Goal: Complete application form

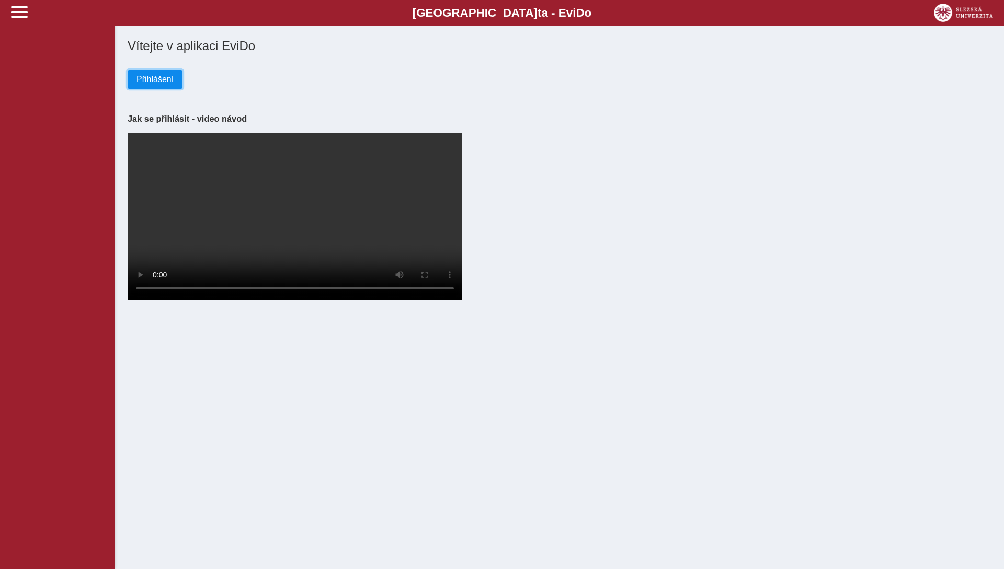
click at [146, 84] on span "Přihlášení" at bounding box center [154, 79] width 37 height 9
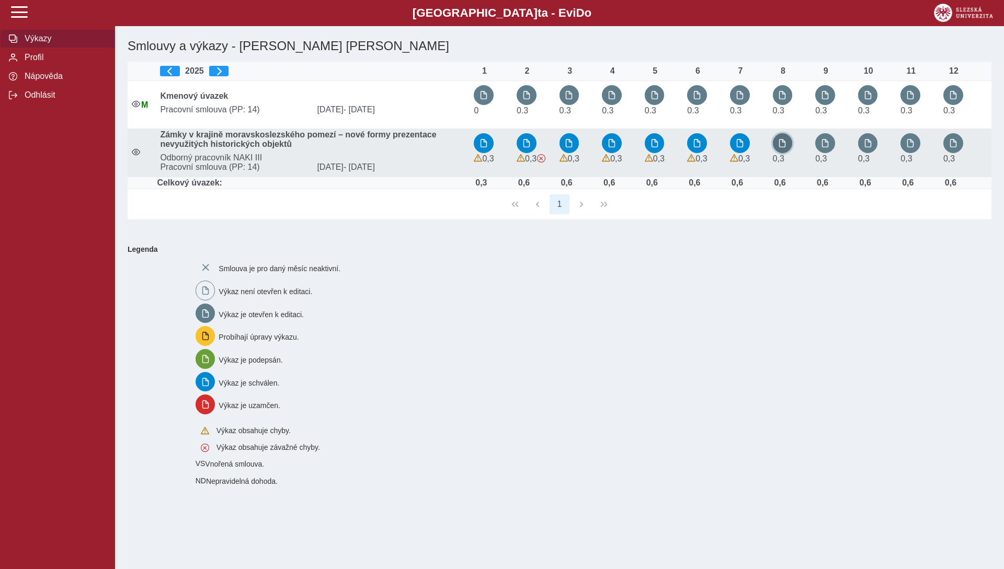
click at [779, 144] on button "button" at bounding box center [783, 143] width 20 height 20
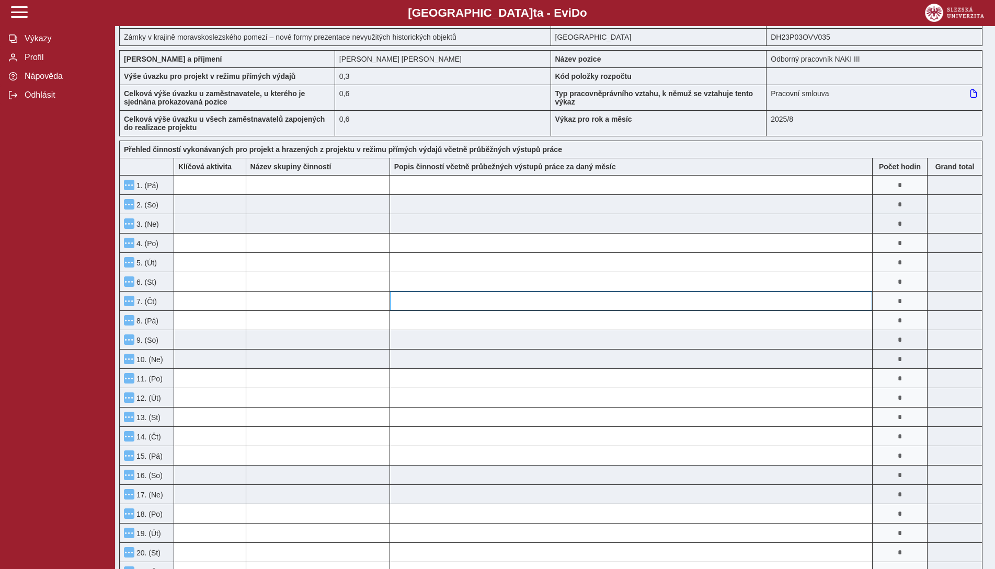
scroll to position [52, 0]
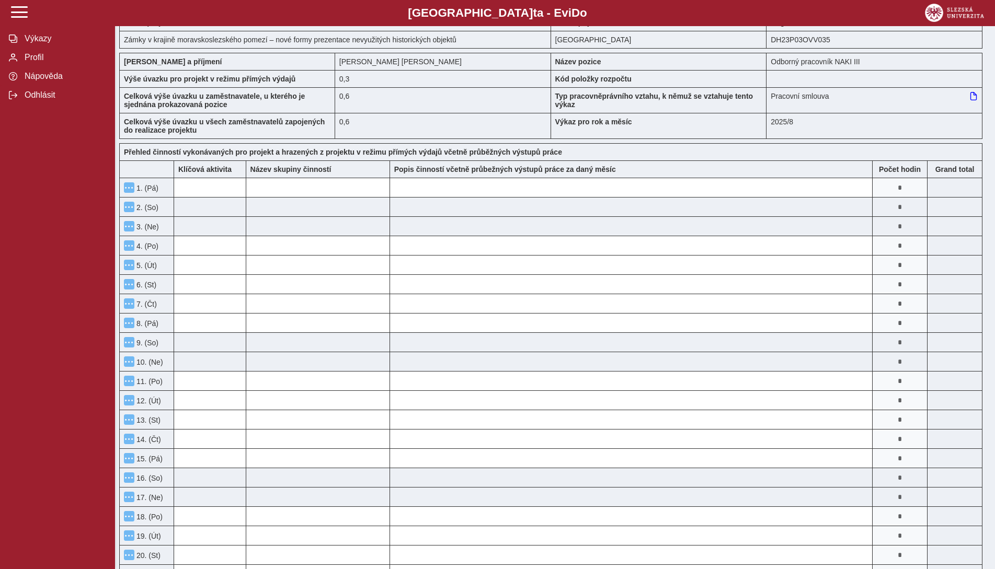
click at [901, 192] on input "*" at bounding box center [899, 187] width 54 height 19
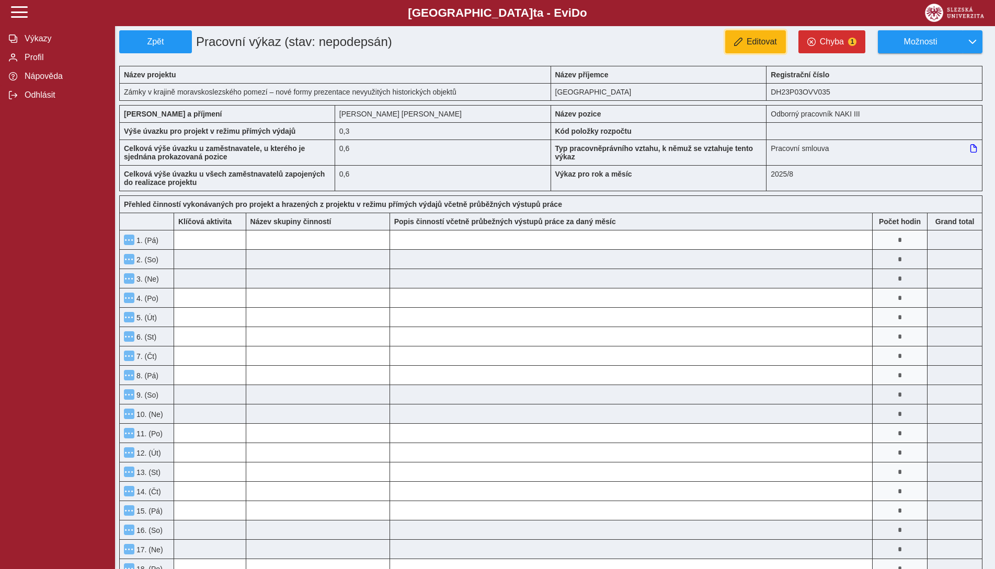
click at [748, 44] on span "Editovat" at bounding box center [761, 41] width 30 height 9
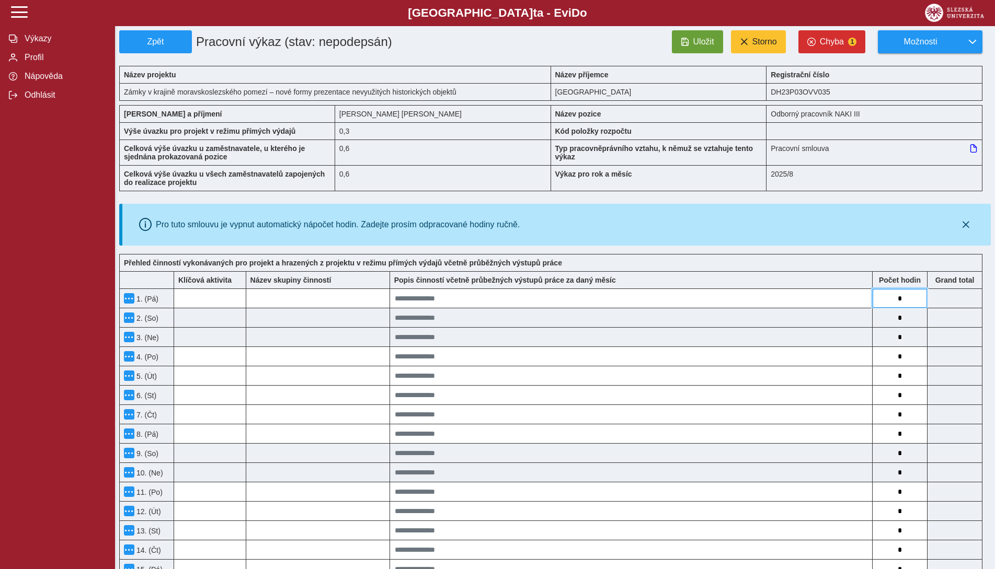
click at [901, 301] on input "*" at bounding box center [899, 298] width 54 height 19
type input "**"
type input "*"
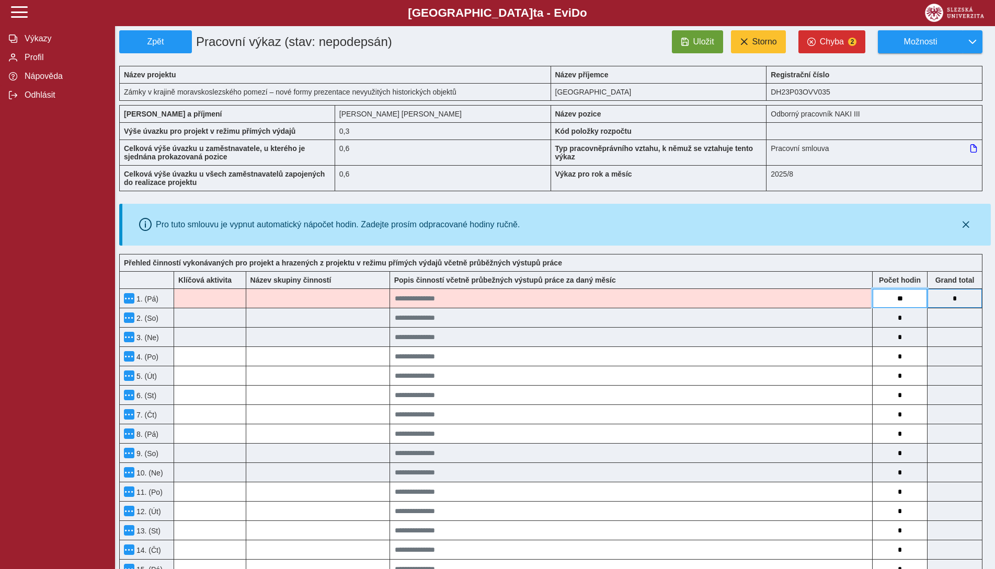
type input "*"
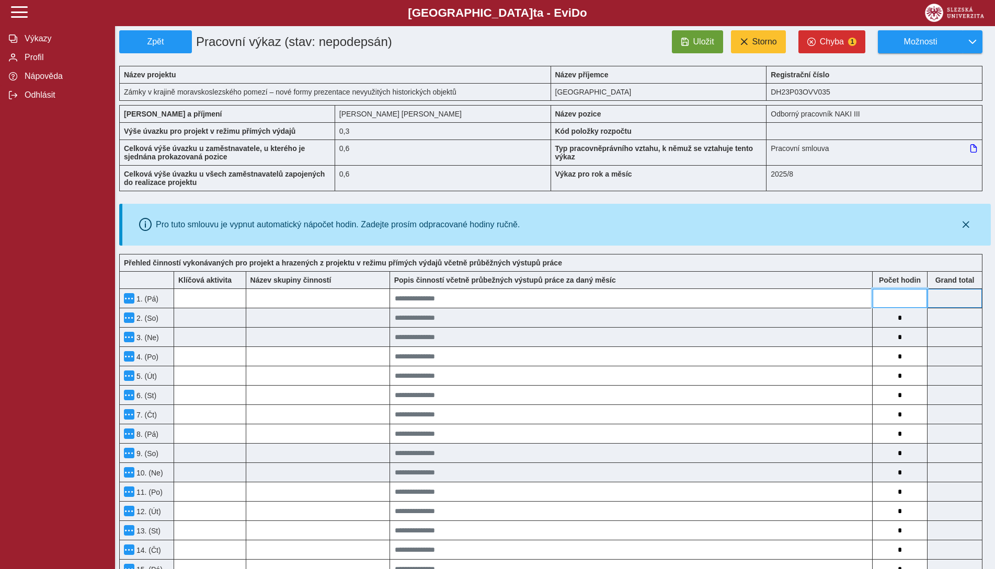
type input "*"
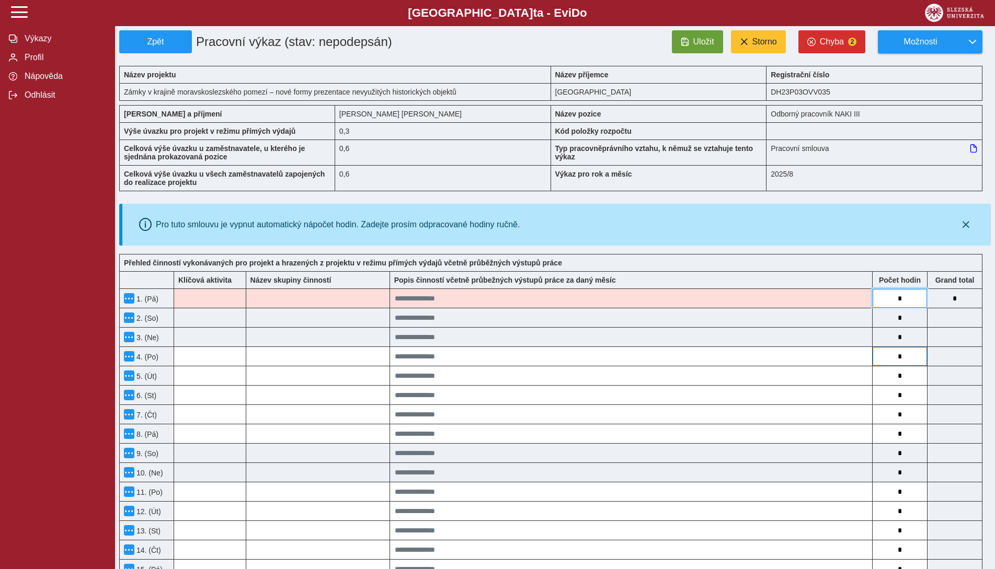
type input "*"
click at [908, 363] on input "*" at bounding box center [899, 356] width 54 height 19
type input "*"
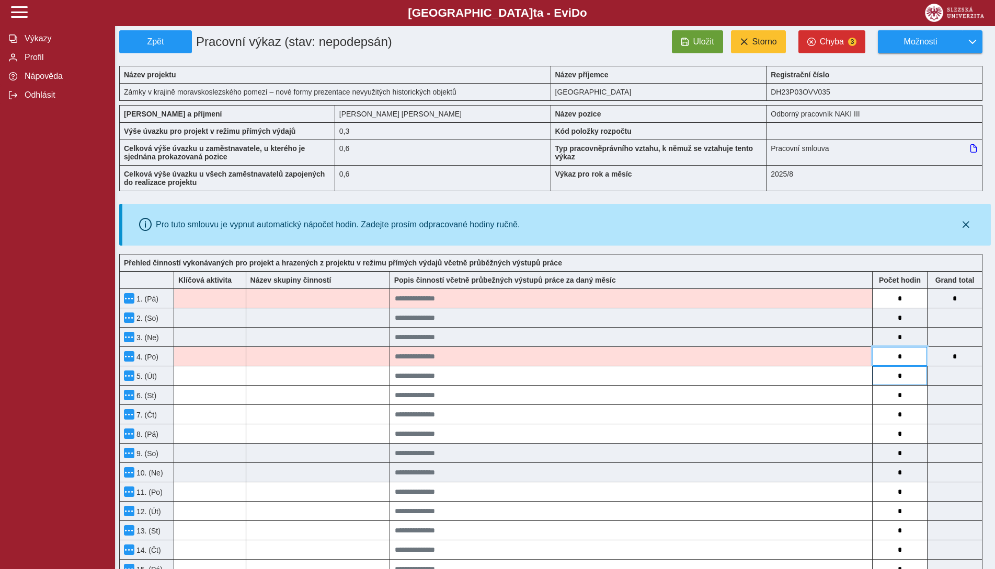
type input "*"
click at [905, 381] on input "*" at bounding box center [899, 375] width 54 height 19
type input "*"
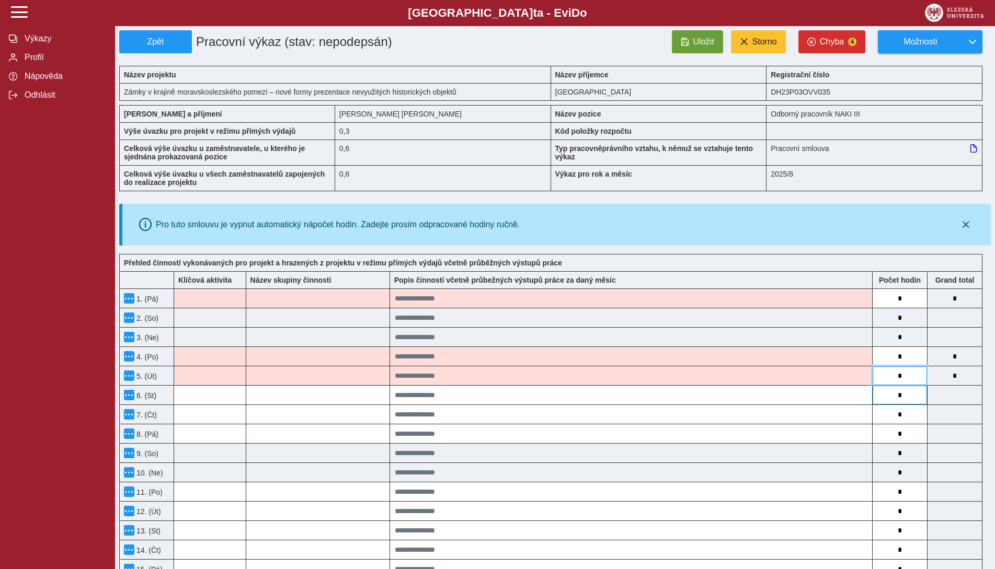
type input "*"
click at [905, 395] on input "*" at bounding box center [899, 395] width 54 height 19
type input "*"
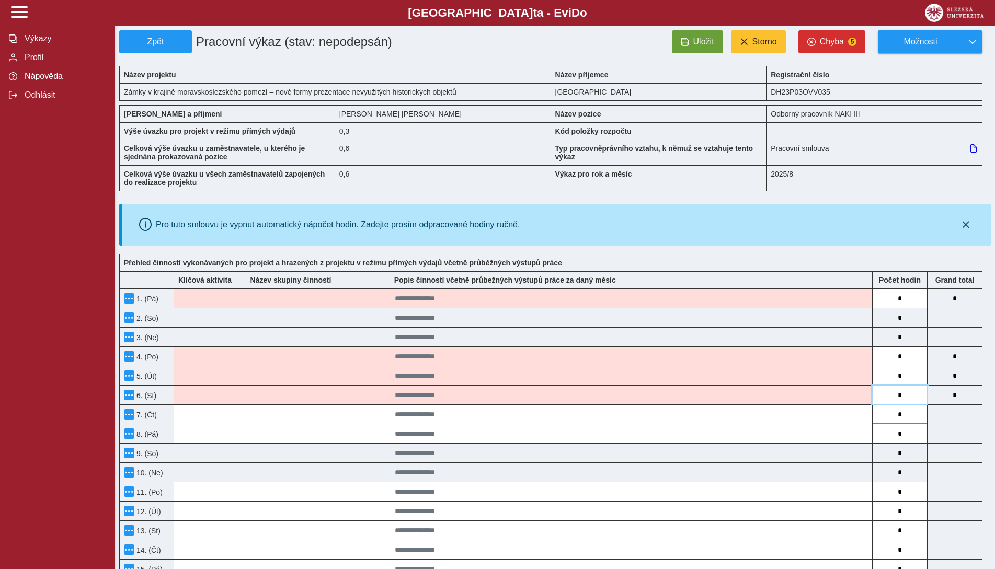
type input "*"
click at [906, 414] on input "*" at bounding box center [899, 414] width 54 height 19
type input "*"
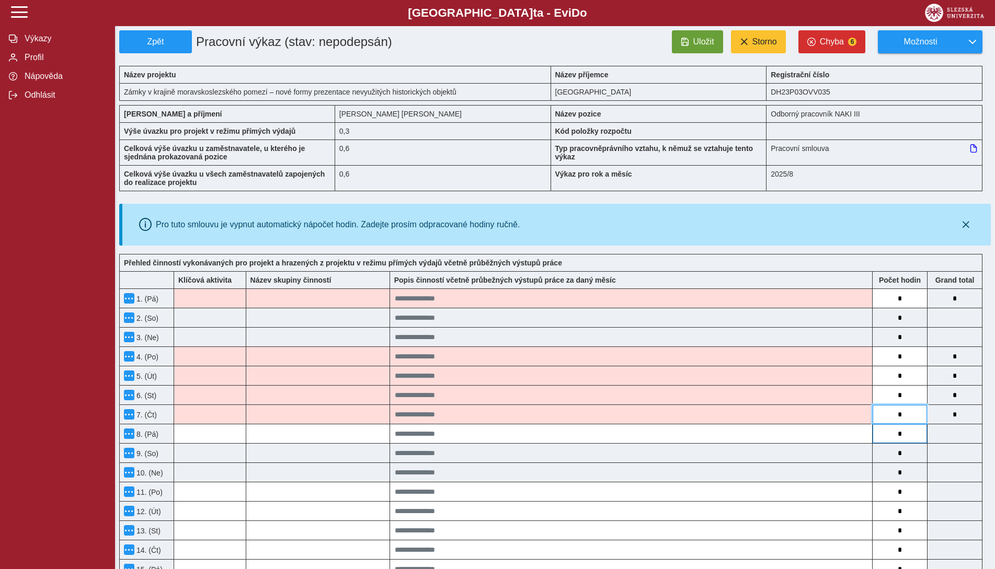
type input "*"
click at [916, 439] on input "*" at bounding box center [899, 433] width 54 height 19
type input "*"
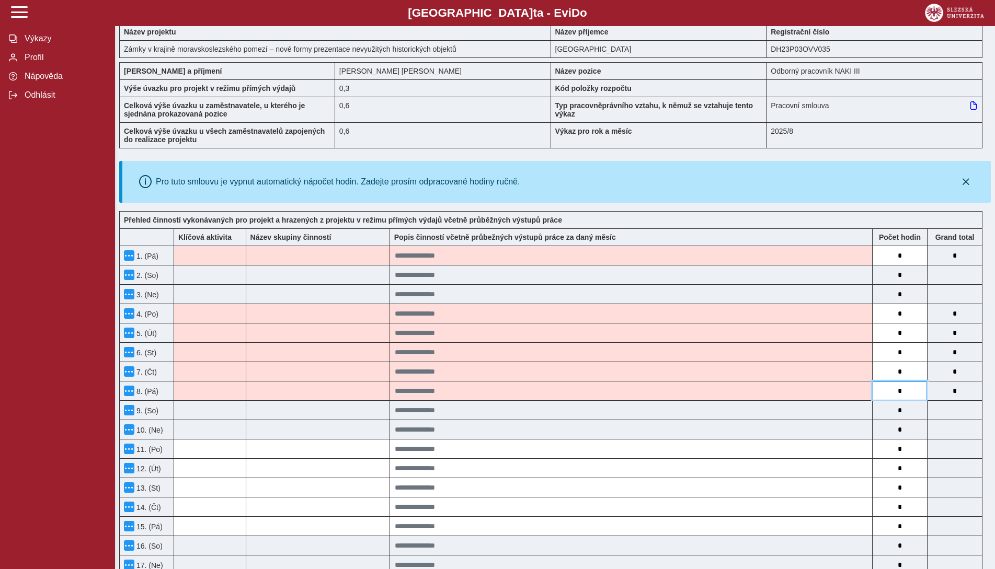
scroll to position [157, 0]
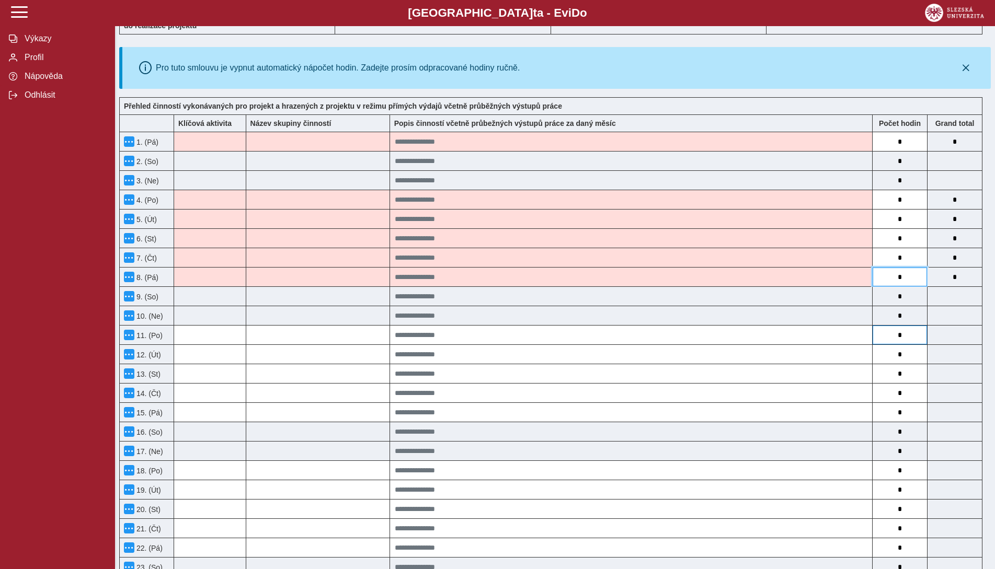
type input "*"
click at [903, 335] on input "*" at bounding box center [899, 335] width 54 height 19
type input "*"
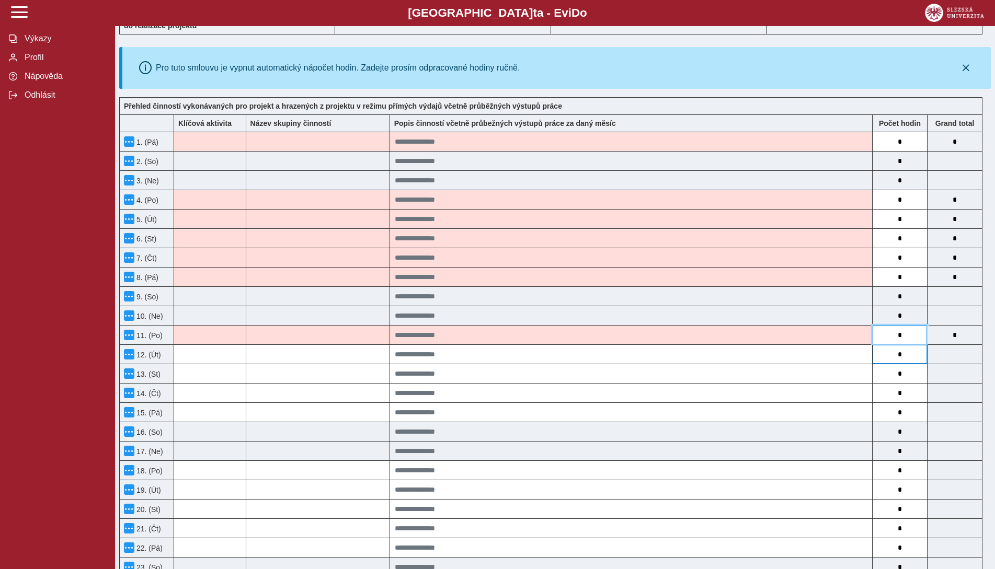
type input "*"
click at [905, 350] on input "*" at bounding box center [899, 354] width 54 height 19
type input "*"
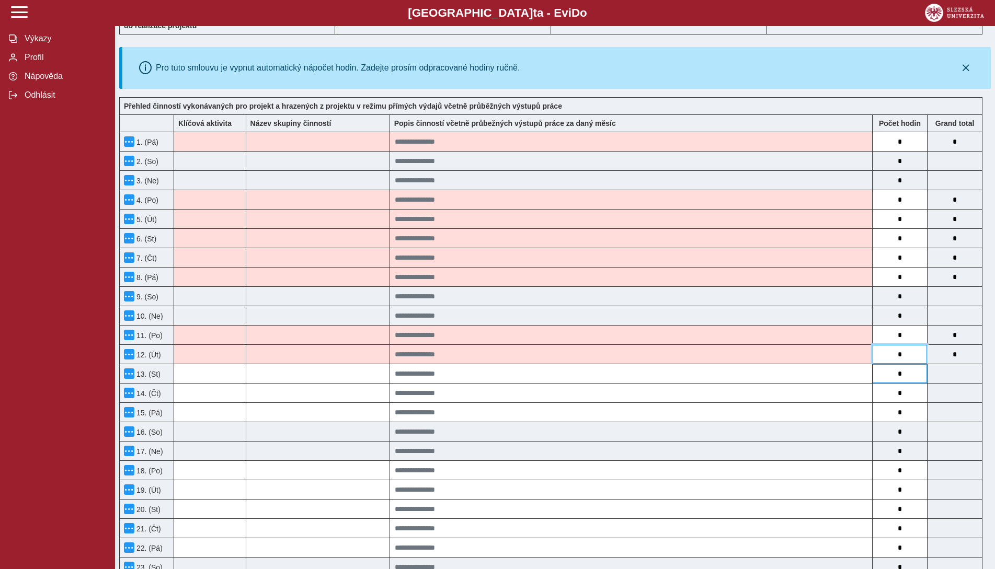
type input "*"
click at [907, 370] on input "*" at bounding box center [899, 373] width 54 height 19
type input "*"
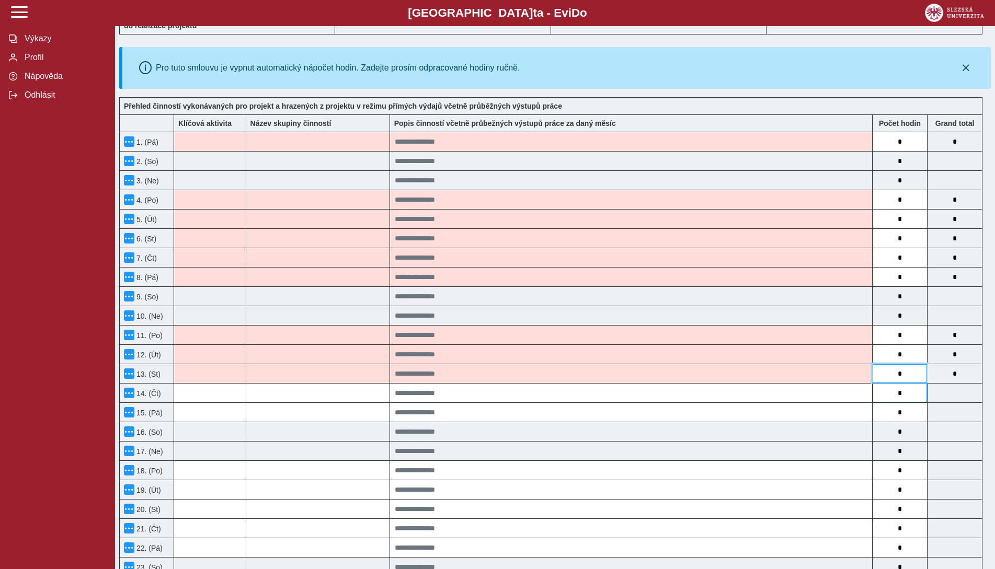
type input "*"
click at [904, 393] on input "*" at bounding box center [899, 393] width 54 height 19
type input "*"
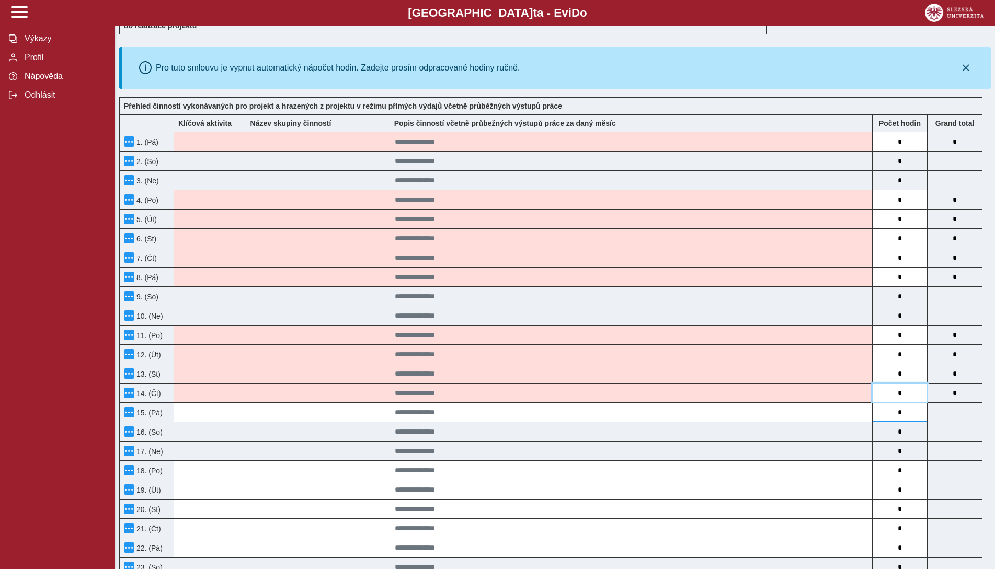
type input "*"
click at [906, 407] on input "*" at bounding box center [899, 412] width 54 height 19
type input "*"
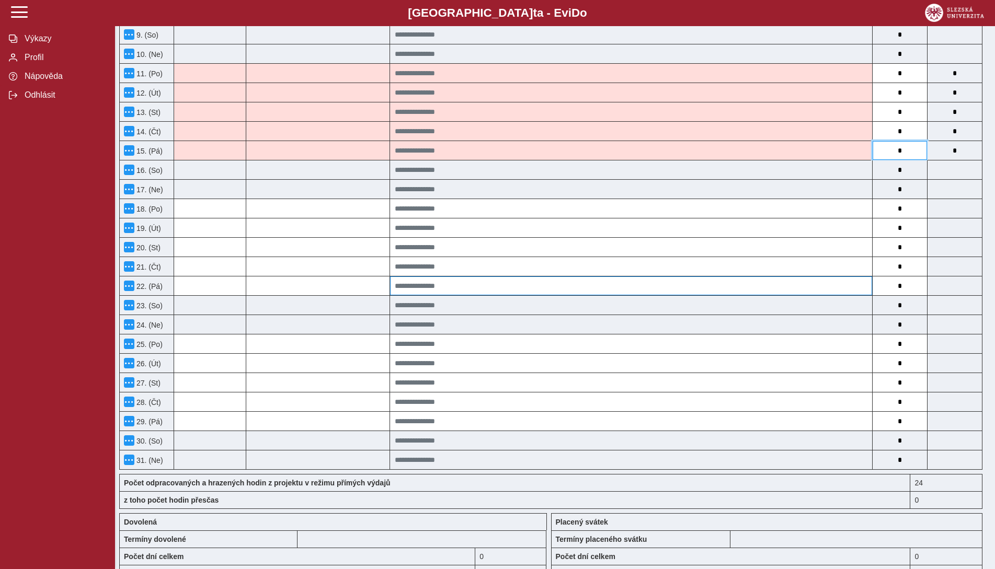
scroll to position [418, 0]
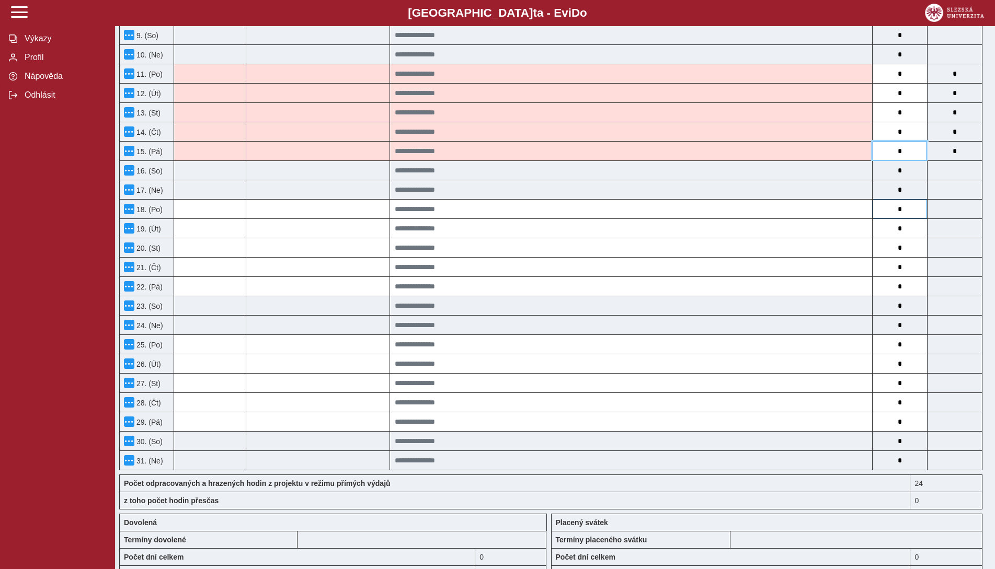
type input "*"
click at [907, 211] on input "*" at bounding box center [899, 209] width 54 height 19
type input "*"
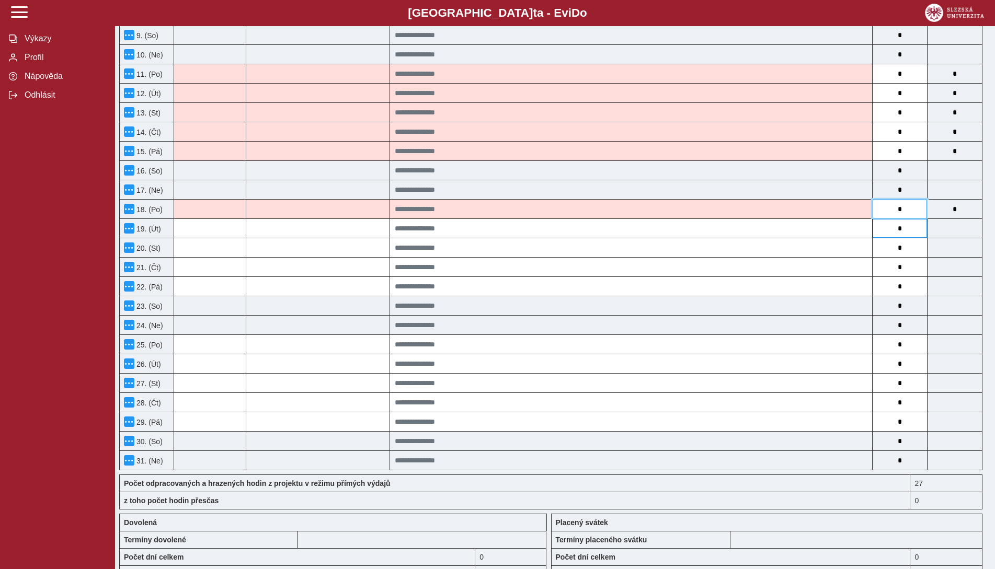
type input "*"
click at [906, 223] on input "*" at bounding box center [899, 228] width 54 height 19
type input "*"
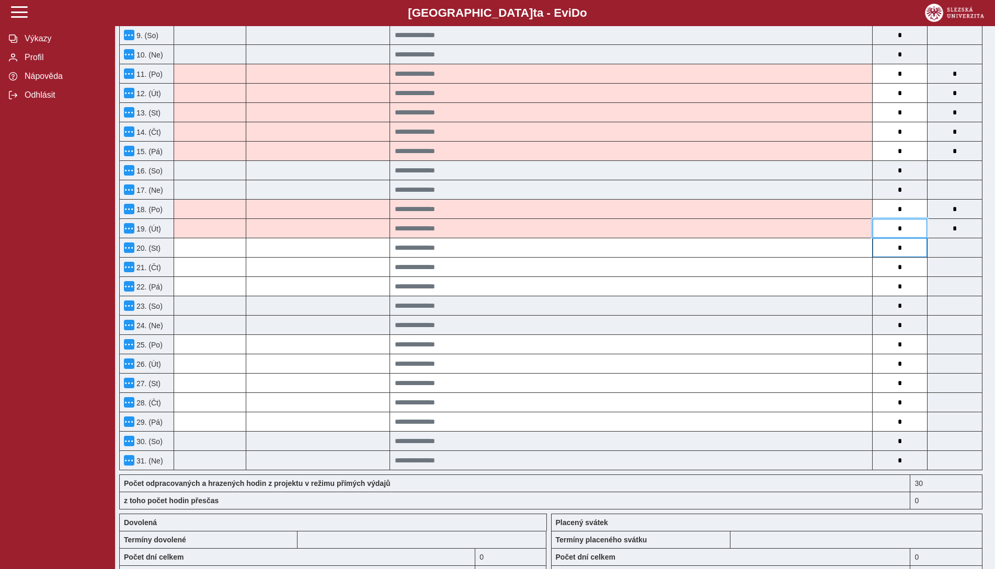
type input "*"
click at [903, 251] on input "*" at bounding box center [899, 247] width 54 height 19
type input "*"
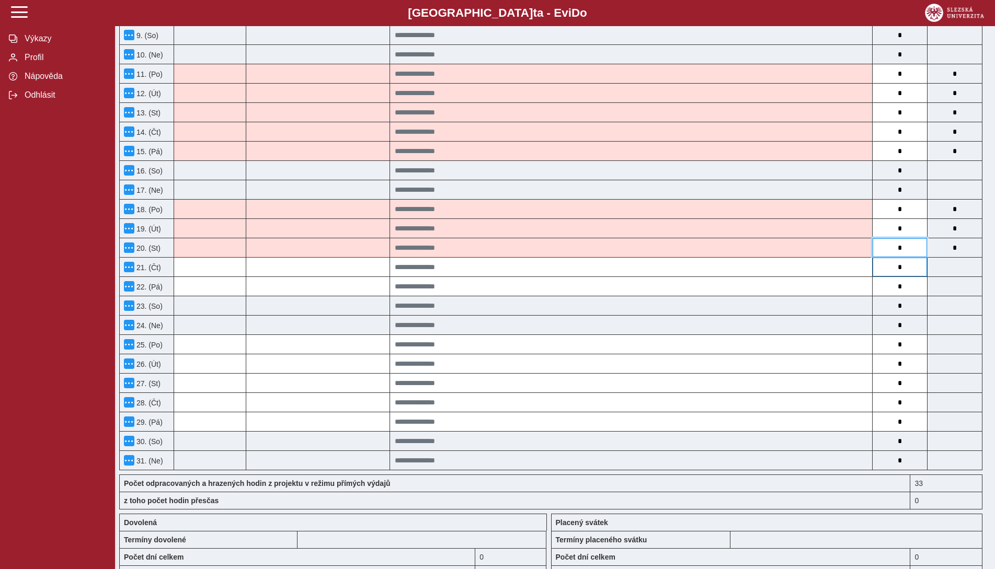
type input "*"
click at [903, 270] on input "*" at bounding box center [899, 267] width 54 height 19
type input "*"
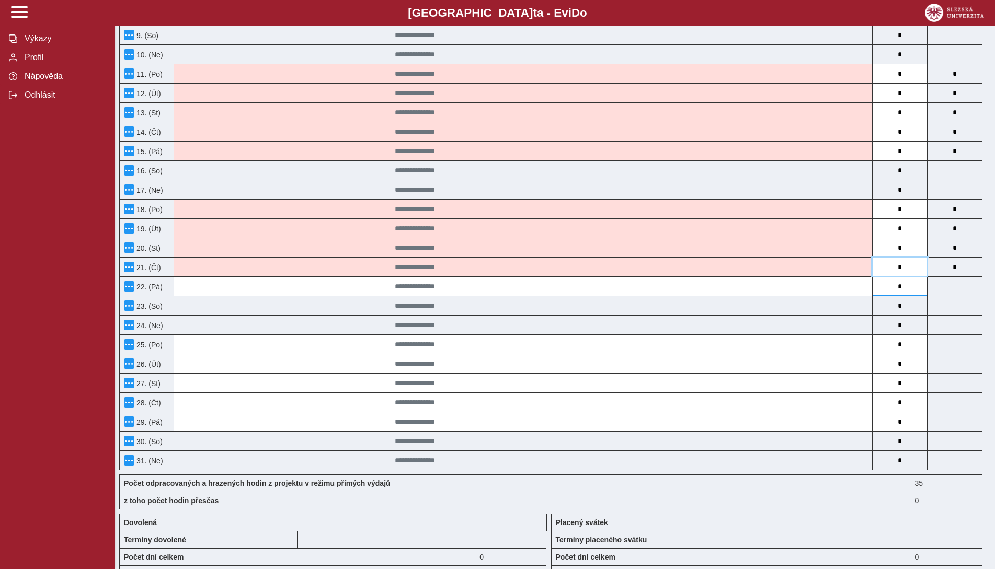
type input "*"
click at [904, 292] on input "*" at bounding box center [899, 286] width 54 height 19
type input "*"
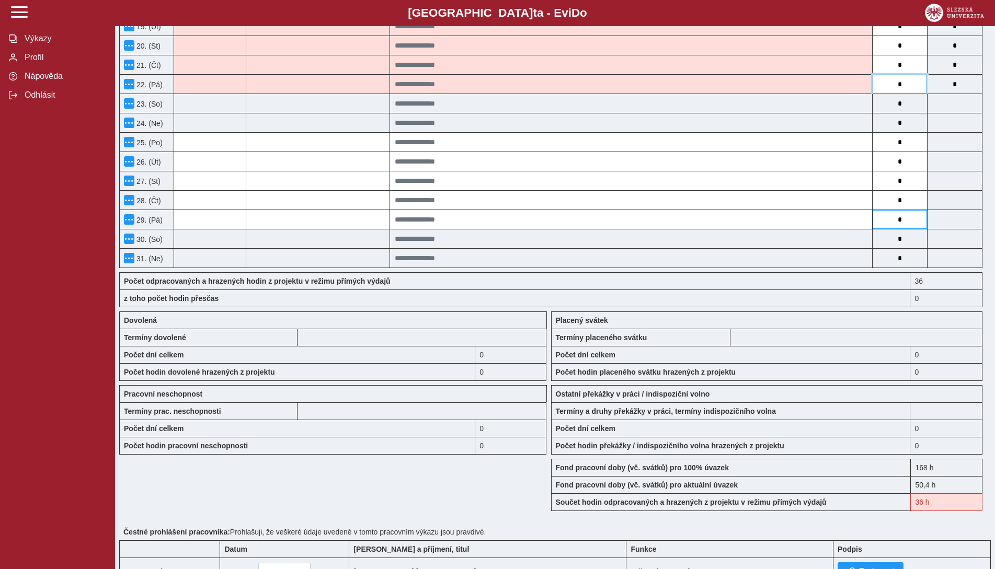
scroll to position [627, 0]
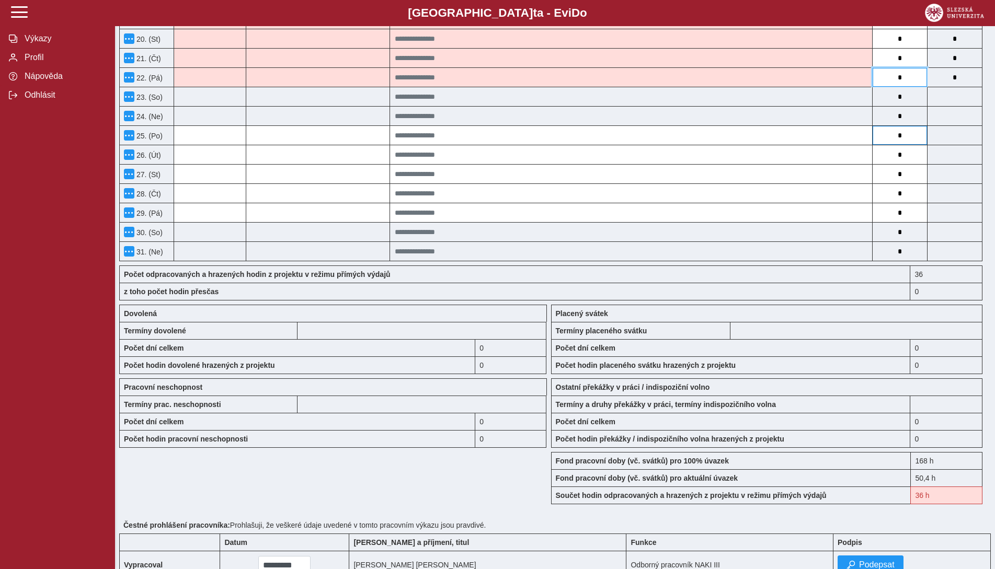
type input "*"
click at [914, 137] on input "*" at bounding box center [899, 135] width 54 height 19
type input "*"
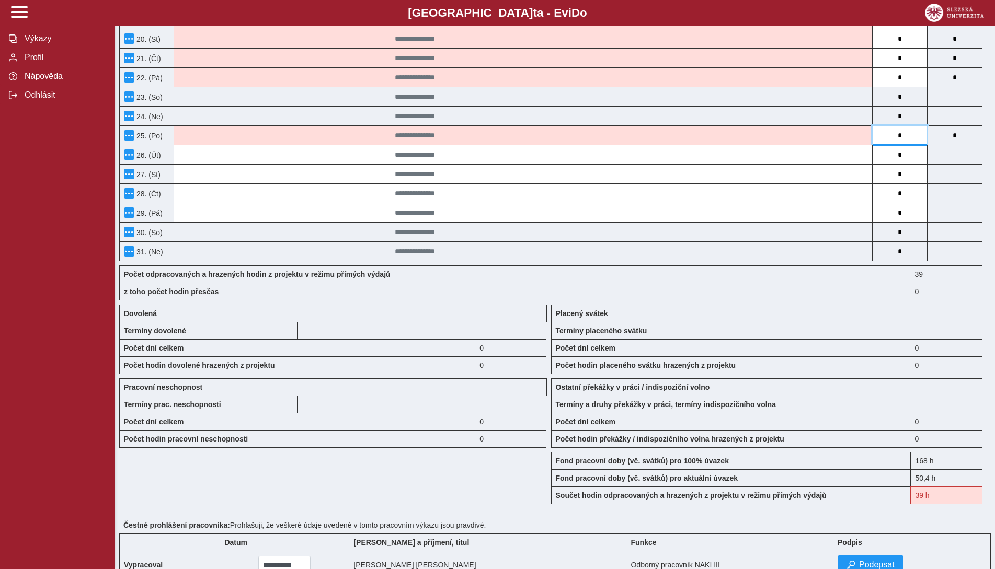
type input "*"
click at [909, 155] on input "*" at bounding box center [899, 154] width 54 height 19
type input "*"
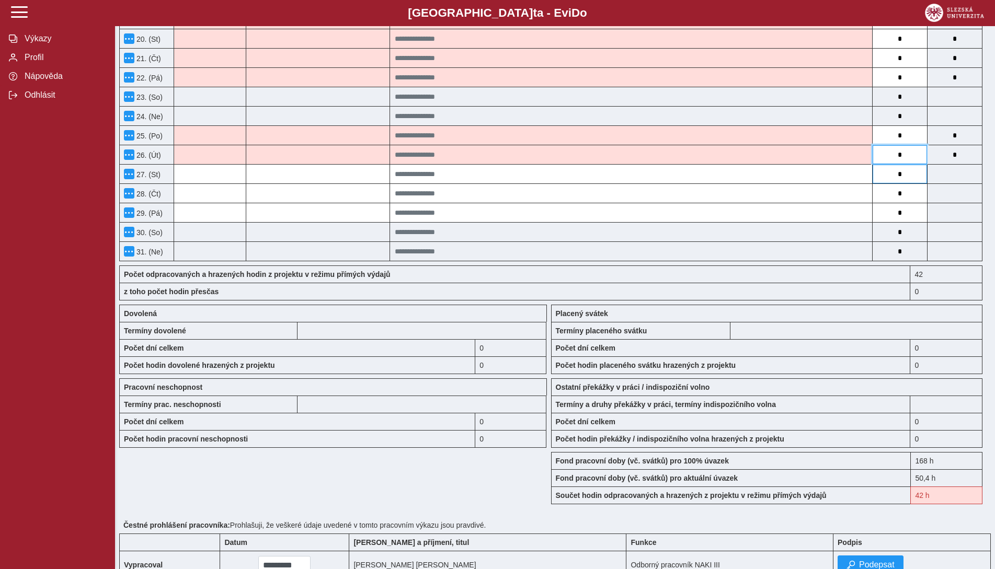
type input "*"
click at [904, 176] on input "*" at bounding box center [899, 174] width 54 height 19
type input "*"
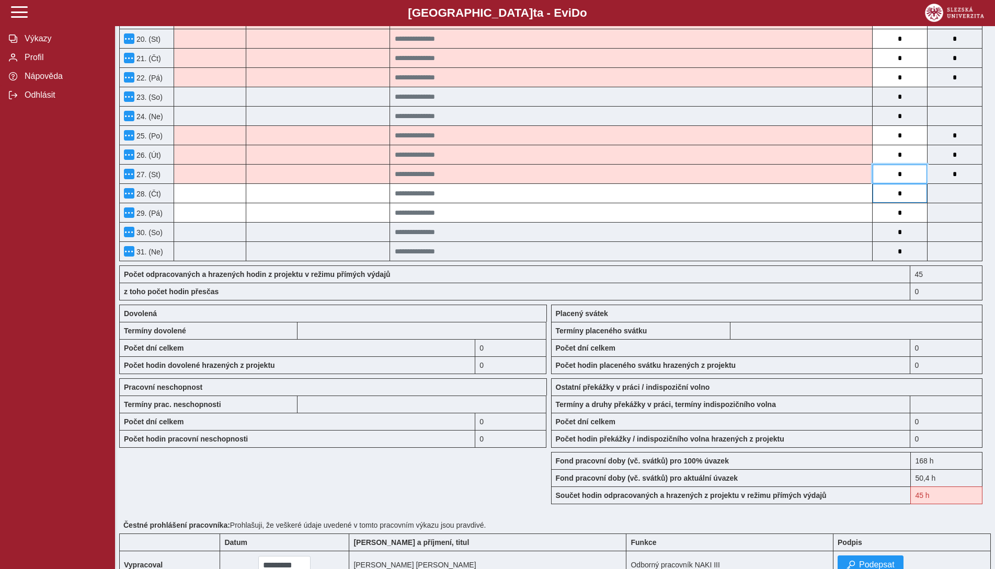
type input "*"
click at [902, 192] on input "*" at bounding box center [899, 193] width 54 height 19
type input "*"
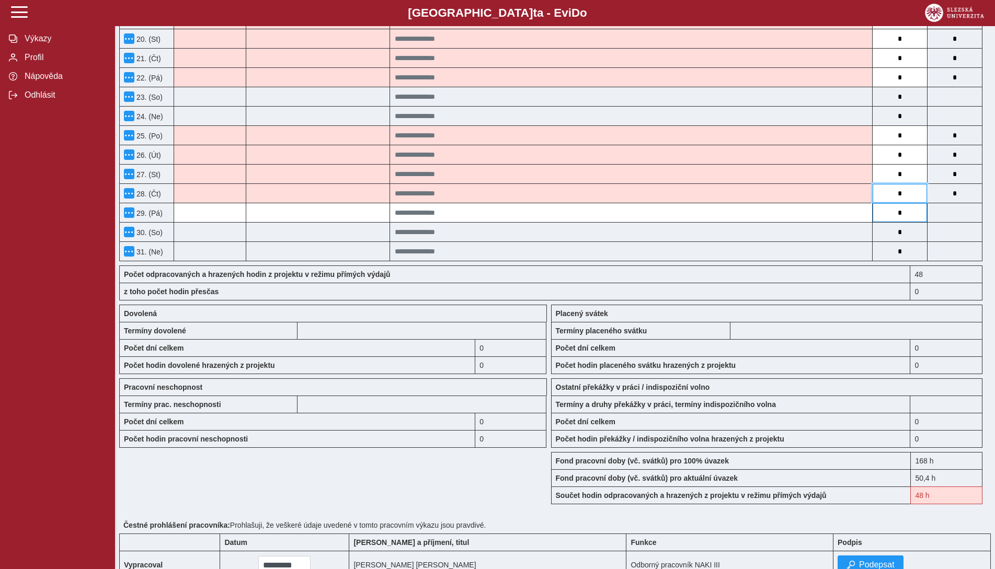
type input "*"
click at [904, 212] on input "*" at bounding box center [899, 212] width 54 height 19
type input "*"
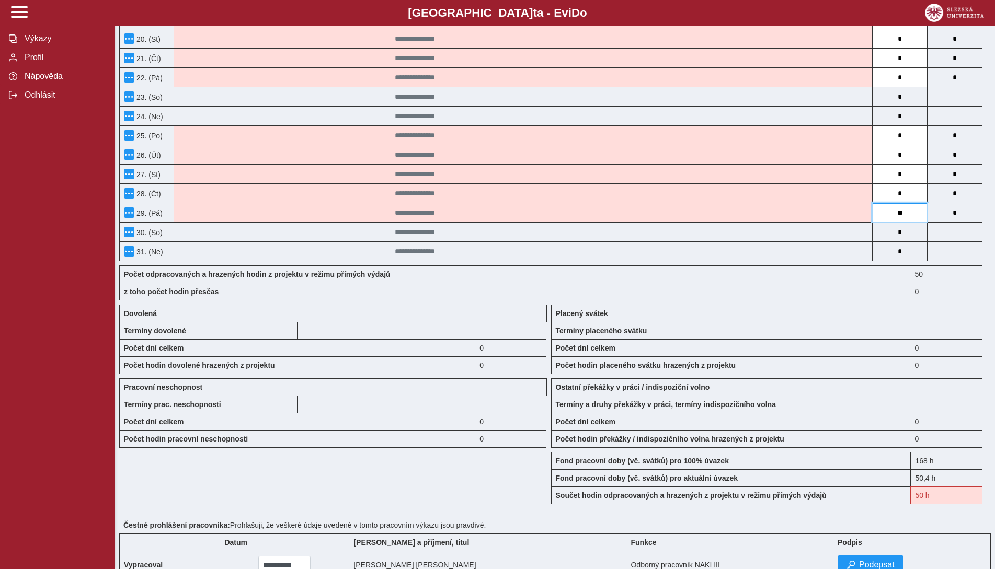
type input "***"
click at [845, 344] on div "Počet dní celkem" at bounding box center [731, 347] width 360 height 17
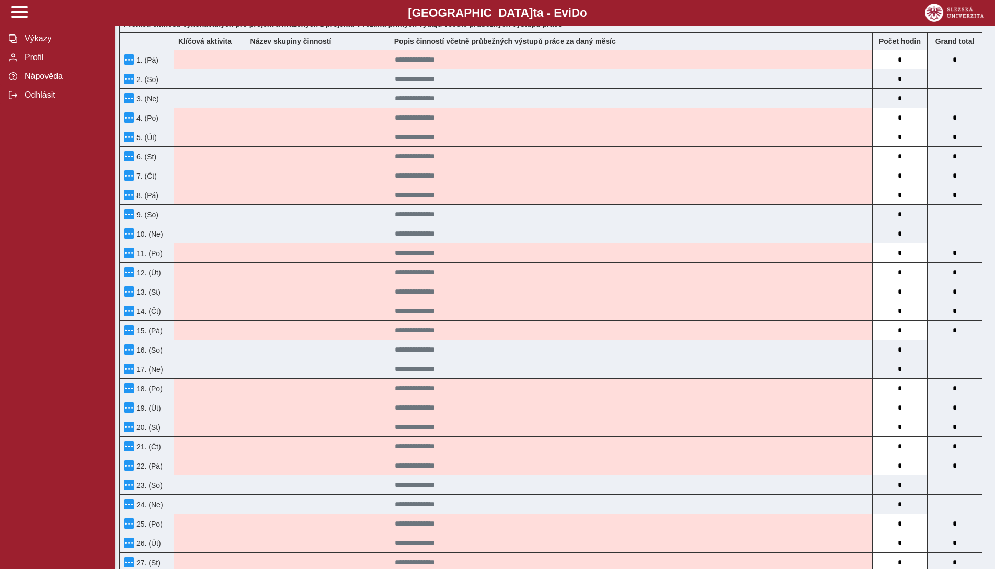
scroll to position [157, 0]
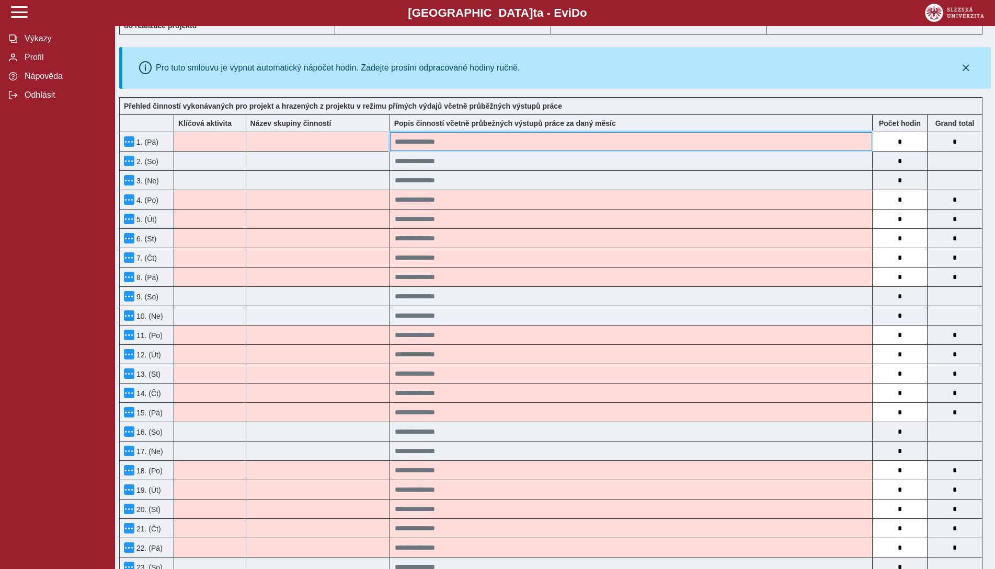
click at [485, 138] on input at bounding box center [631, 141] width 482 height 19
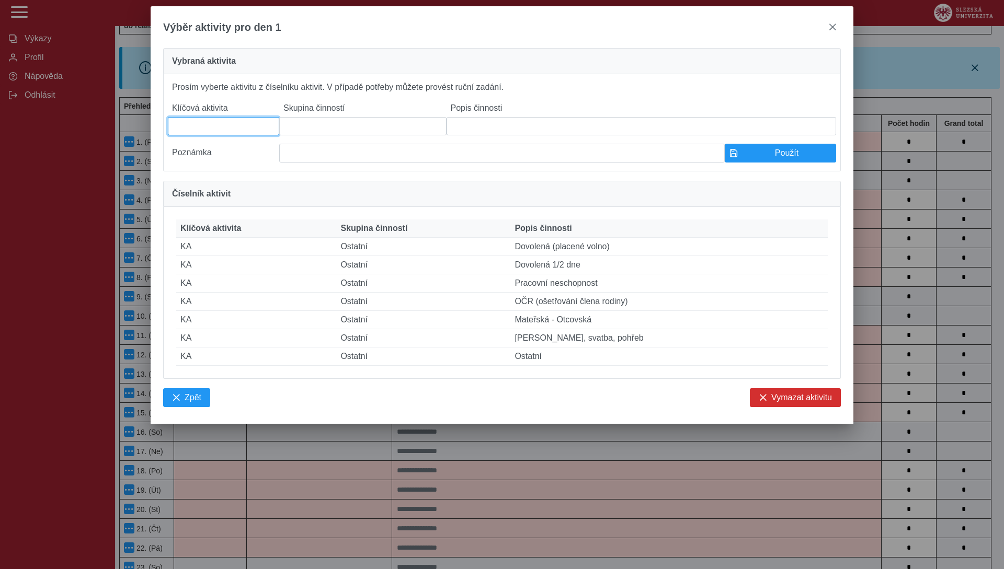
click at [221, 128] on input at bounding box center [223, 126] width 111 height 18
click at [319, 122] on input at bounding box center [362, 126] width 167 height 18
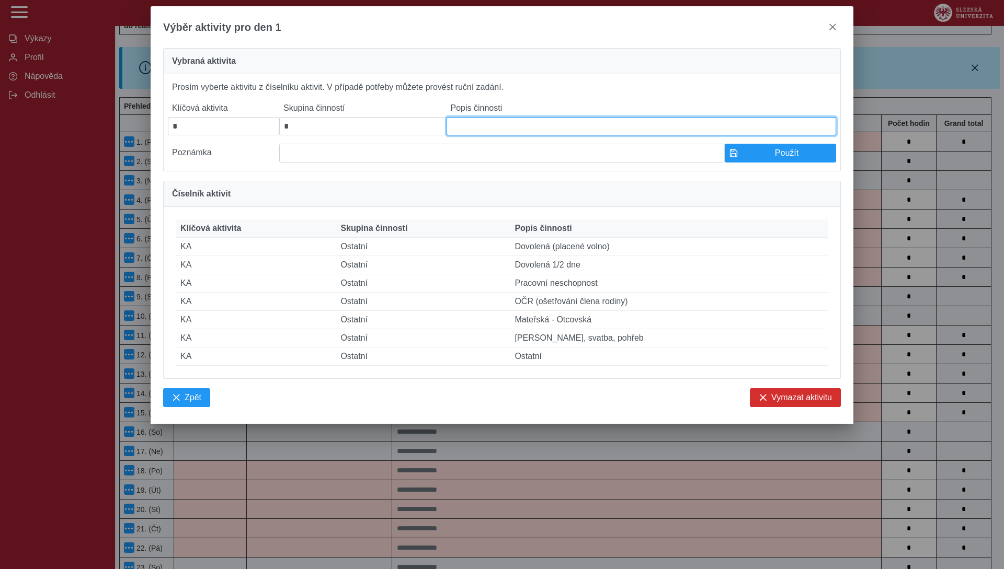
click at [491, 132] on input at bounding box center [640, 126] width 389 height 18
drag, startPoint x: 621, startPoint y: 129, endPoint x: 446, endPoint y: 121, distance: 175.3
click at [446, 121] on input "**********" at bounding box center [640, 126] width 389 height 18
type input "**********"
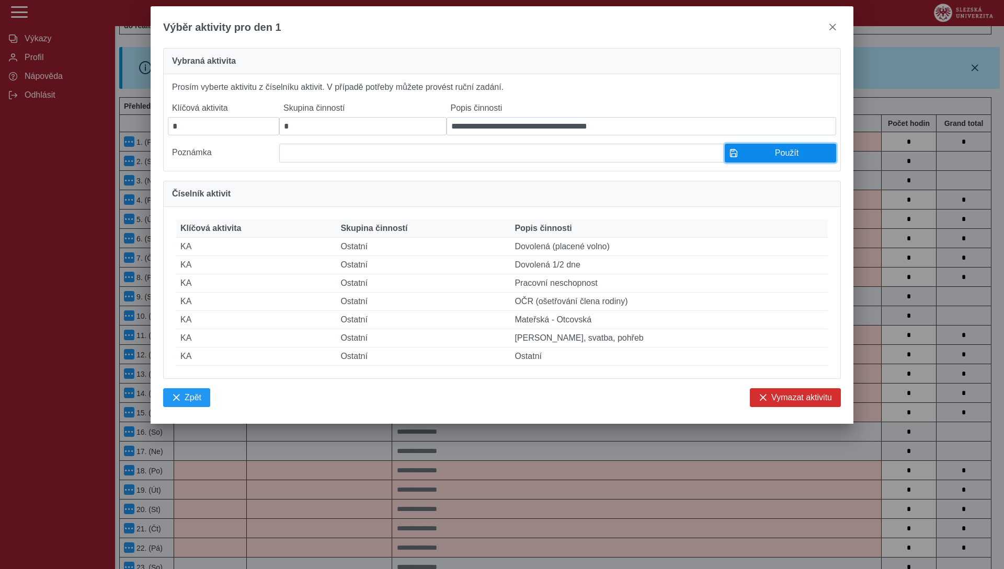
click at [772, 158] on span "Použít" at bounding box center [786, 152] width 89 height 9
type input "**********"
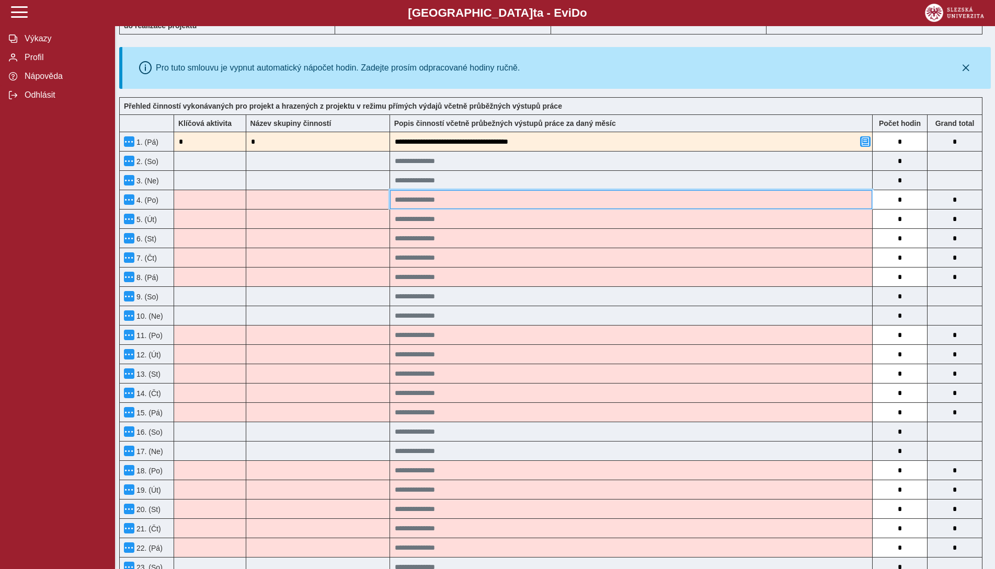
click at [462, 200] on input at bounding box center [631, 199] width 482 height 19
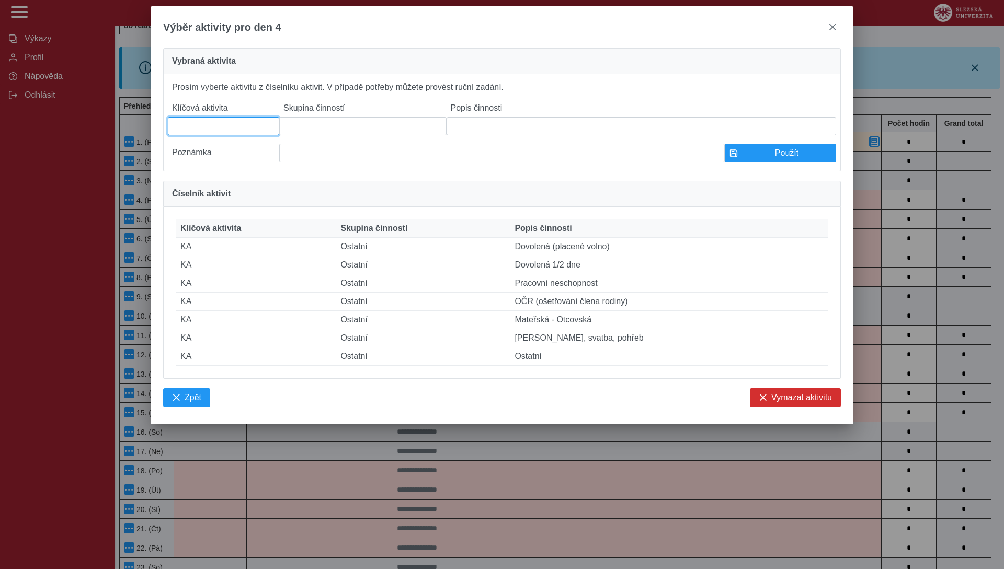
click at [193, 132] on input at bounding box center [223, 126] width 111 height 18
click at [305, 132] on input at bounding box center [362, 126] width 167 height 18
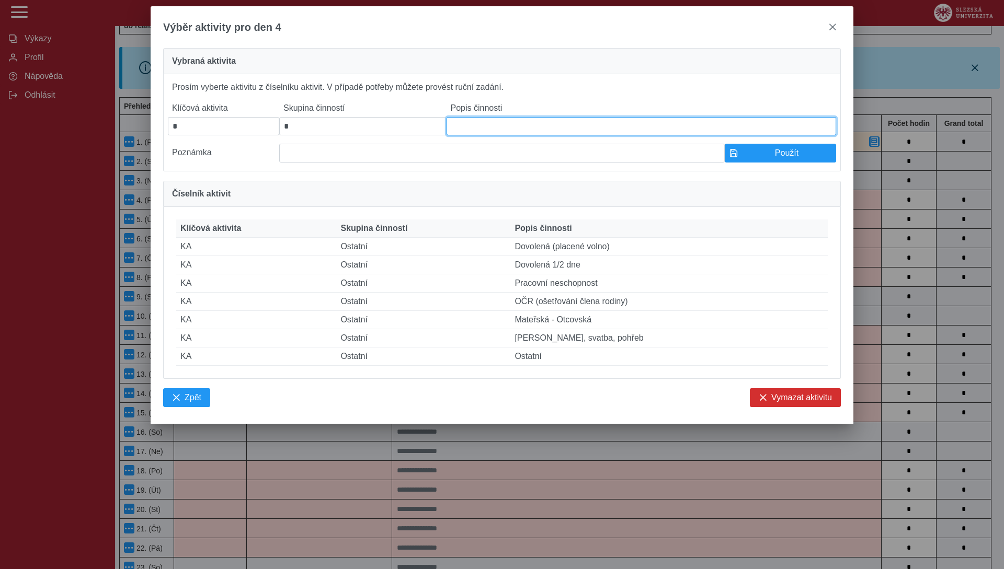
click at [483, 132] on input at bounding box center [640, 126] width 389 height 18
paste input "**********"
type input "**********"
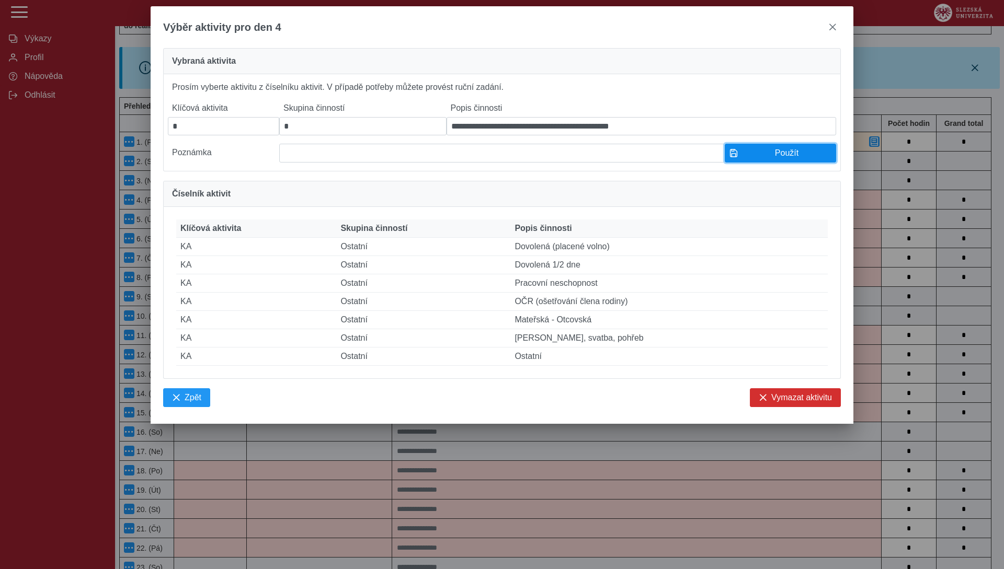
click at [791, 155] on span "Použít" at bounding box center [786, 152] width 89 height 9
type input "**********"
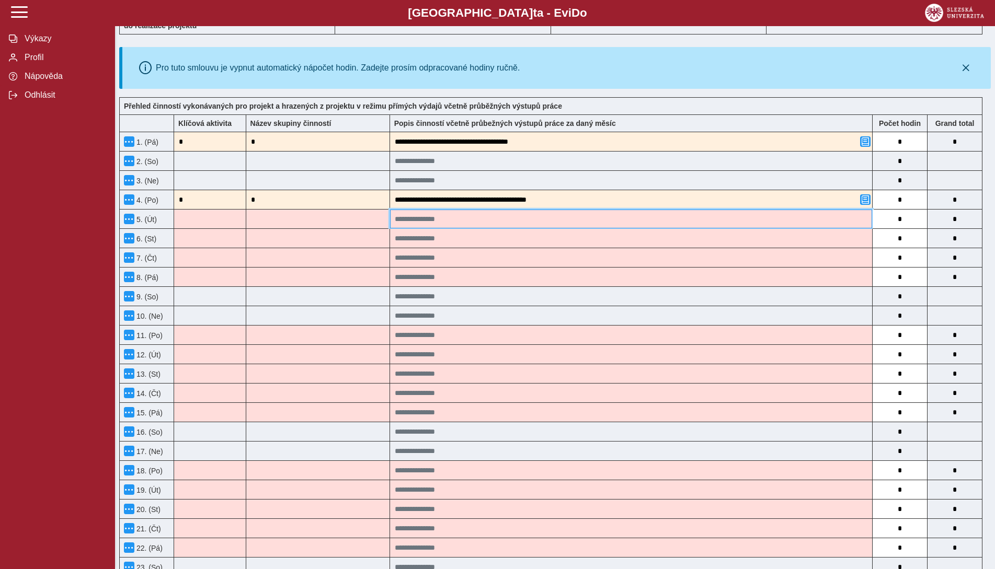
click at [519, 222] on input at bounding box center [631, 219] width 482 height 19
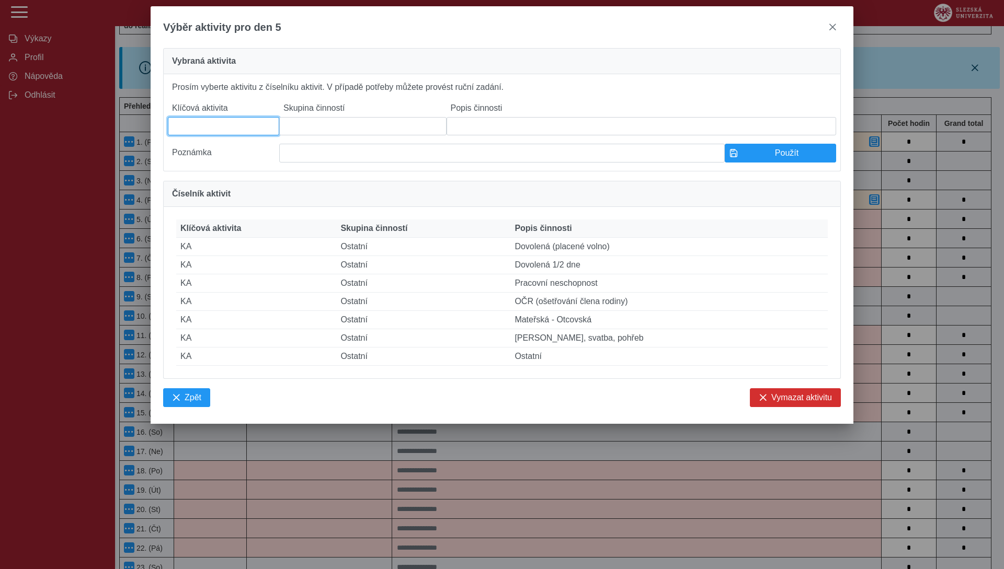
click at [235, 125] on input at bounding box center [223, 126] width 111 height 18
click at [340, 133] on input at bounding box center [362, 126] width 167 height 18
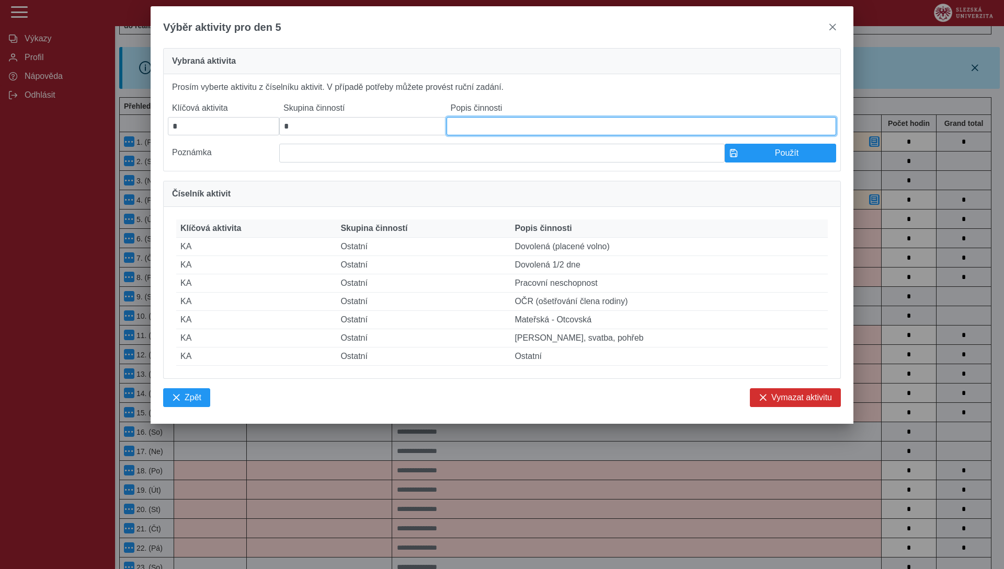
click at [510, 127] on input at bounding box center [640, 126] width 389 height 18
drag, startPoint x: 528, startPoint y: 129, endPoint x: 448, endPoint y: 142, distance: 80.5
click at [448, 142] on div "**********" at bounding box center [502, 130] width 668 height 63
type input "**********"
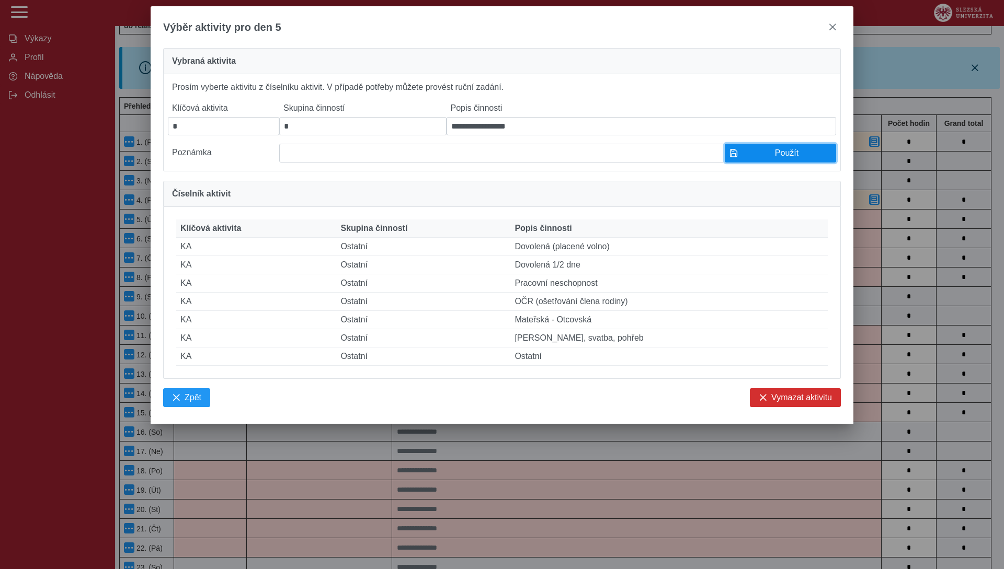
click at [792, 158] on span "Použít" at bounding box center [786, 152] width 89 height 9
type input "**********"
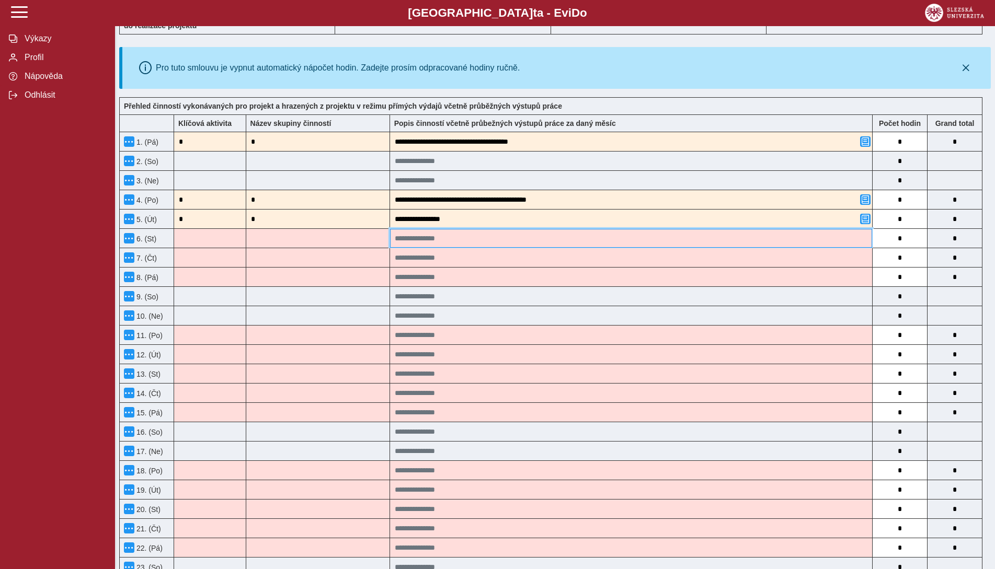
click at [466, 233] on input at bounding box center [631, 238] width 482 height 19
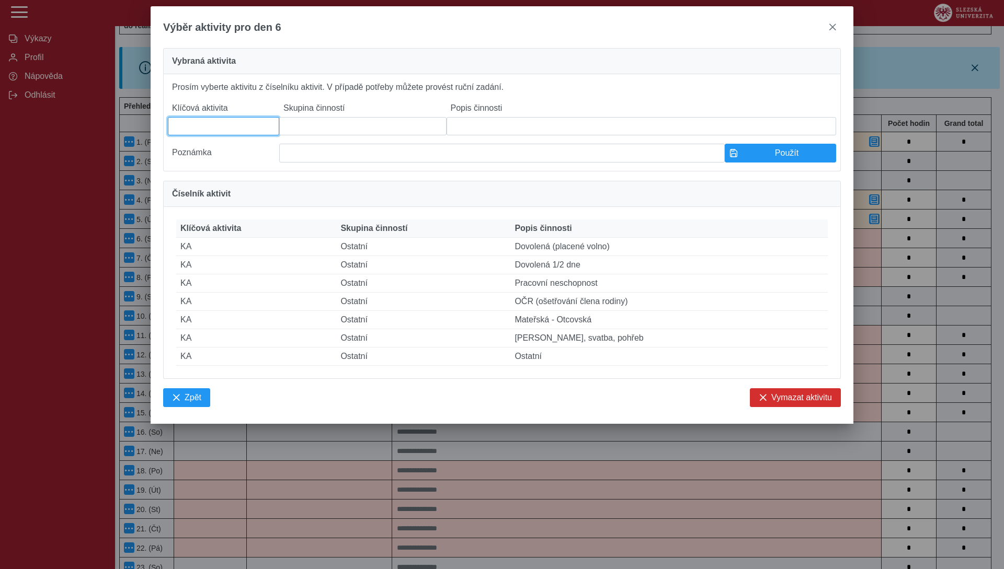
click at [223, 132] on input at bounding box center [223, 126] width 111 height 18
click at [339, 130] on input at bounding box center [362, 126] width 167 height 18
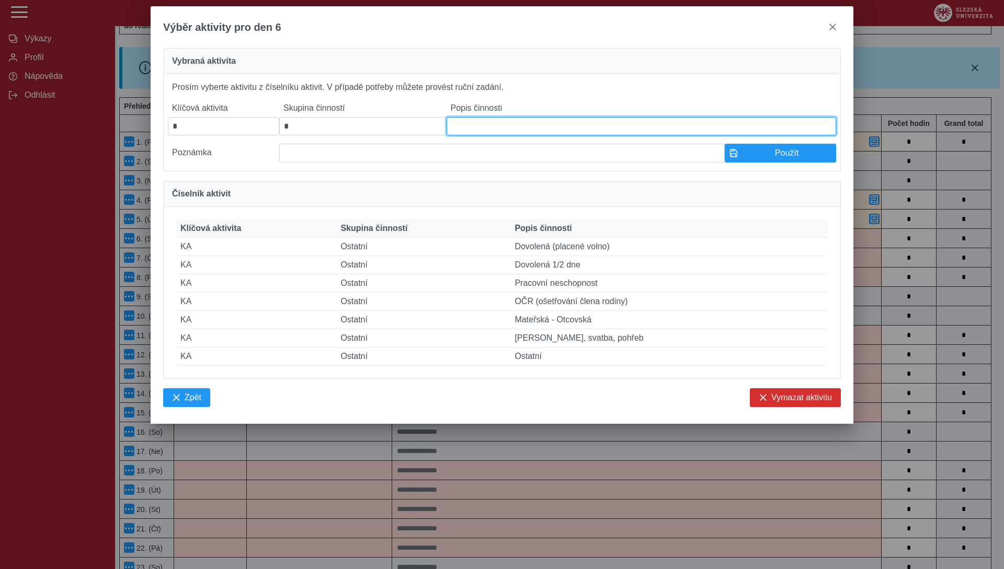
click at [491, 123] on input at bounding box center [640, 126] width 389 height 18
paste input "**********"
type input "**********"
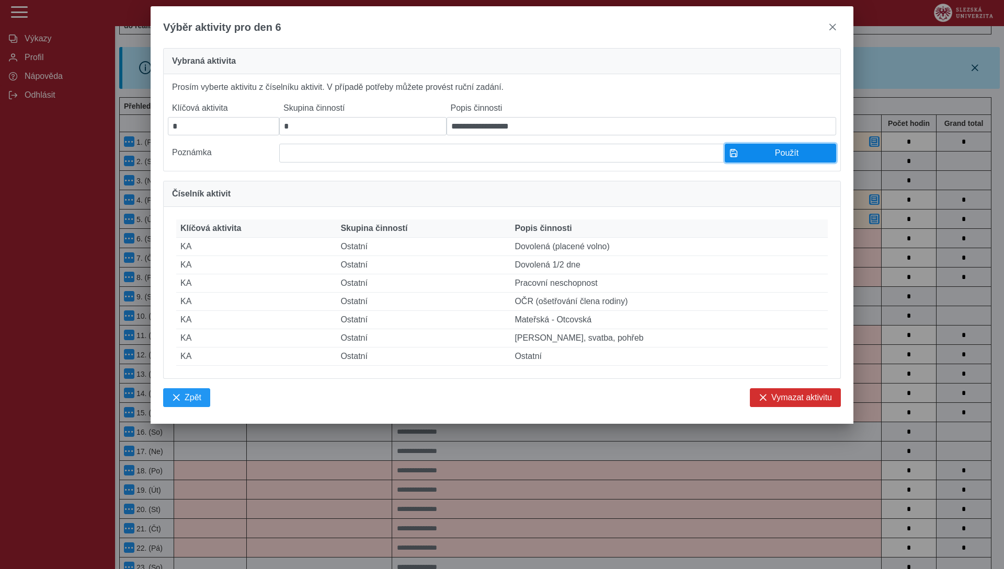
click at [756, 158] on span "Použít" at bounding box center [786, 152] width 89 height 9
type input "**********"
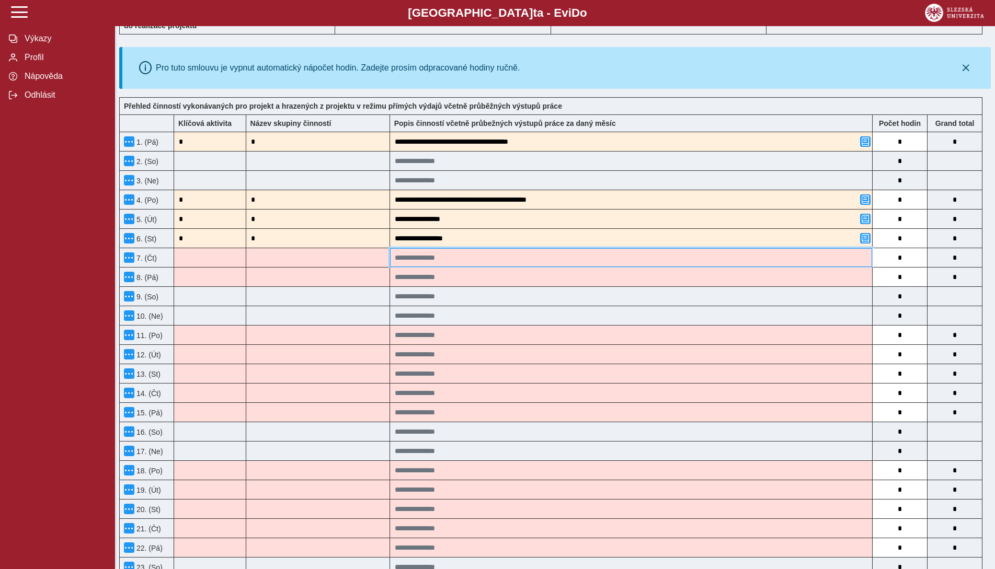
click at [485, 256] on input at bounding box center [631, 257] width 482 height 19
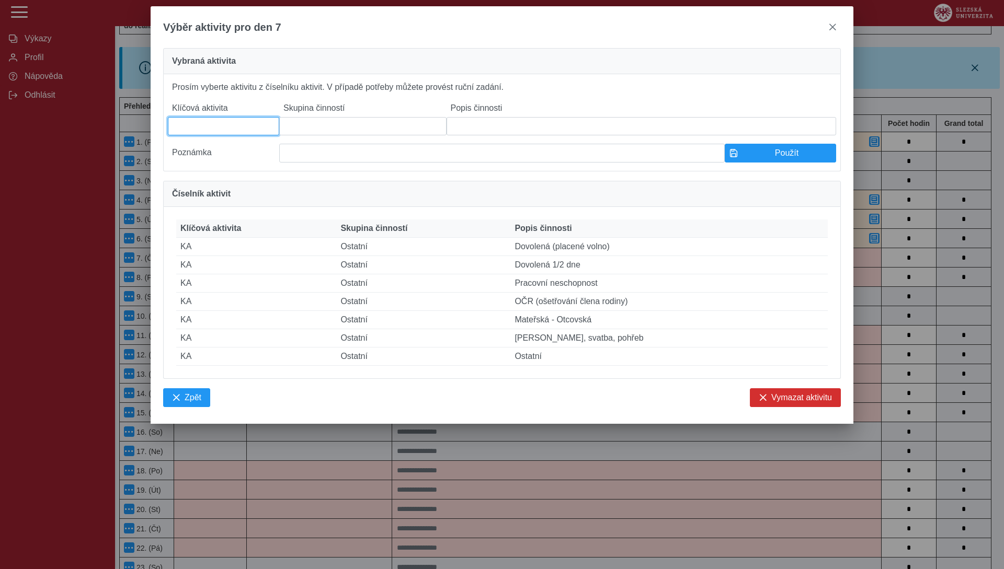
click at [217, 128] on input at bounding box center [223, 126] width 111 height 18
click at [331, 127] on input at bounding box center [362, 126] width 167 height 18
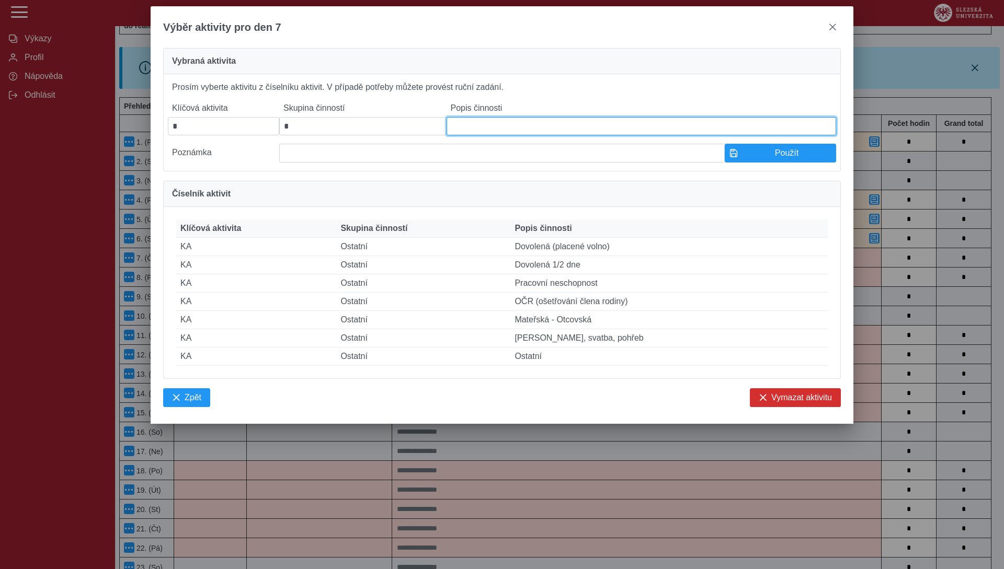
click at [502, 128] on input at bounding box center [640, 126] width 389 height 18
paste input "**********"
type input "**********"
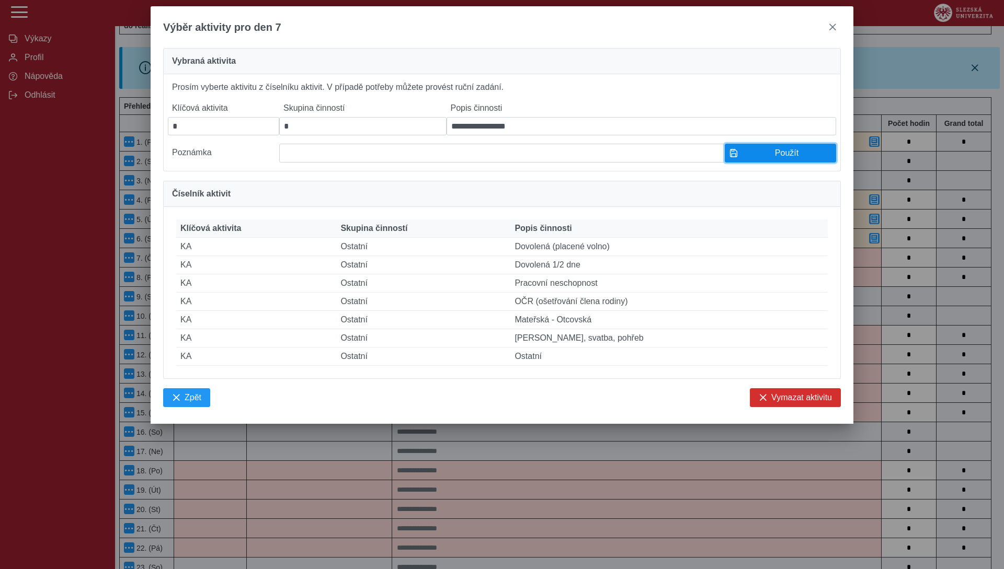
click at [751, 163] on button "Použít" at bounding box center [779, 153] width 111 height 19
type input "**********"
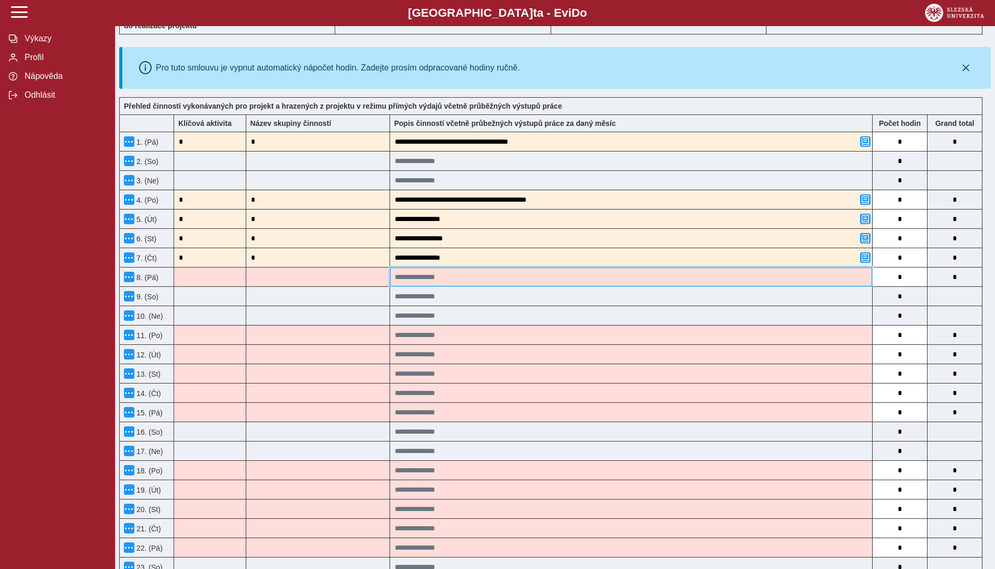
click at [505, 280] on input at bounding box center [631, 277] width 482 height 19
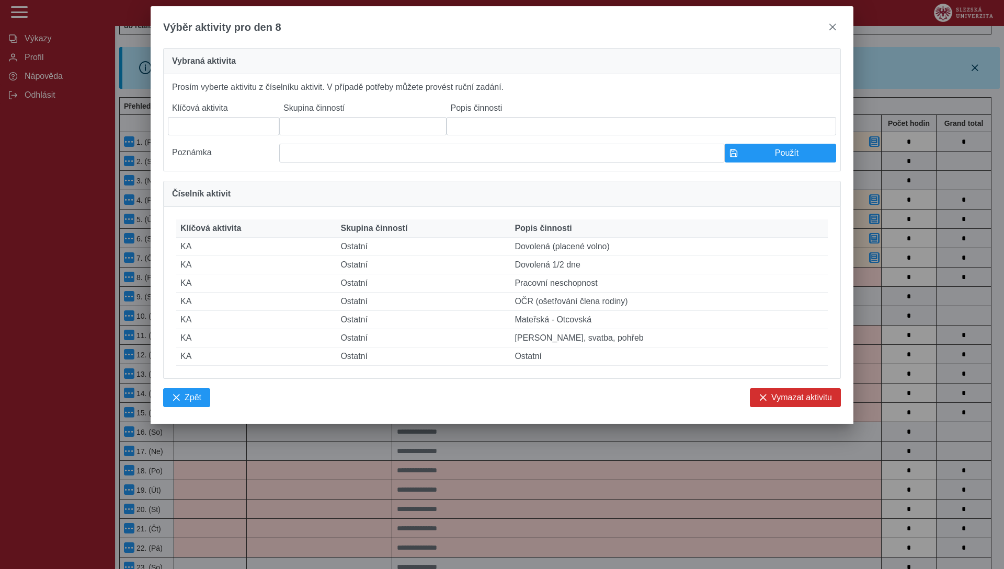
click at [205, 117] on label "Klíčová aktivita" at bounding box center [223, 108] width 111 height 18
click at [205, 128] on input at bounding box center [223, 126] width 111 height 18
click at [359, 131] on input at bounding box center [362, 126] width 167 height 18
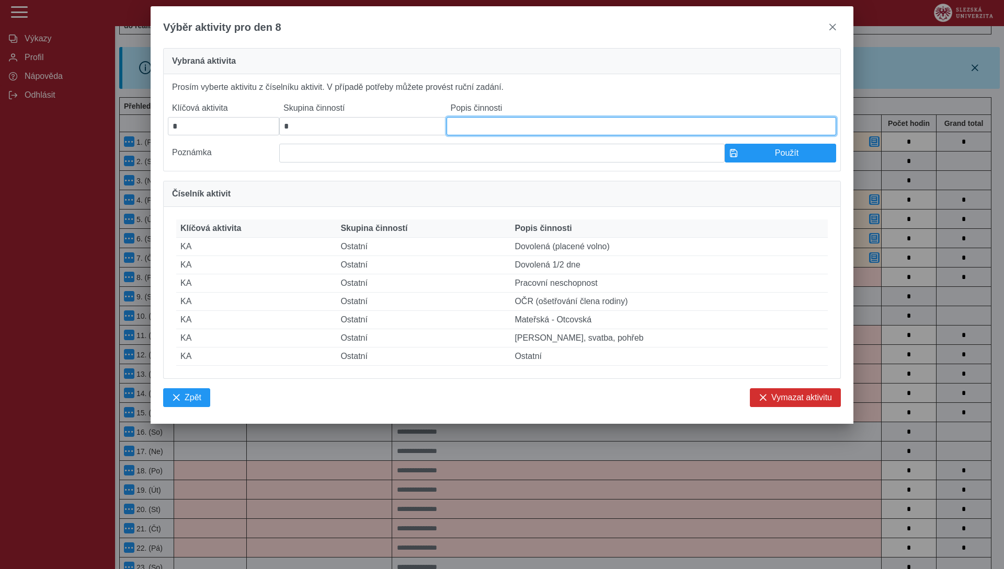
click at [475, 134] on input at bounding box center [640, 126] width 389 height 18
paste input "**********"
type input "**********"
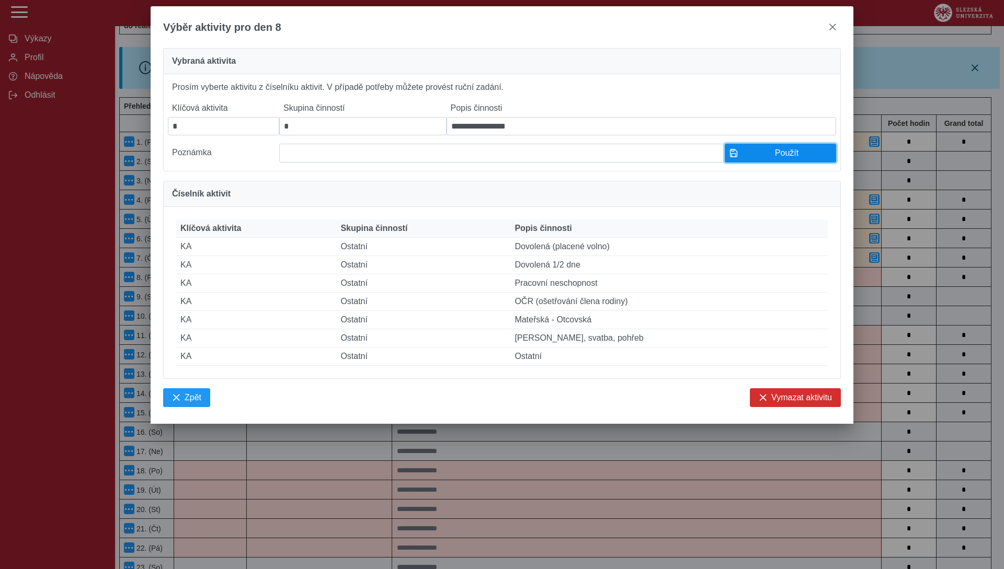
click at [748, 153] on button "Použít" at bounding box center [779, 153] width 111 height 19
type input "**********"
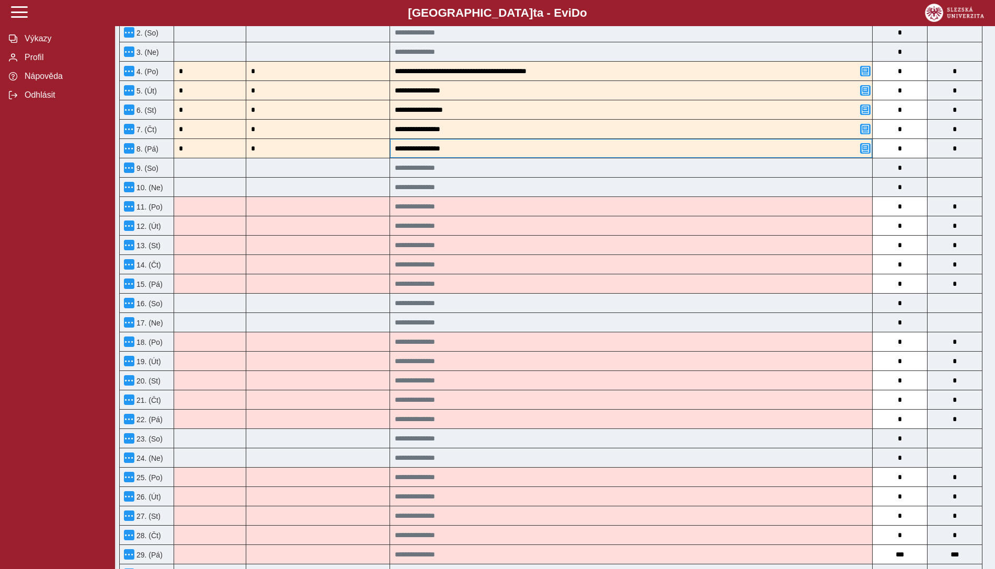
scroll to position [366, 0]
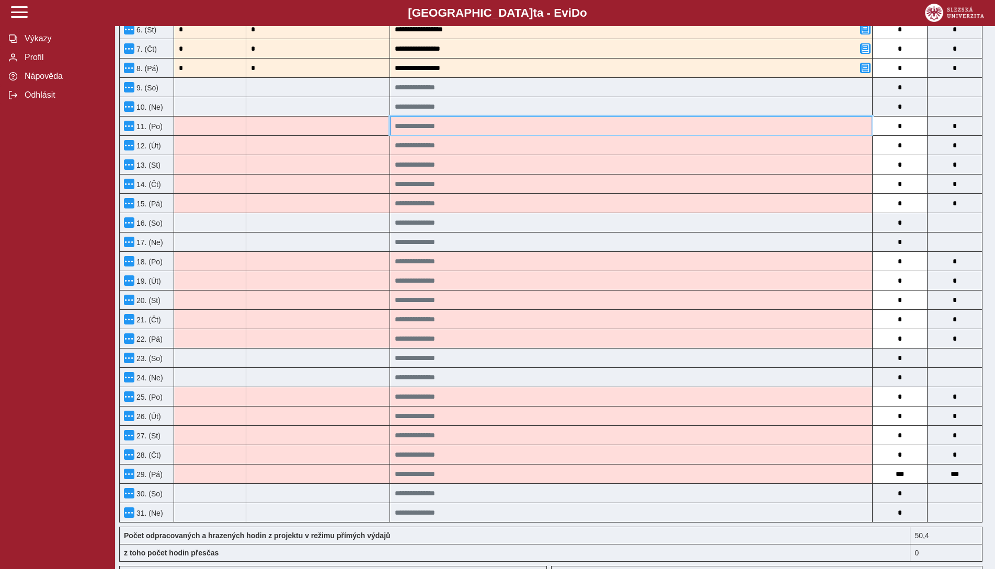
click at [498, 128] on input at bounding box center [631, 126] width 482 height 19
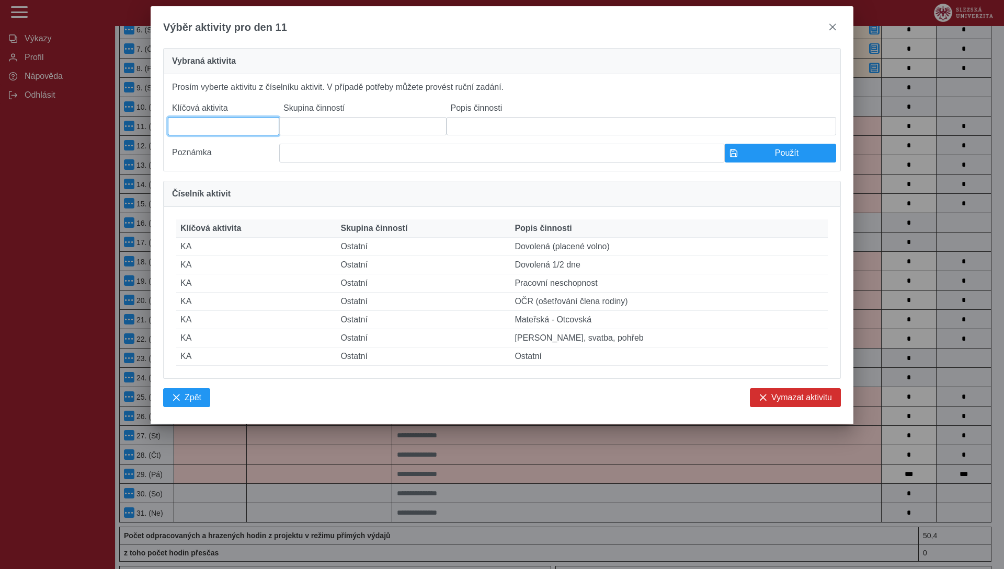
click at [231, 120] on input at bounding box center [223, 126] width 111 height 18
click at [364, 133] on input at bounding box center [362, 126] width 167 height 18
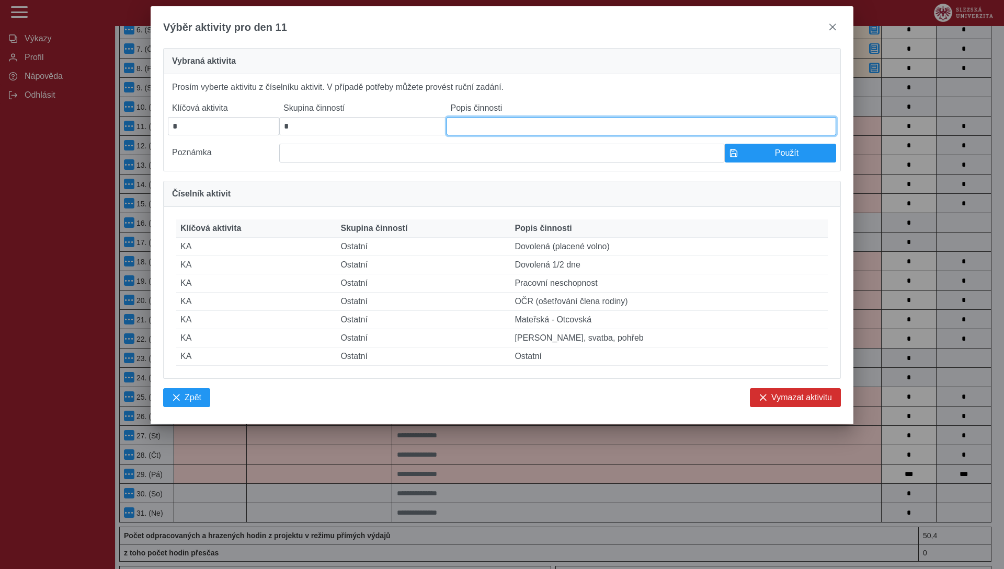
click at [484, 125] on input at bounding box center [640, 126] width 389 height 18
paste input "**********"
type input "**********"
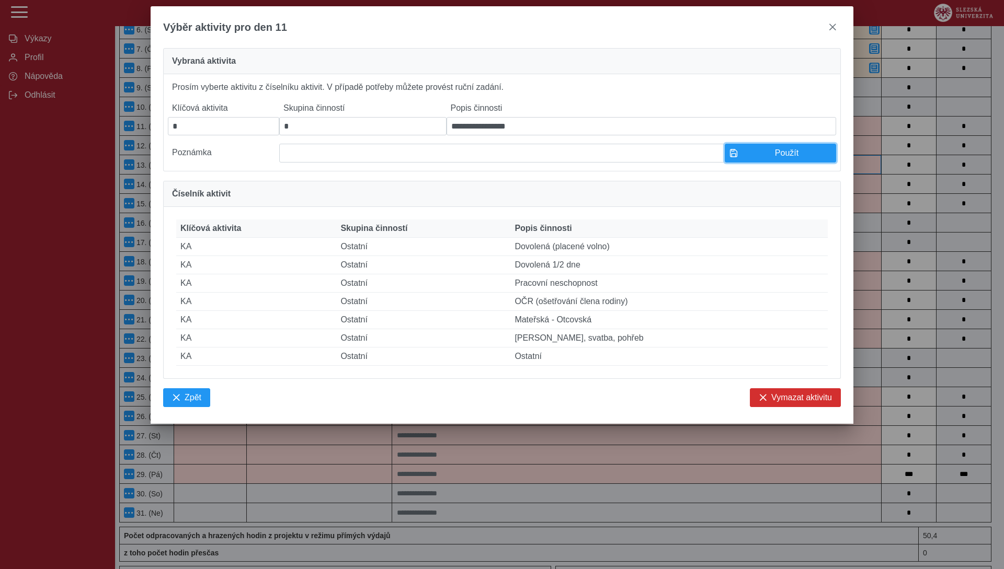
click at [765, 156] on span "Použít" at bounding box center [786, 152] width 89 height 9
type input "**********"
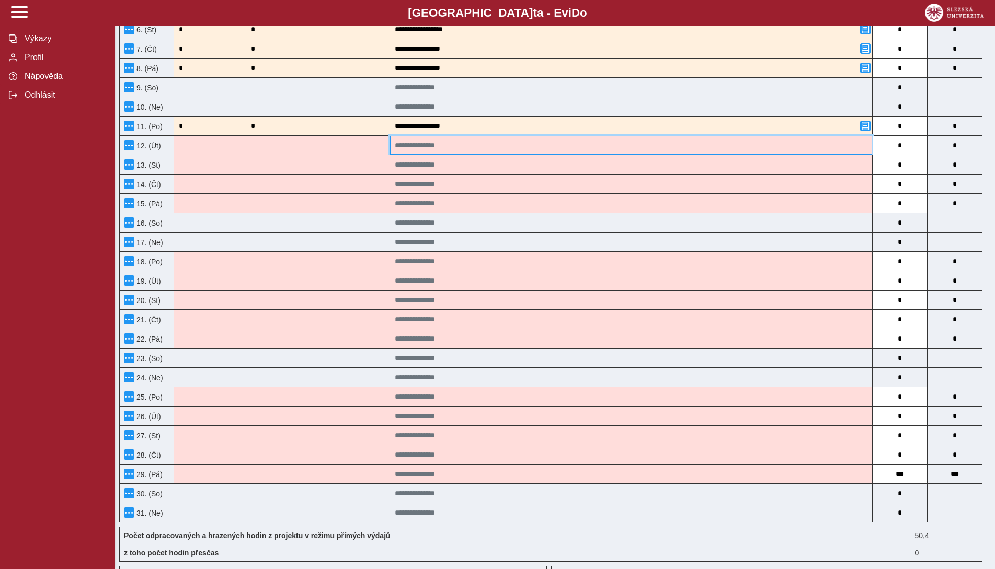
click at [455, 147] on input at bounding box center [631, 145] width 482 height 19
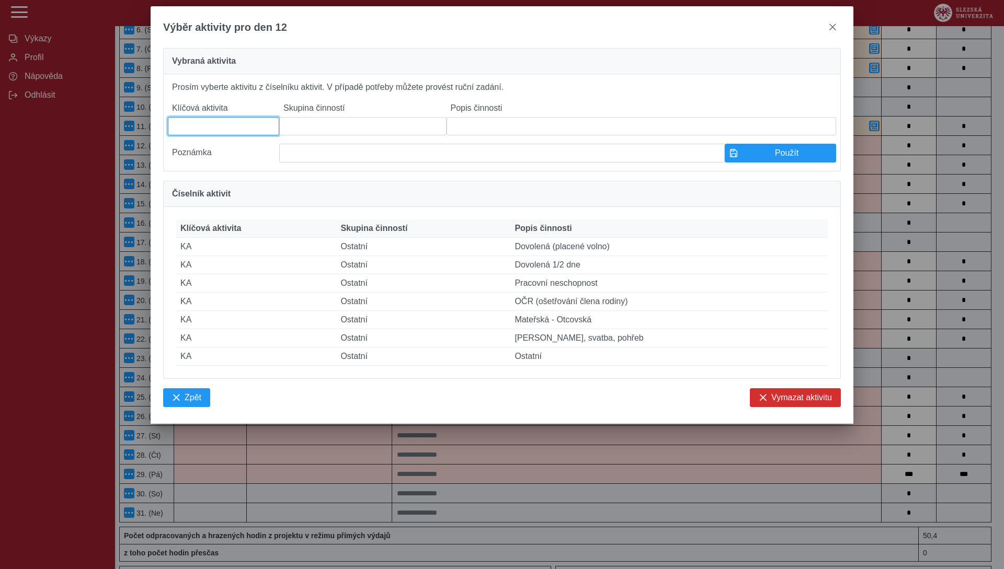
click at [224, 132] on input at bounding box center [223, 126] width 111 height 18
click at [367, 121] on input at bounding box center [362, 126] width 167 height 18
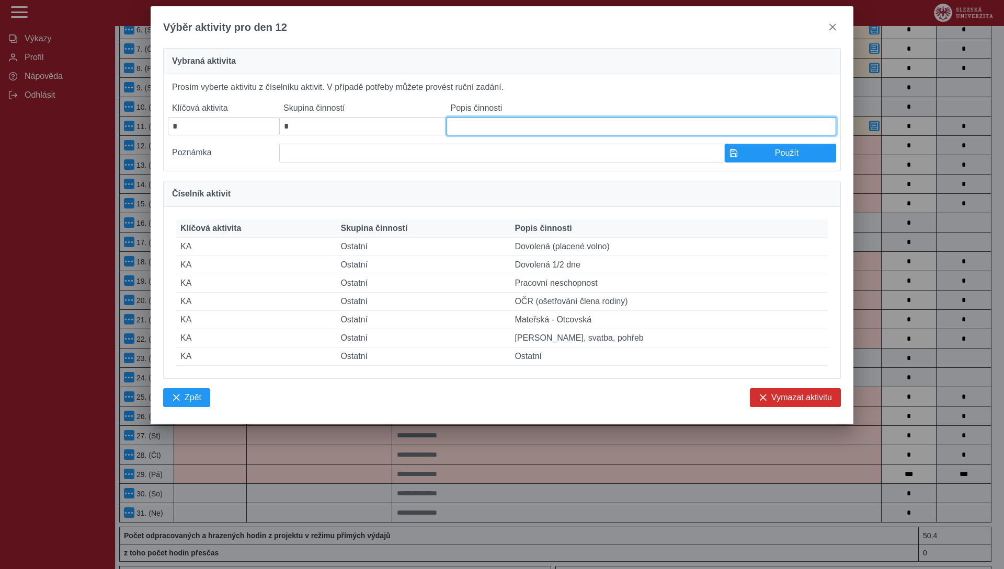
click at [511, 130] on input at bounding box center [640, 126] width 389 height 18
paste input "**********"
type input "**********"
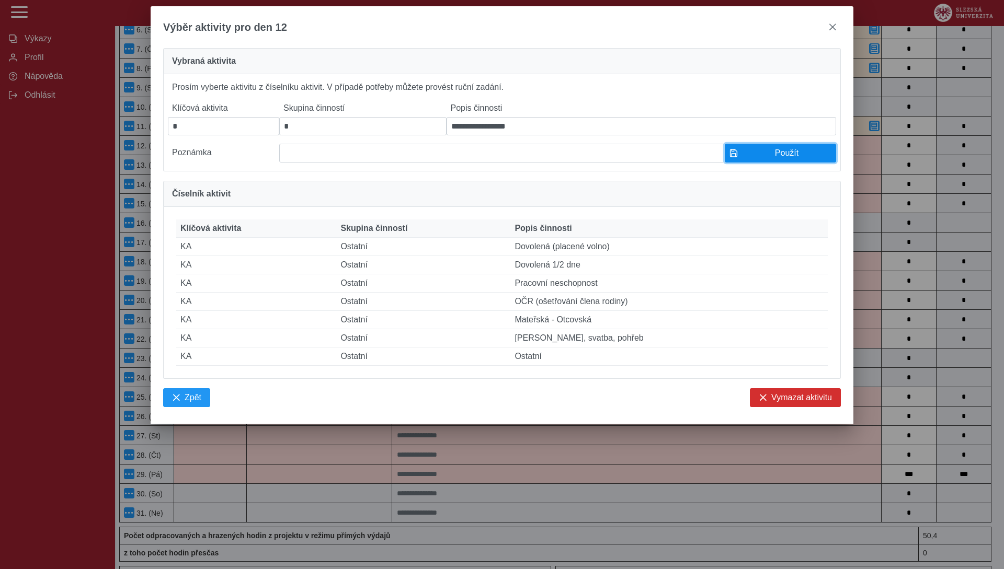
click at [733, 157] on span "button" at bounding box center [733, 153] width 8 height 8
type input "**********"
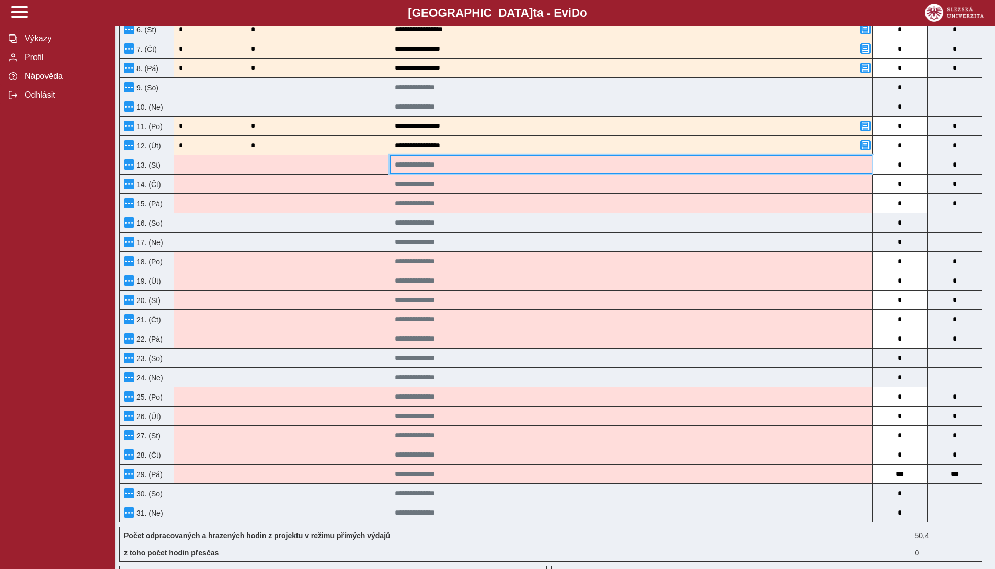
click at [420, 169] on input at bounding box center [631, 164] width 482 height 19
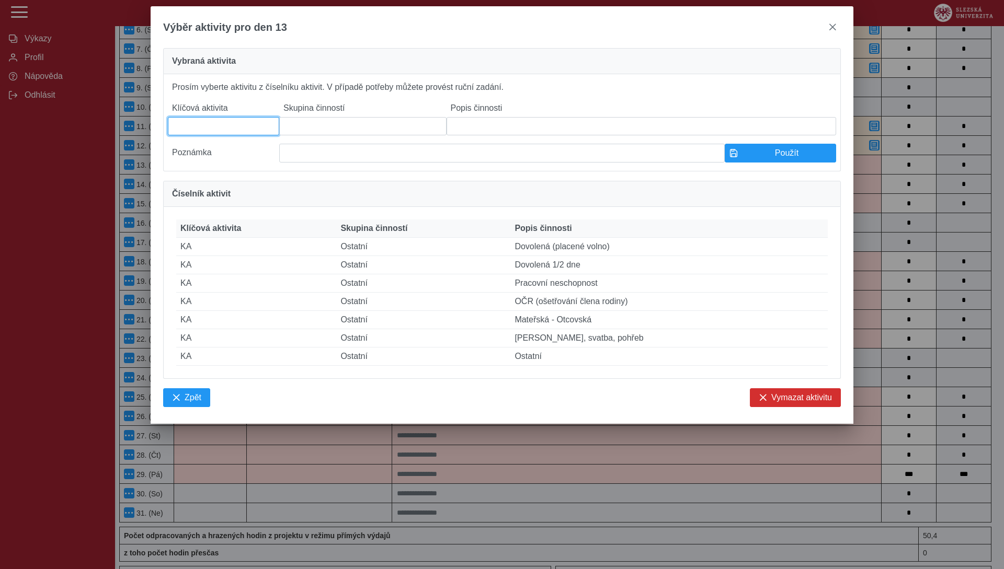
click at [232, 135] on input at bounding box center [223, 126] width 111 height 18
click at [350, 131] on input at bounding box center [362, 126] width 167 height 18
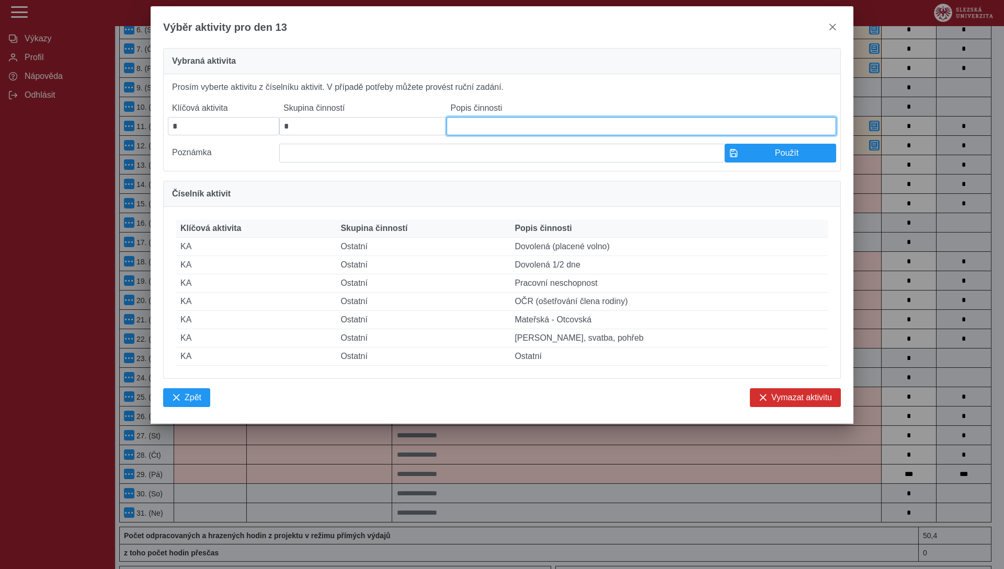
click at [491, 127] on input at bounding box center [640, 126] width 389 height 18
paste input "**********"
type input "**********"
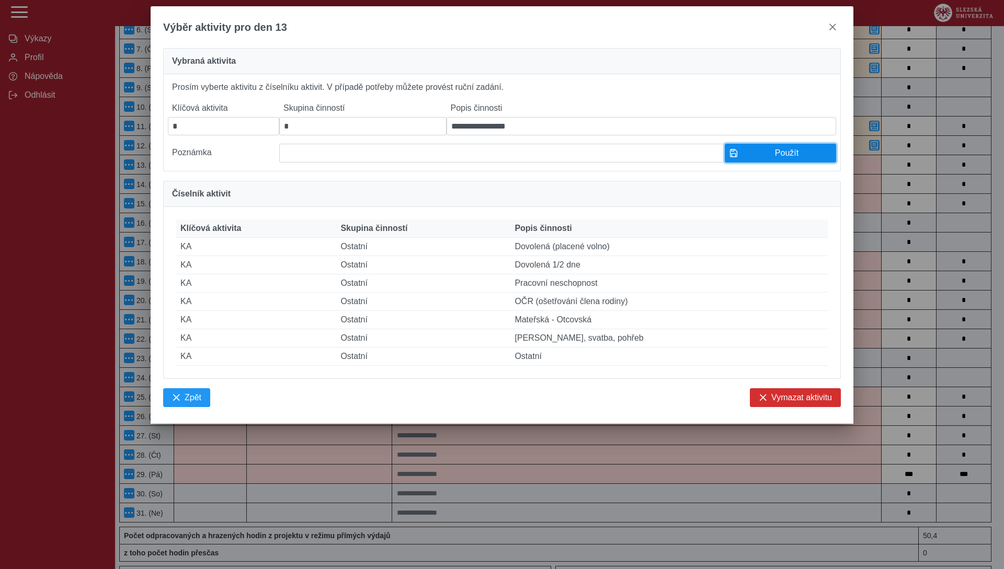
click at [742, 158] on span "Použít" at bounding box center [786, 152] width 89 height 9
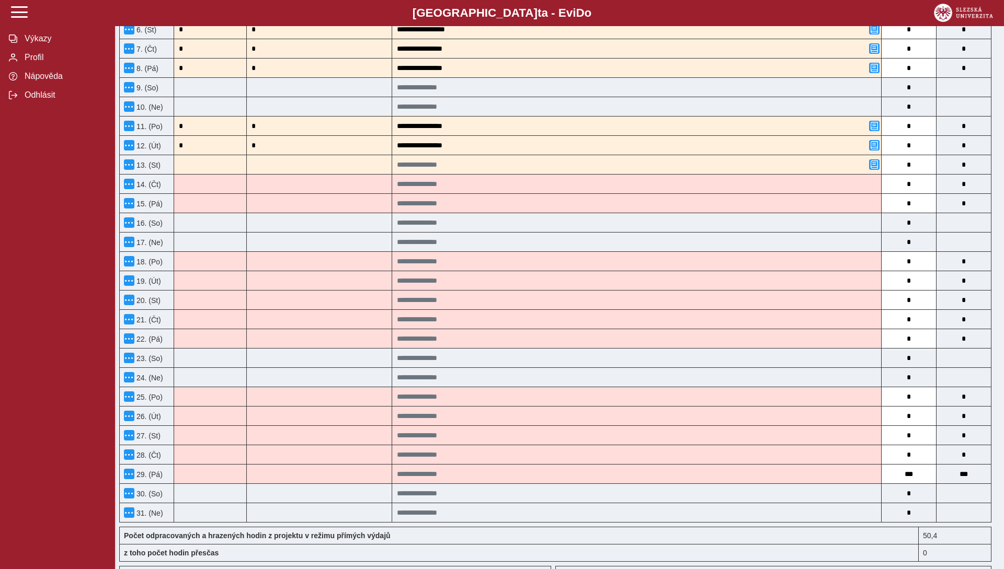
type input "**********"
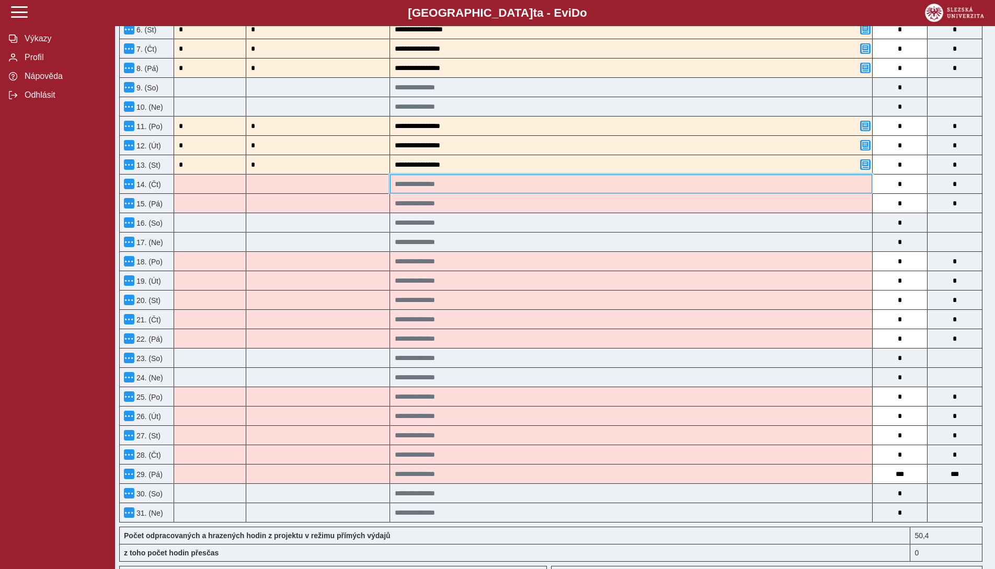
click at [444, 192] on input at bounding box center [631, 184] width 482 height 19
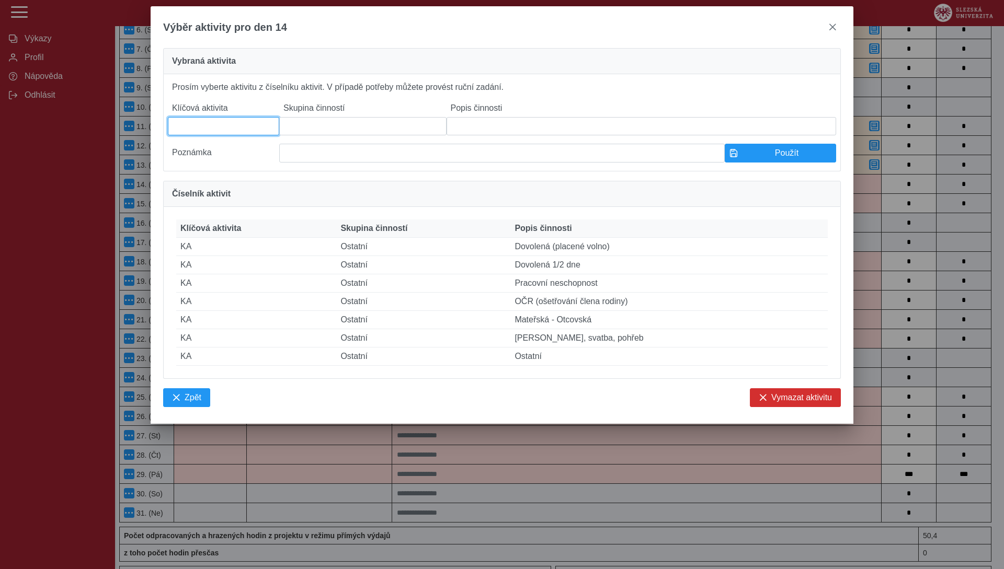
drag, startPoint x: 216, startPoint y: 135, endPoint x: 319, endPoint y: 125, distance: 104.0
click at [216, 134] on input at bounding box center [223, 126] width 111 height 18
click at [350, 124] on input at bounding box center [362, 126] width 167 height 18
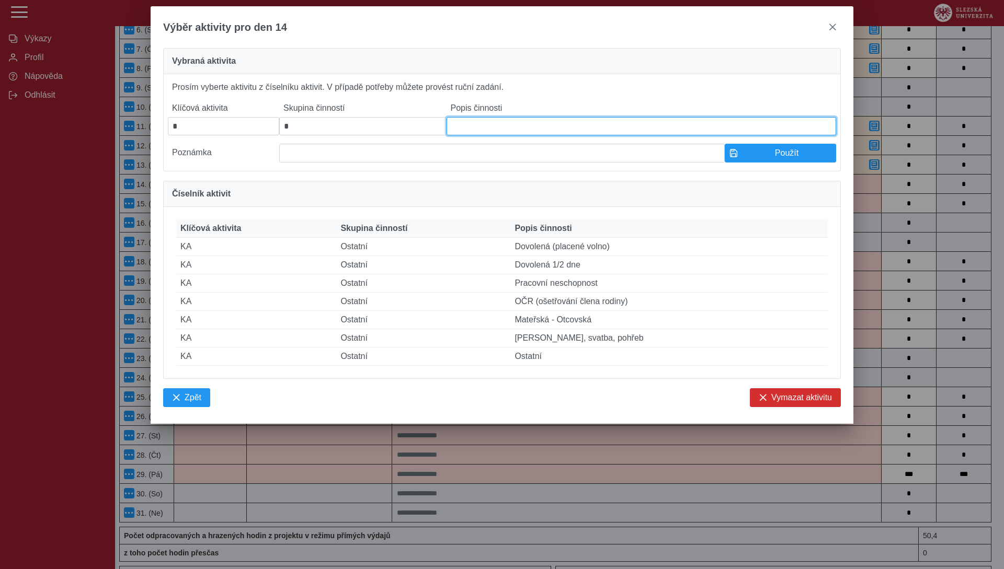
click at [489, 130] on input at bounding box center [640, 126] width 389 height 18
paste input "**********"
type input "**********"
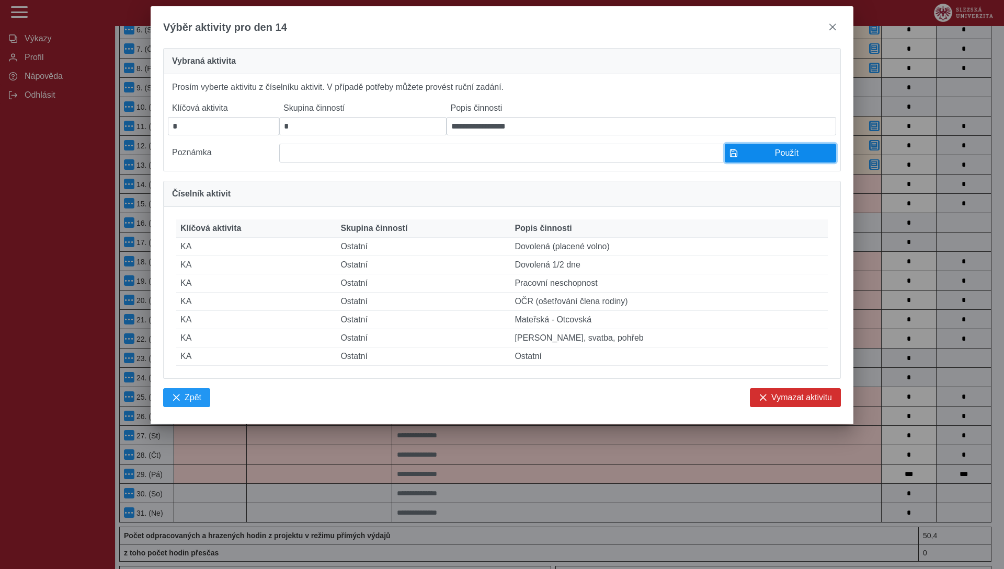
click at [748, 158] on span "Použít" at bounding box center [786, 152] width 89 height 9
type input "**********"
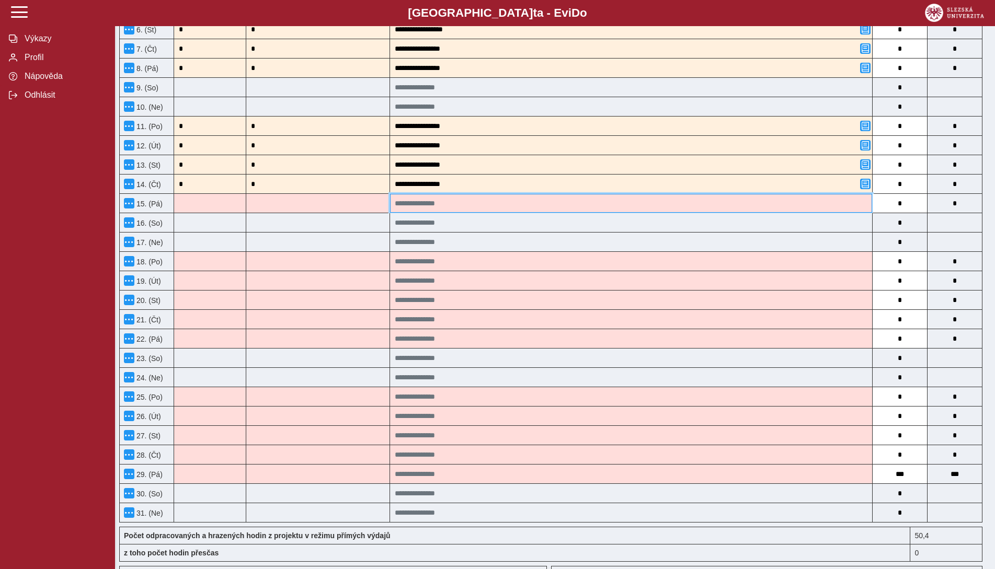
click at [554, 210] on input at bounding box center [631, 203] width 482 height 19
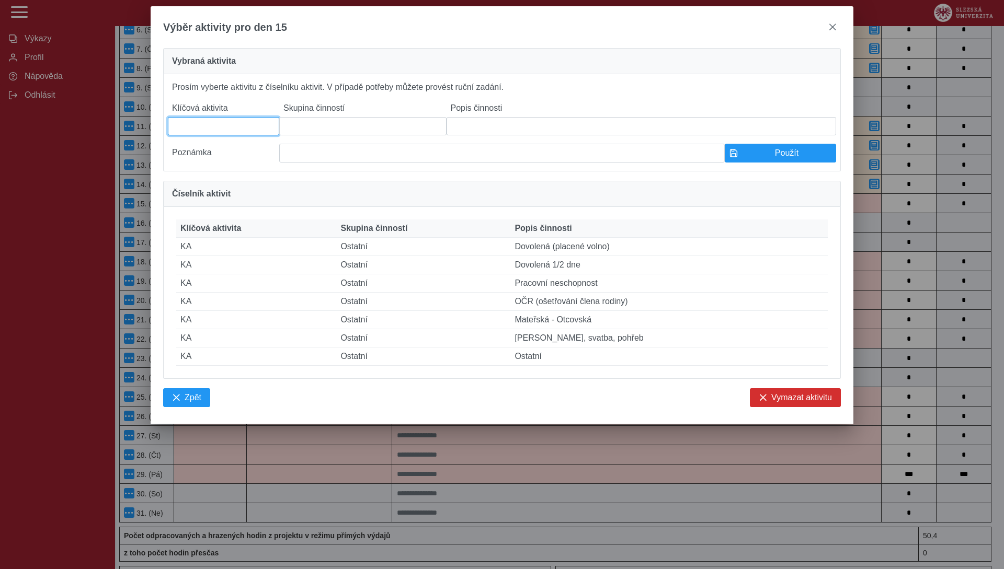
click at [215, 132] on input at bounding box center [223, 126] width 111 height 18
click at [323, 131] on input at bounding box center [362, 126] width 167 height 18
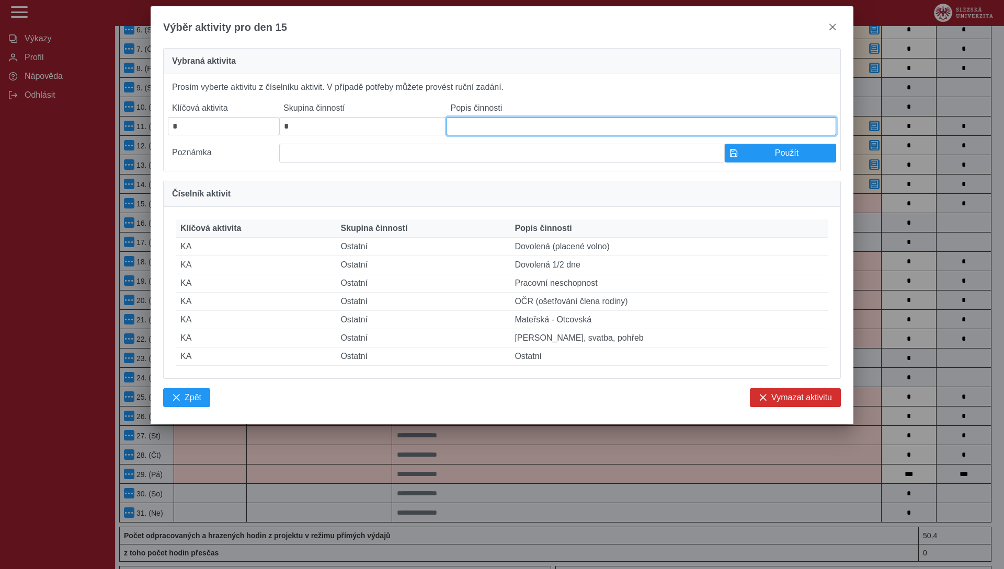
click at [464, 129] on input at bounding box center [640, 126] width 389 height 18
paste input "**********"
type input "**********"
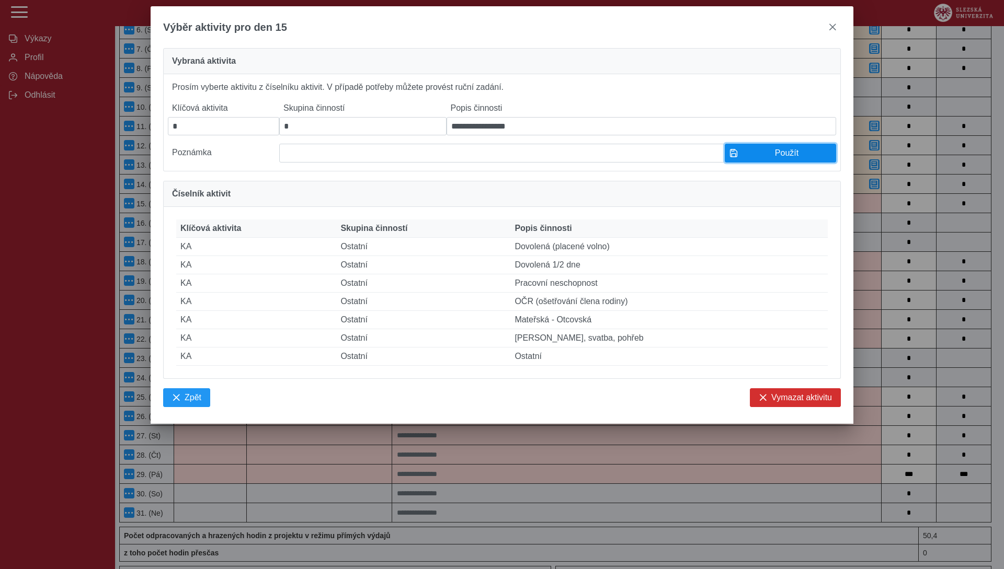
click at [770, 158] on span "Použít" at bounding box center [786, 152] width 89 height 9
type input "**********"
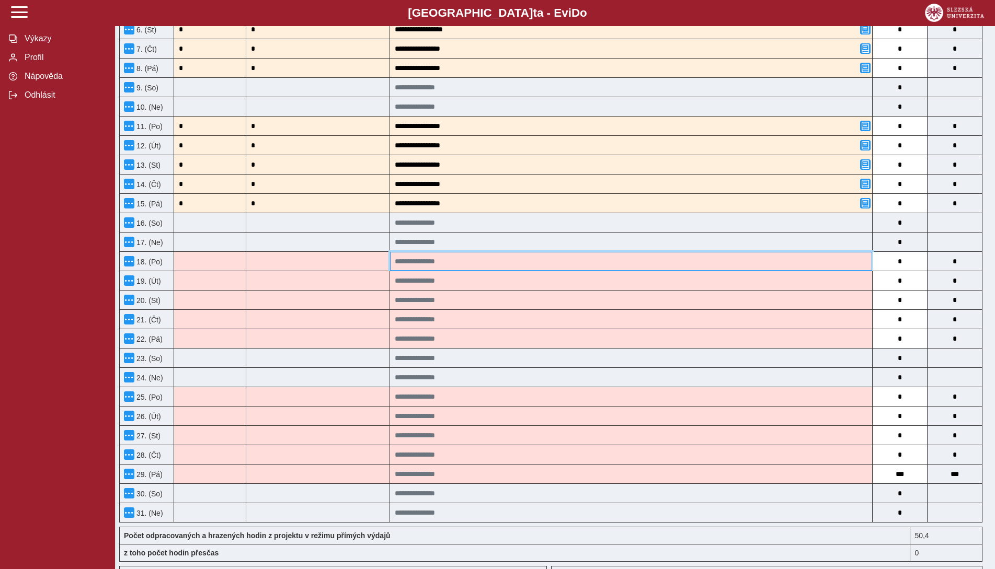
click at [413, 260] on input at bounding box center [631, 261] width 482 height 19
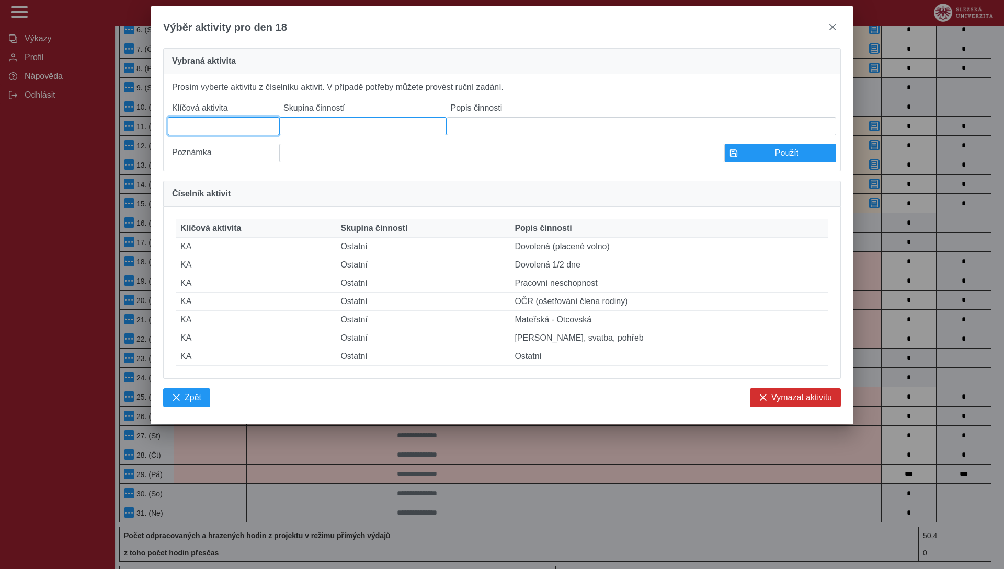
drag, startPoint x: 234, startPoint y: 132, endPoint x: 310, endPoint y: 124, distance: 76.7
click at [234, 132] on input at bounding box center [223, 126] width 111 height 18
click at [322, 124] on input at bounding box center [362, 126] width 167 height 18
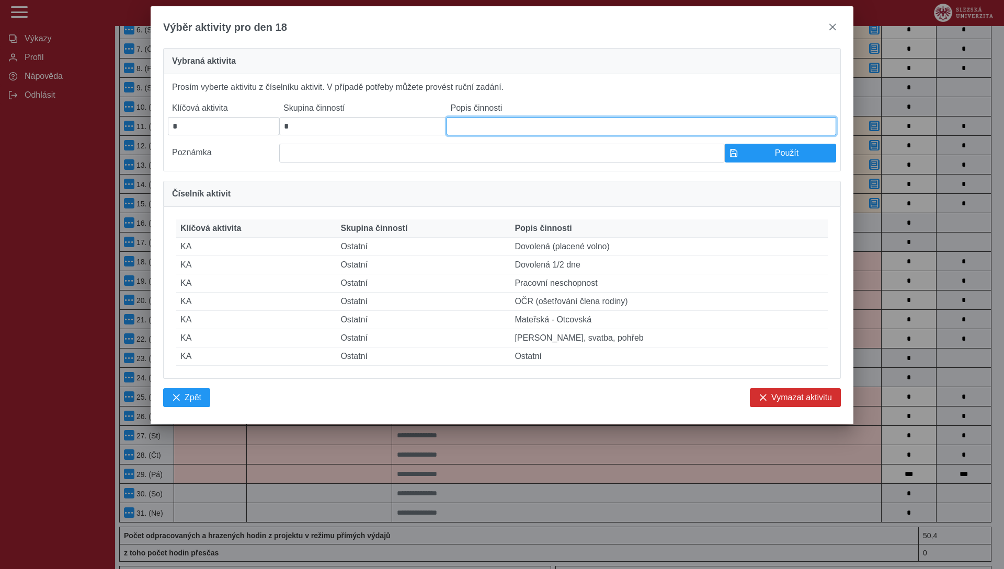
click at [470, 129] on input at bounding box center [640, 126] width 389 height 18
paste input "**********"
type input "**********"
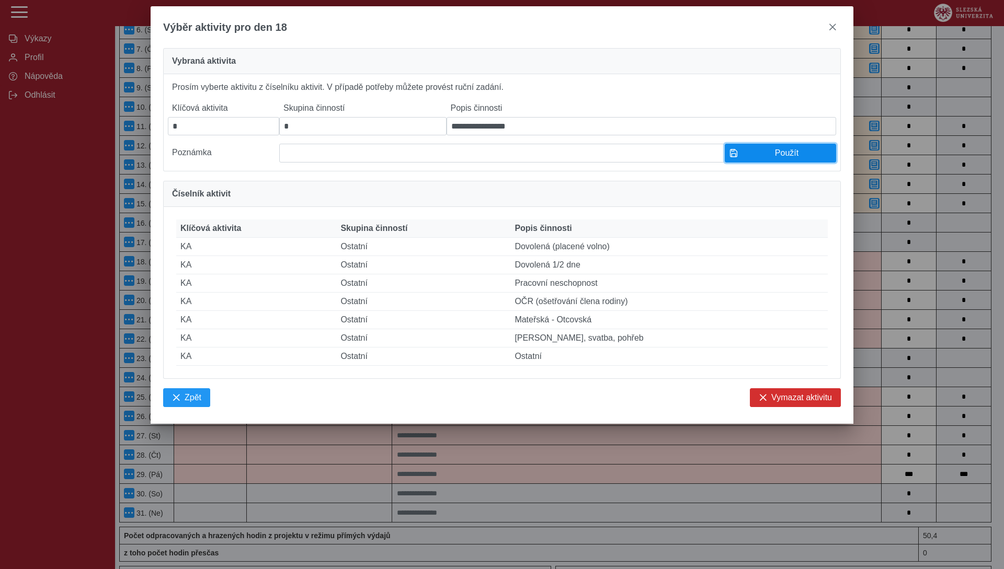
click at [775, 158] on span "Použít" at bounding box center [786, 152] width 89 height 9
type input "**********"
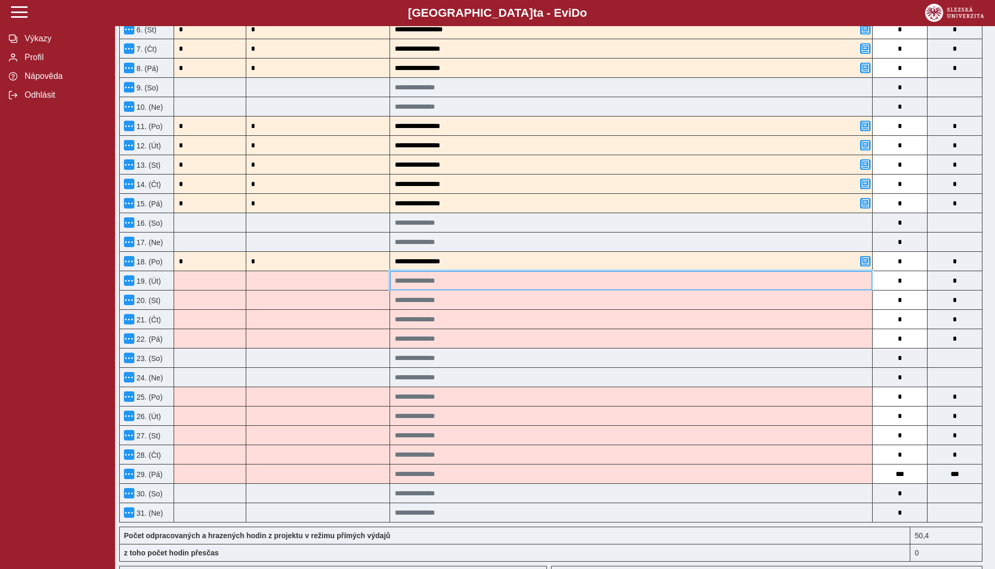
click at [421, 283] on input at bounding box center [631, 280] width 482 height 19
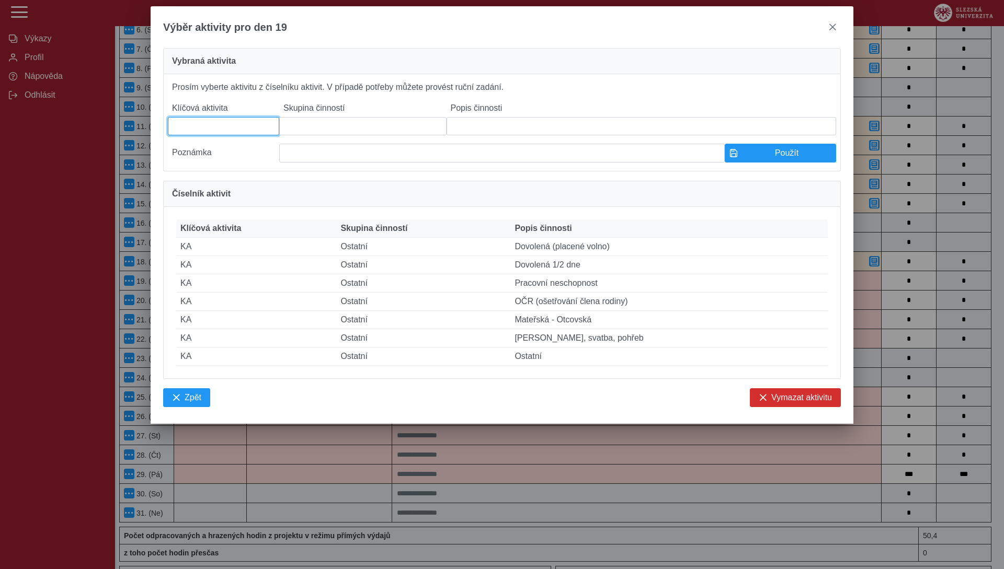
click at [252, 130] on input at bounding box center [223, 126] width 111 height 18
click at [315, 133] on input at bounding box center [362, 126] width 167 height 18
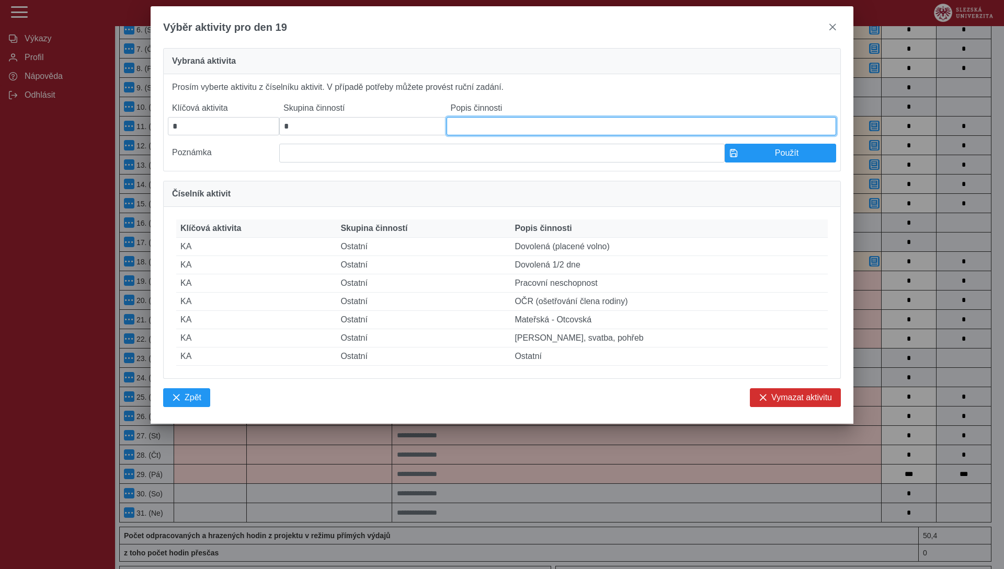
click at [466, 131] on input at bounding box center [640, 126] width 389 height 18
paste input "**********"
type input "**********"
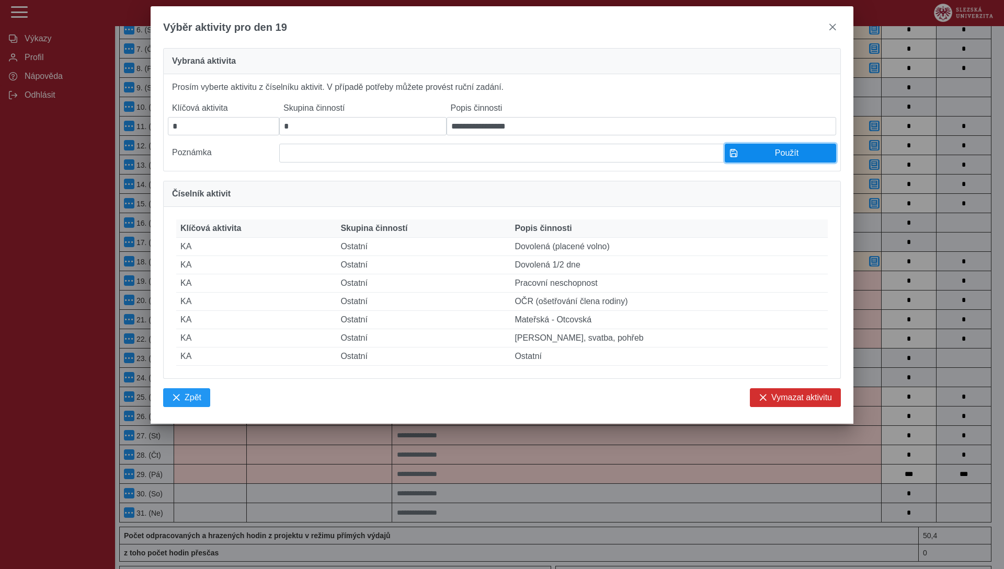
click at [778, 158] on span "Použít" at bounding box center [786, 152] width 89 height 9
type input "**********"
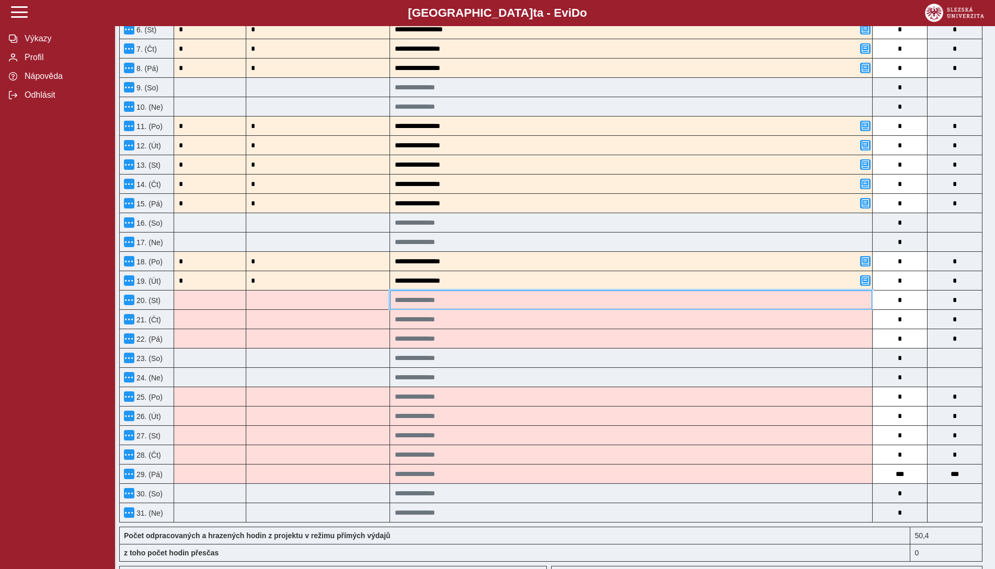
click at [443, 296] on input at bounding box center [631, 300] width 482 height 19
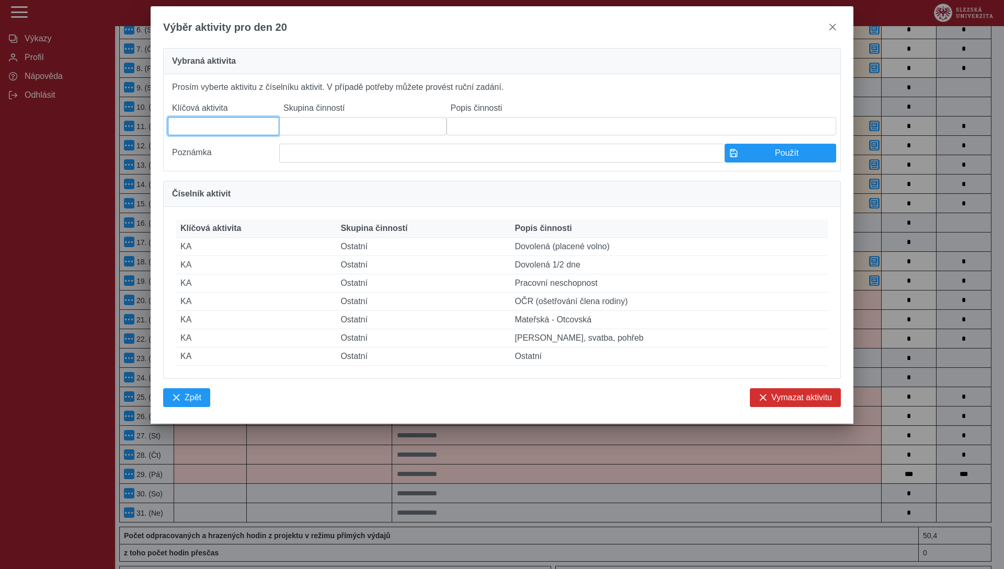
click at [195, 125] on input at bounding box center [223, 126] width 111 height 18
click at [325, 144] on div at bounding box center [502, 139] width 668 height 8
click at [327, 135] on input at bounding box center [362, 126] width 167 height 18
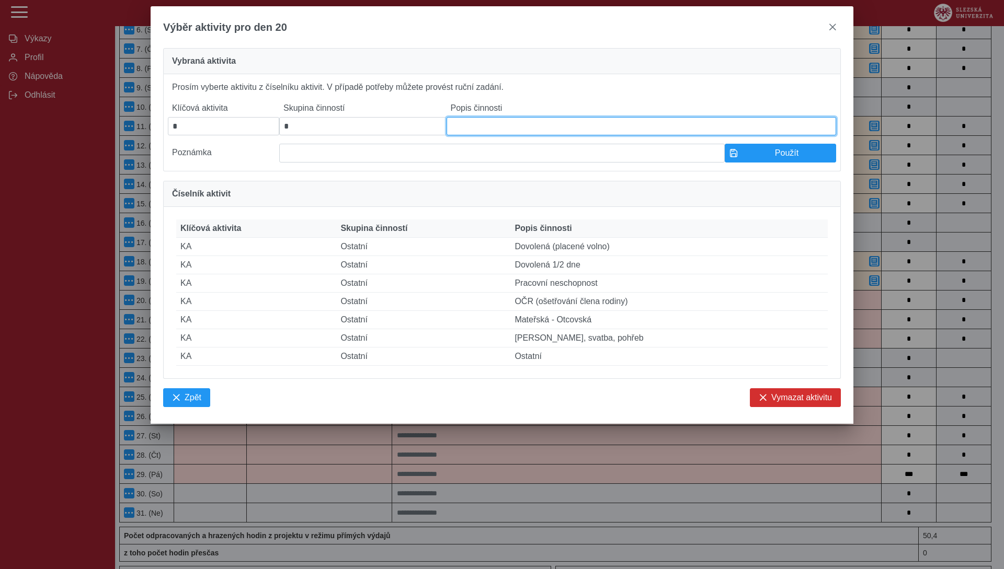
click at [446, 134] on input at bounding box center [640, 126] width 389 height 18
paste input "**********"
type input "**********"
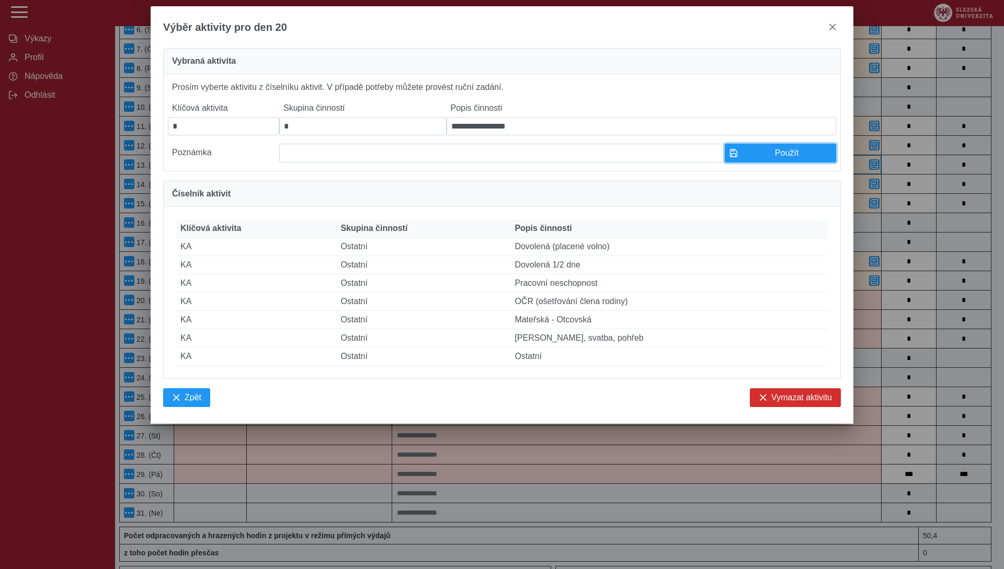
click at [731, 157] on span "button" at bounding box center [733, 153] width 8 height 8
type input "**********"
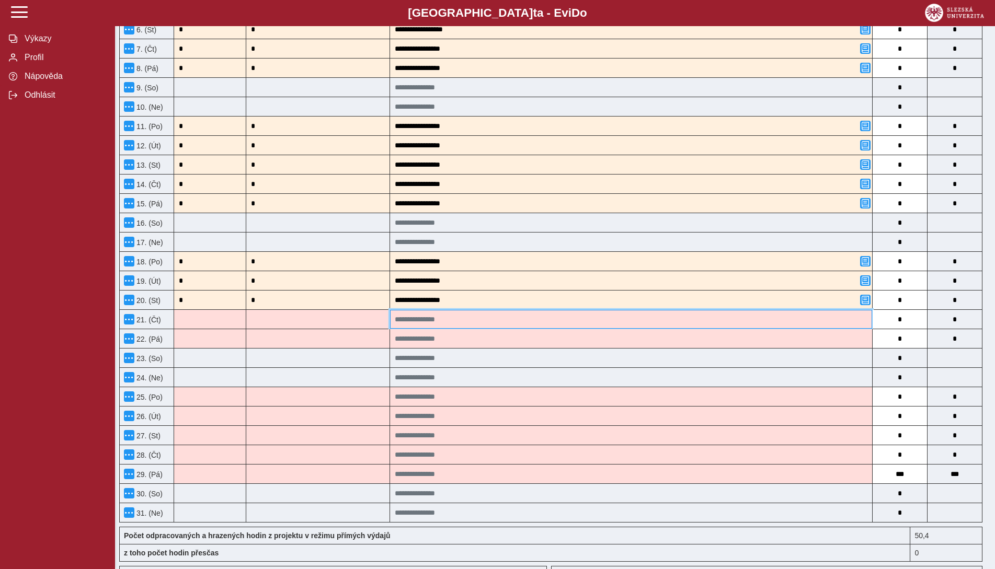
click at [412, 325] on input at bounding box center [631, 319] width 482 height 19
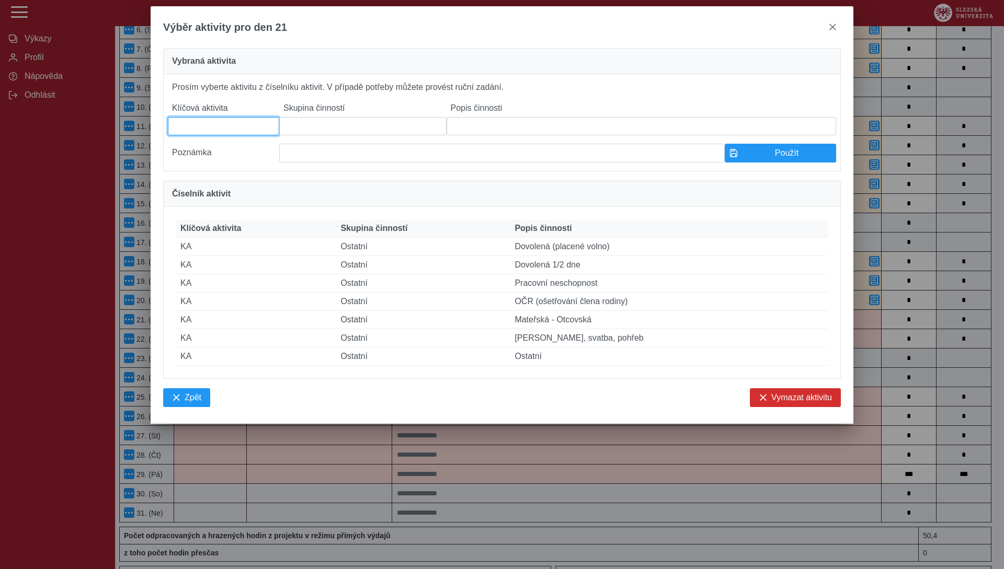
click at [230, 131] on input at bounding box center [223, 126] width 111 height 18
click at [344, 133] on input at bounding box center [362, 126] width 167 height 18
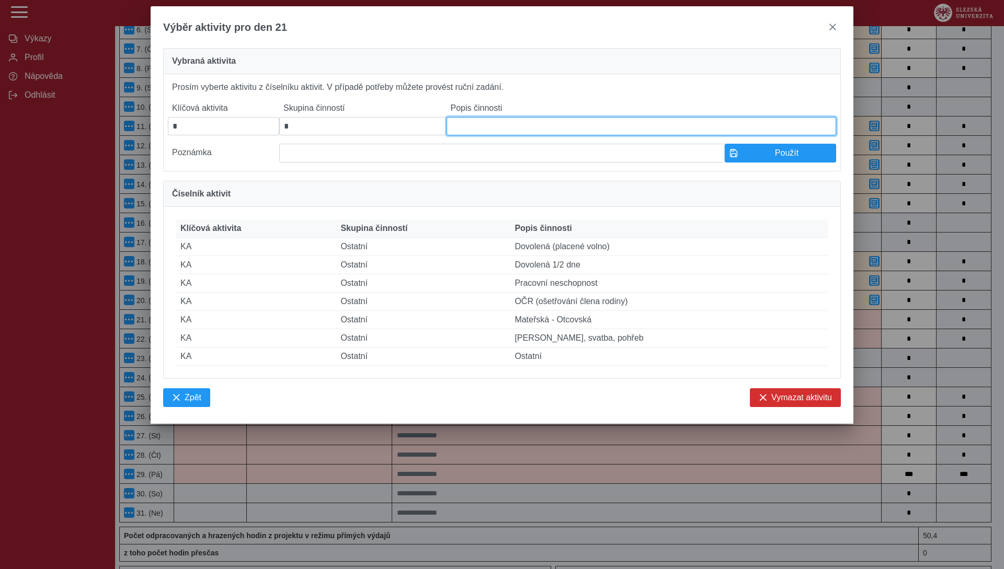
click at [478, 127] on input at bounding box center [640, 126] width 389 height 18
paste input "**********"
type input "**********"
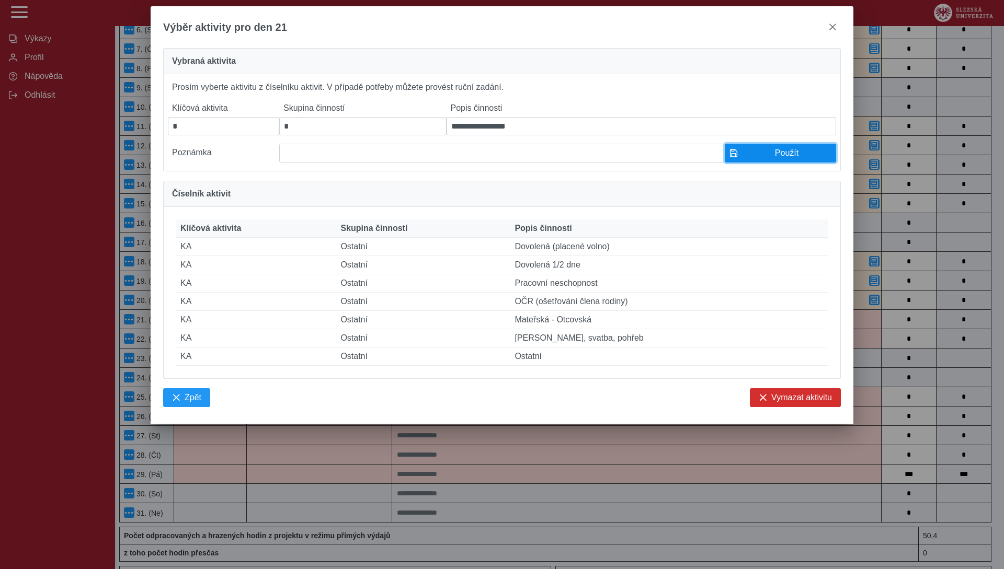
click at [757, 158] on span "Použít" at bounding box center [786, 152] width 89 height 9
type input "**********"
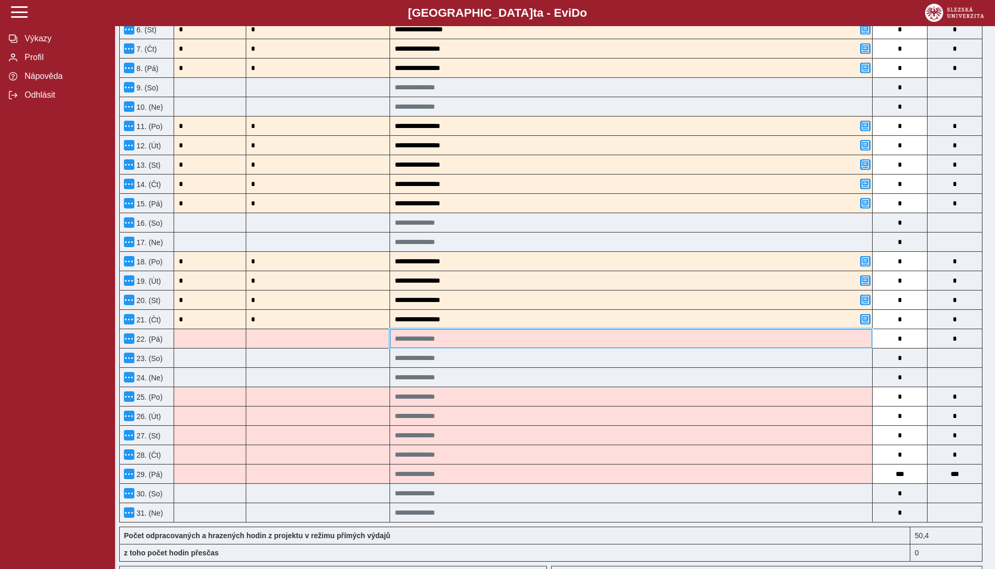
click at [435, 340] on input at bounding box center [631, 338] width 482 height 19
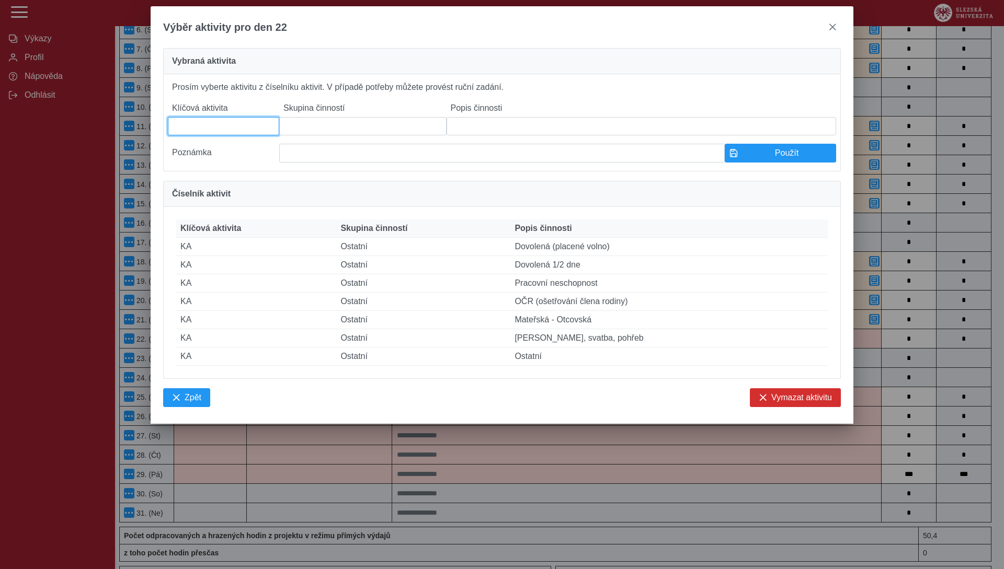
click at [250, 135] on input at bounding box center [223, 126] width 111 height 18
click at [311, 123] on input at bounding box center [362, 126] width 167 height 18
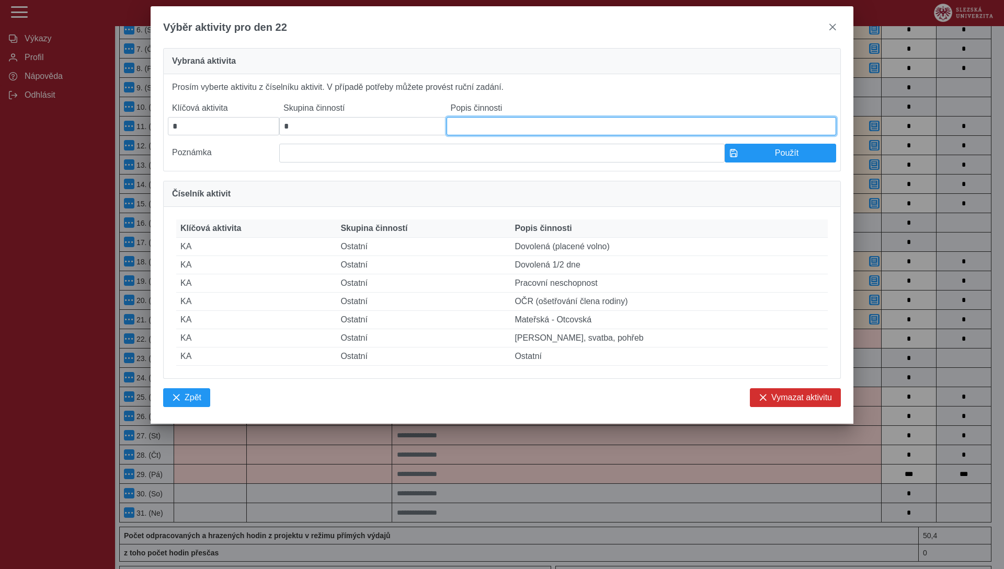
click at [469, 133] on input at bounding box center [640, 126] width 389 height 18
paste input "**********"
type input "**********"
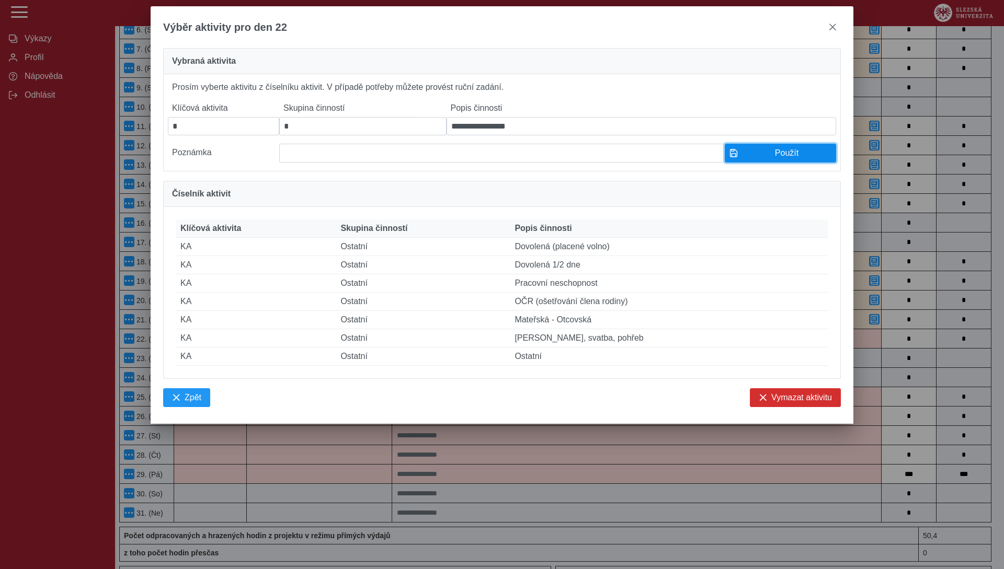
click at [787, 158] on span "Použít" at bounding box center [786, 152] width 89 height 9
type input "**********"
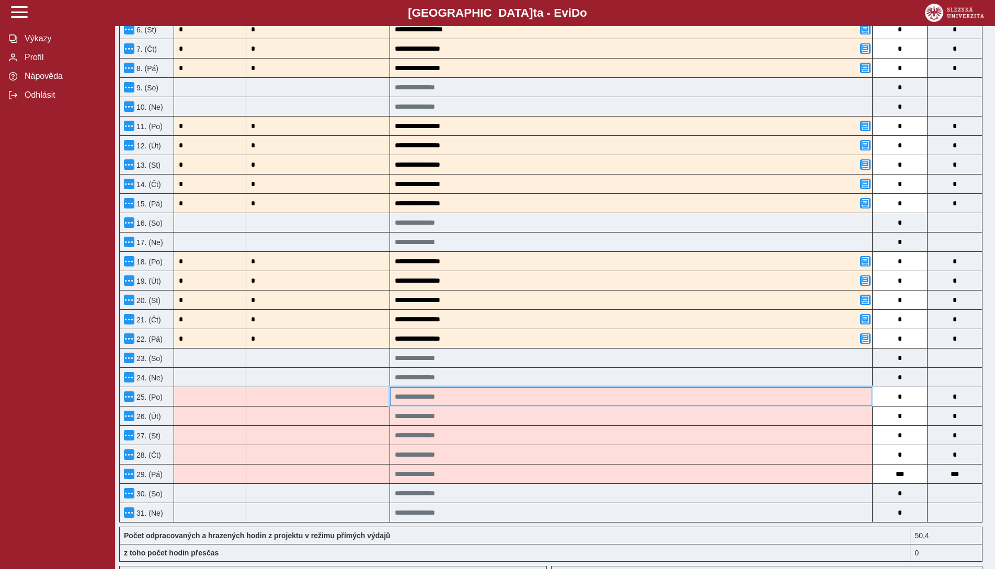
click at [432, 395] on input at bounding box center [631, 396] width 482 height 19
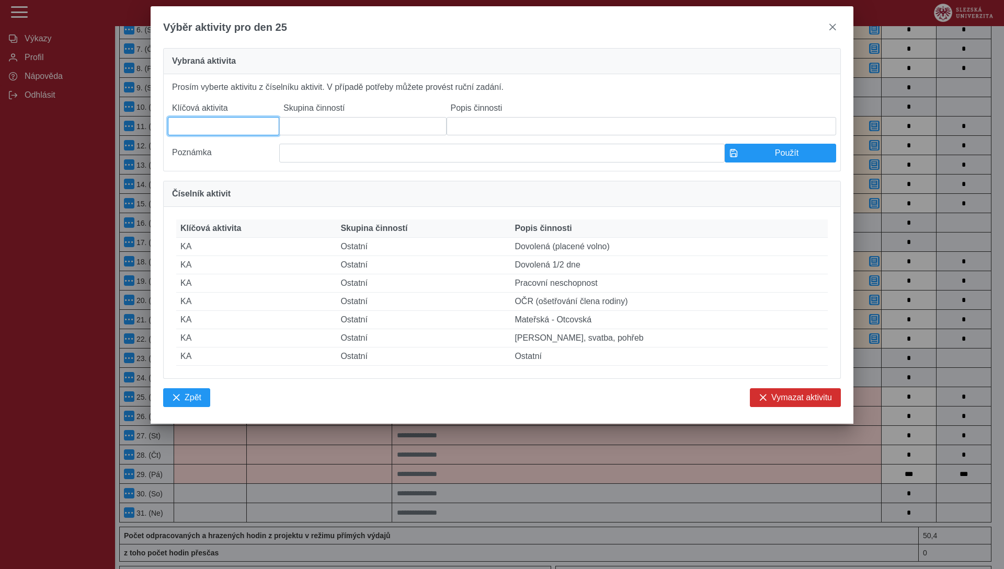
click at [247, 135] on input at bounding box center [223, 126] width 111 height 18
click at [329, 132] on input at bounding box center [362, 126] width 167 height 18
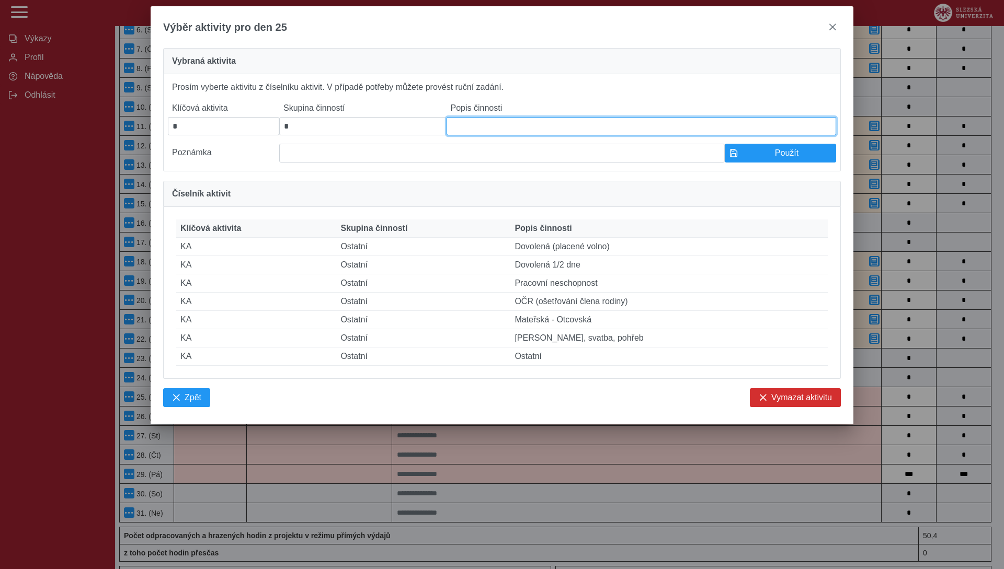
click at [483, 125] on input at bounding box center [640, 126] width 389 height 18
paste input "**********"
type input "**********"
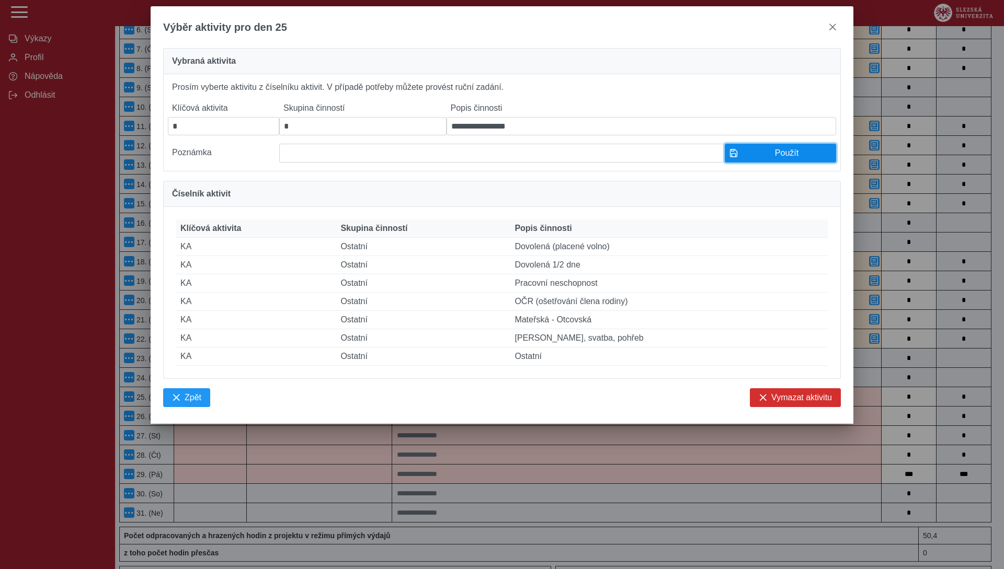
click at [769, 158] on span "Použít" at bounding box center [786, 152] width 89 height 9
type input "**********"
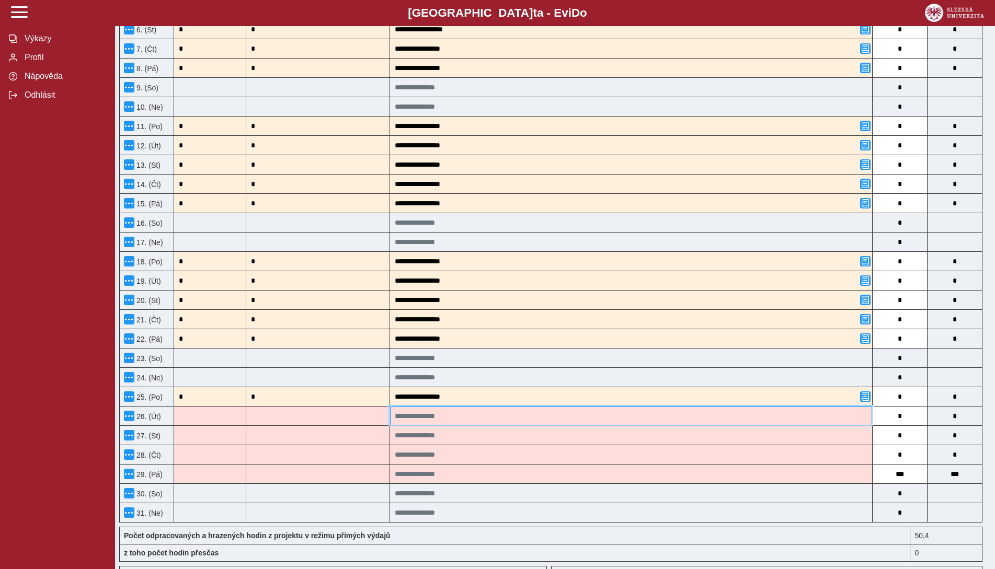
click at [417, 413] on input at bounding box center [631, 416] width 482 height 19
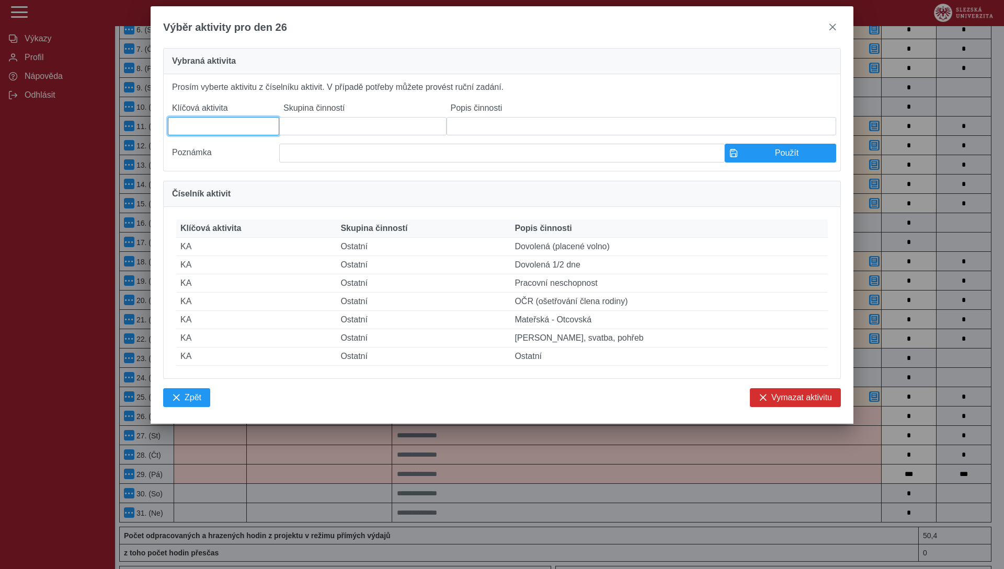
click at [242, 129] on input at bounding box center [223, 126] width 111 height 18
click at [323, 130] on input at bounding box center [362, 126] width 167 height 18
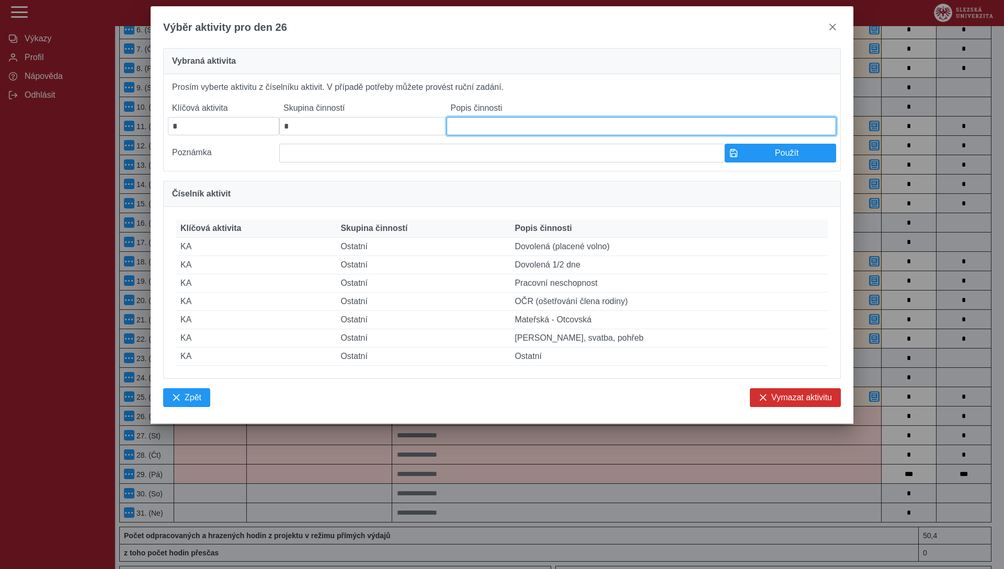
click at [453, 130] on input at bounding box center [640, 126] width 389 height 18
paste input "**********"
type input "**********"
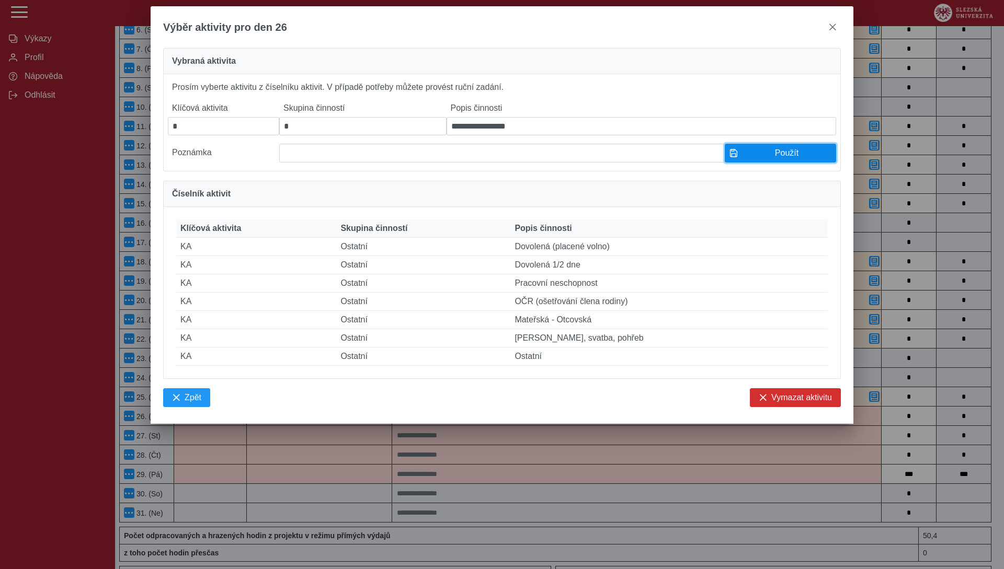
click at [738, 158] on button "Použít" at bounding box center [779, 153] width 111 height 19
type input "**********"
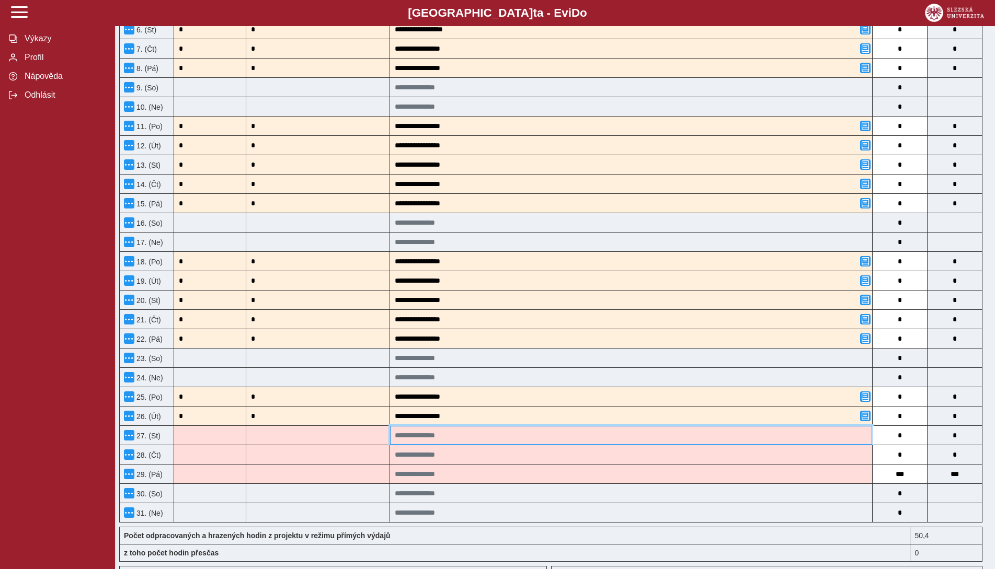
click at [413, 428] on input at bounding box center [631, 435] width 482 height 19
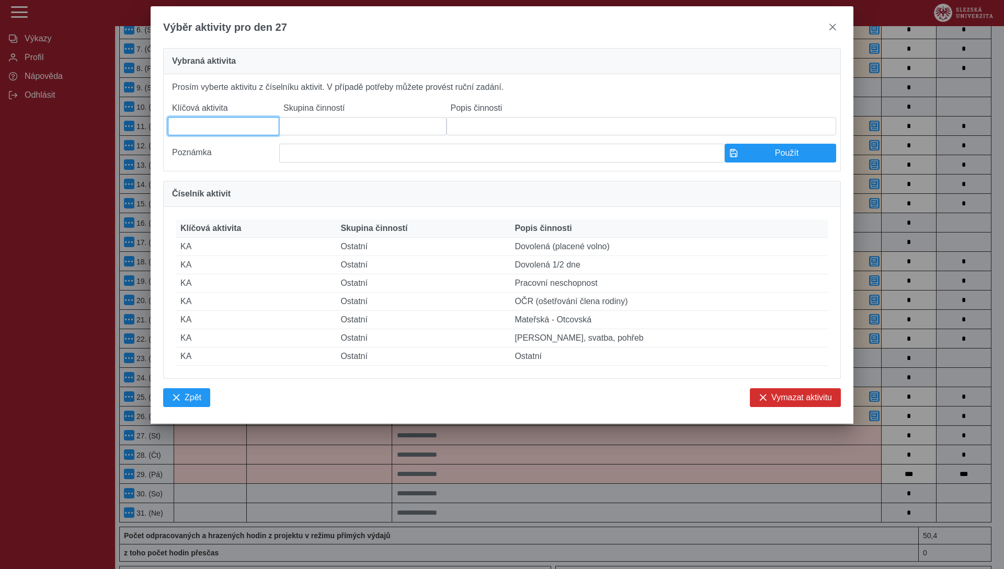
click at [216, 130] on input at bounding box center [223, 126] width 111 height 18
click at [377, 127] on input at bounding box center [362, 126] width 167 height 18
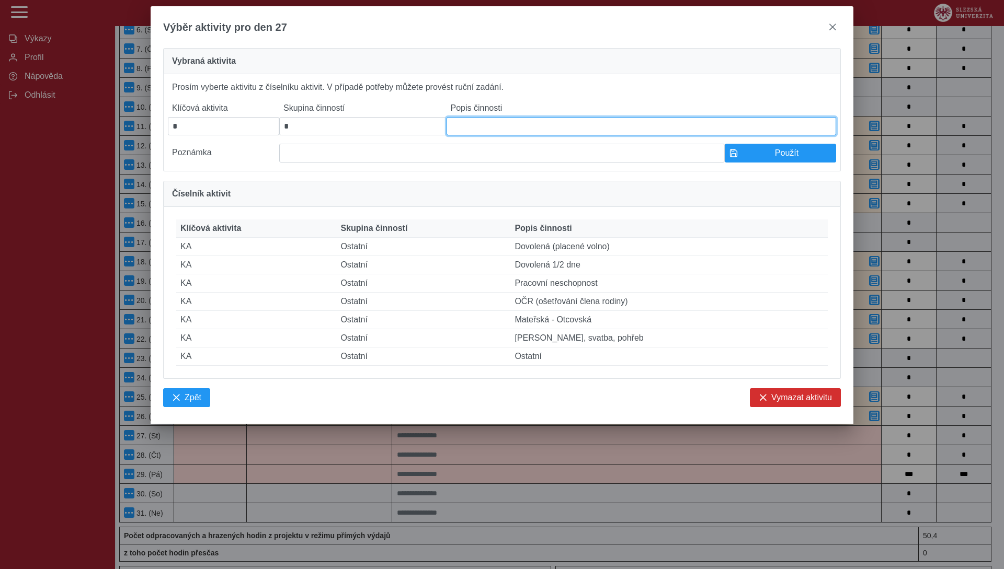
click at [481, 128] on input at bounding box center [640, 126] width 389 height 18
paste input "**********"
type input "**********"
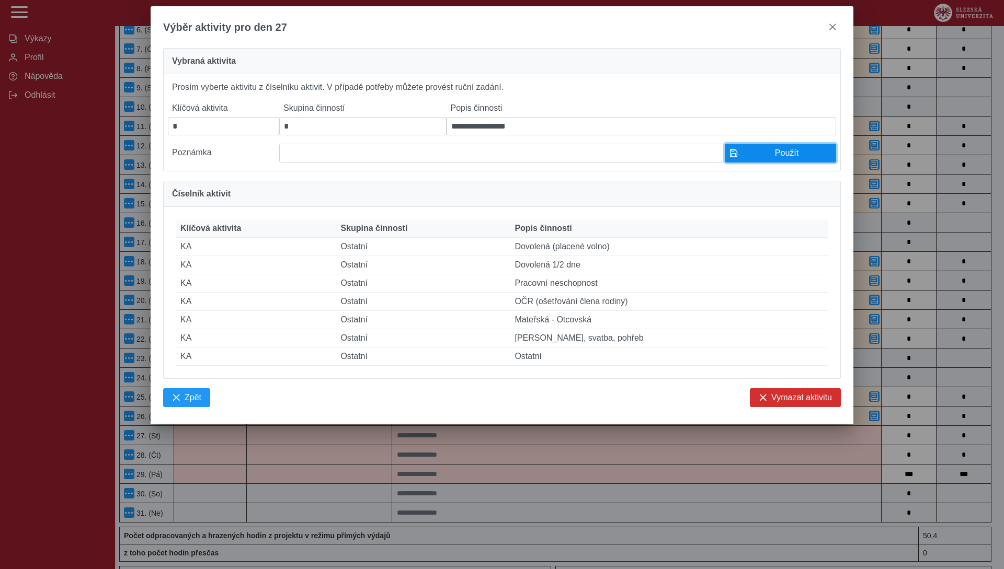
click at [753, 158] on span "Použít" at bounding box center [786, 152] width 89 height 9
type input "**********"
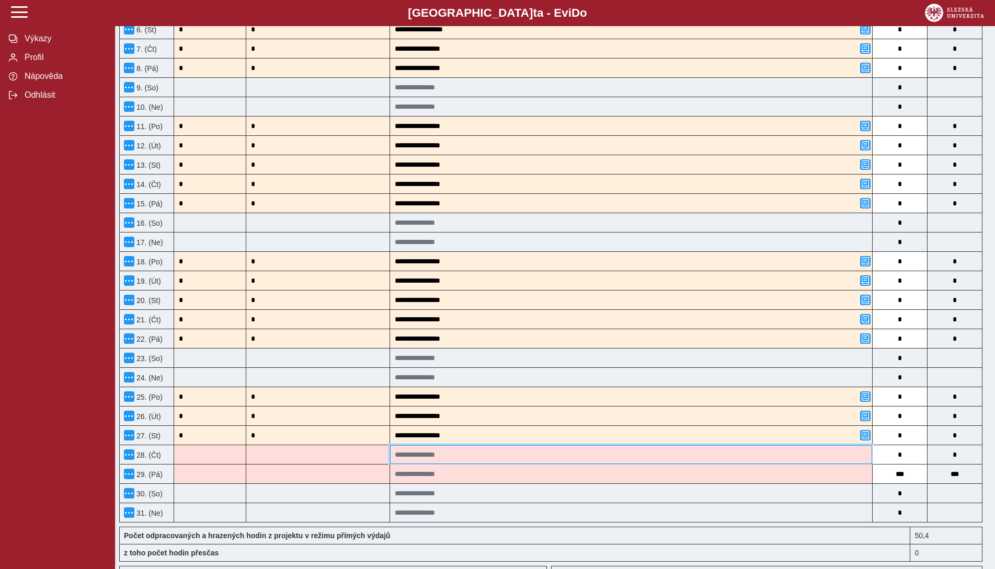
click at [400, 459] on input at bounding box center [631, 454] width 482 height 19
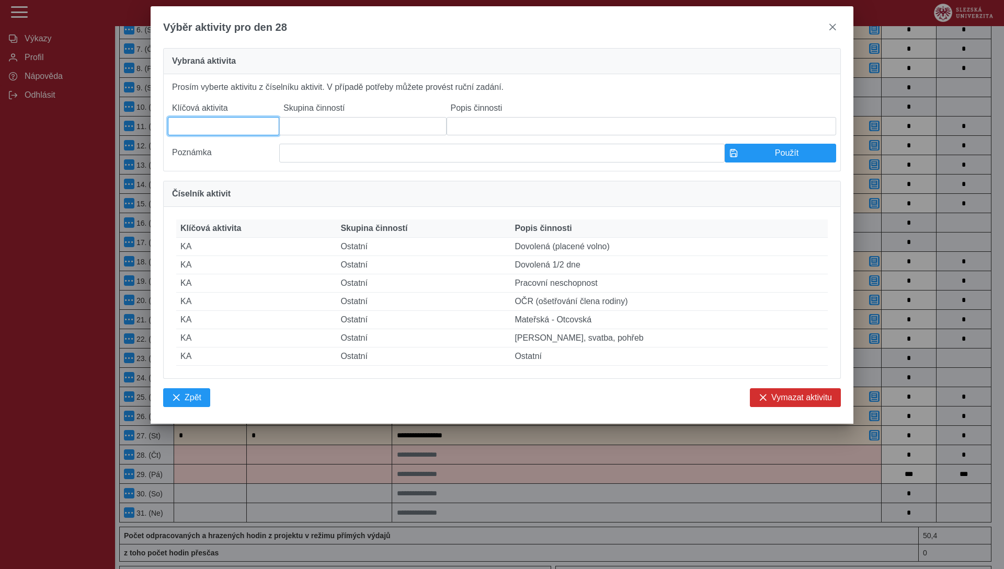
click at [228, 132] on input at bounding box center [223, 126] width 111 height 18
click at [326, 135] on input at bounding box center [362, 126] width 167 height 18
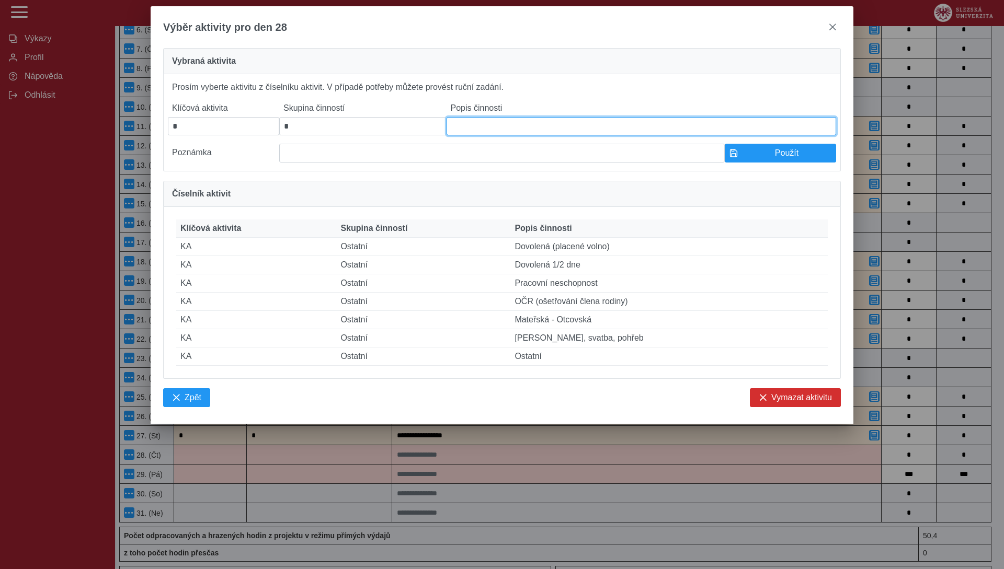
click at [471, 123] on input at bounding box center [640, 126] width 389 height 18
paste input "**********"
type input "**********"
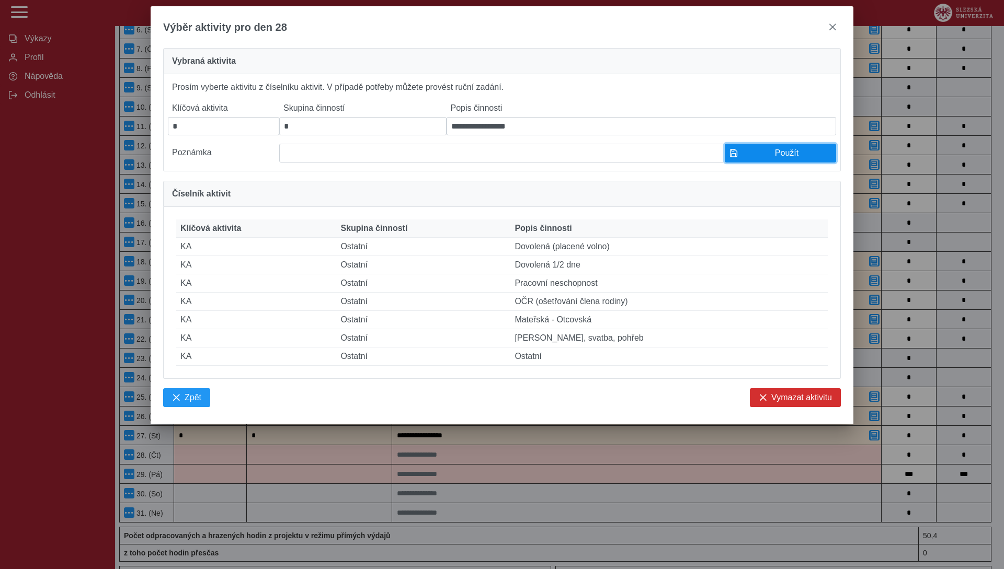
click at [740, 163] on button "Použít" at bounding box center [779, 153] width 111 height 19
type input "**********"
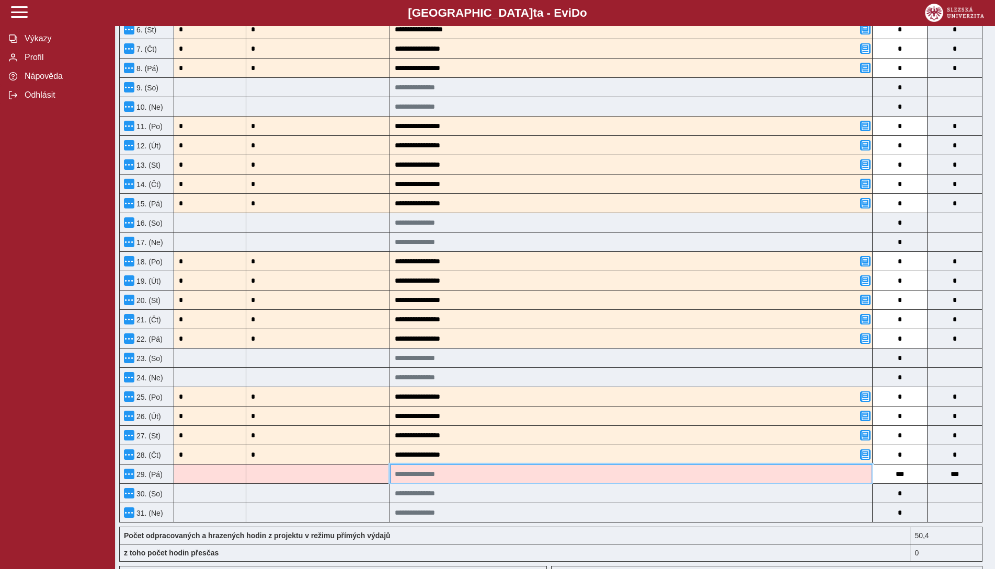
click at [414, 475] on input at bounding box center [631, 474] width 482 height 19
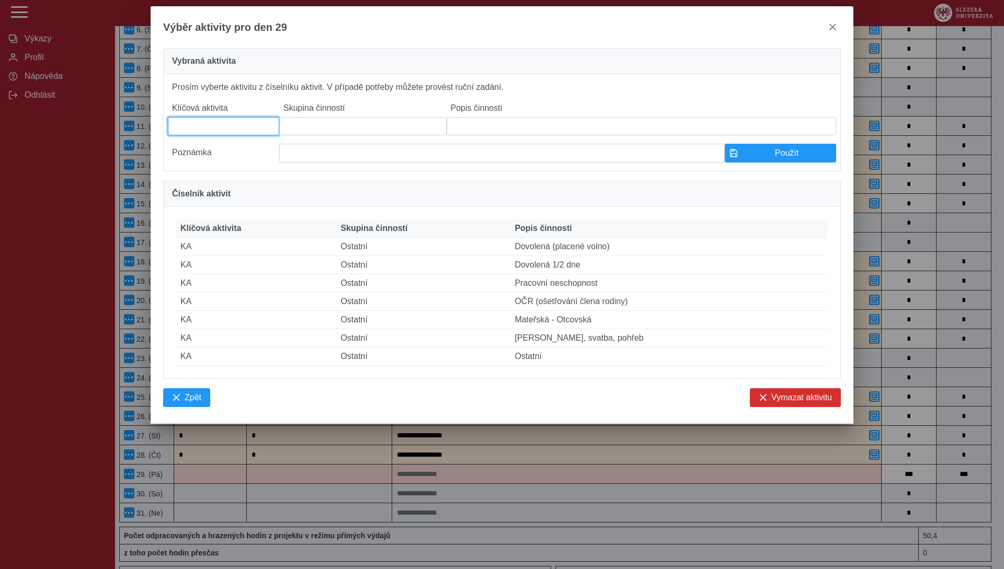
click at [202, 135] on input at bounding box center [223, 126] width 111 height 18
click at [335, 130] on input at bounding box center [362, 126] width 167 height 18
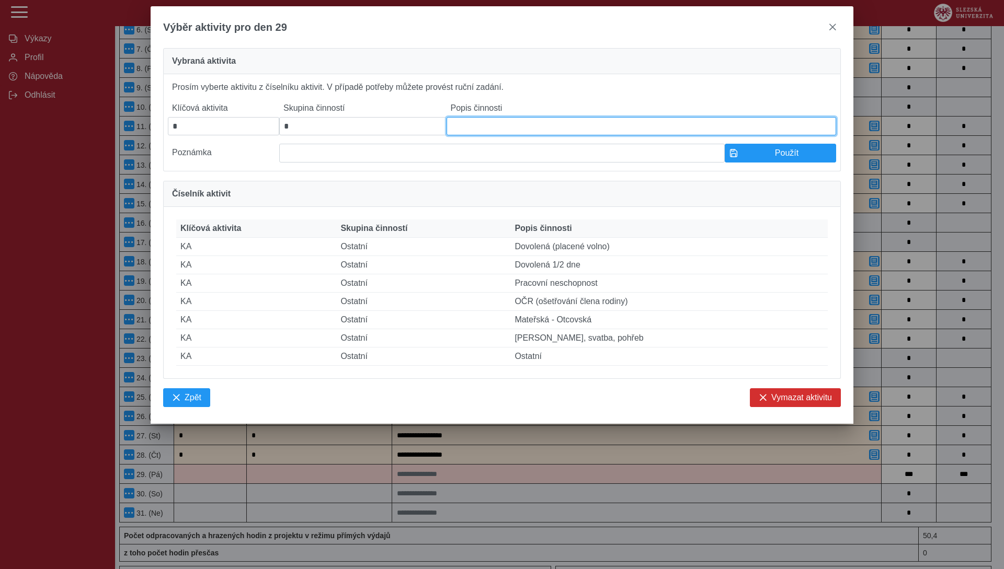
click at [472, 123] on input at bounding box center [640, 126] width 389 height 18
paste input "**********"
type input "**********"
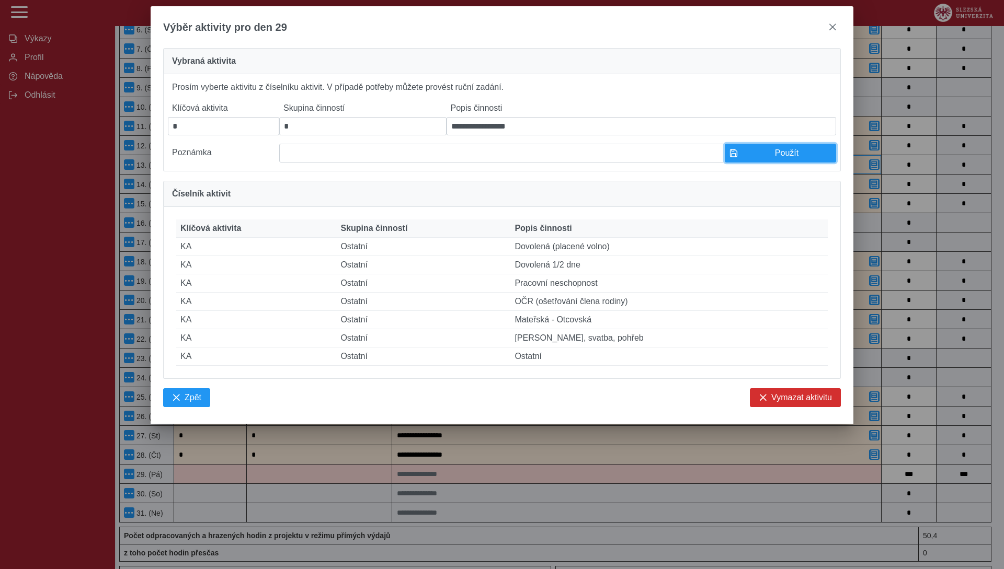
click at [740, 163] on button "Použít" at bounding box center [779, 153] width 111 height 19
type input "**********"
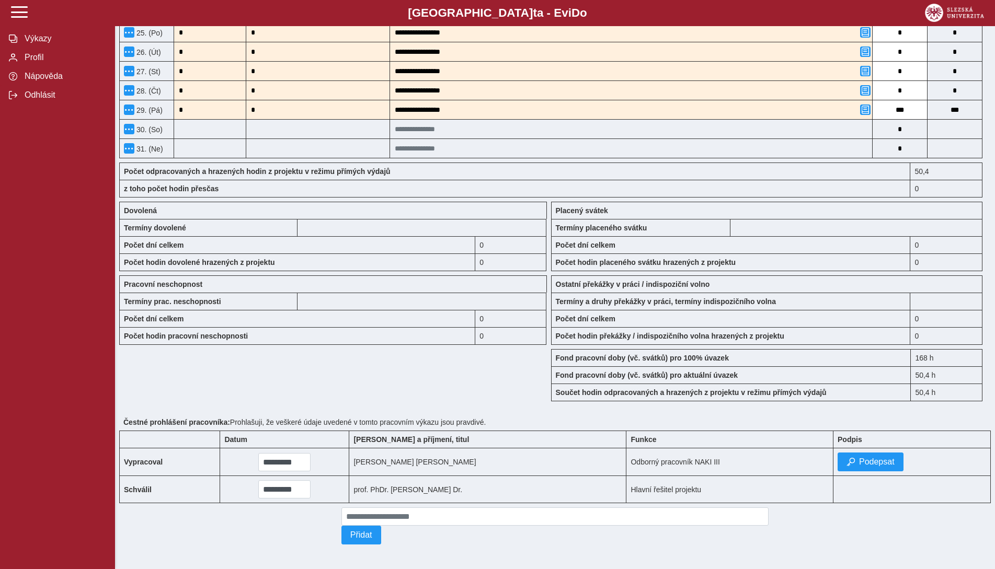
scroll to position [738, 0]
click at [868, 457] on span "Podepsat" at bounding box center [877, 461] width 36 height 9
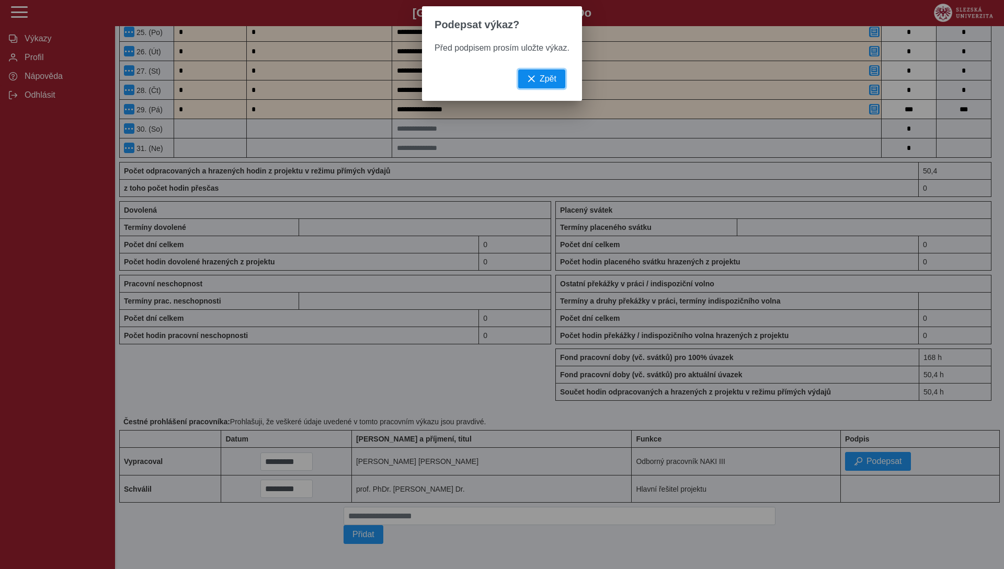
click at [543, 84] on span "Zpět" at bounding box center [547, 78] width 17 height 9
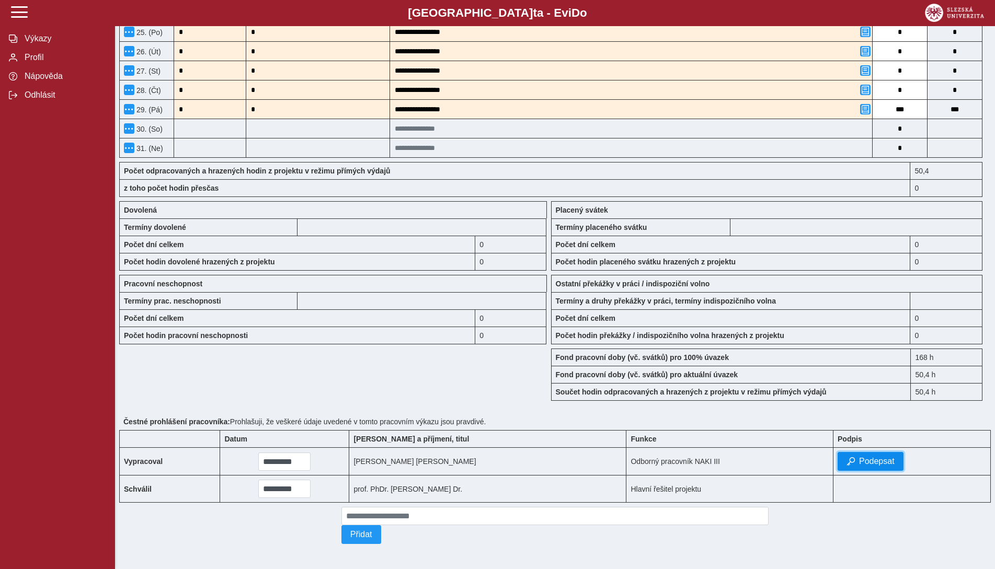
click at [847, 457] on span "button" at bounding box center [850, 461] width 8 height 8
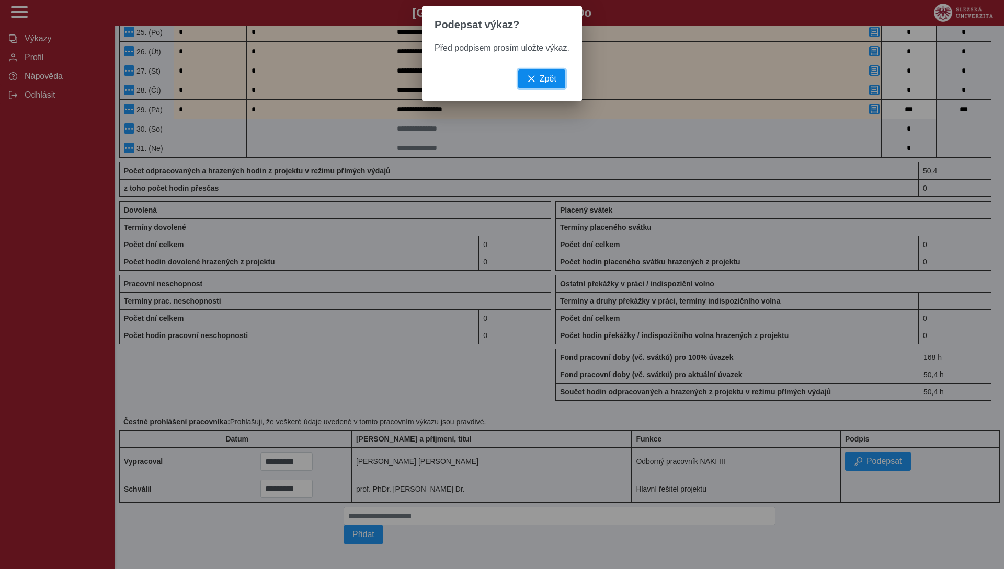
click at [529, 78] on button "Zpět" at bounding box center [541, 79] width 47 height 19
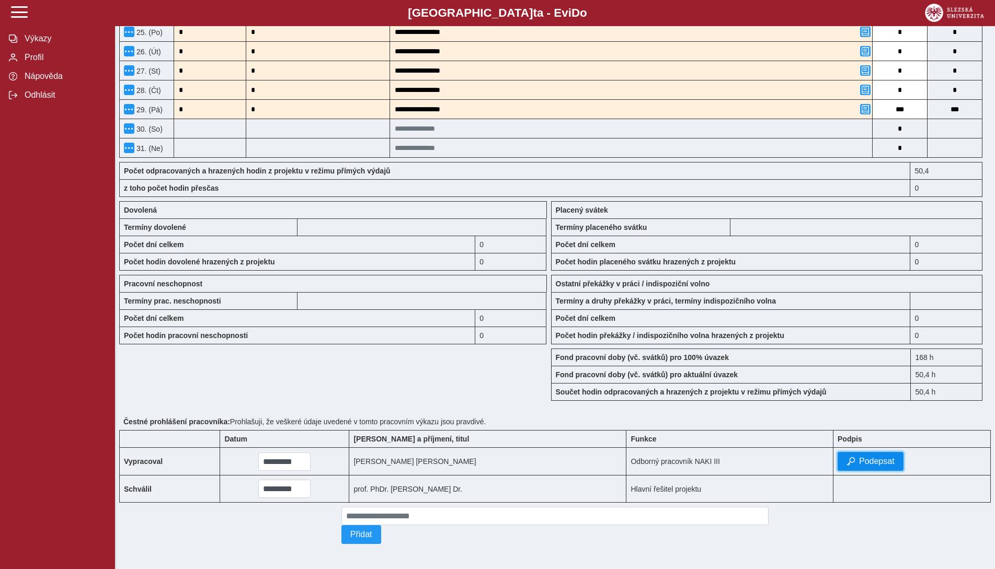
click at [846, 457] on span "button" at bounding box center [850, 461] width 8 height 8
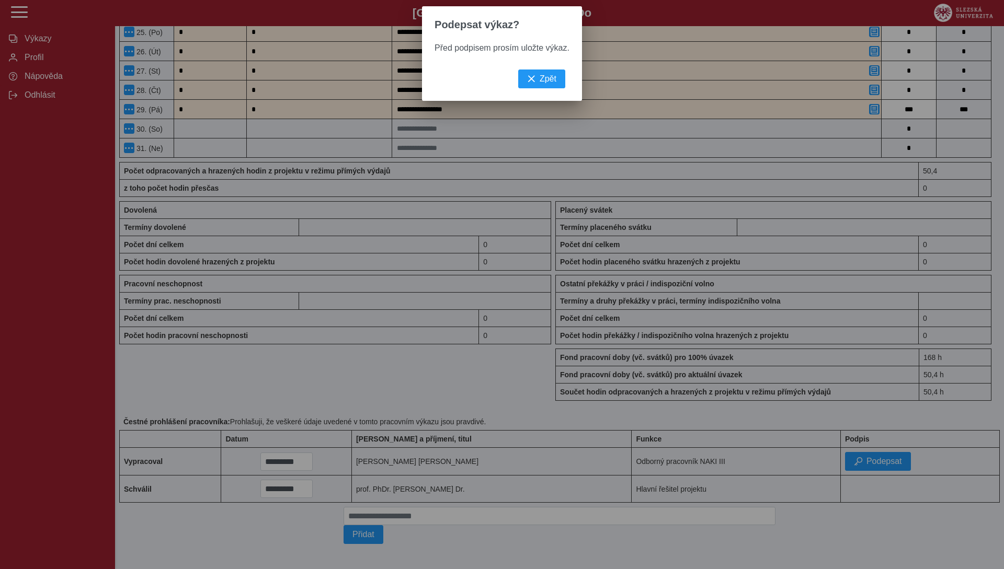
click at [548, 94] on div "Zpět" at bounding box center [502, 85] width 160 height 31
click at [556, 83] on button "Zpět" at bounding box center [541, 79] width 47 height 19
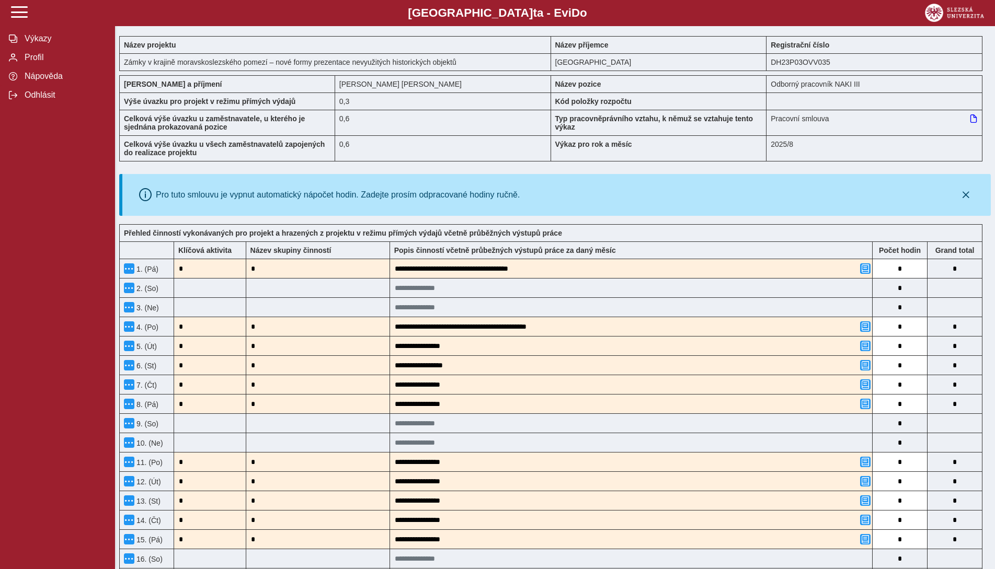
scroll to position [0, 0]
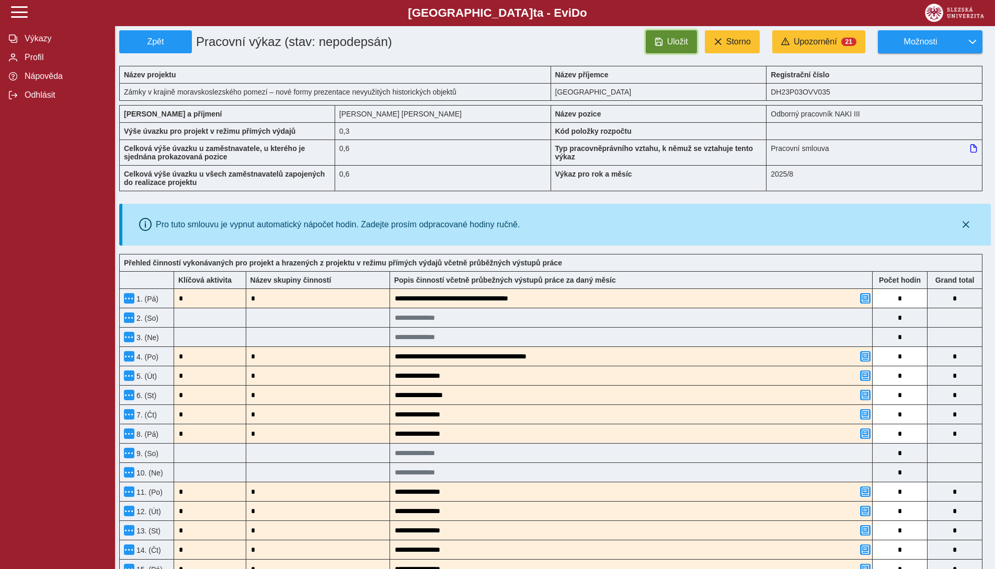
click at [673, 38] on span "Uložit" at bounding box center [677, 41] width 21 height 9
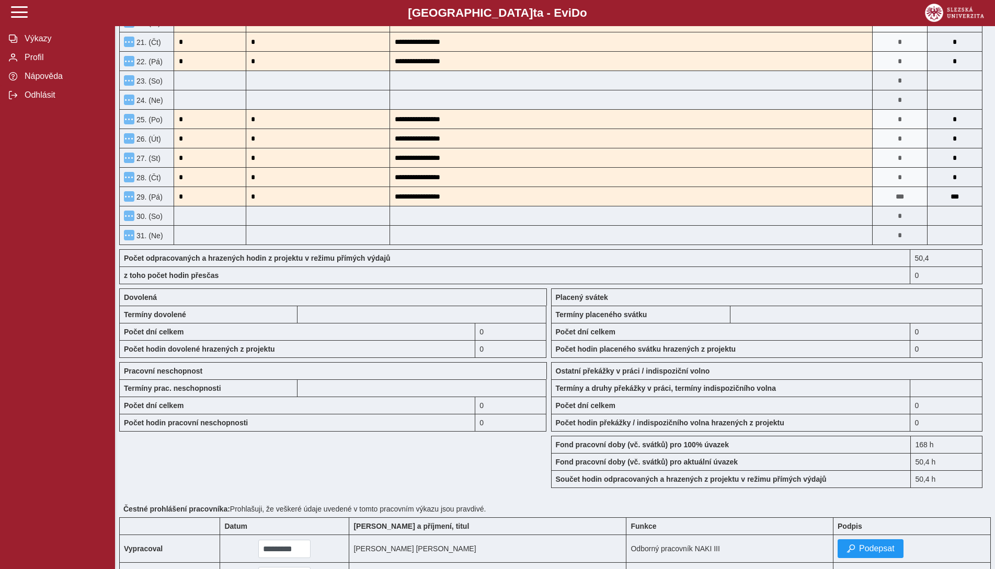
scroll to position [679, 0]
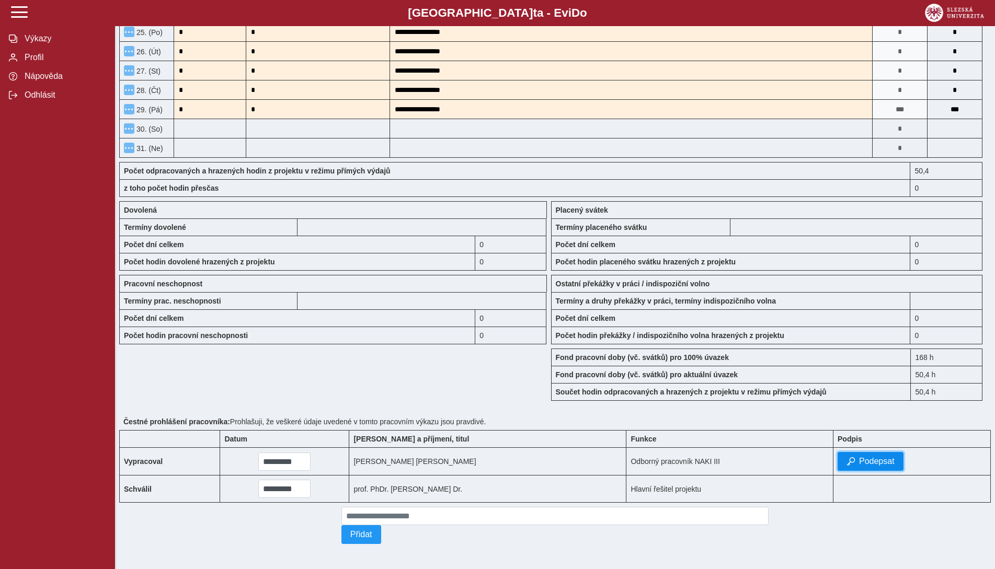
click at [848, 458] on span "button" at bounding box center [850, 461] width 8 height 8
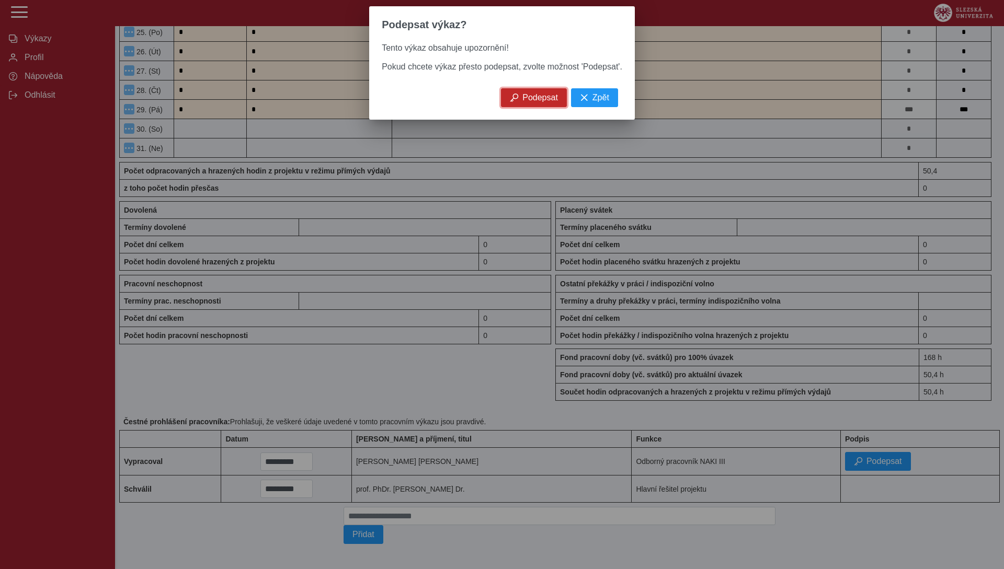
click at [520, 106] on button "Podepsat" at bounding box center [534, 97] width 66 height 19
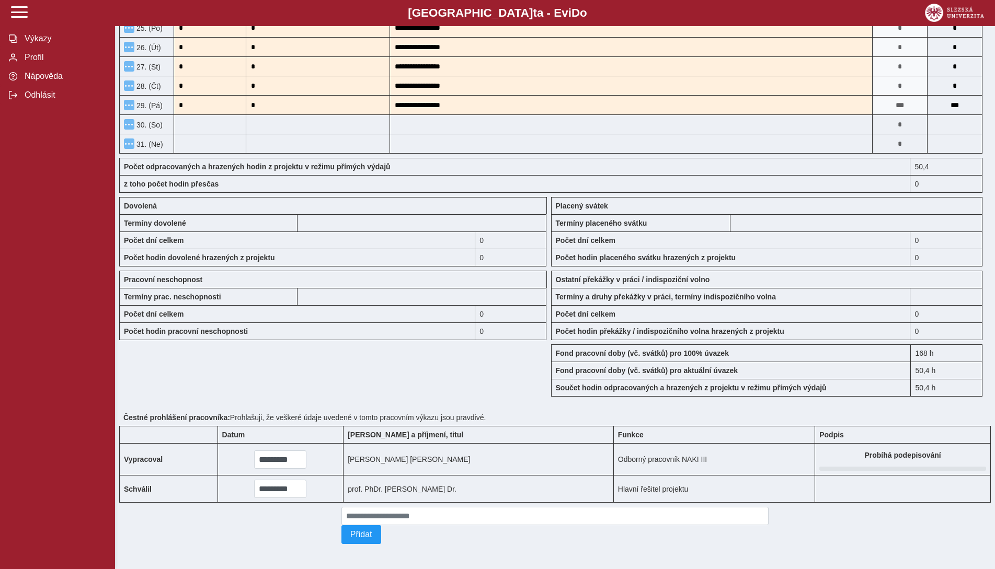
scroll to position [681, 0]
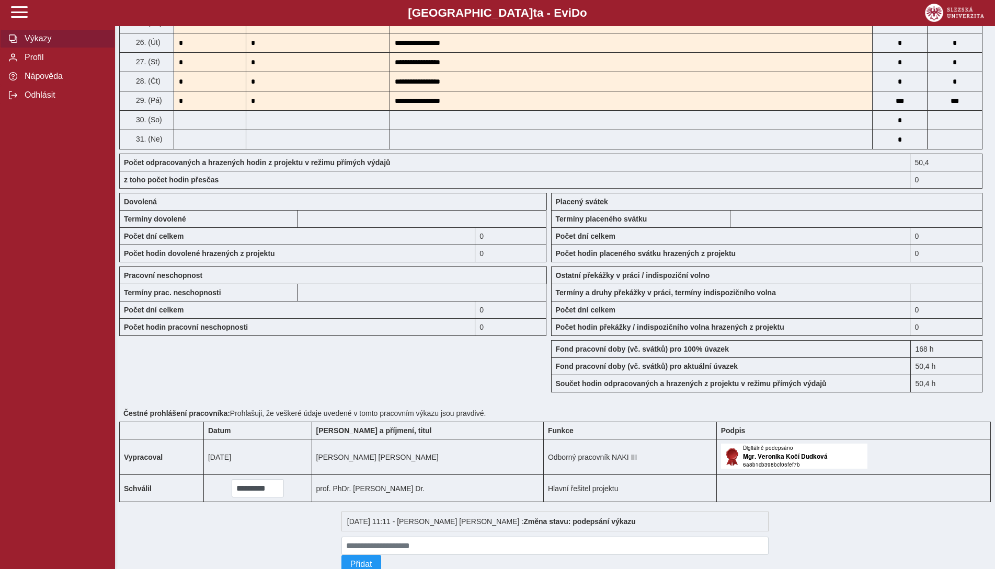
click at [19, 35] on button "Výkazy" at bounding box center [57, 38] width 115 height 19
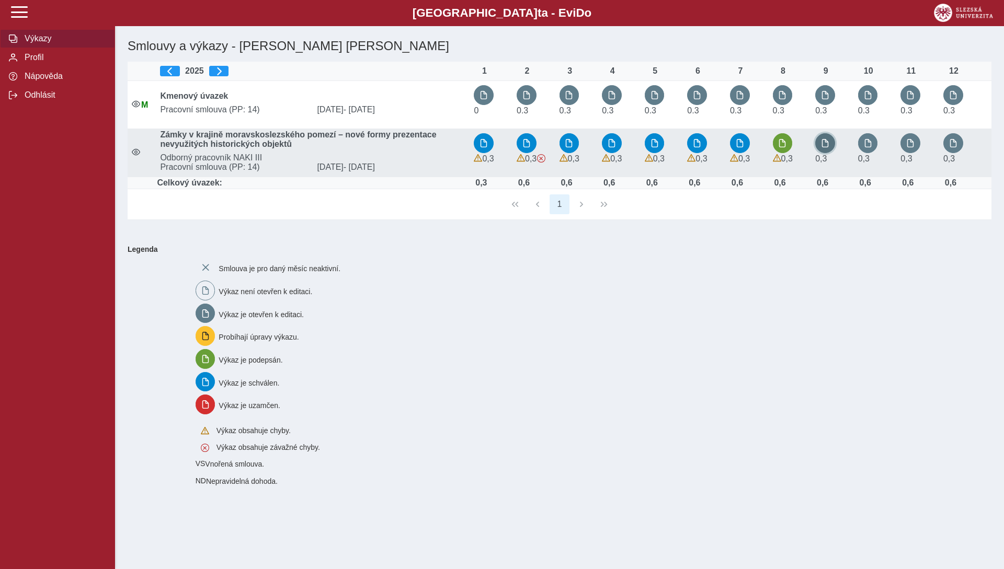
click at [826, 145] on span "button" at bounding box center [825, 143] width 8 height 8
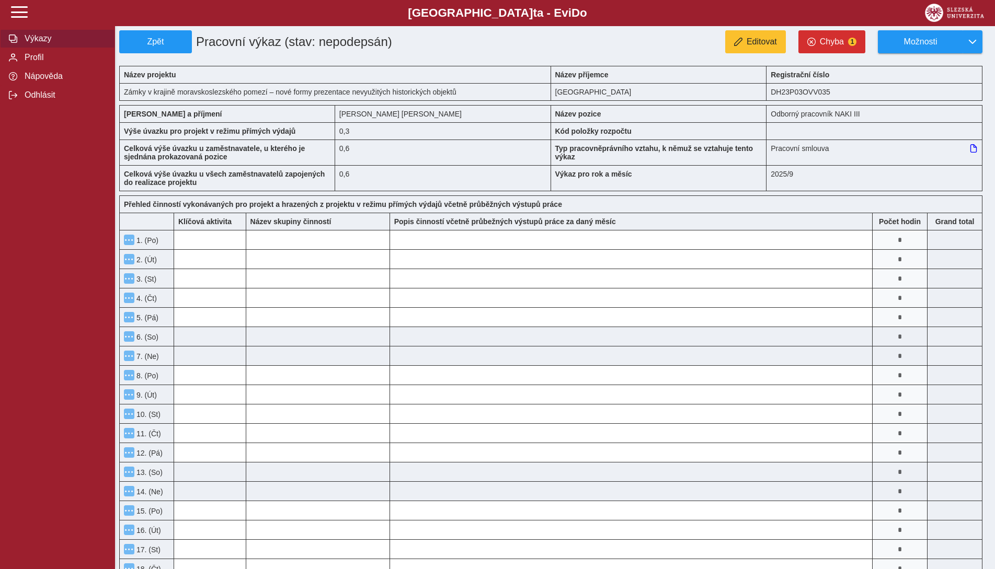
click at [29, 40] on span "Výkazy" at bounding box center [63, 38] width 85 height 9
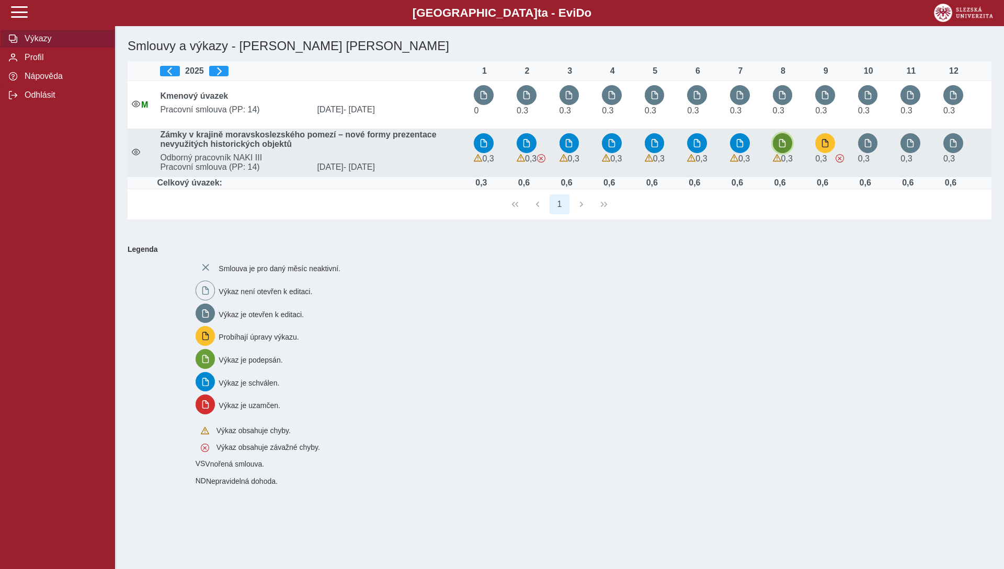
click at [786, 144] on span "button" at bounding box center [782, 143] width 8 height 8
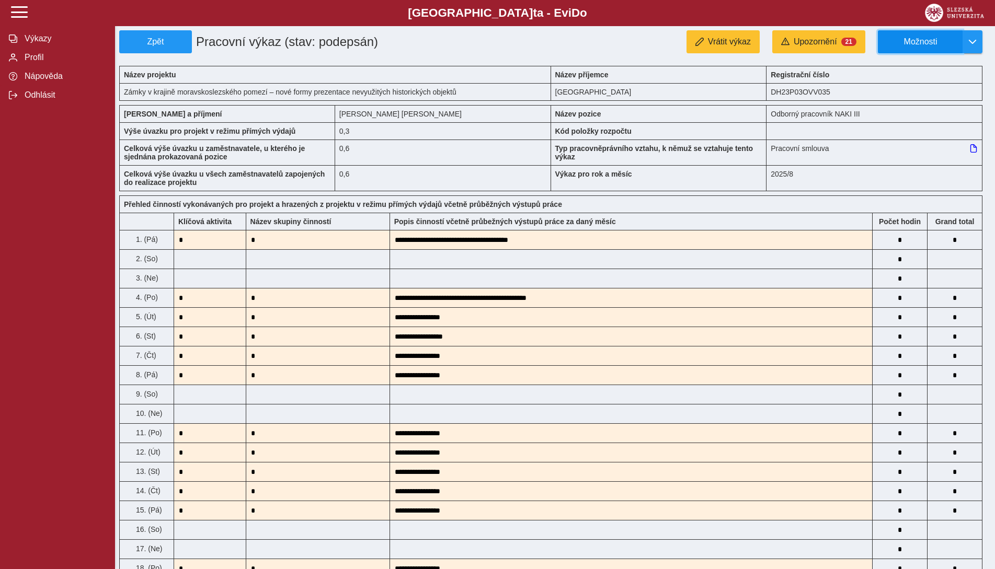
click at [901, 42] on span "Možnosti" at bounding box center [919, 41] width 67 height 9
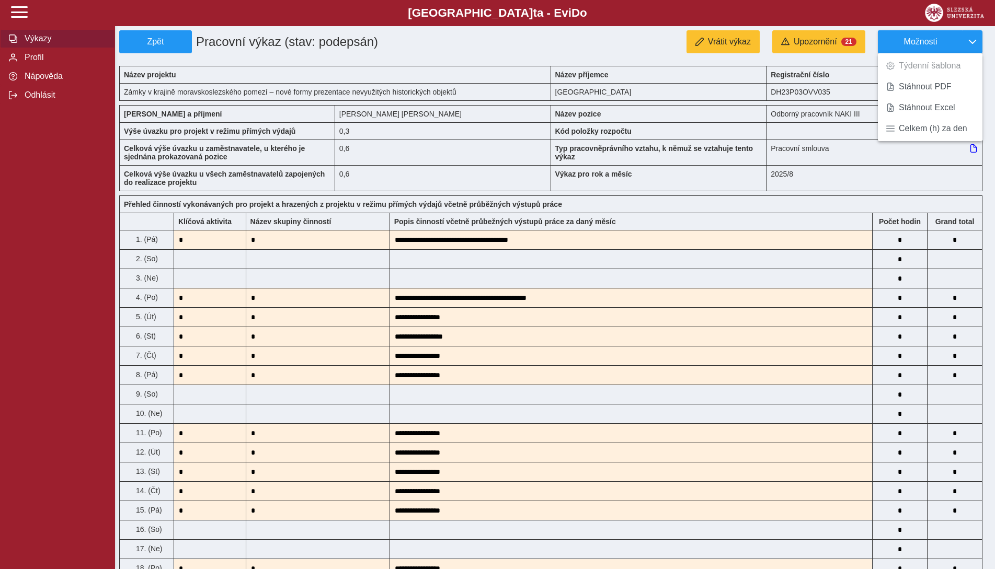
click at [29, 37] on span "Výkazy" at bounding box center [63, 38] width 85 height 9
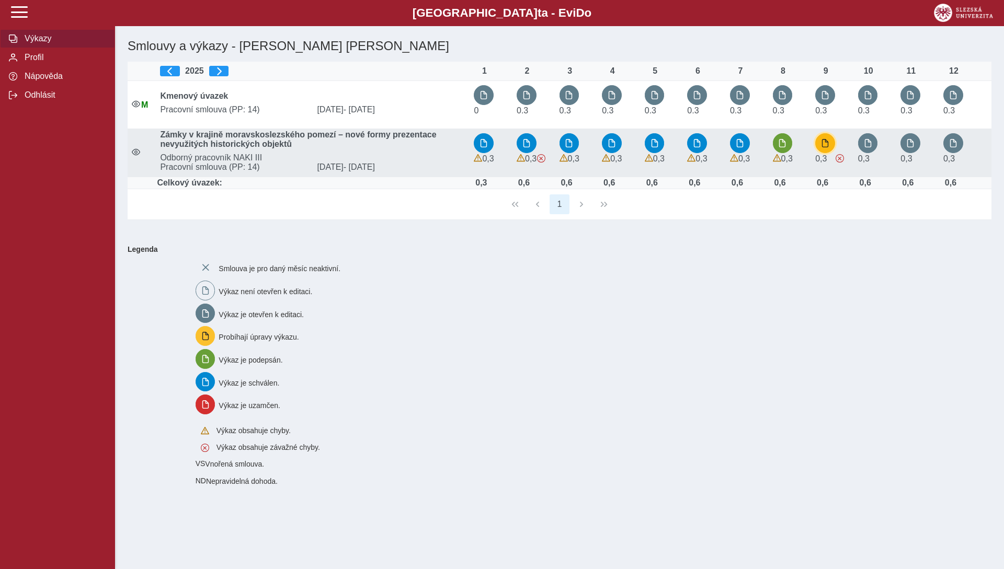
click at [820, 148] on button "button" at bounding box center [825, 143] width 20 height 20
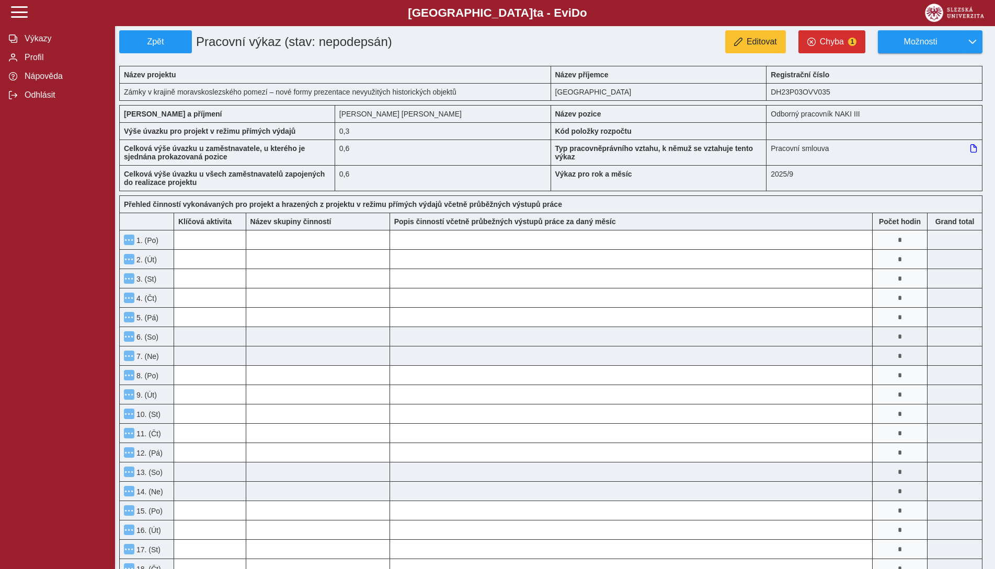
click at [903, 237] on input "*" at bounding box center [899, 240] width 54 height 19
click at [912, 243] on input "*" at bounding box center [899, 240] width 54 height 19
click at [751, 36] on button "Editovat" at bounding box center [755, 41] width 61 height 23
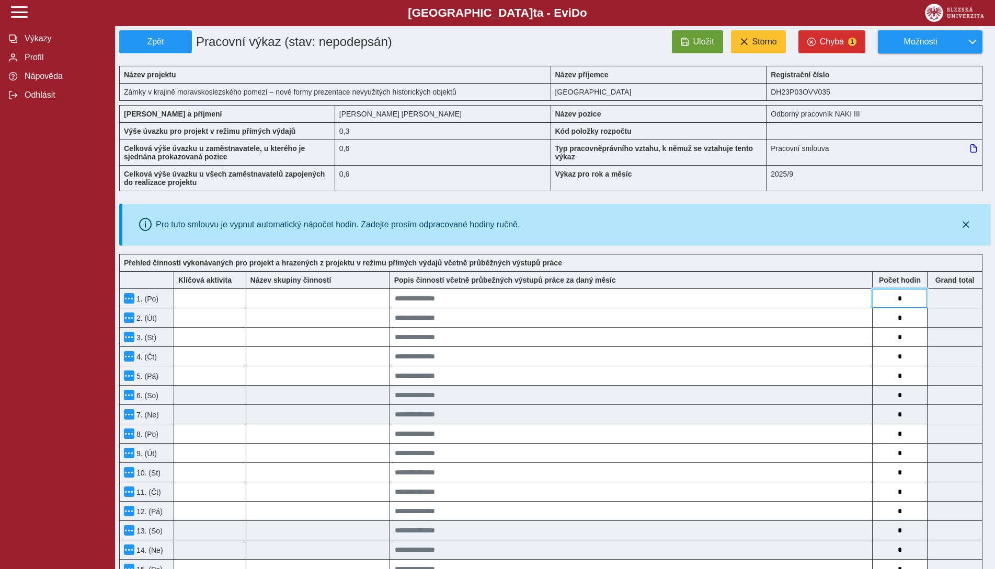
click at [908, 293] on input "*" at bounding box center [899, 298] width 54 height 19
type input "*"
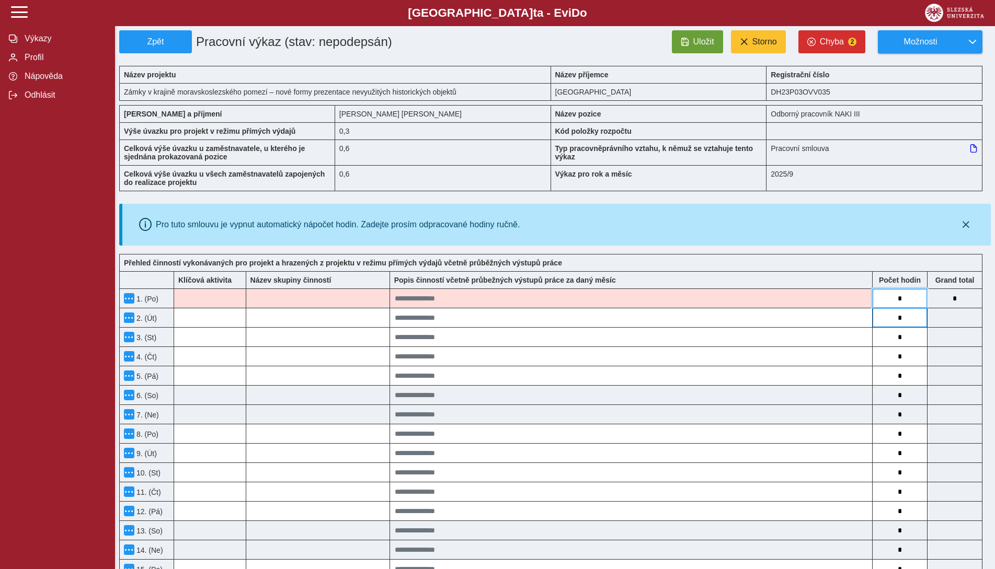
type input "*"
click at [909, 320] on input "*" at bounding box center [899, 317] width 54 height 19
type input "*"
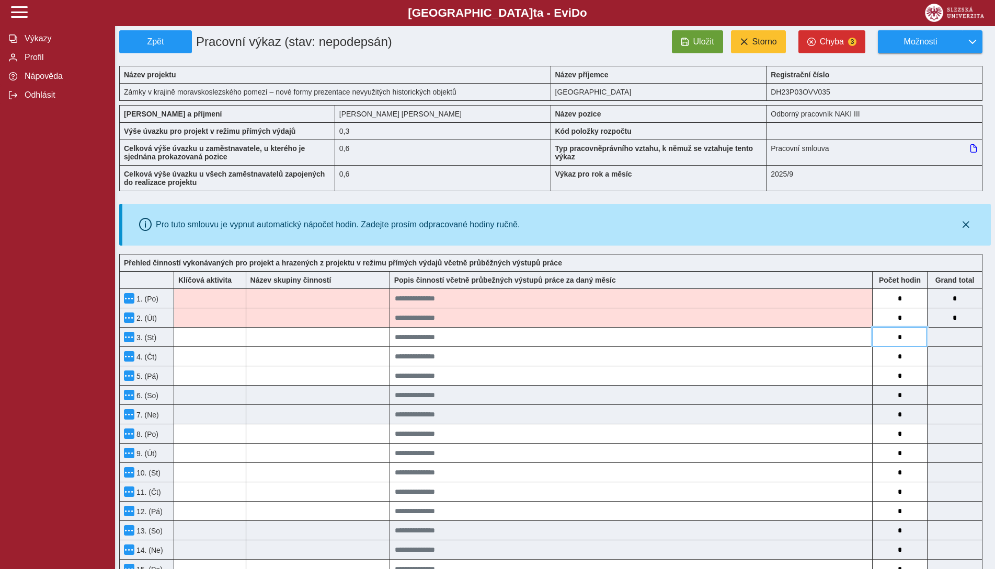
click at [907, 335] on input "*" at bounding box center [899, 337] width 54 height 19
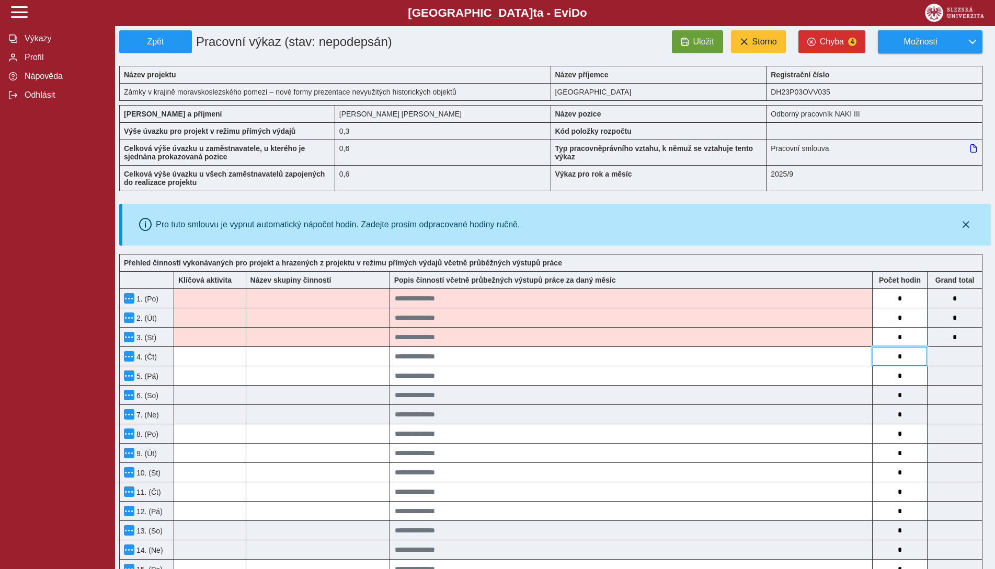
click at [903, 358] on input "*" at bounding box center [899, 356] width 54 height 19
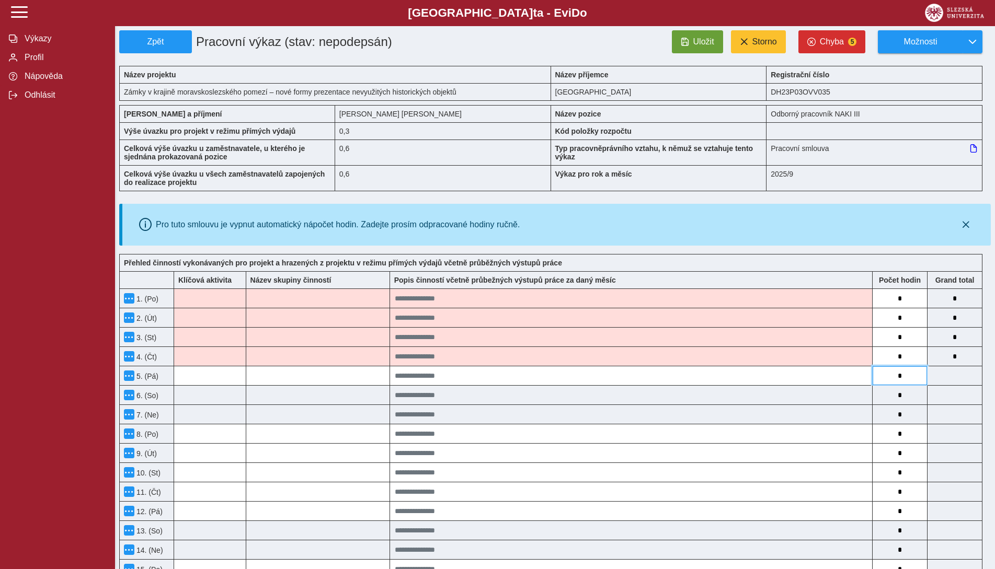
click at [911, 375] on input "*" at bounding box center [899, 375] width 54 height 19
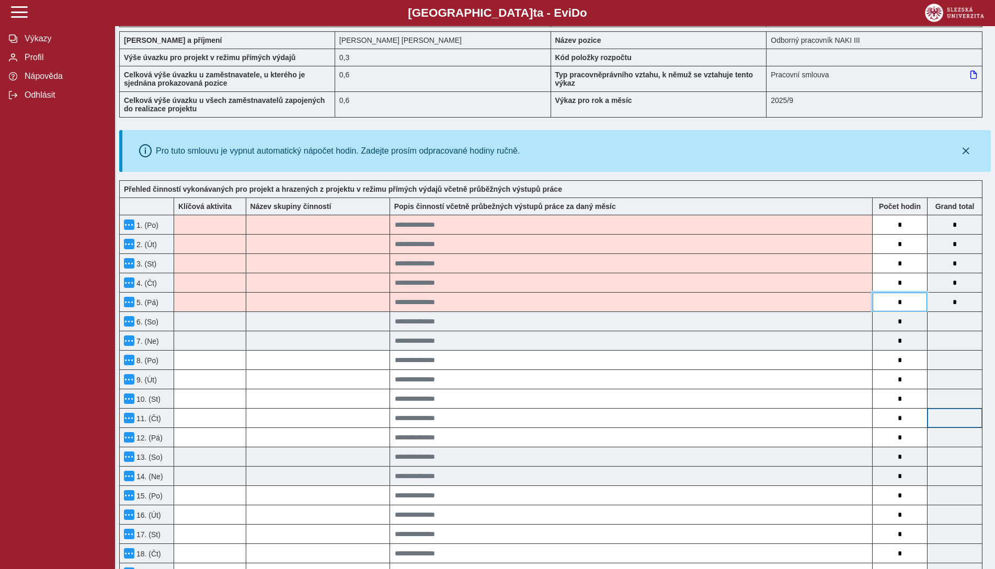
scroll to position [105, 0]
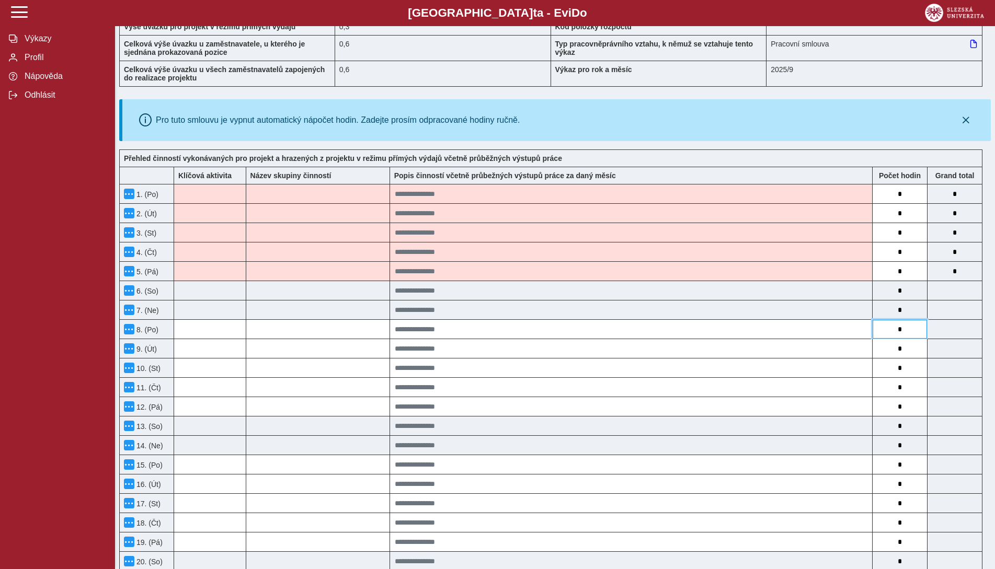
click at [912, 325] on input "*" at bounding box center [899, 329] width 54 height 19
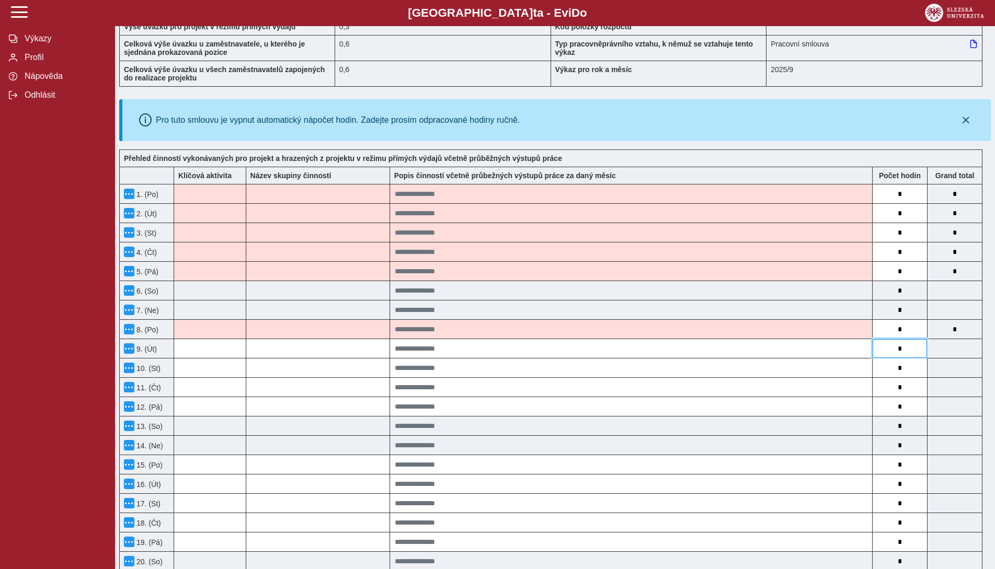
click at [906, 356] on input "*" at bounding box center [899, 348] width 54 height 19
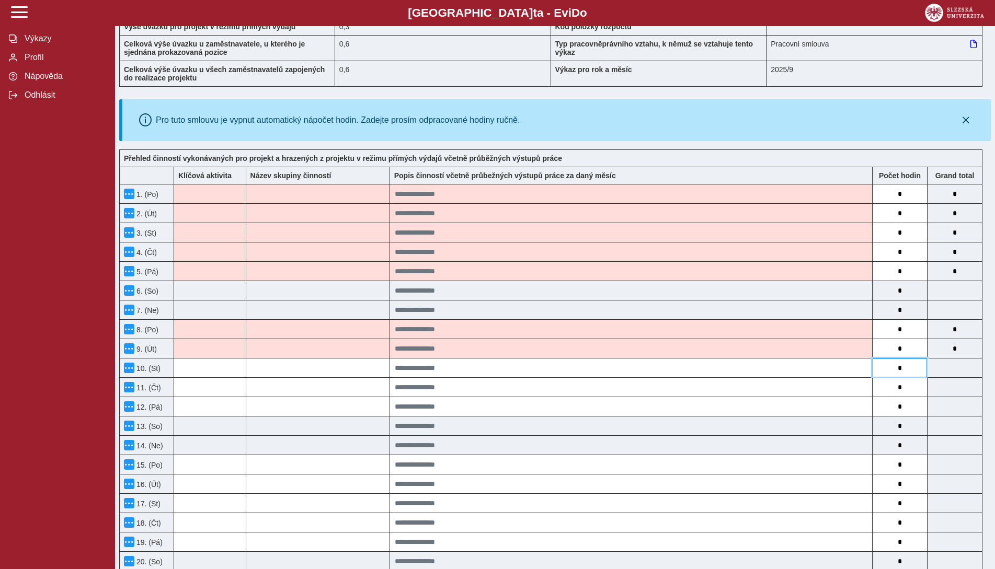
click at [905, 362] on input "*" at bounding box center [899, 368] width 54 height 19
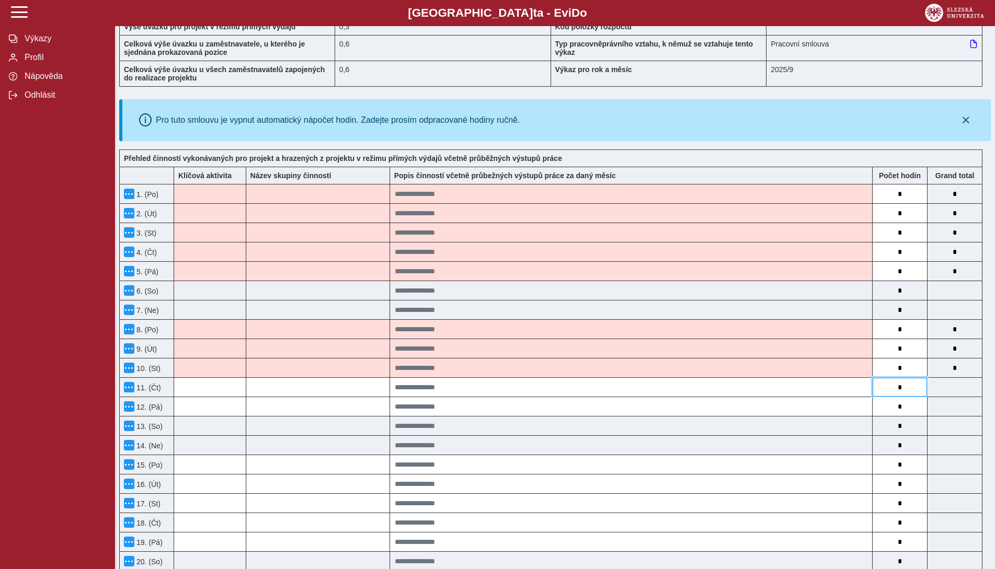
click at [905, 386] on input "*" at bounding box center [899, 387] width 54 height 19
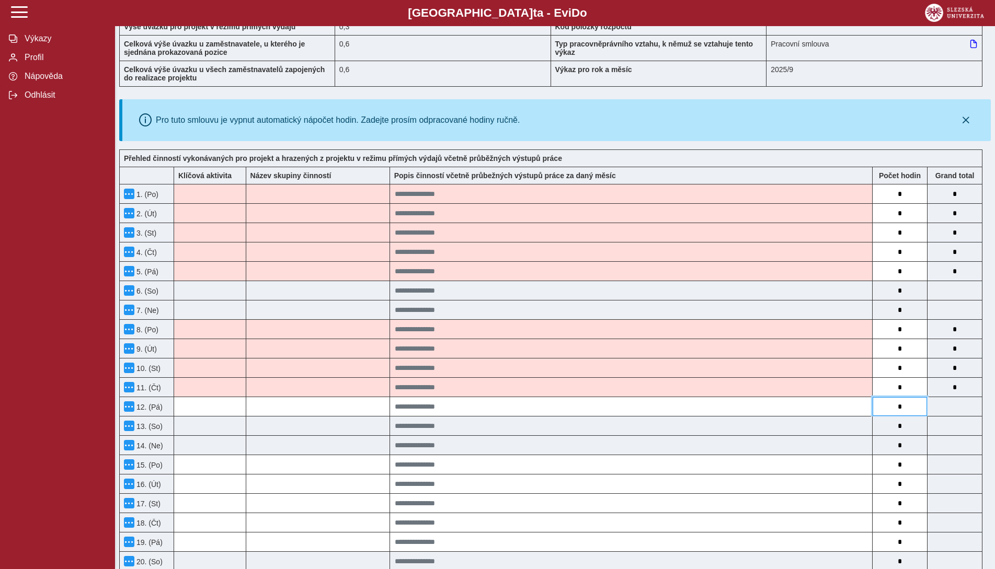
click at [911, 406] on input "*" at bounding box center [899, 406] width 54 height 19
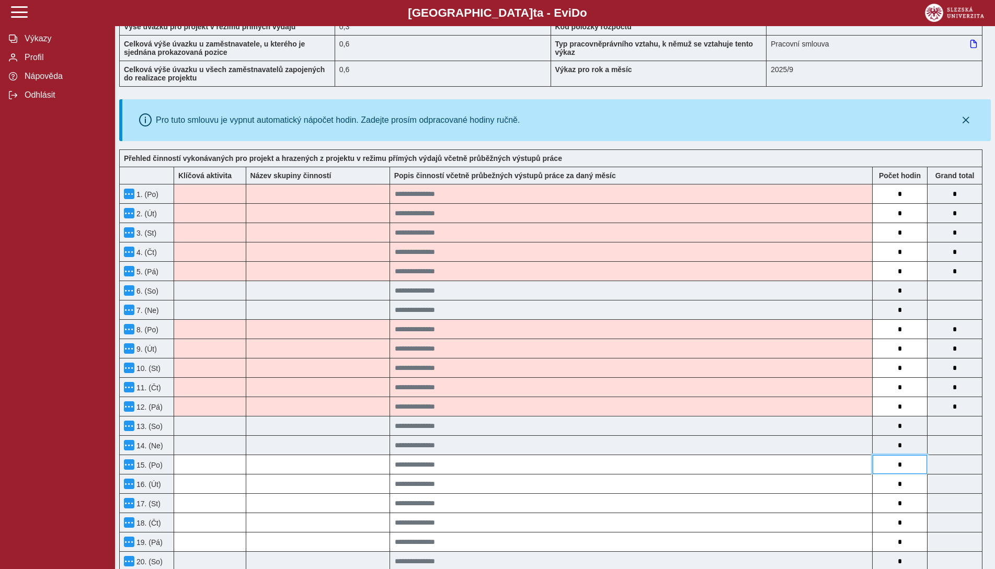
click at [906, 465] on input "*" at bounding box center [899, 464] width 54 height 19
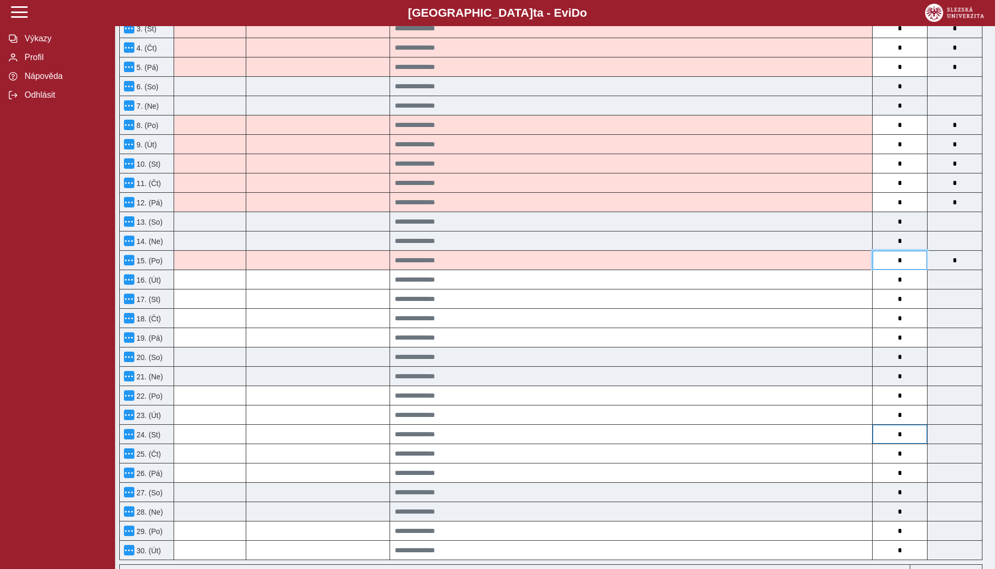
scroll to position [314, 0]
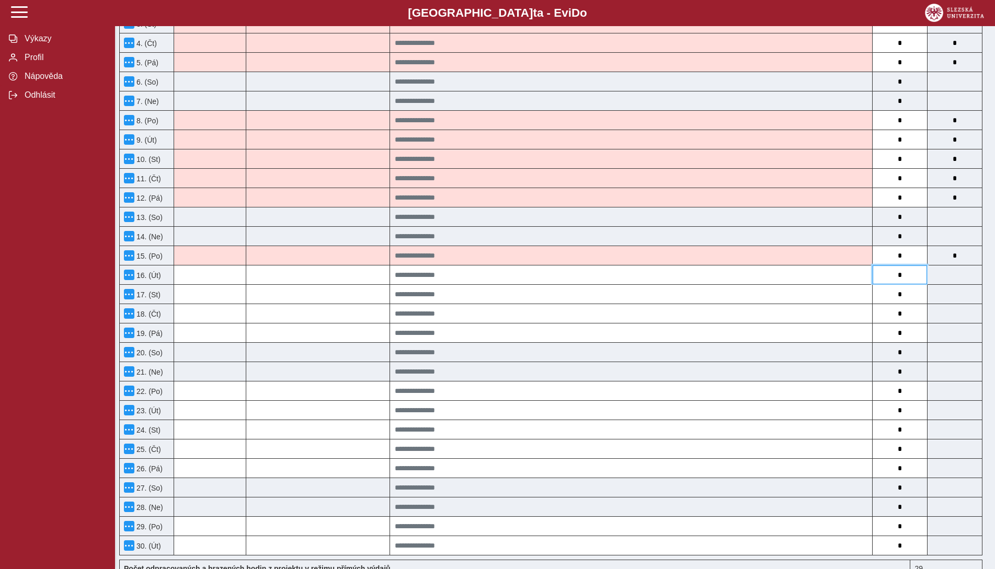
click at [915, 274] on input "*" at bounding box center [899, 275] width 54 height 19
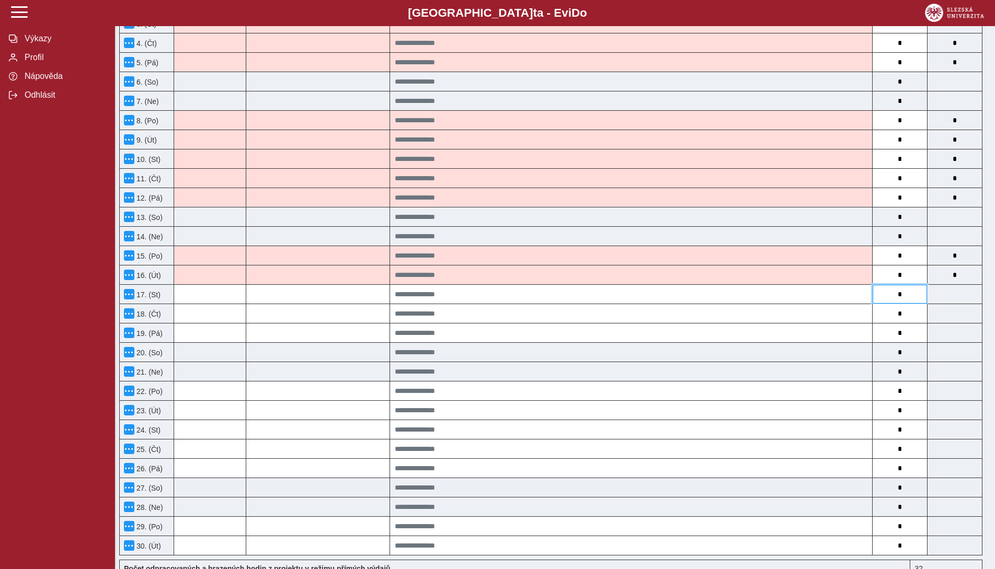
click at [911, 289] on input "*" at bounding box center [899, 294] width 54 height 19
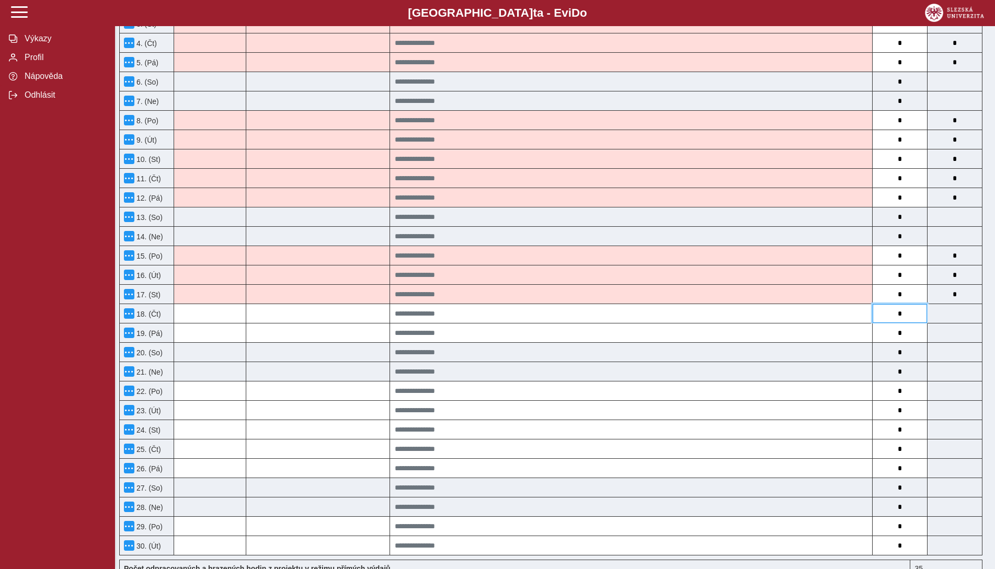
click at [905, 308] on input "*" at bounding box center [899, 313] width 54 height 19
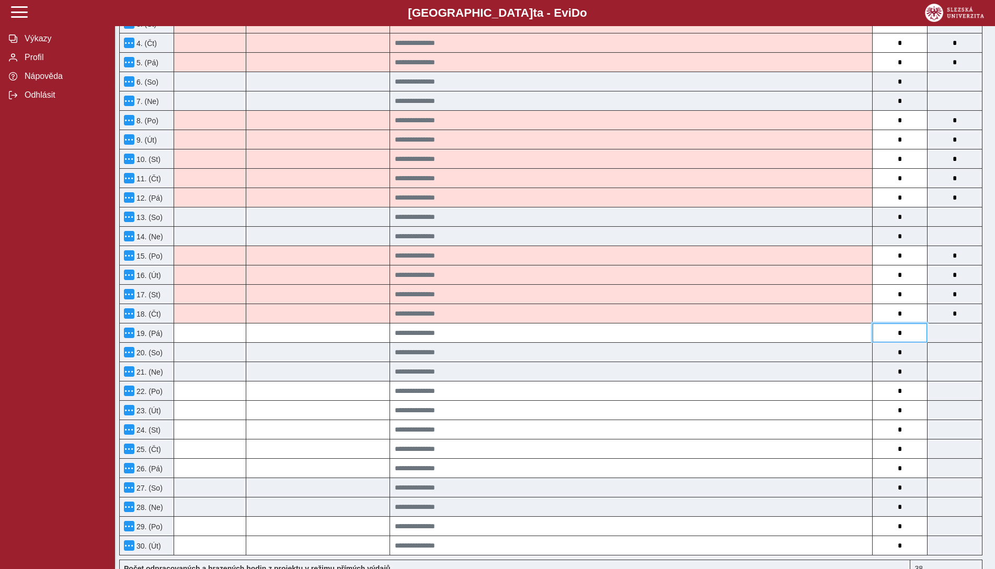
click at [907, 329] on input "*" at bounding box center [899, 333] width 54 height 19
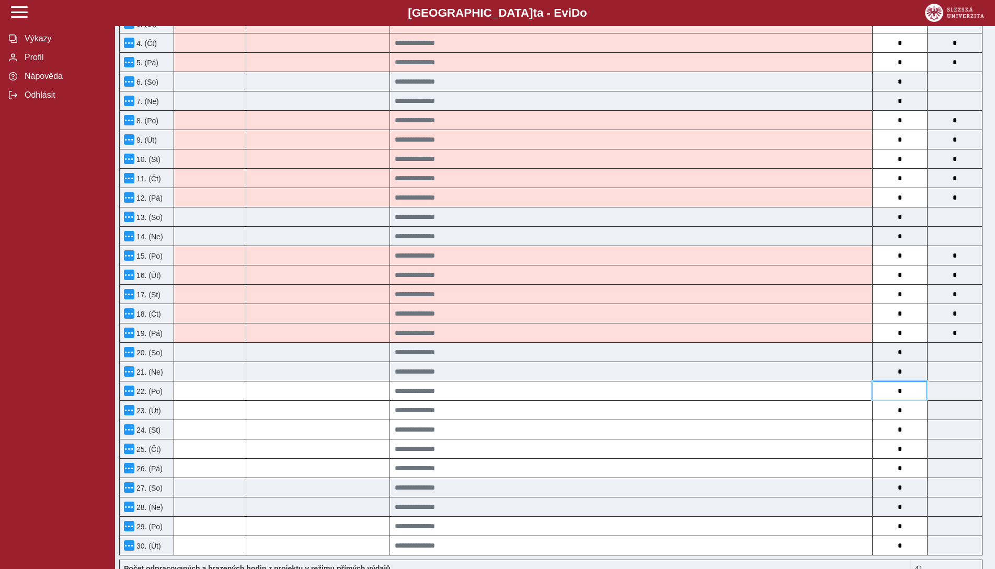
click at [903, 388] on input "*" at bounding box center [899, 391] width 54 height 19
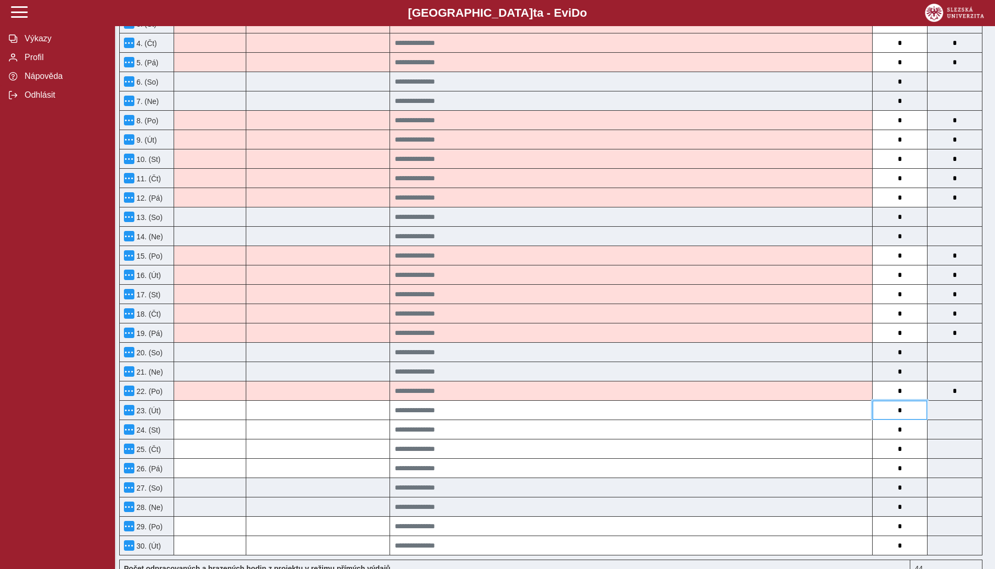
click at [909, 405] on input "*" at bounding box center [899, 410] width 54 height 19
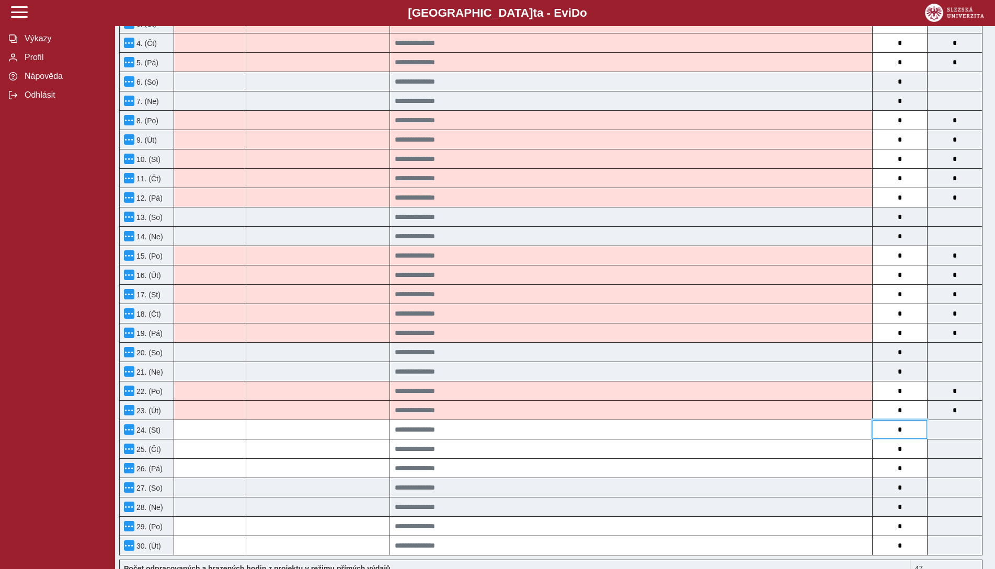
click at [909, 423] on input "*" at bounding box center [899, 429] width 54 height 19
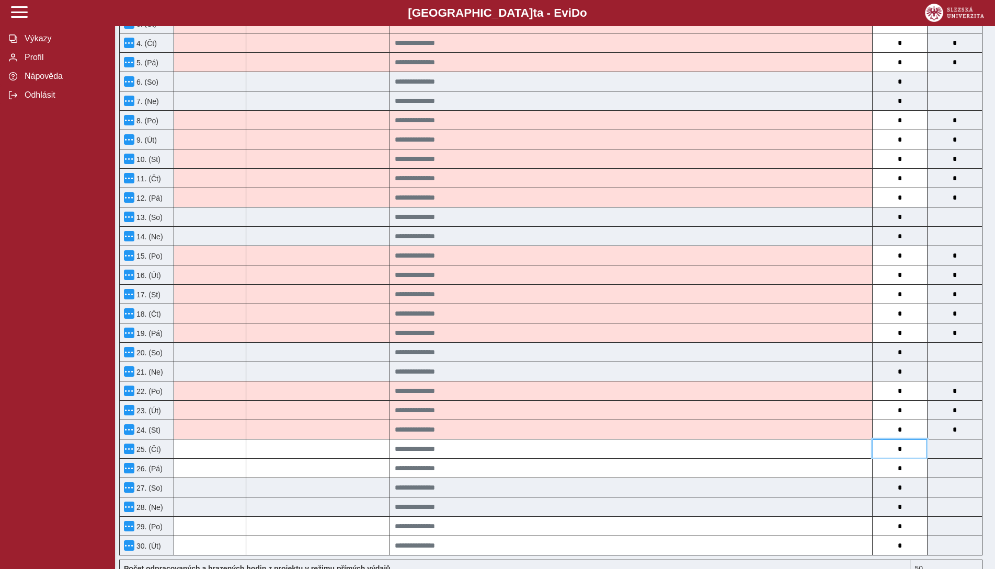
click at [903, 449] on input "*" at bounding box center [899, 449] width 54 height 19
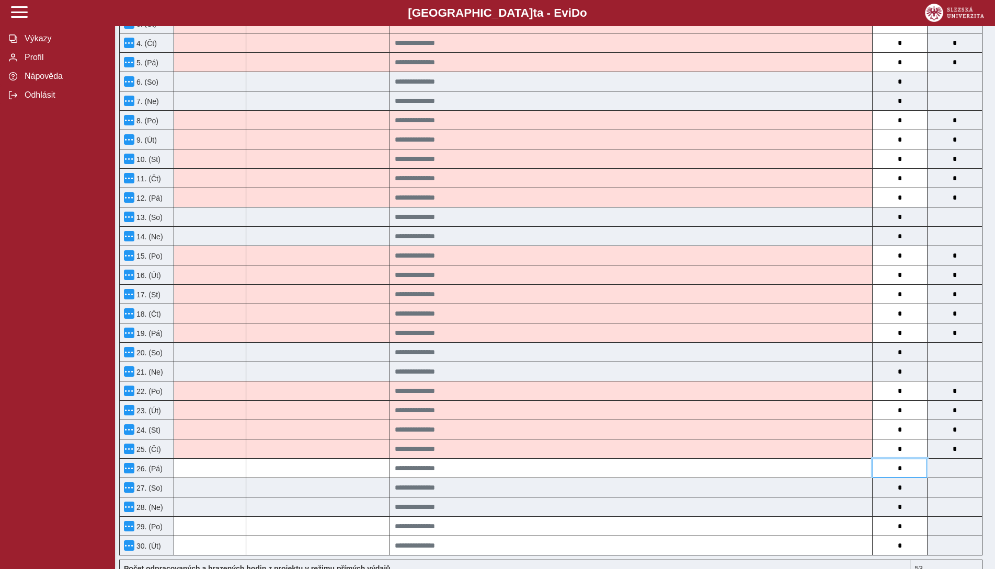
click at [901, 463] on input "*" at bounding box center [899, 468] width 54 height 19
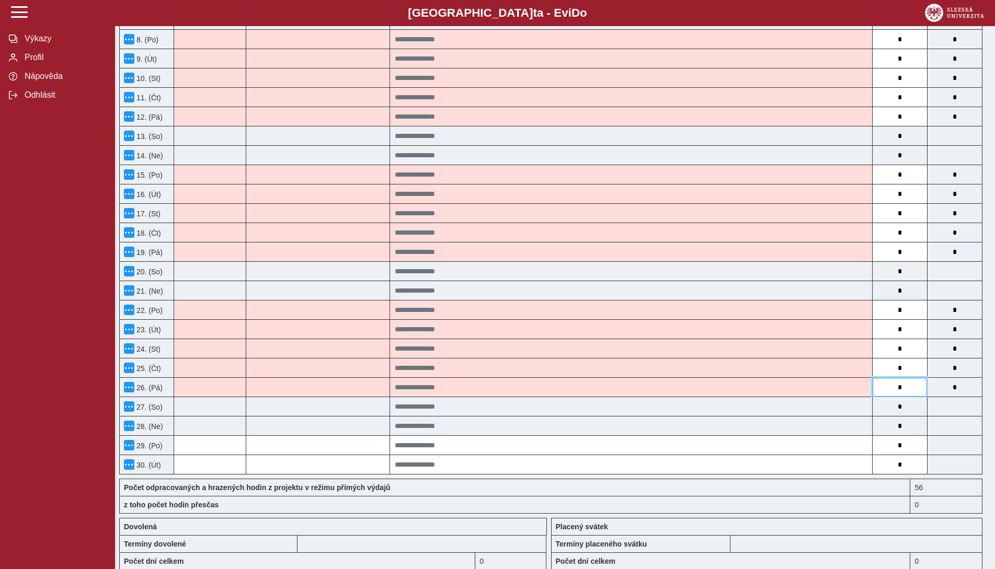
scroll to position [418, 0]
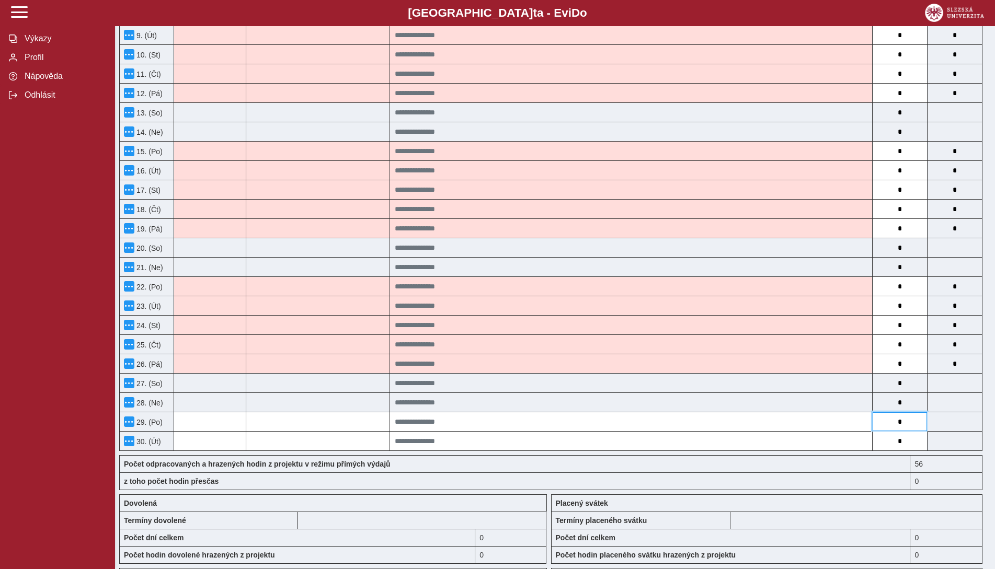
click at [905, 422] on input "*" at bounding box center [899, 421] width 54 height 19
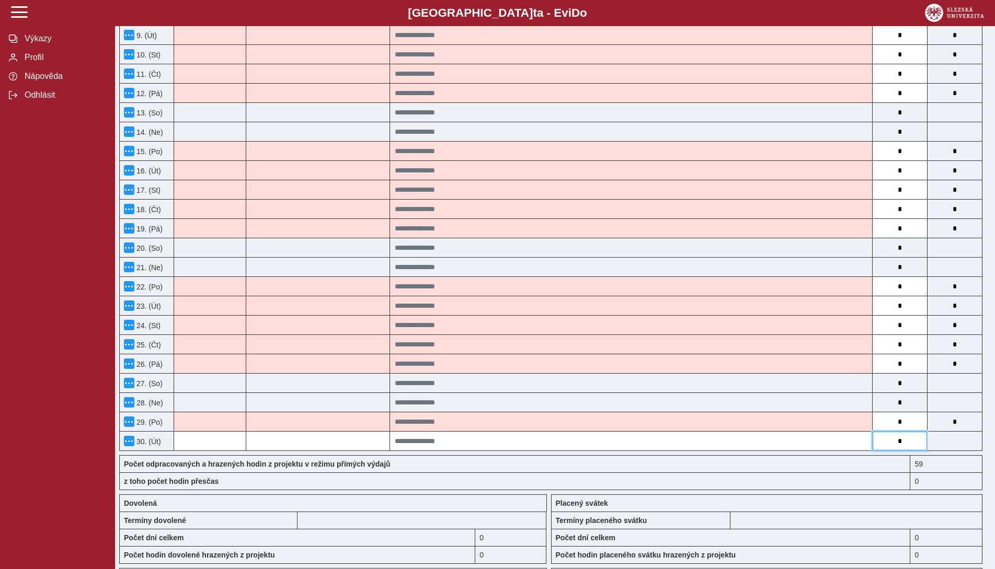
click at [906, 436] on input "*" at bounding box center [899, 441] width 54 height 19
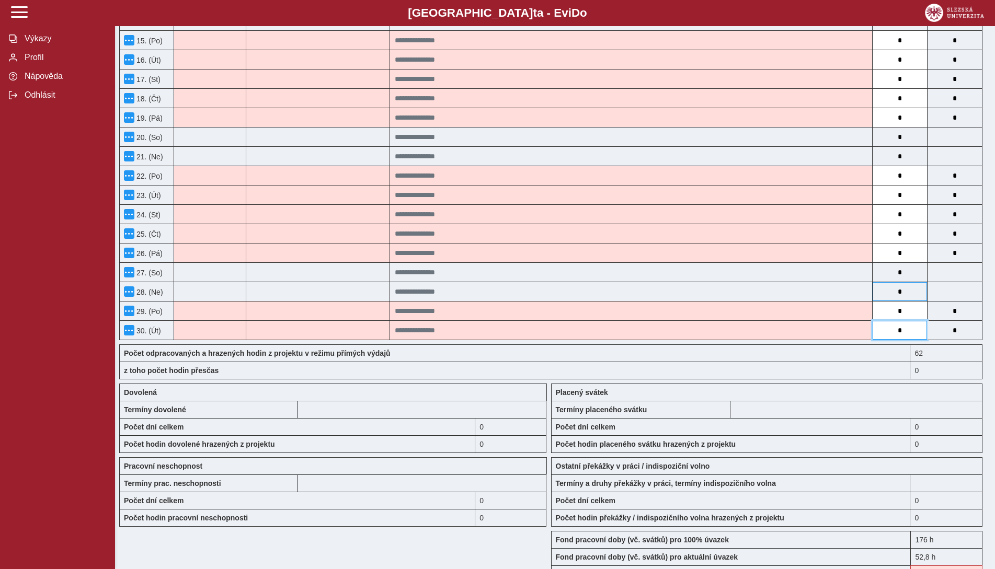
scroll to position [575, 0]
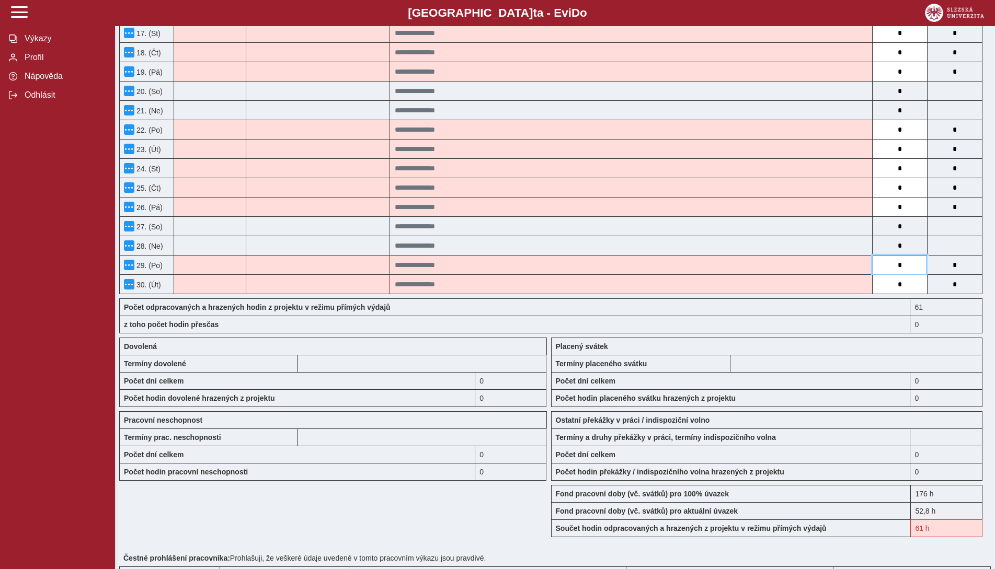
click at [906, 269] on input "*" at bounding box center [899, 265] width 54 height 19
click at [908, 205] on input "*" at bounding box center [899, 207] width 54 height 19
click at [908, 191] on input "*" at bounding box center [899, 187] width 54 height 19
click at [906, 149] on input "*" at bounding box center [899, 149] width 54 height 19
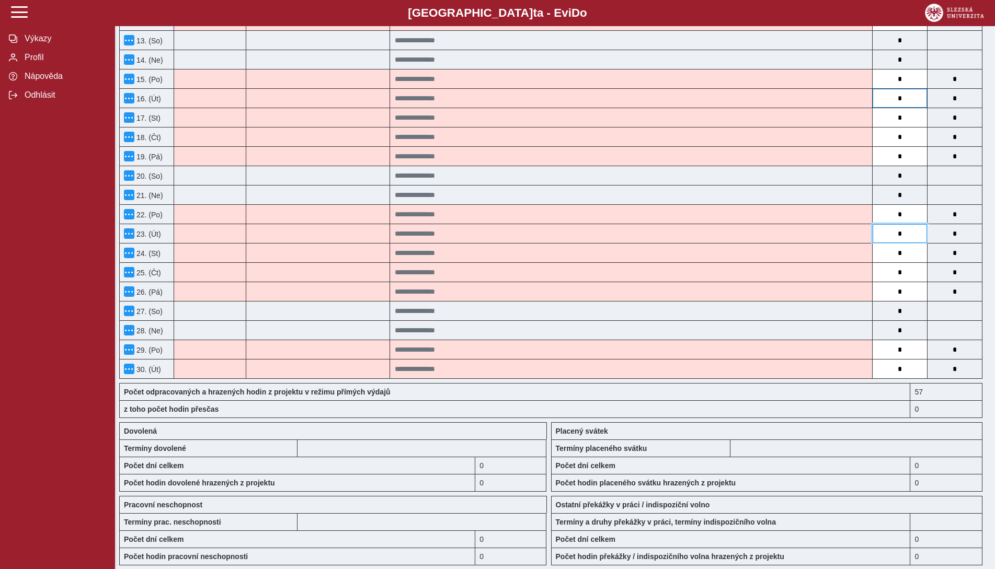
scroll to position [470, 0]
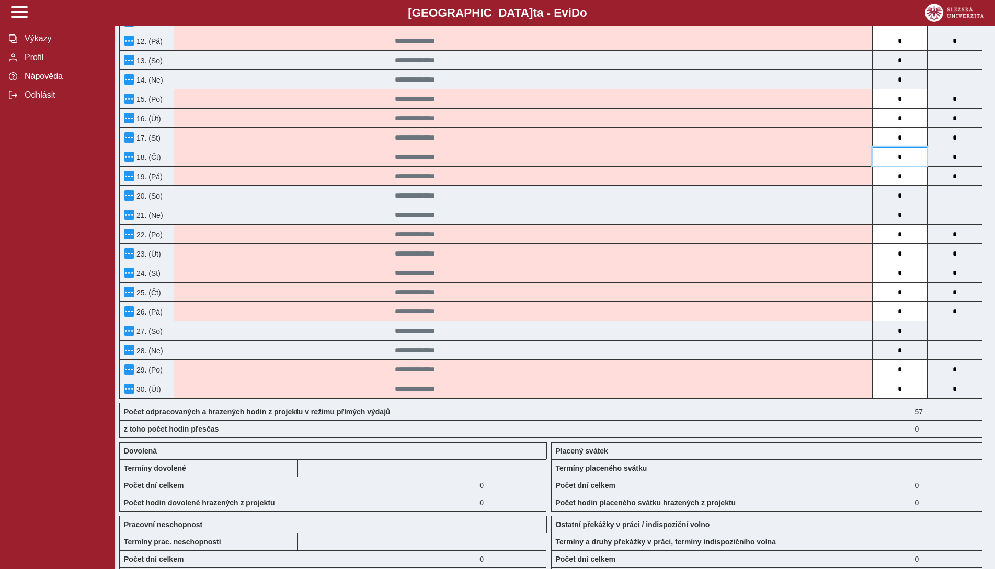
click at [913, 159] on input "*" at bounding box center [899, 156] width 54 height 19
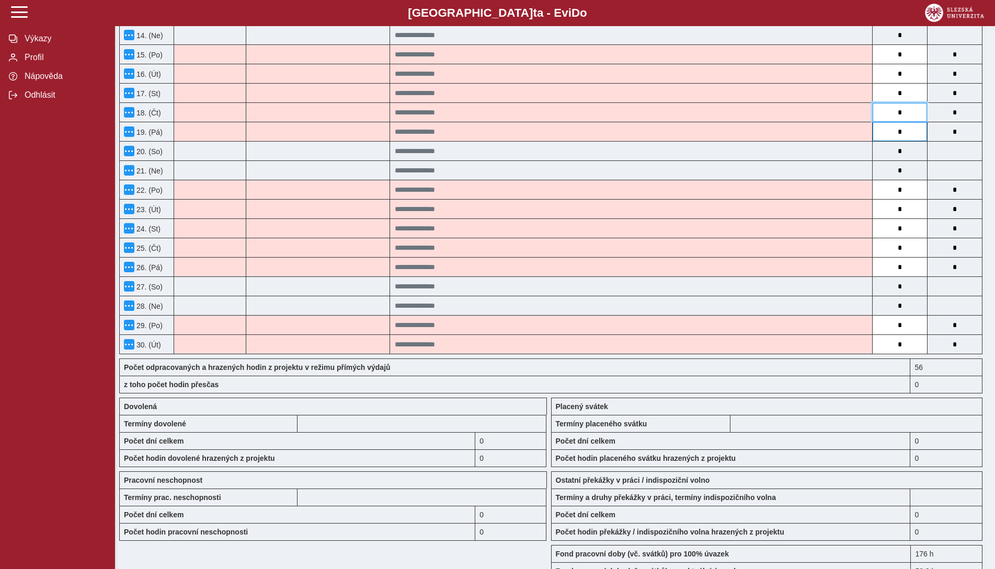
scroll to position [510, 0]
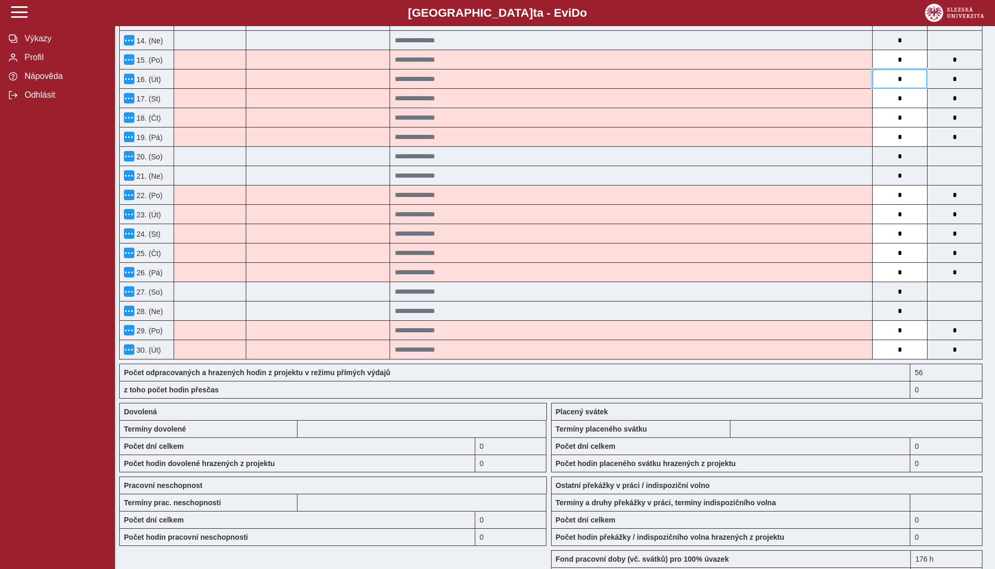
click at [902, 82] on input "*" at bounding box center [899, 79] width 54 height 19
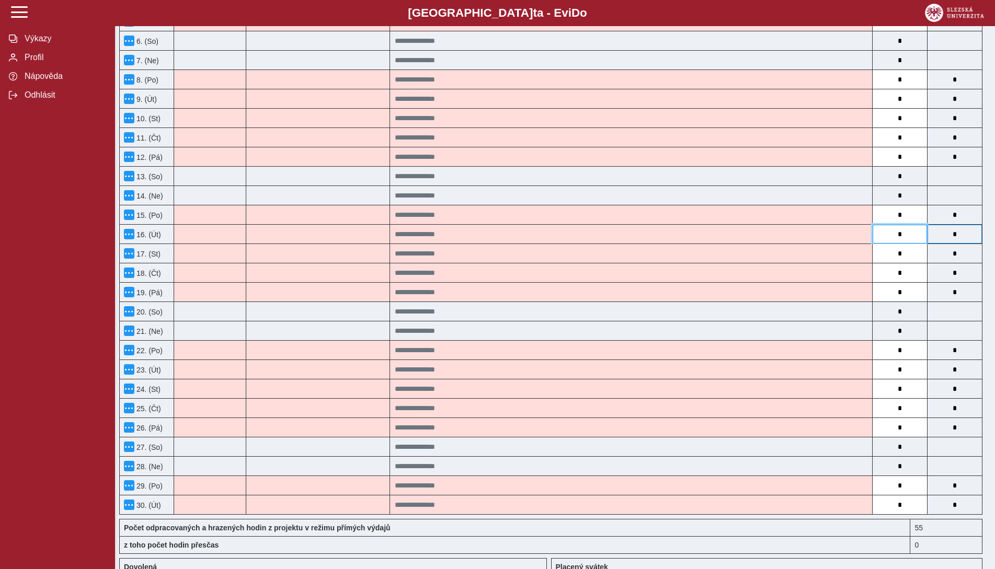
scroll to position [353, 0]
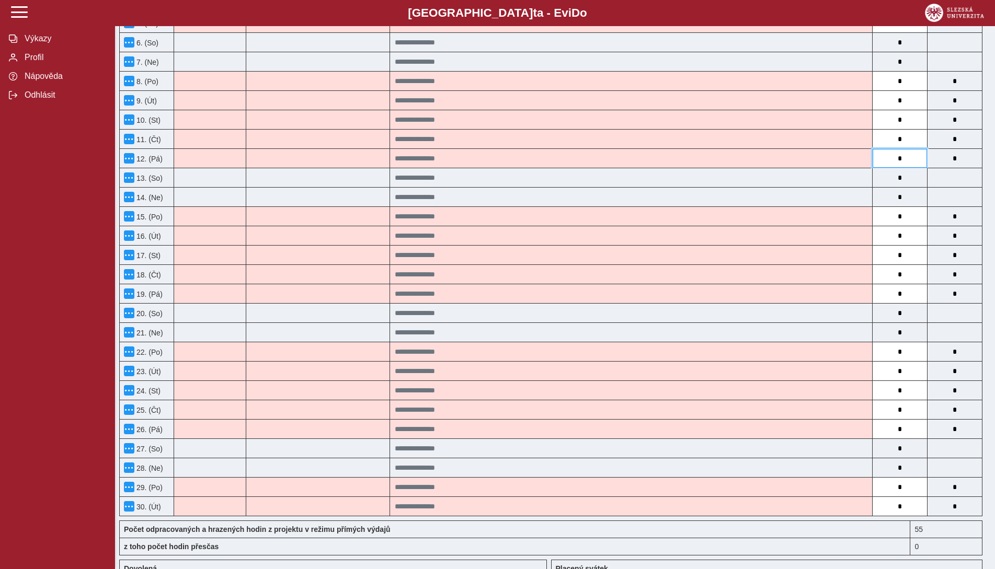
click at [904, 155] on input "*" at bounding box center [899, 158] width 54 height 19
click at [909, 215] on input "*" at bounding box center [899, 216] width 54 height 19
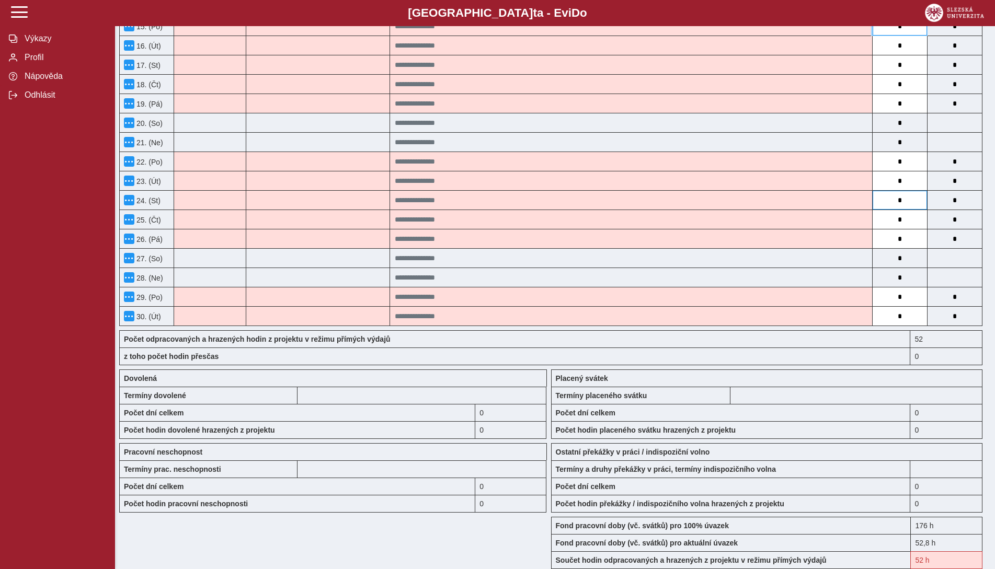
scroll to position [562, 0]
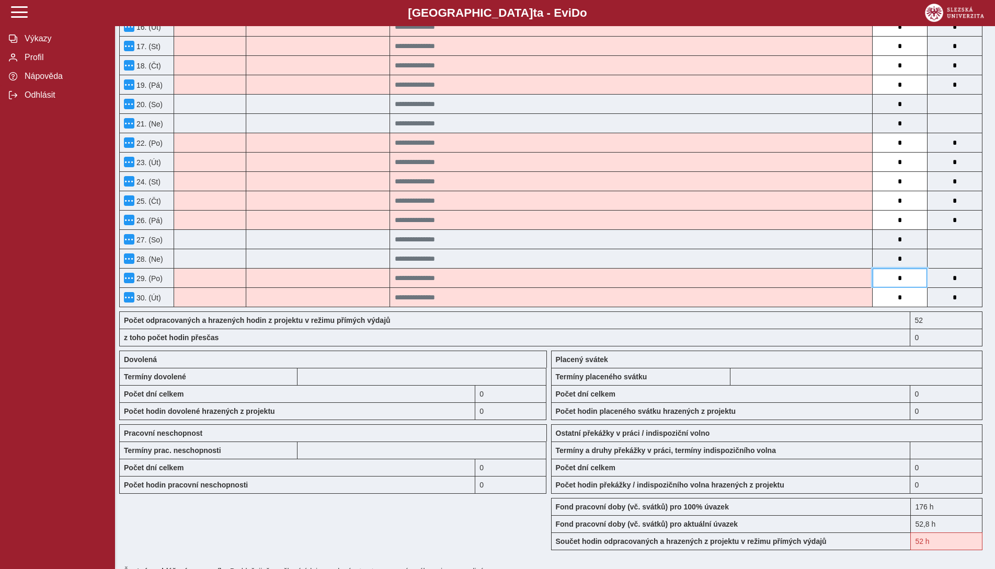
click at [909, 277] on input "*" at bounding box center [899, 278] width 54 height 19
click at [768, 358] on div "Placený svátek" at bounding box center [767, 359] width 432 height 17
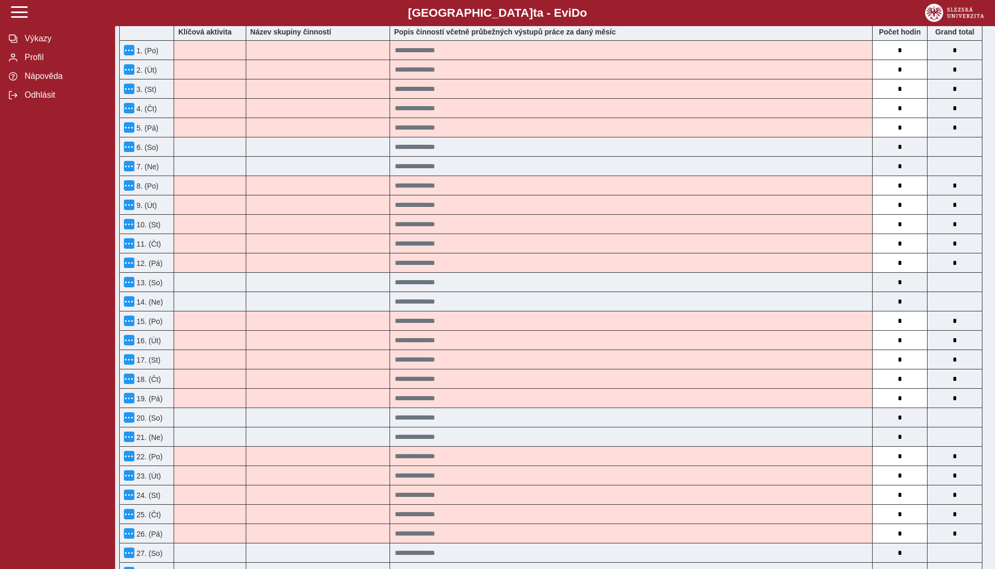
scroll to position [196, 0]
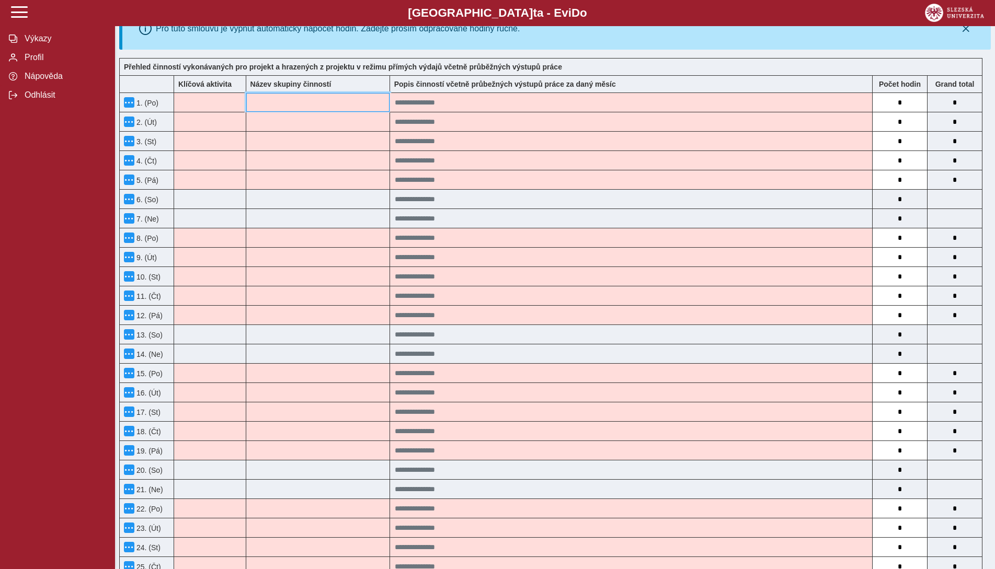
click at [315, 103] on input at bounding box center [317, 102] width 143 height 19
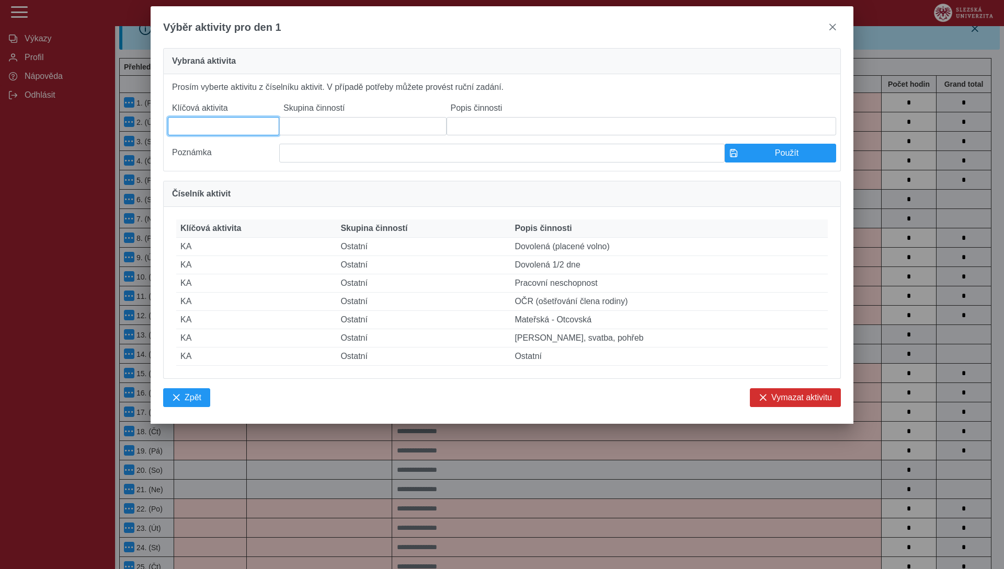
click at [225, 133] on input at bounding box center [223, 126] width 111 height 18
click at [393, 130] on input at bounding box center [362, 126] width 167 height 18
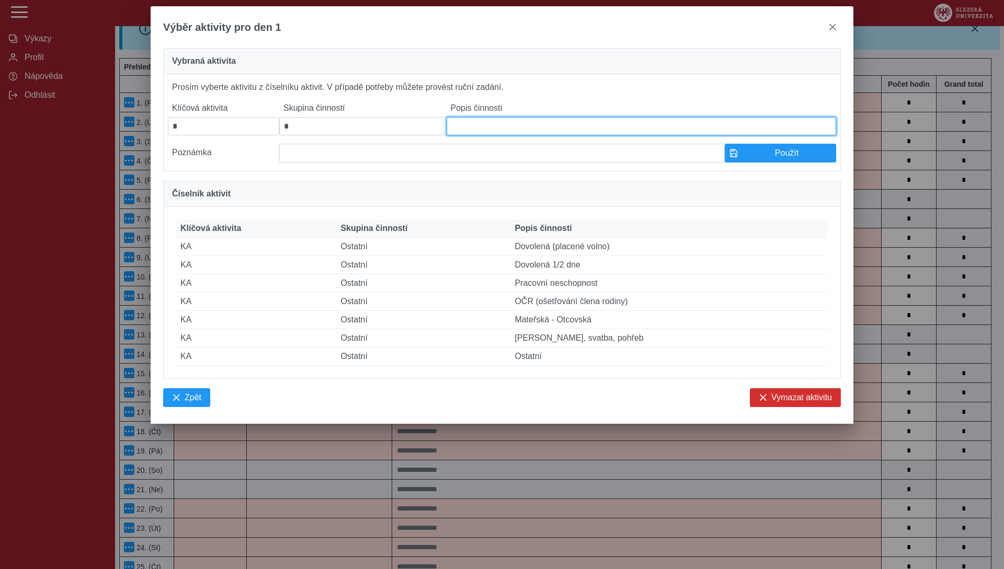
click at [502, 127] on input at bounding box center [640, 126] width 389 height 18
drag, startPoint x: 531, startPoint y: 132, endPoint x: 440, endPoint y: 136, distance: 91.1
click at [440, 136] on div "**********" at bounding box center [502, 130] width 668 height 63
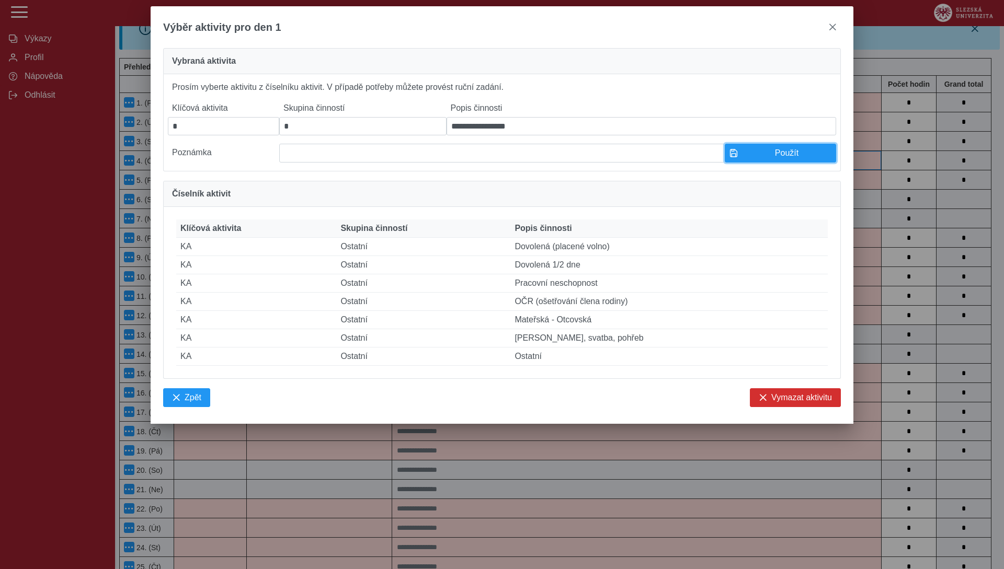
click at [793, 158] on span "Použít" at bounding box center [786, 152] width 89 height 9
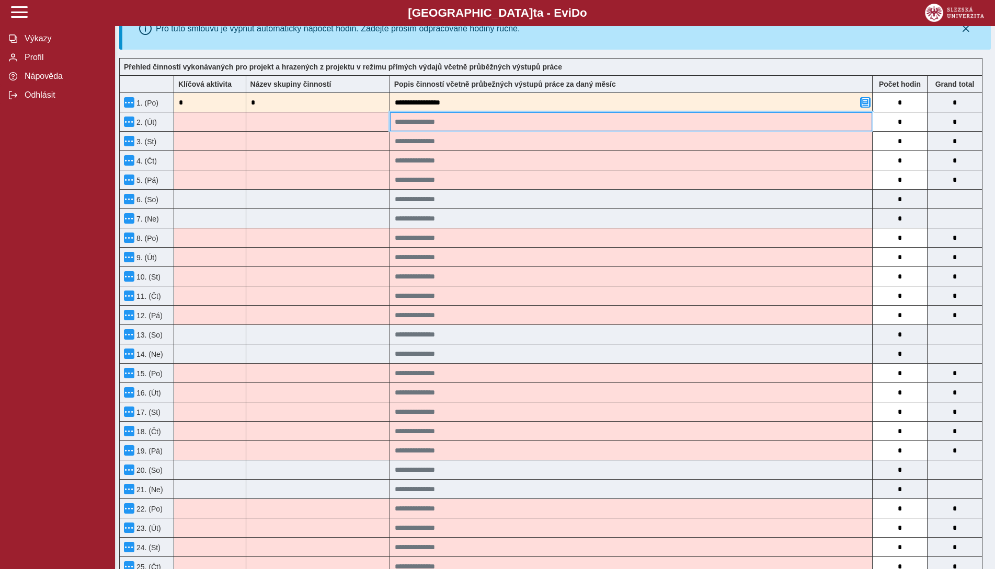
click at [579, 121] on input at bounding box center [631, 121] width 482 height 19
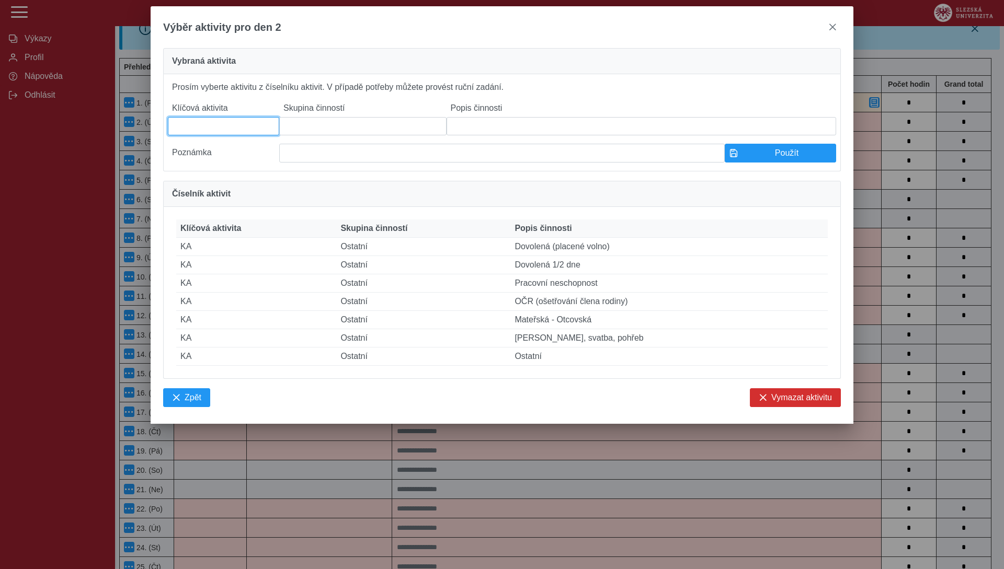
click at [216, 130] on input at bounding box center [223, 126] width 111 height 18
click at [315, 123] on input at bounding box center [362, 126] width 167 height 18
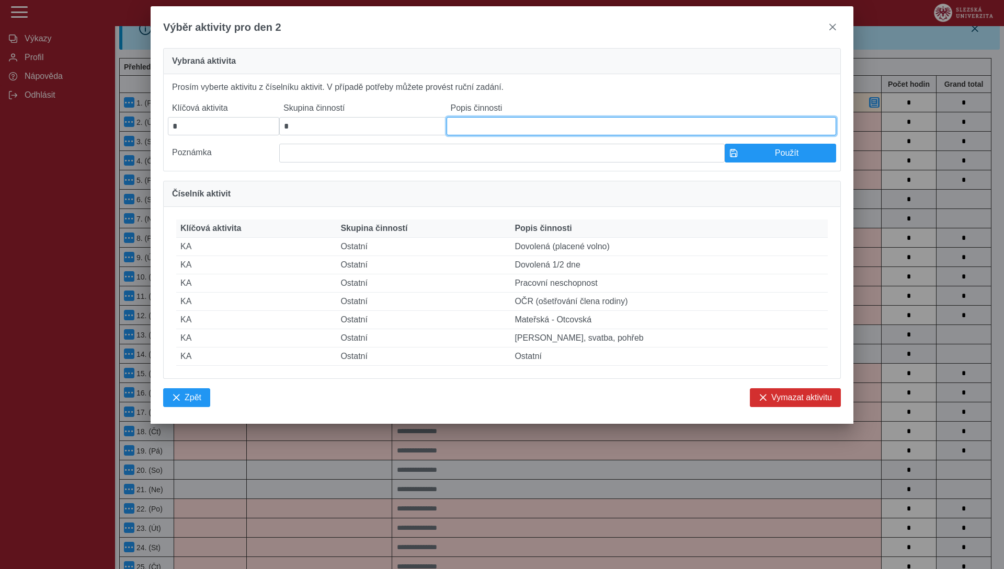
click at [463, 123] on input at bounding box center [640, 126] width 389 height 18
paste input "**********"
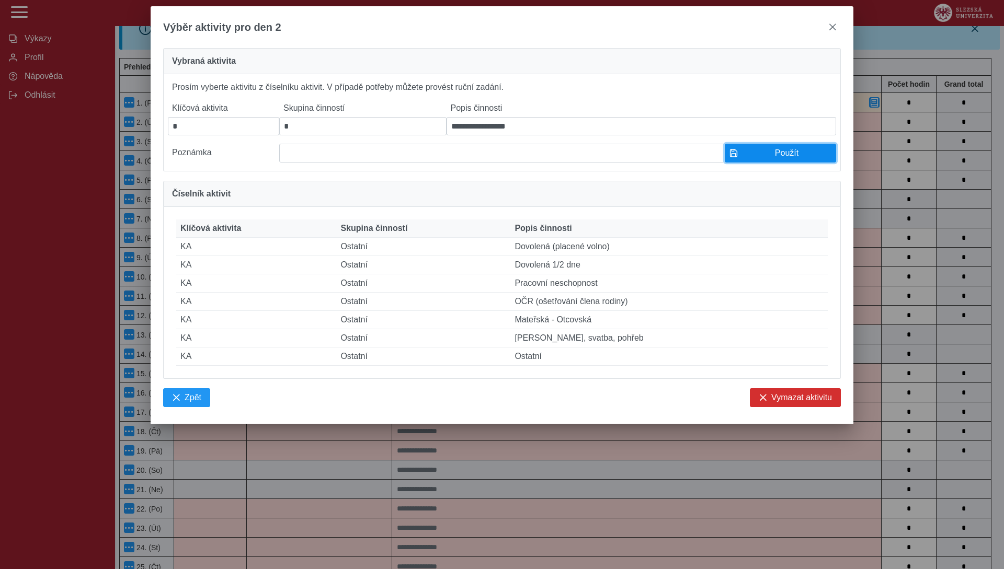
click at [767, 157] on span "Použít" at bounding box center [786, 152] width 89 height 9
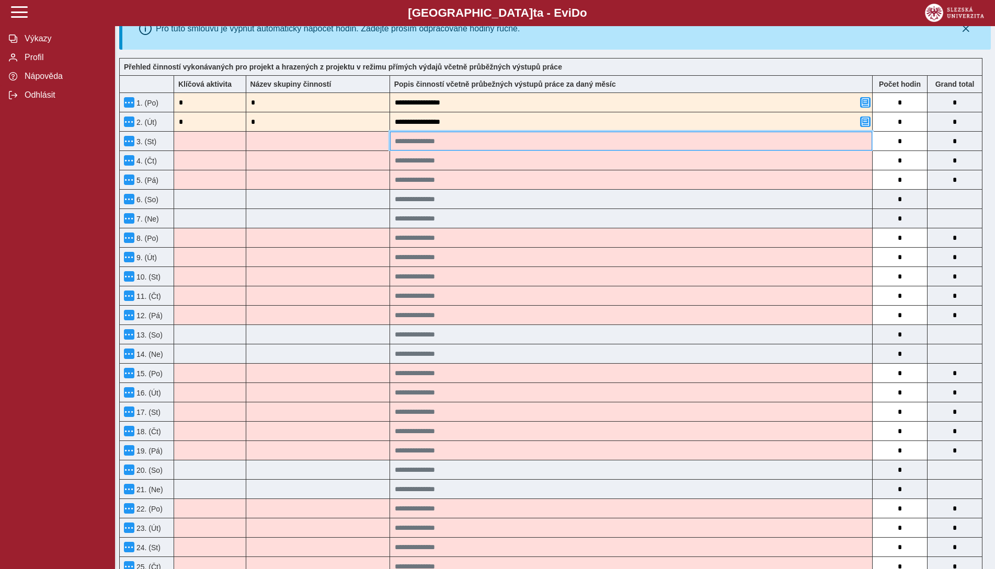
click at [510, 146] on input at bounding box center [631, 141] width 482 height 19
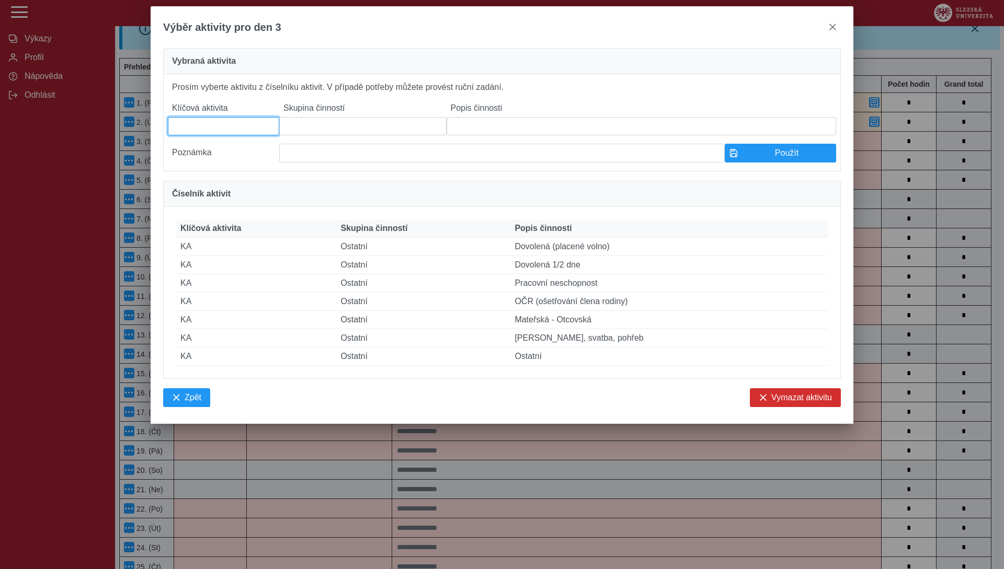
click at [226, 128] on input at bounding box center [223, 126] width 111 height 18
click at [318, 129] on input at bounding box center [362, 126] width 167 height 18
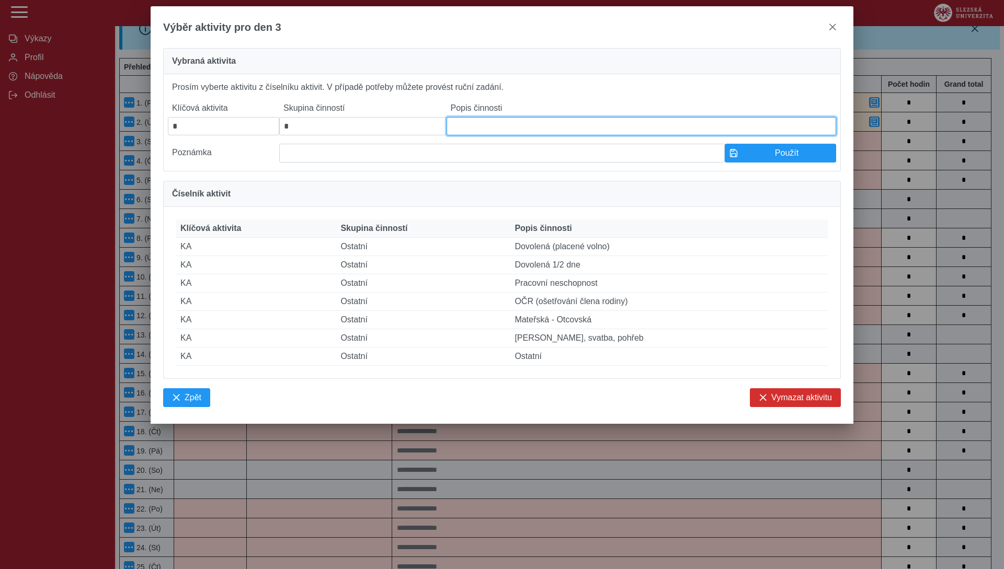
click at [535, 129] on input at bounding box center [640, 126] width 389 height 18
paste input "**********"
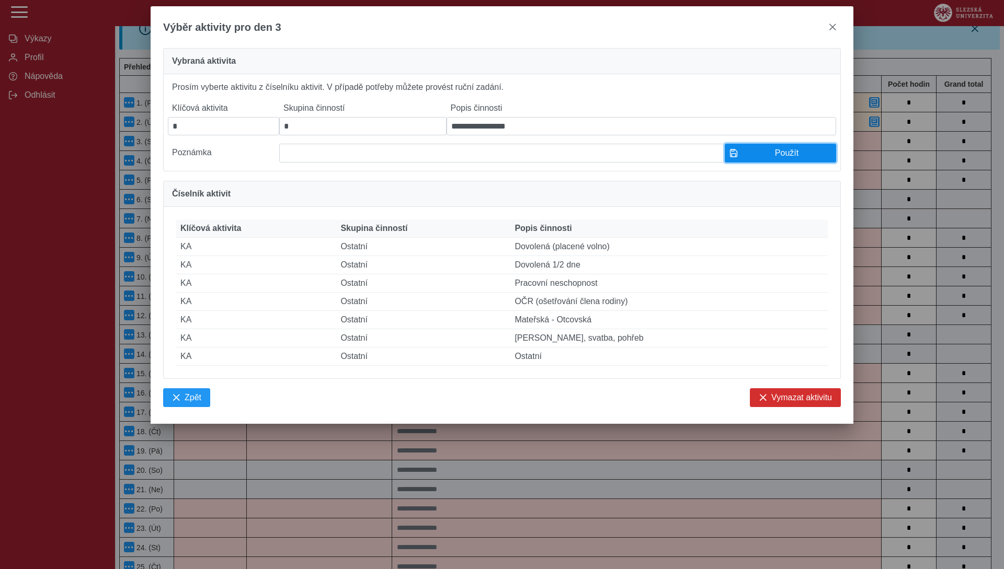
click at [756, 155] on span "Použít" at bounding box center [786, 152] width 89 height 9
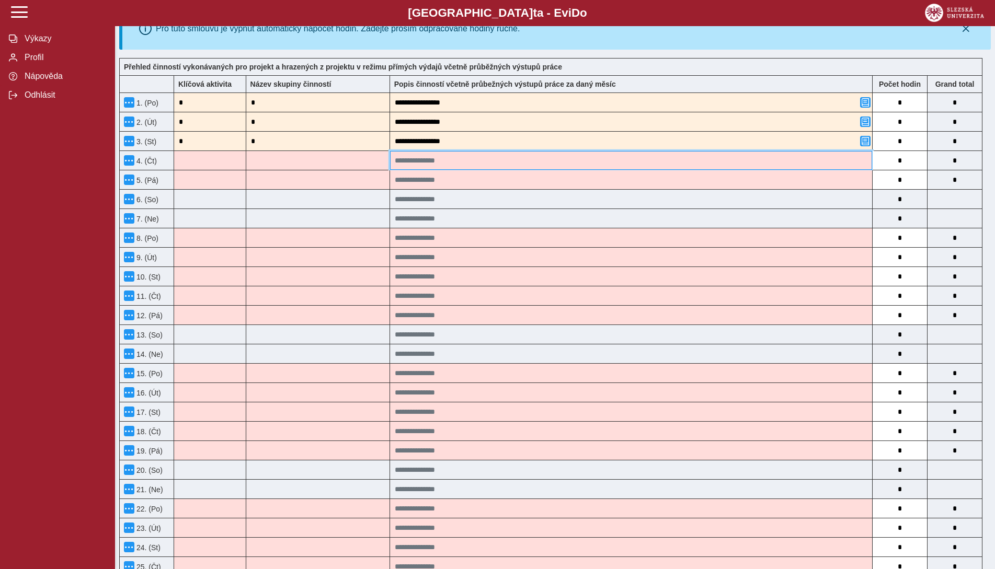
click at [514, 165] on input at bounding box center [631, 160] width 482 height 19
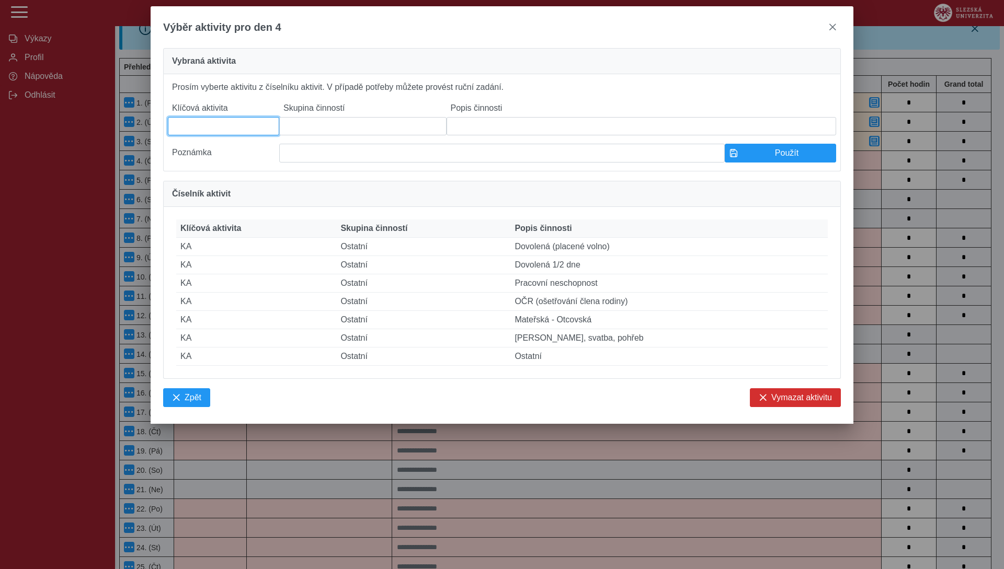
click at [225, 133] on input at bounding box center [223, 126] width 111 height 18
click at [323, 130] on input at bounding box center [362, 126] width 167 height 18
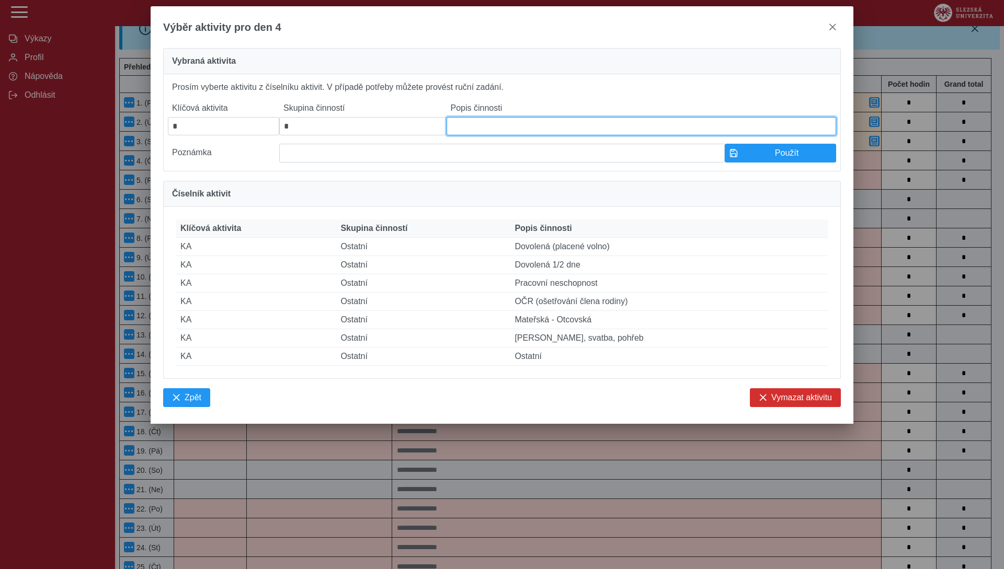
click at [485, 130] on input at bounding box center [640, 126] width 389 height 18
paste input "**********"
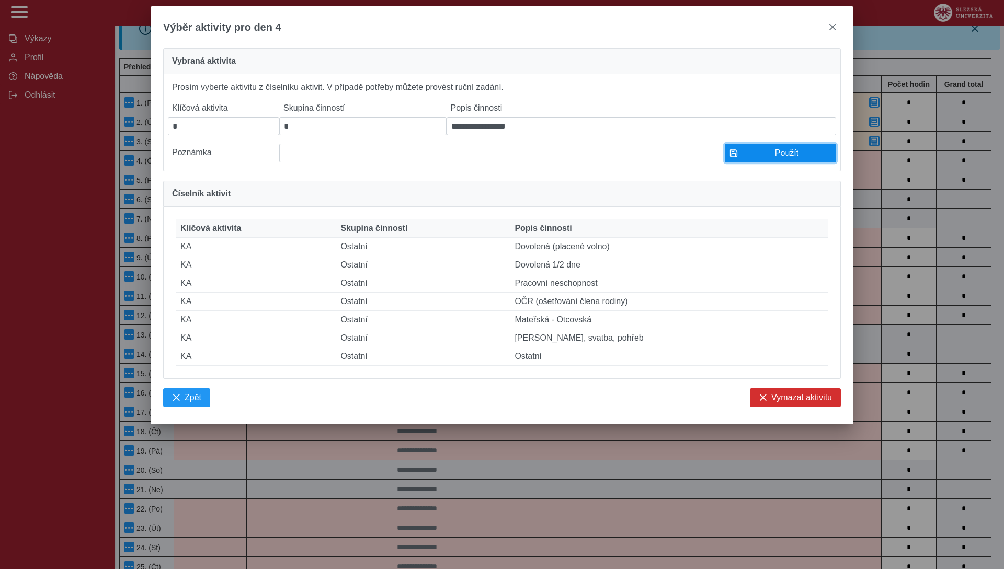
click at [761, 158] on span "Použít" at bounding box center [786, 152] width 89 height 9
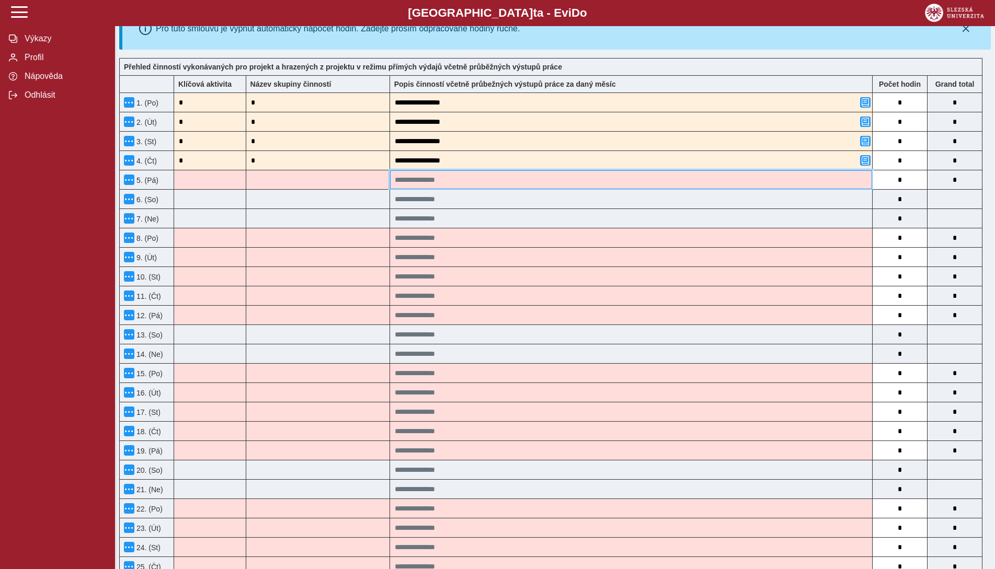
click at [459, 189] on input at bounding box center [631, 179] width 482 height 19
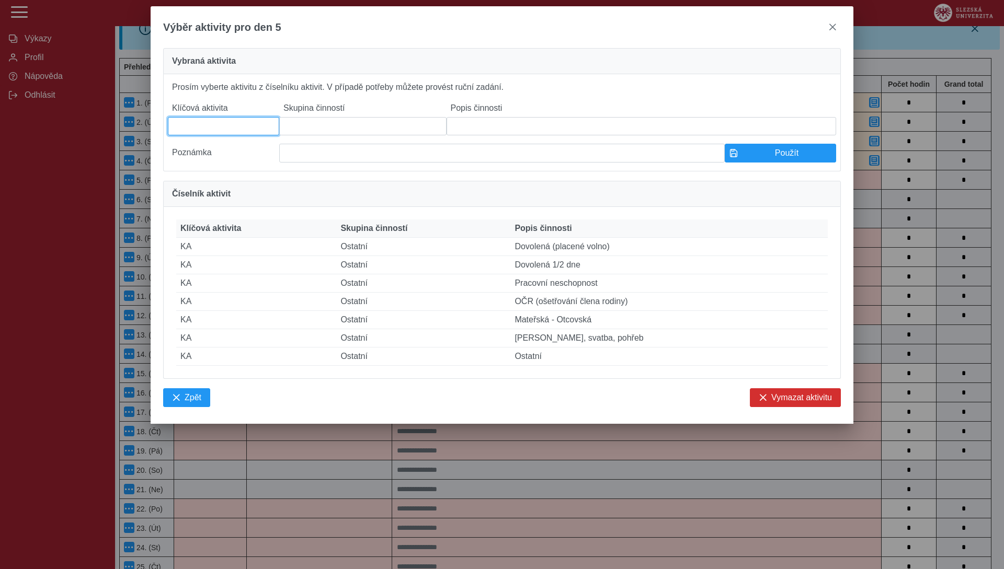
click at [220, 132] on input at bounding box center [223, 126] width 111 height 18
click at [327, 130] on input at bounding box center [362, 126] width 167 height 18
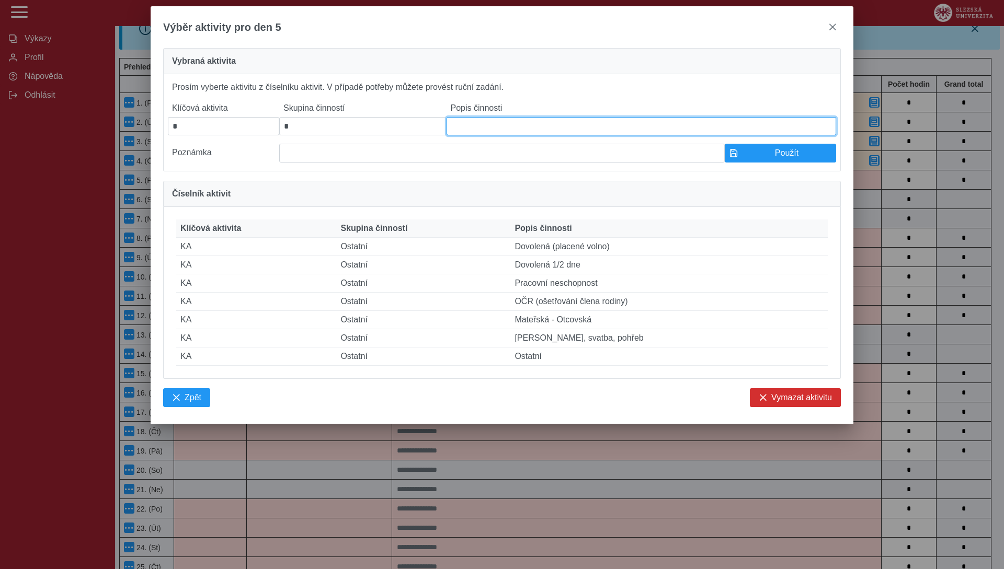
click at [477, 130] on input at bounding box center [640, 126] width 389 height 18
paste input "**********"
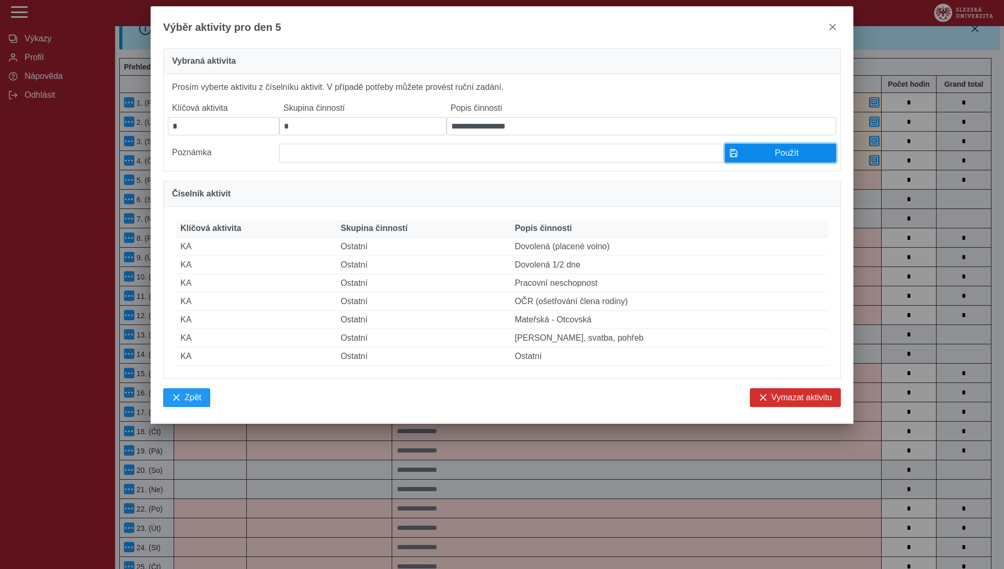
click at [754, 158] on span "Použít" at bounding box center [786, 152] width 89 height 9
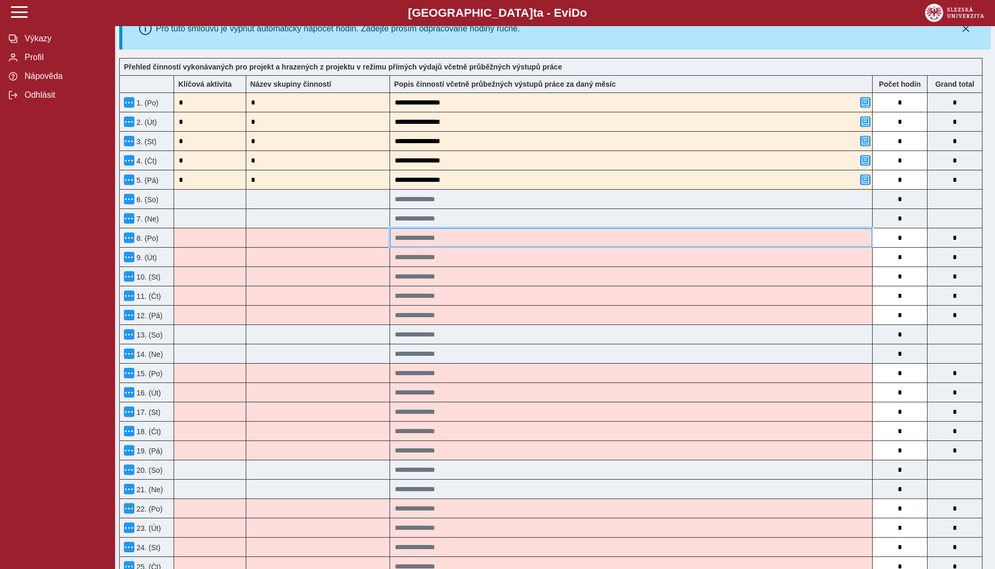
click at [473, 238] on input at bounding box center [631, 237] width 482 height 19
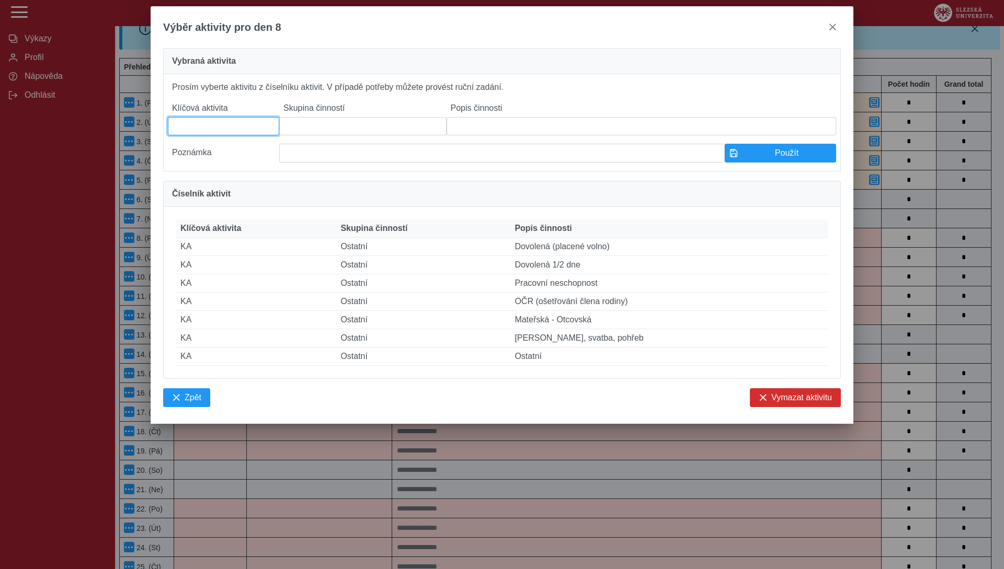
click at [244, 133] on input at bounding box center [223, 126] width 111 height 18
click at [308, 132] on input at bounding box center [362, 126] width 167 height 18
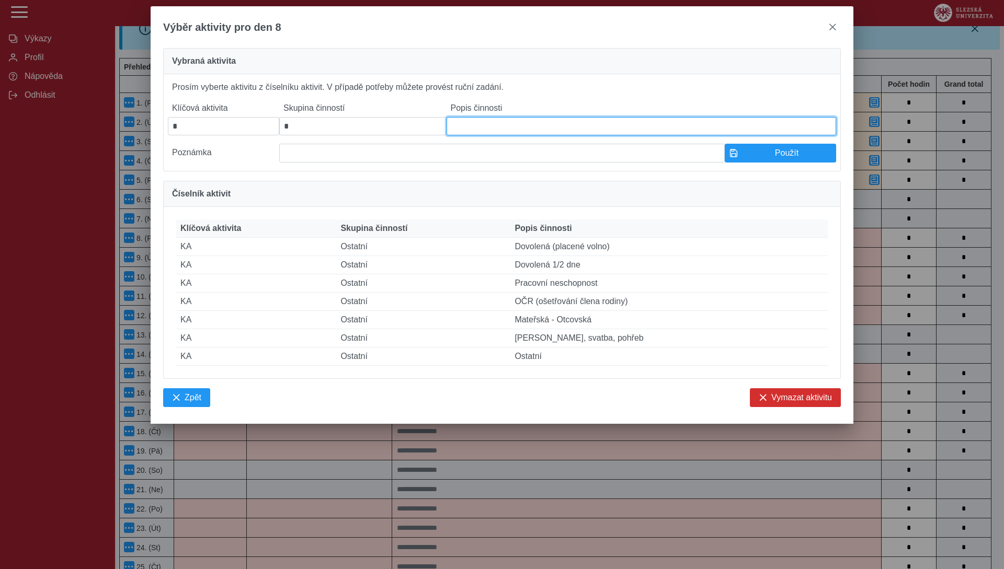
click at [468, 131] on input at bounding box center [640, 126] width 389 height 18
paste input "**********"
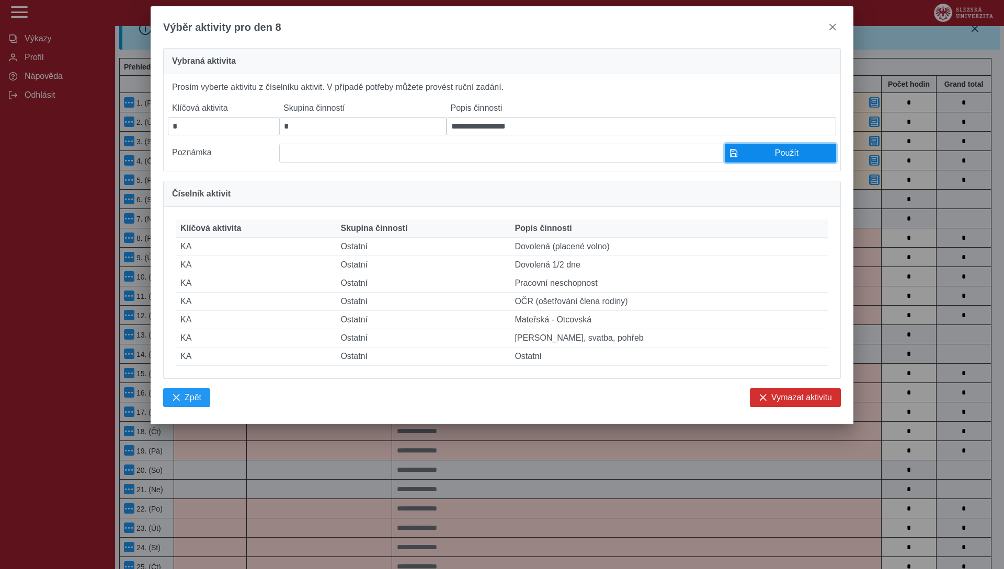
click at [745, 156] on span "Použít" at bounding box center [786, 152] width 89 height 9
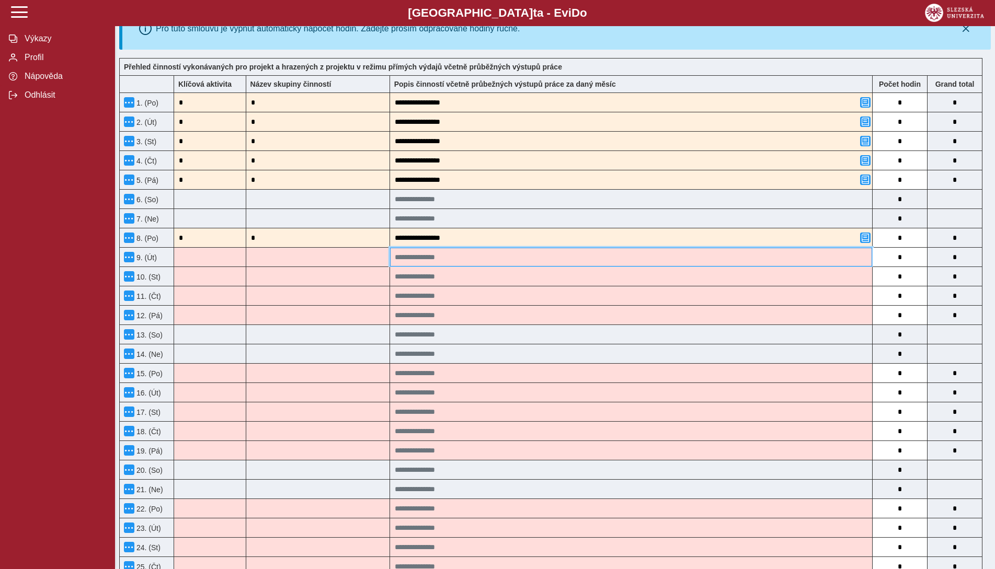
click at [427, 255] on input at bounding box center [631, 257] width 482 height 19
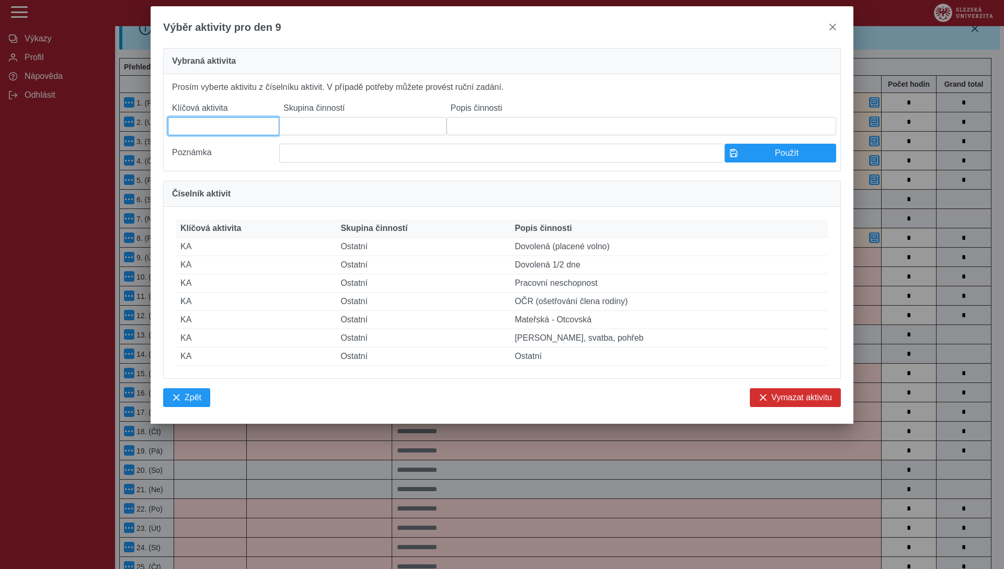
click at [233, 134] on input at bounding box center [223, 126] width 111 height 18
click at [315, 132] on input at bounding box center [362, 126] width 167 height 18
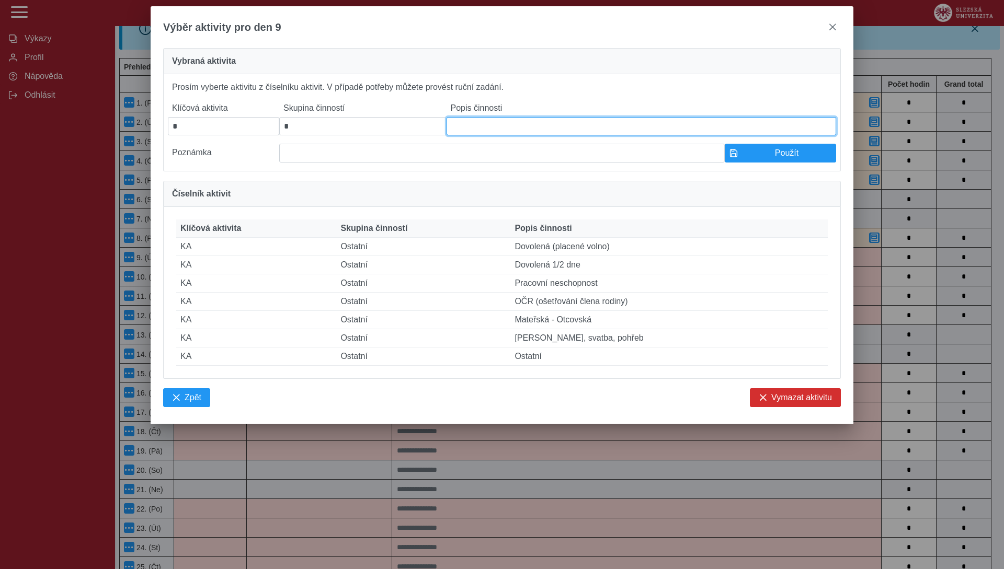
click at [469, 132] on input at bounding box center [640, 126] width 389 height 18
paste input "**********"
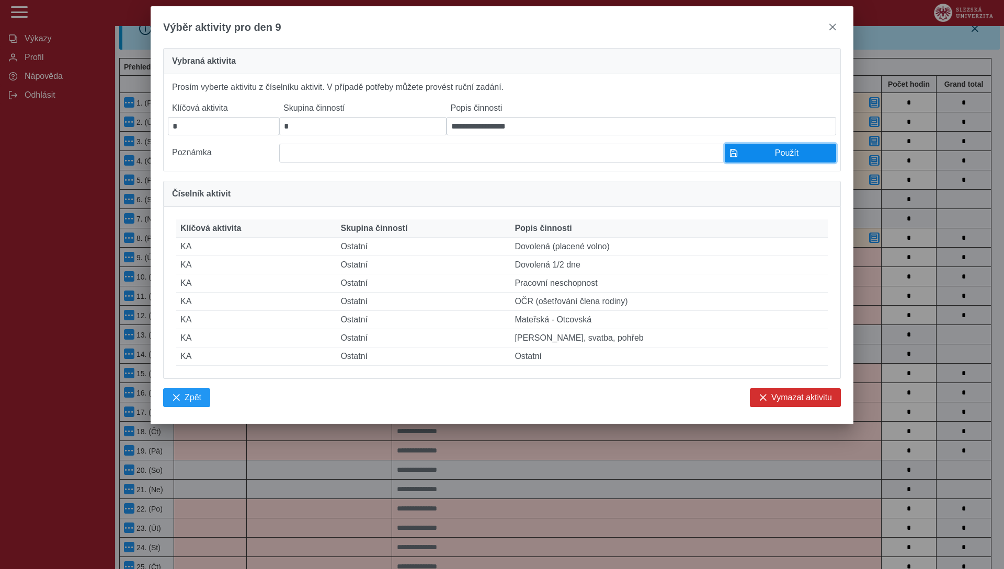
click at [786, 158] on span "Použít" at bounding box center [786, 152] width 89 height 9
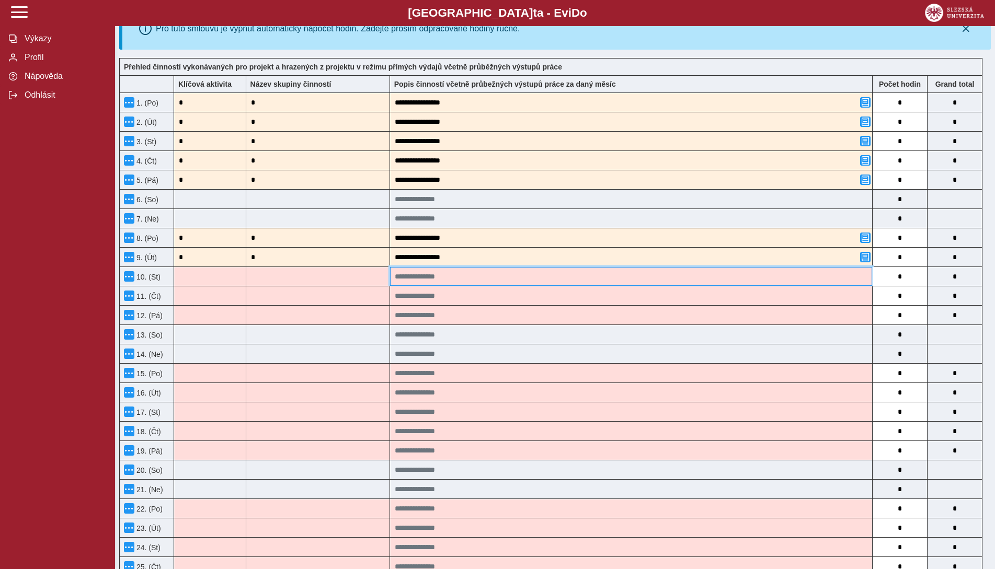
click at [427, 275] on input at bounding box center [631, 276] width 482 height 19
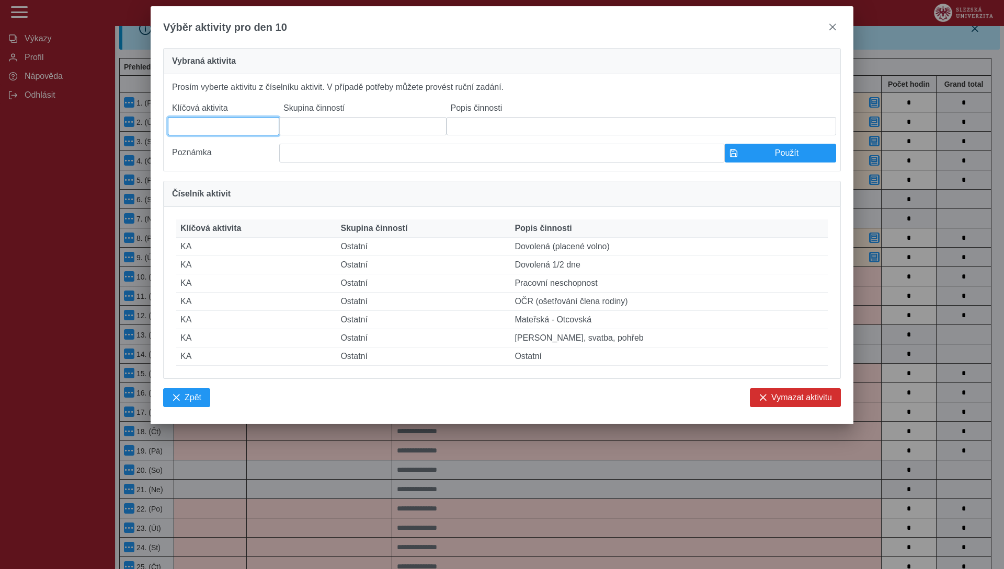
click at [223, 130] on input at bounding box center [223, 126] width 111 height 18
click at [359, 131] on input at bounding box center [362, 126] width 167 height 18
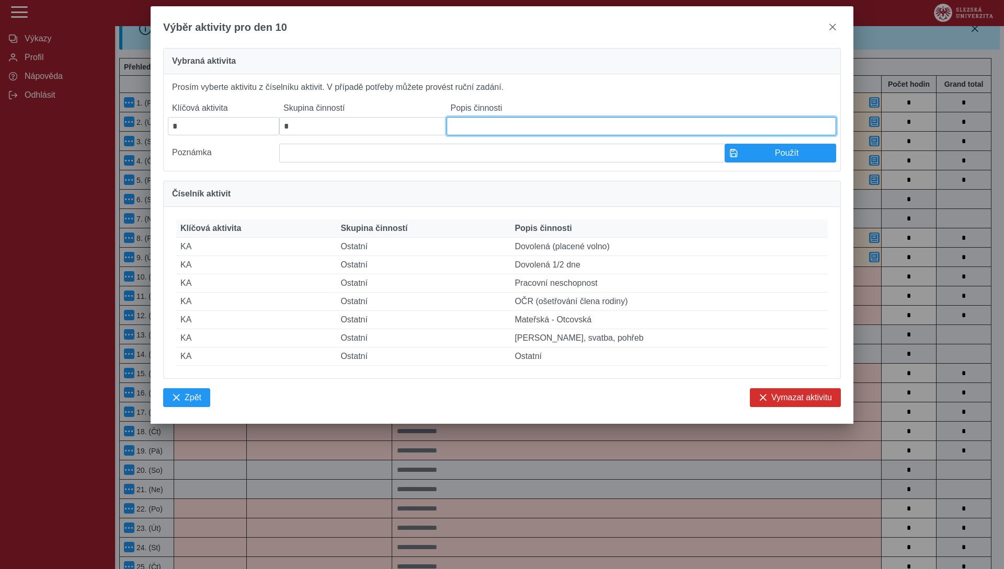
click at [470, 131] on input at bounding box center [640, 126] width 389 height 18
paste input "**********"
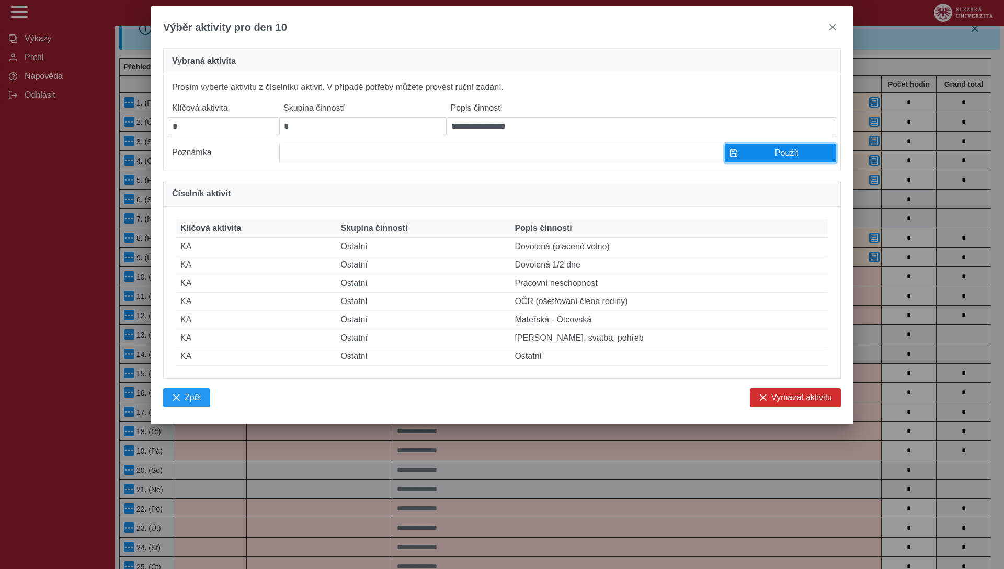
click at [734, 157] on span "button" at bounding box center [733, 153] width 8 height 8
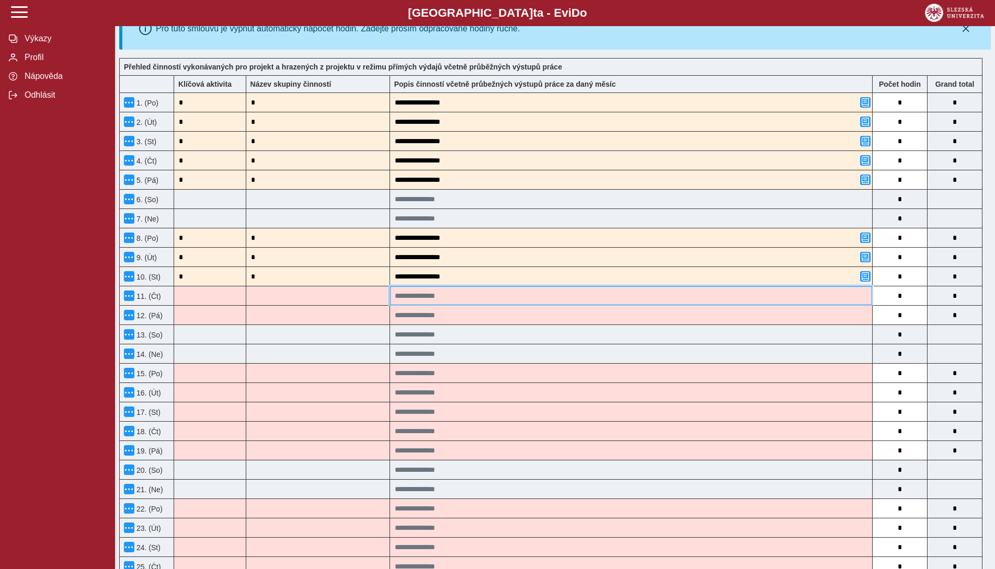
click at [409, 297] on input at bounding box center [631, 295] width 482 height 19
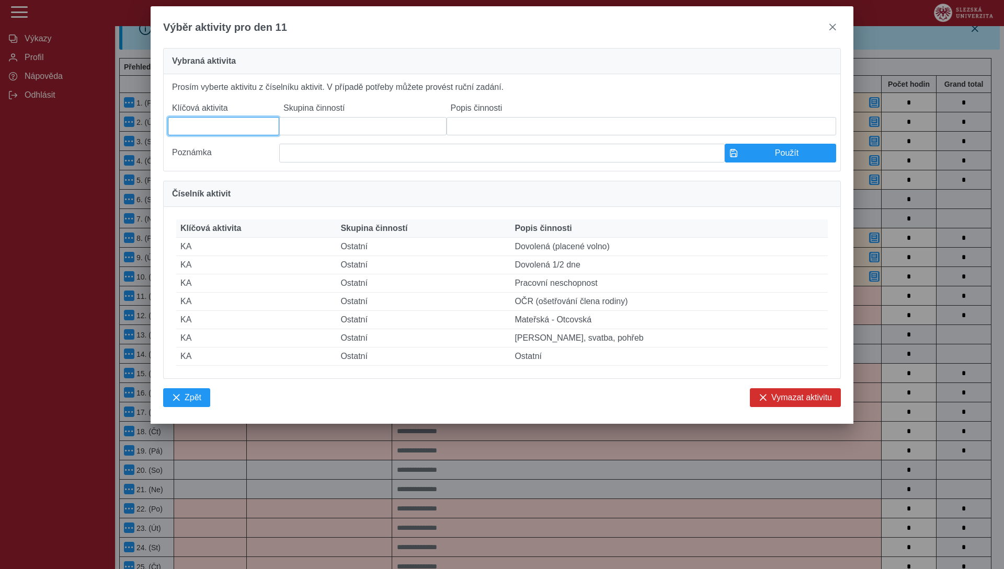
click at [246, 132] on input at bounding box center [223, 126] width 111 height 18
click at [327, 130] on input at bounding box center [362, 126] width 167 height 18
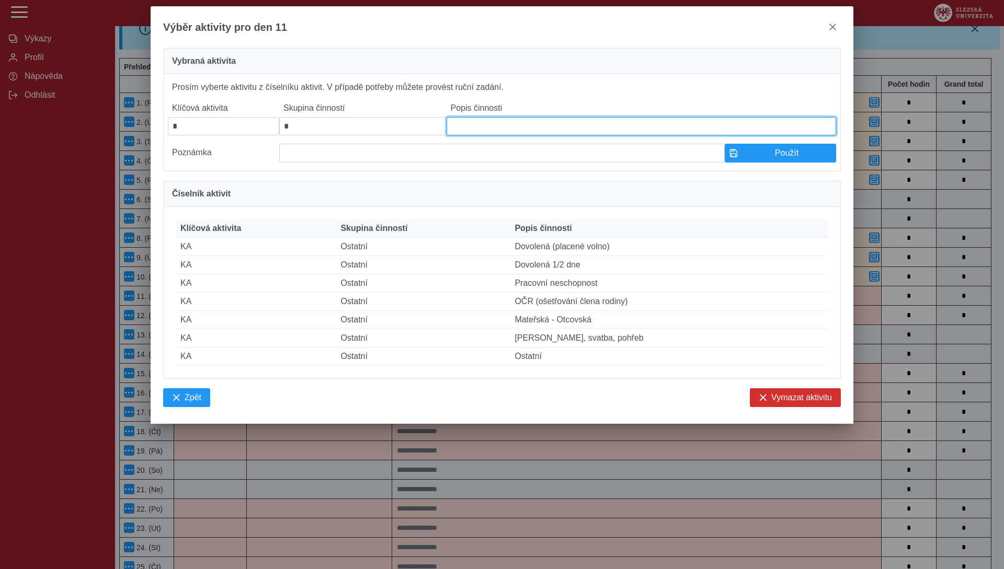
click at [471, 131] on input at bounding box center [640, 126] width 389 height 18
paste input "**********"
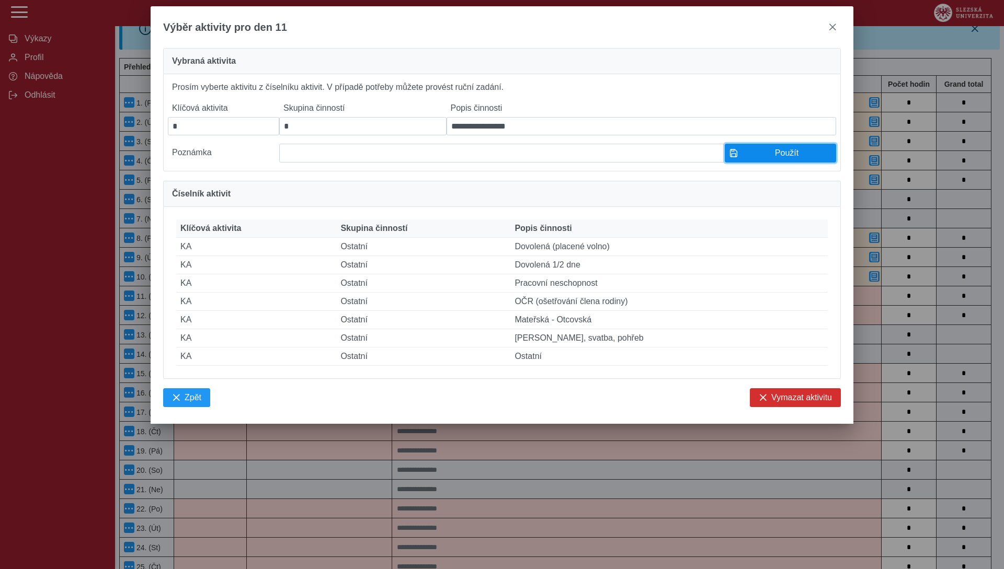
click at [767, 158] on span "Použít" at bounding box center [786, 152] width 89 height 9
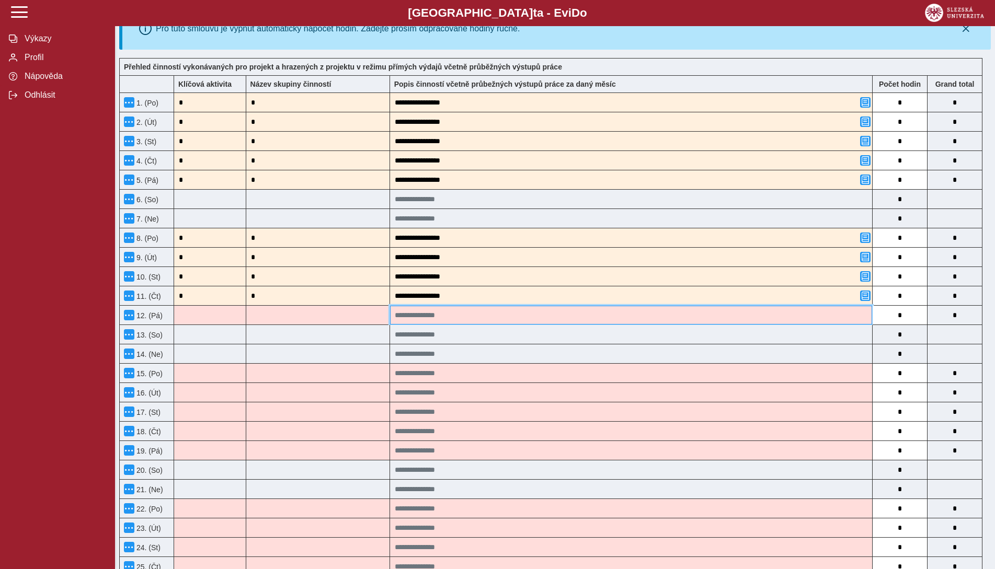
click at [446, 308] on input at bounding box center [631, 315] width 482 height 19
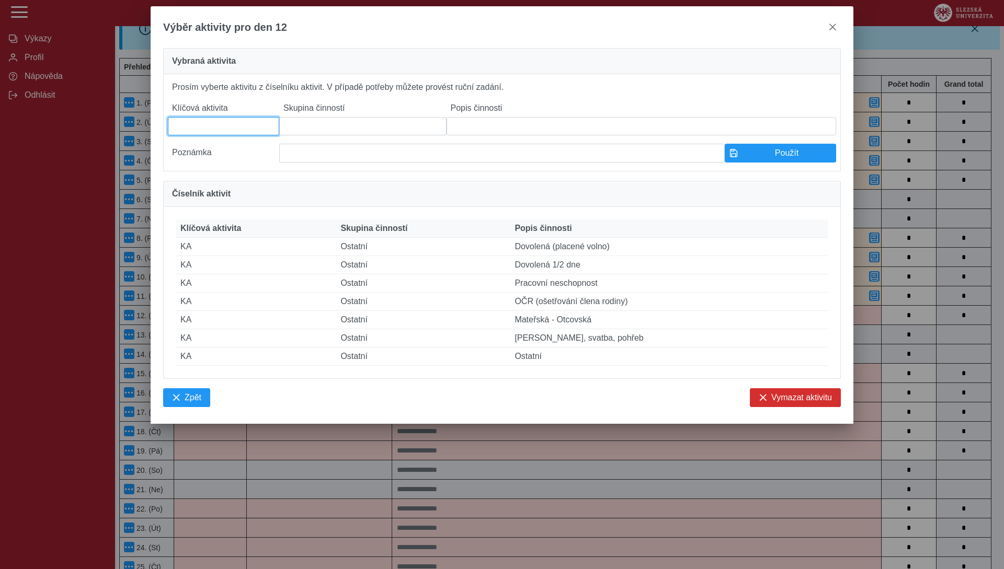
click at [252, 124] on input at bounding box center [223, 126] width 111 height 18
click at [322, 135] on input at bounding box center [362, 126] width 167 height 18
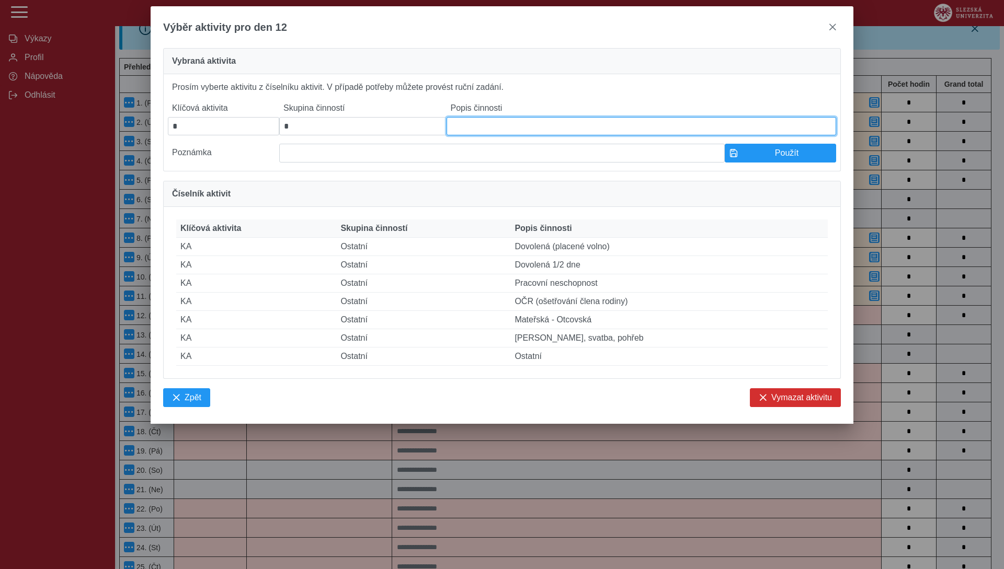
click at [469, 128] on input at bounding box center [640, 126] width 389 height 18
paste input "**********"
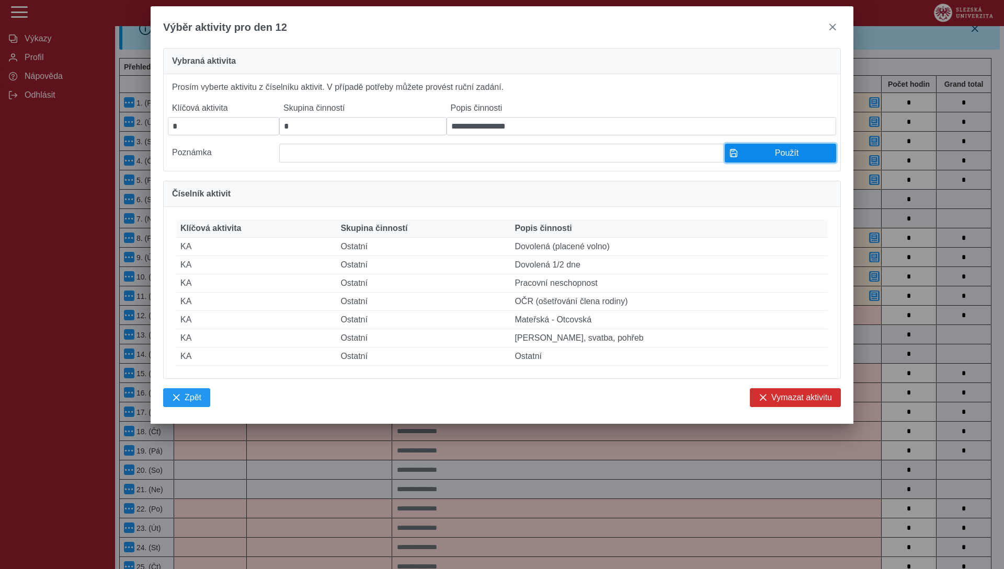
click at [793, 158] on span "Použít" at bounding box center [786, 152] width 89 height 9
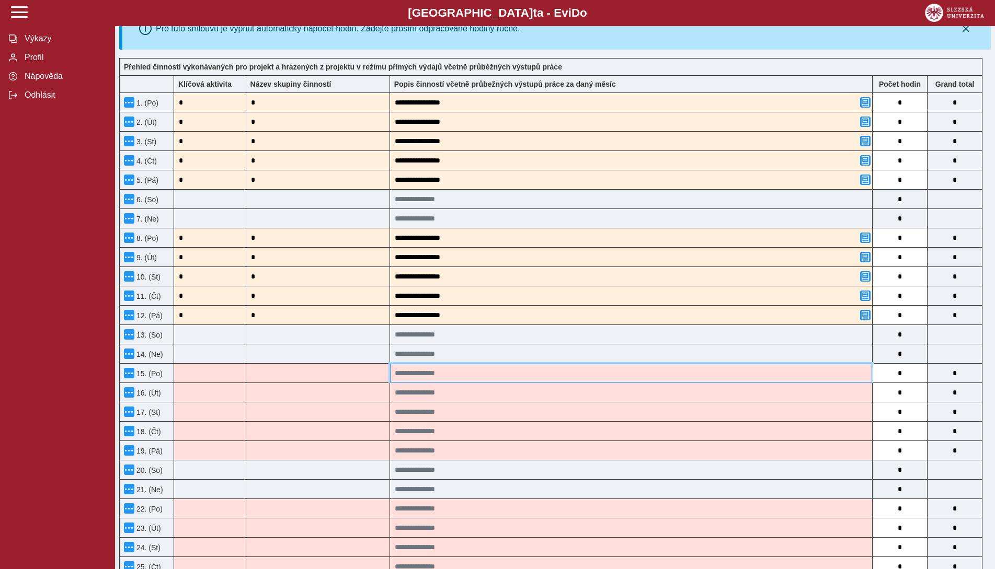
click at [438, 376] on input at bounding box center [631, 373] width 482 height 19
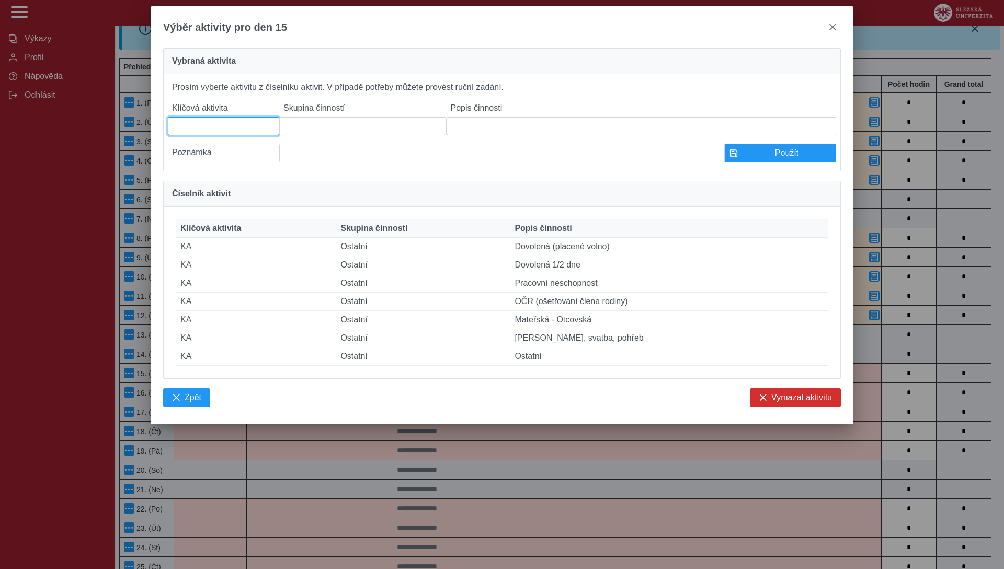
click at [229, 131] on input at bounding box center [223, 126] width 111 height 18
click at [333, 128] on input at bounding box center [362, 126] width 167 height 18
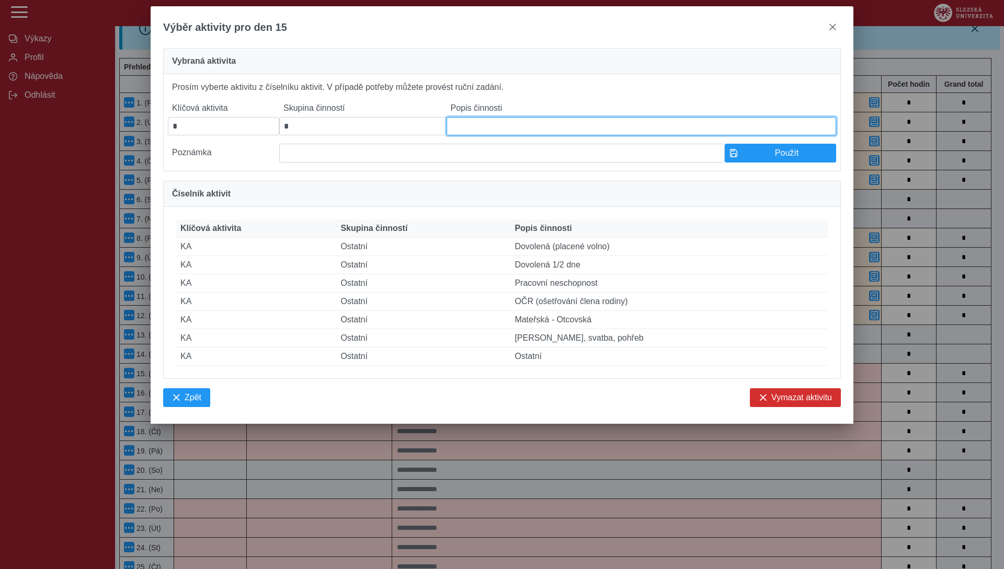
click at [459, 129] on input at bounding box center [640, 126] width 389 height 18
paste input "**********"
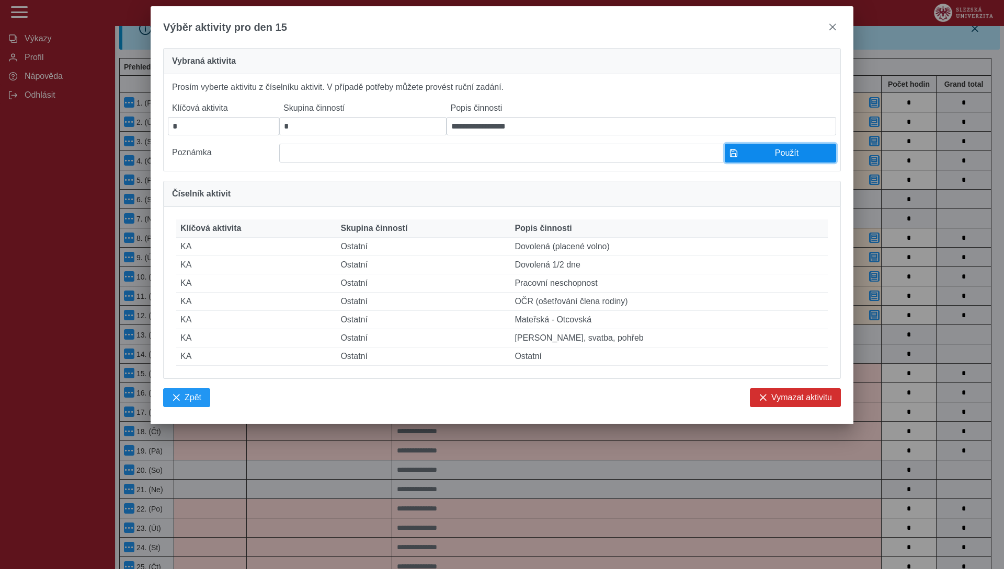
click at [777, 163] on button "Použít" at bounding box center [779, 153] width 111 height 19
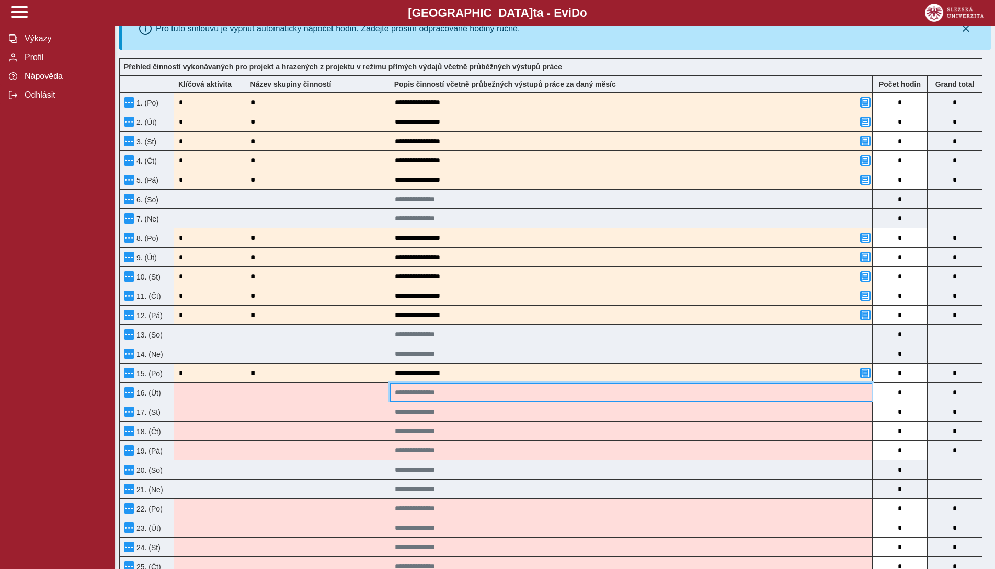
click at [457, 393] on input at bounding box center [631, 392] width 482 height 19
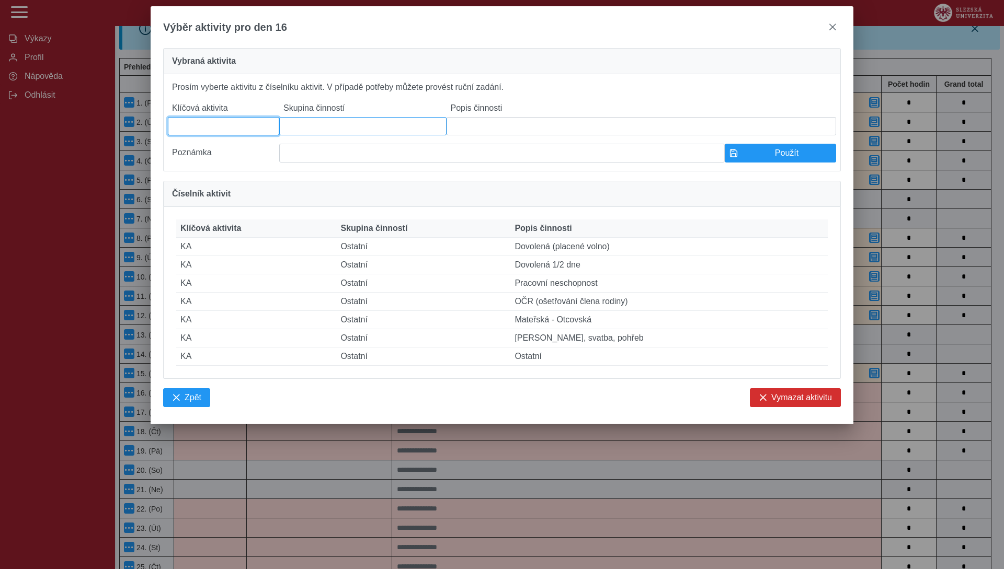
drag, startPoint x: 201, startPoint y: 133, endPoint x: 348, endPoint y: 126, distance: 147.0
click at [201, 133] on input at bounding box center [223, 126] width 111 height 18
click at [350, 126] on input at bounding box center [362, 126] width 167 height 18
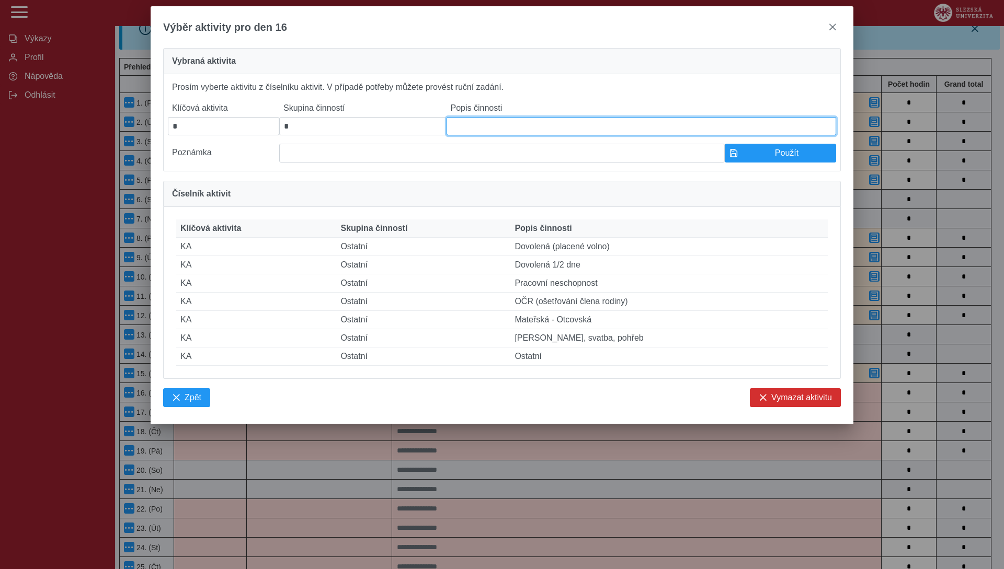
click at [463, 126] on input at bounding box center [640, 126] width 389 height 18
paste input "**********"
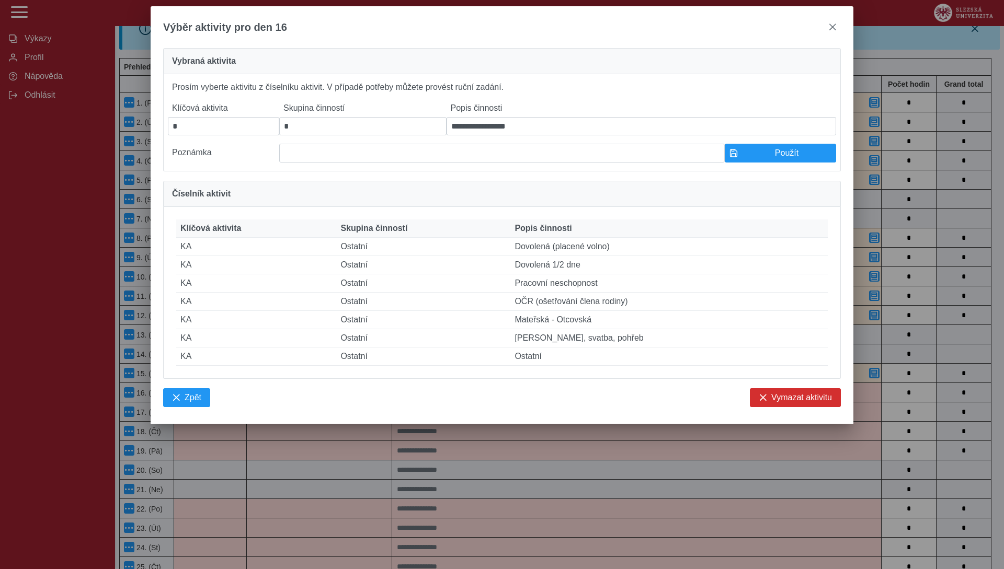
click at [785, 170] on div "**********" at bounding box center [501, 122] width 677 height 97
click at [767, 157] on span "Použít" at bounding box center [786, 152] width 89 height 9
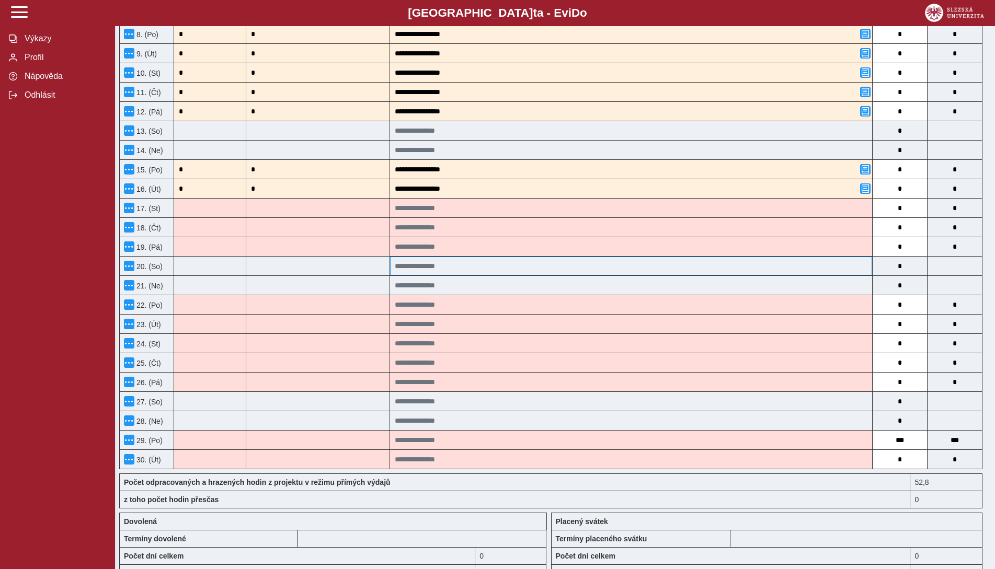
scroll to position [405, 0]
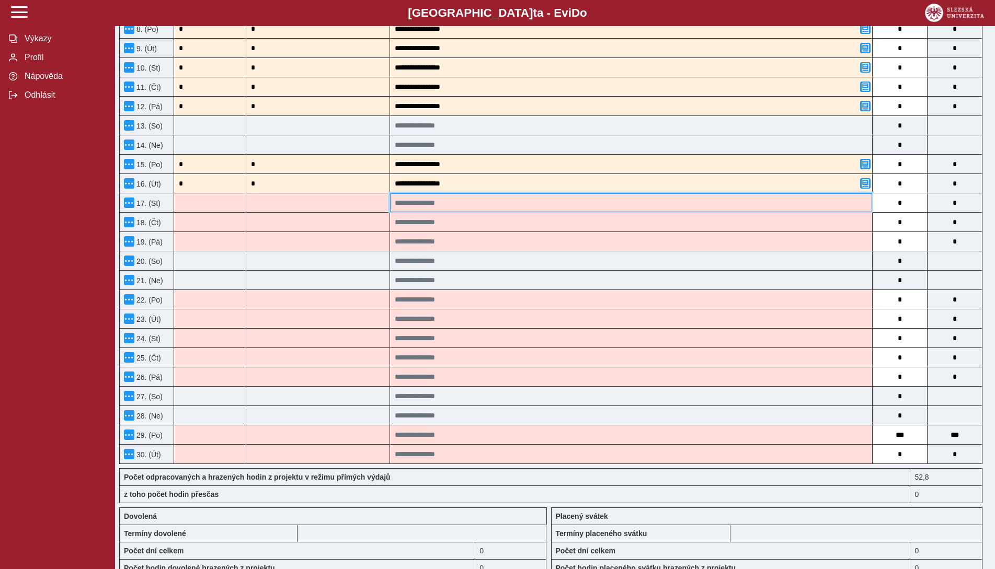
click at [460, 208] on input at bounding box center [631, 202] width 482 height 19
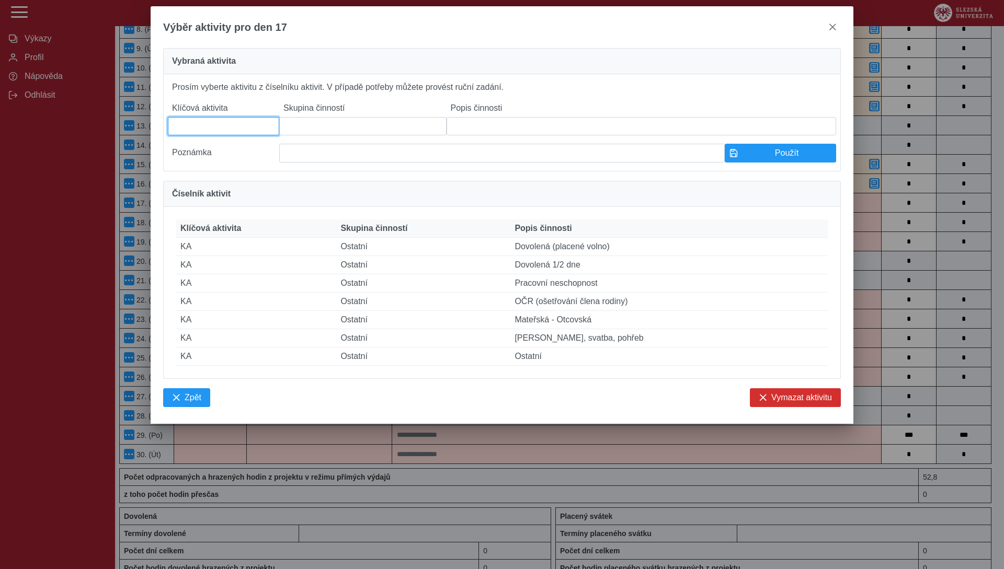
click at [228, 132] on input at bounding box center [223, 126] width 111 height 18
click at [361, 132] on input at bounding box center [362, 126] width 167 height 18
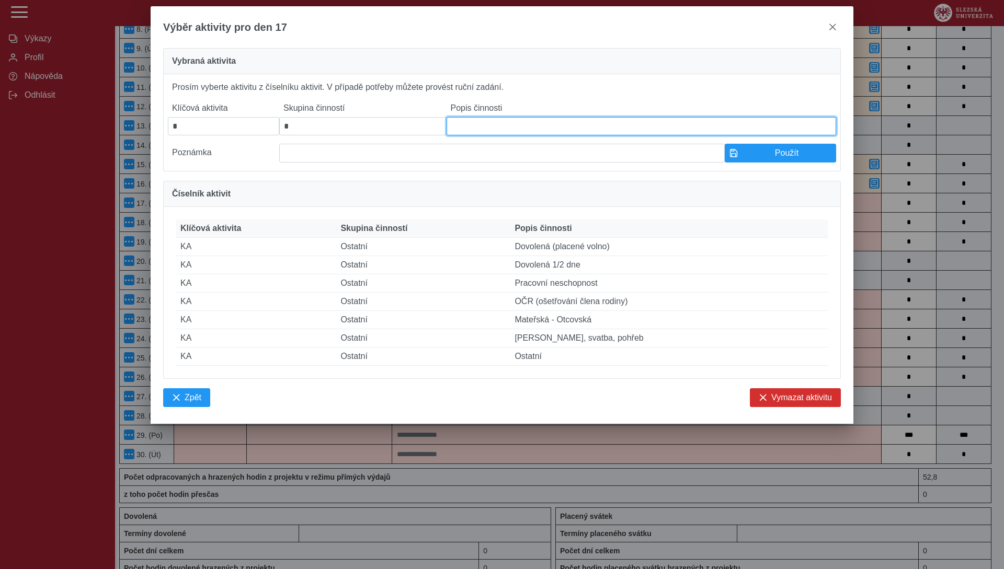
click at [481, 126] on input at bounding box center [640, 126] width 389 height 18
paste input "**********"
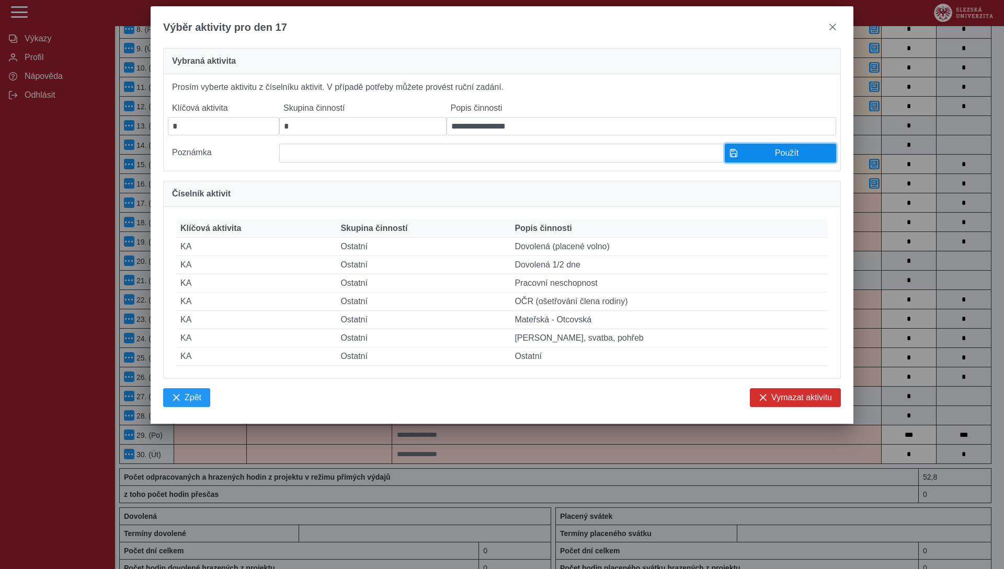
click at [738, 163] on button "Použít" at bounding box center [779, 153] width 111 height 19
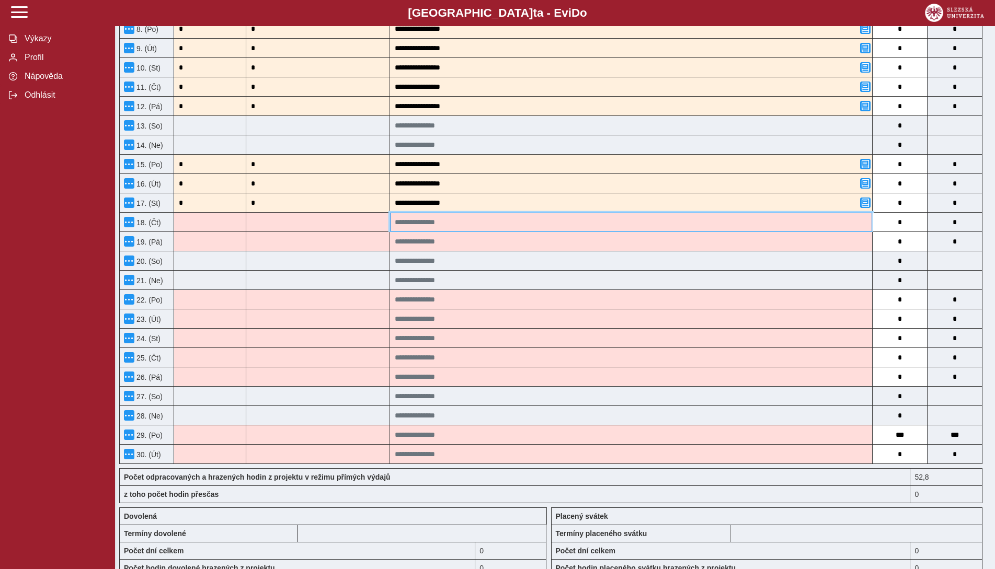
click at [491, 225] on input at bounding box center [631, 222] width 482 height 19
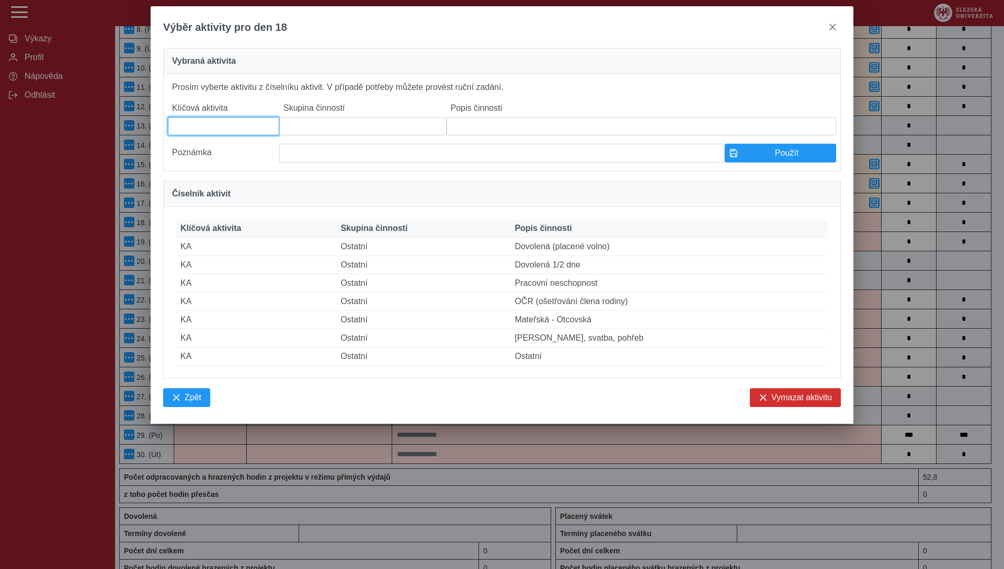
click at [247, 135] on input at bounding box center [223, 126] width 111 height 18
click at [352, 135] on input at bounding box center [362, 126] width 167 height 18
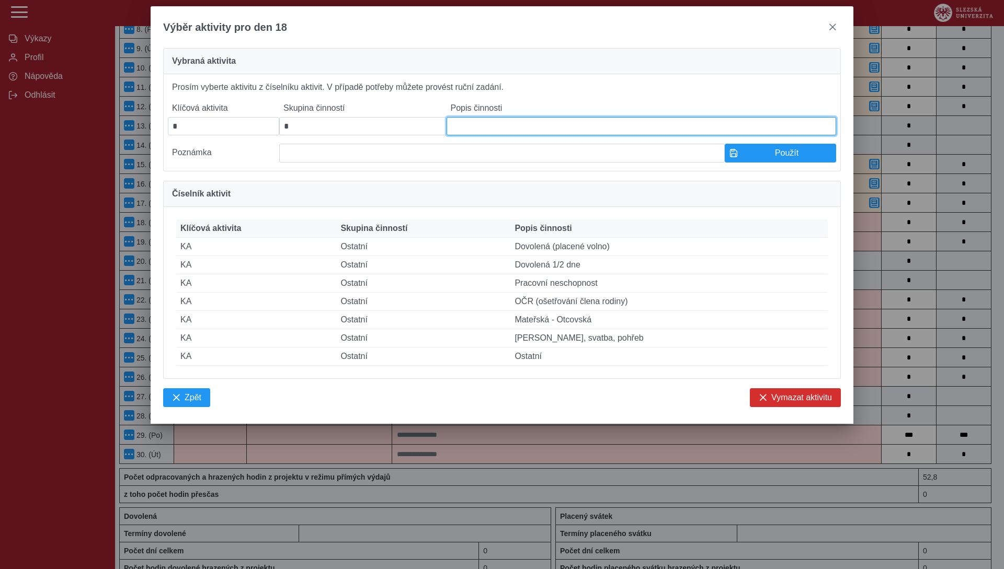
click at [488, 129] on input at bounding box center [640, 126] width 389 height 18
paste input "**********"
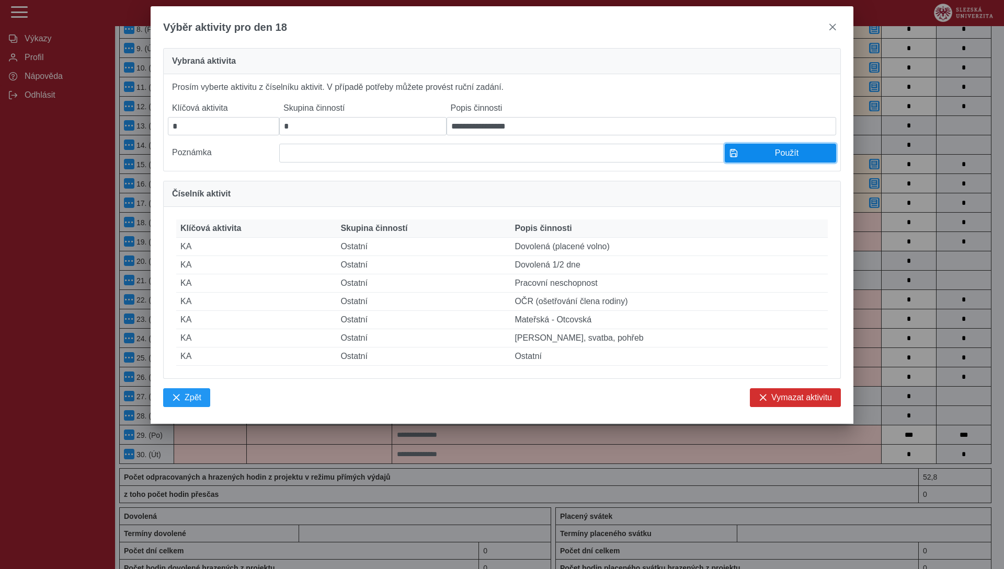
click at [750, 163] on button "Použít" at bounding box center [779, 153] width 111 height 19
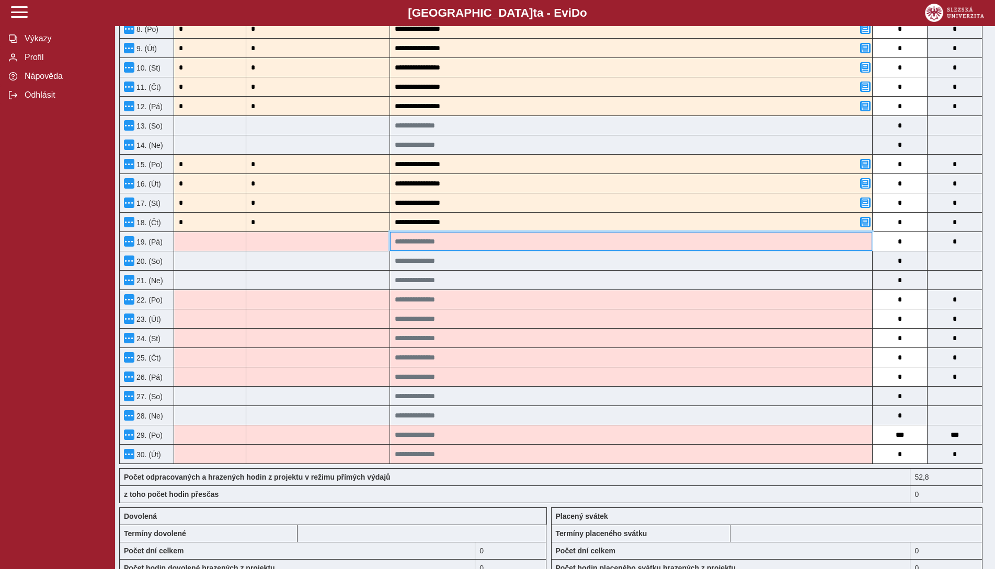
click at [420, 249] on input at bounding box center [631, 241] width 482 height 19
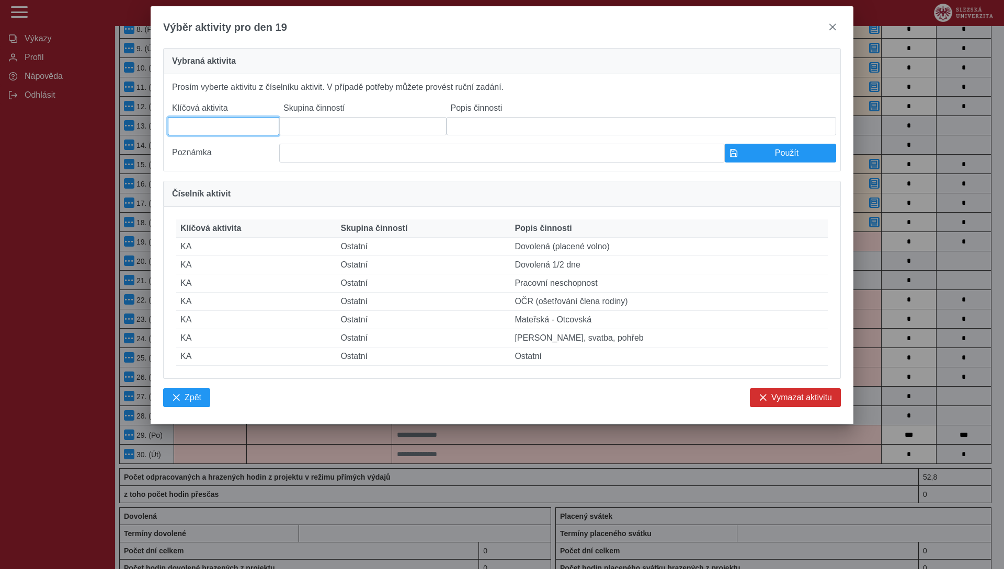
click at [236, 135] on input at bounding box center [223, 126] width 111 height 18
click at [330, 125] on input at bounding box center [362, 126] width 167 height 18
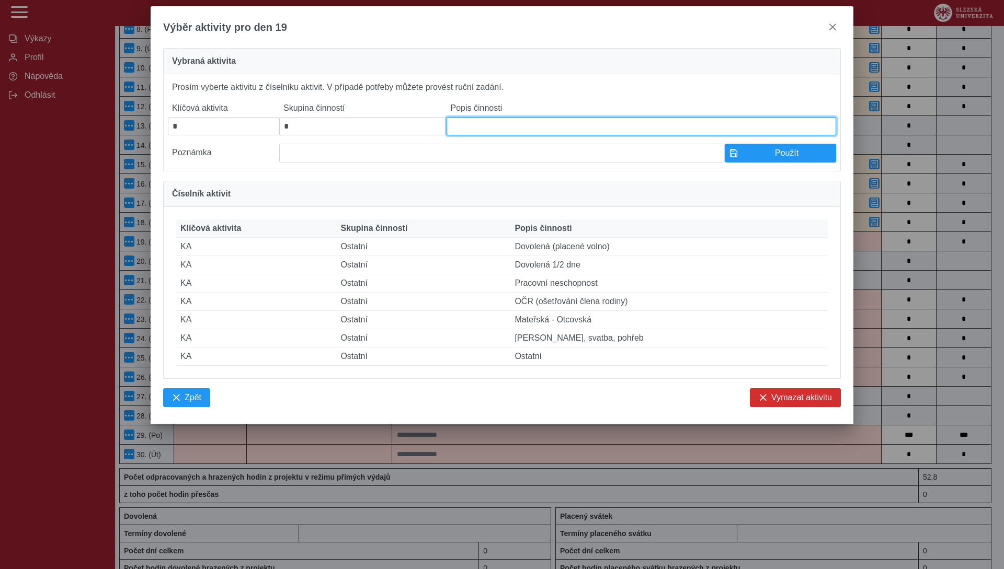
click at [464, 128] on input at bounding box center [640, 126] width 389 height 18
paste input "**********"
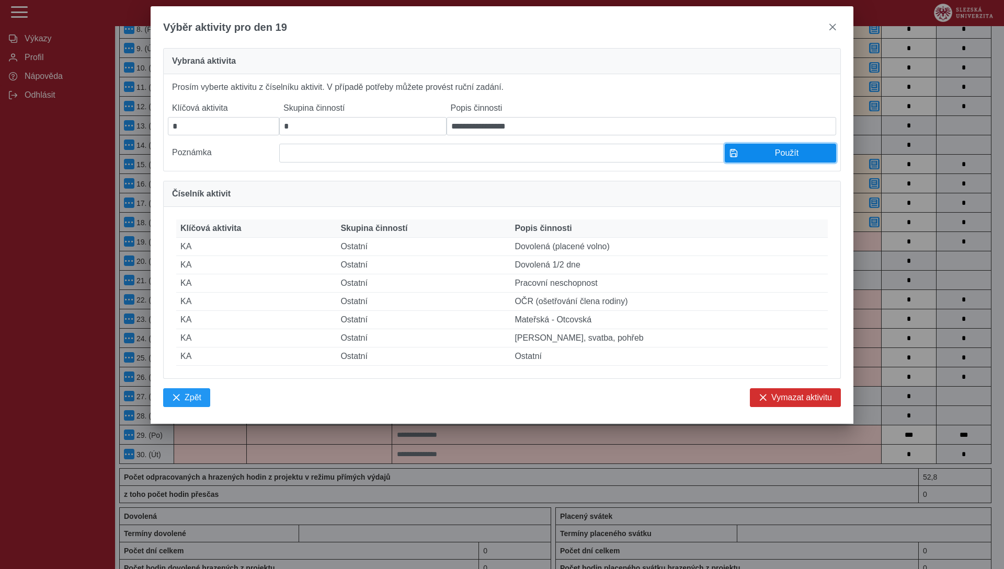
click at [777, 158] on span "Použít" at bounding box center [786, 152] width 89 height 9
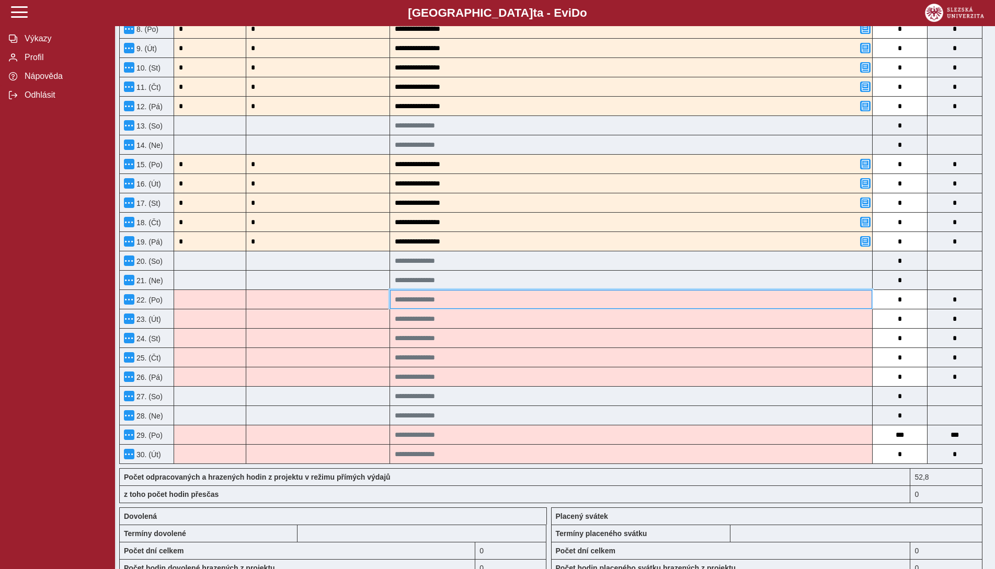
click at [465, 301] on input at bounding box center [631, 299] width 482 height 19
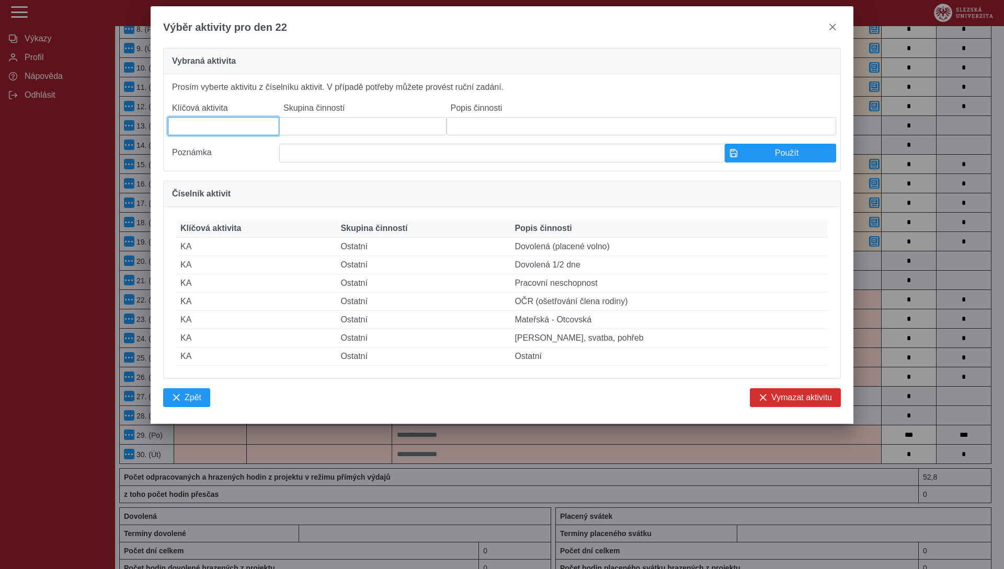
click at [241, 135] on input at bounding box center [223, 126] width 111 height 18
click at [303, 133] on input at bounding box center [362, 126] width 167 height 18
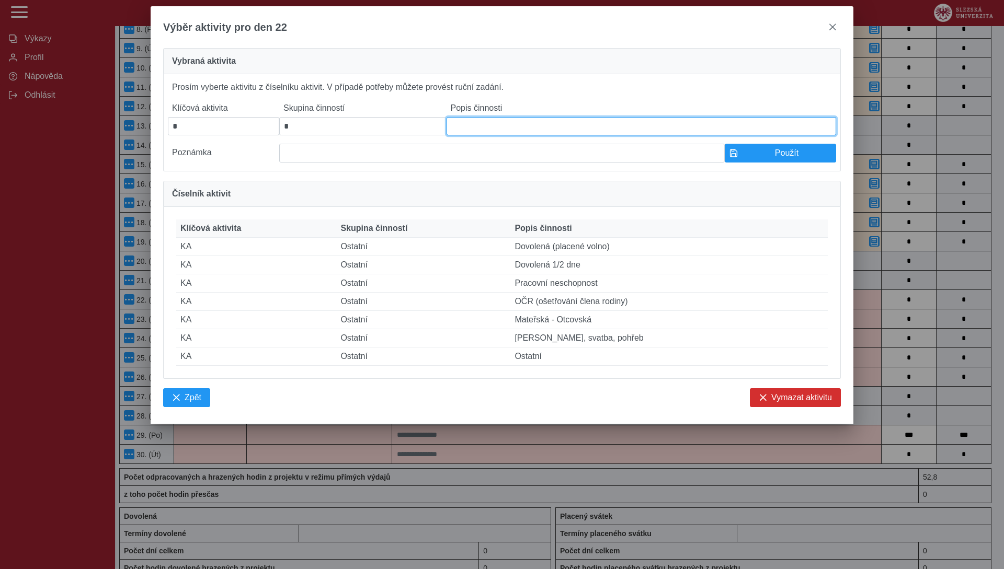
click at [472, 129] on input at bounding box center [640, 126] width 389 height 18
paste input "**********"
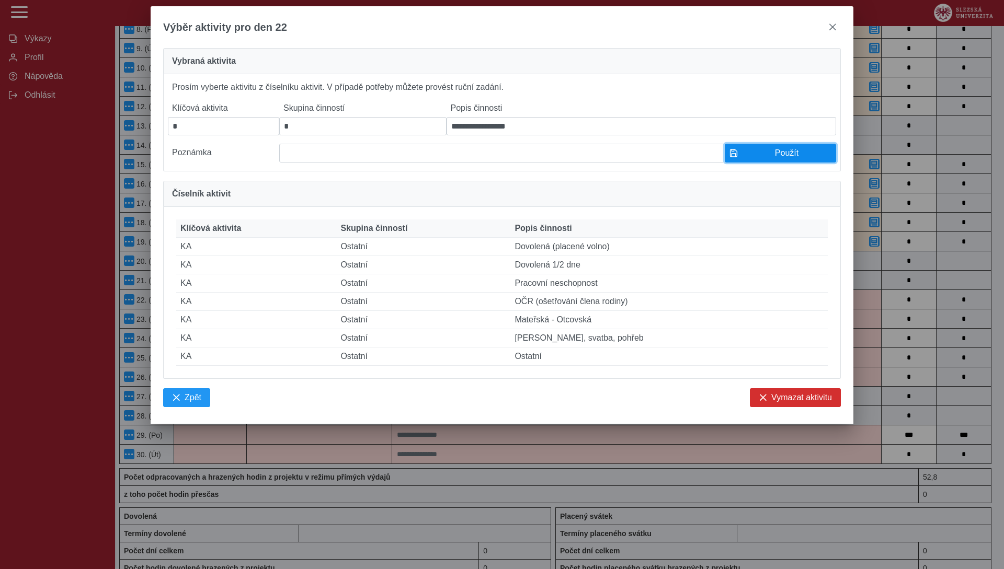
click at [766, 156] on span "Použít" at bounding box center [786, 152] width 89 height 9
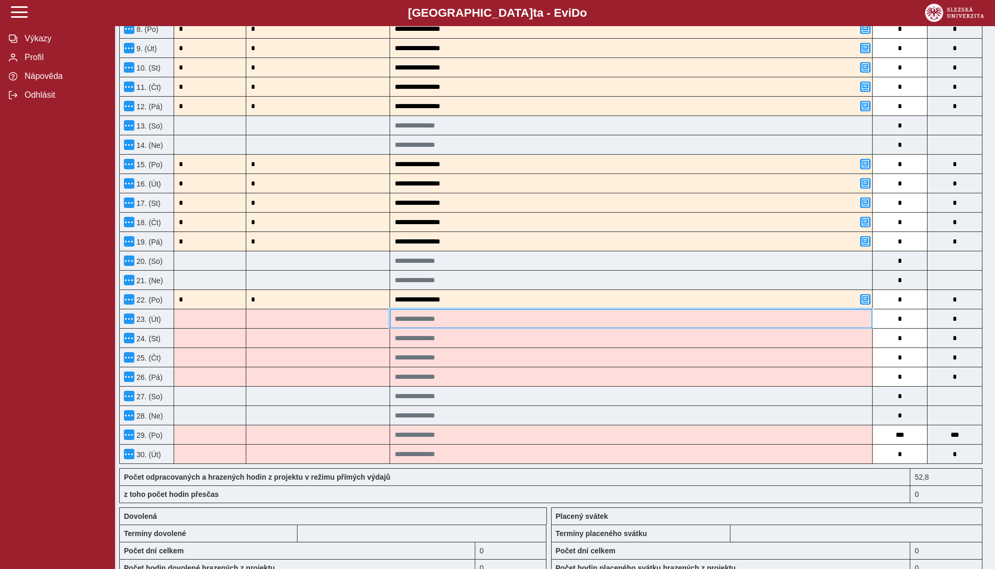
click at [431, 317] on input at bounding box center [631, 318] width 482 height 19
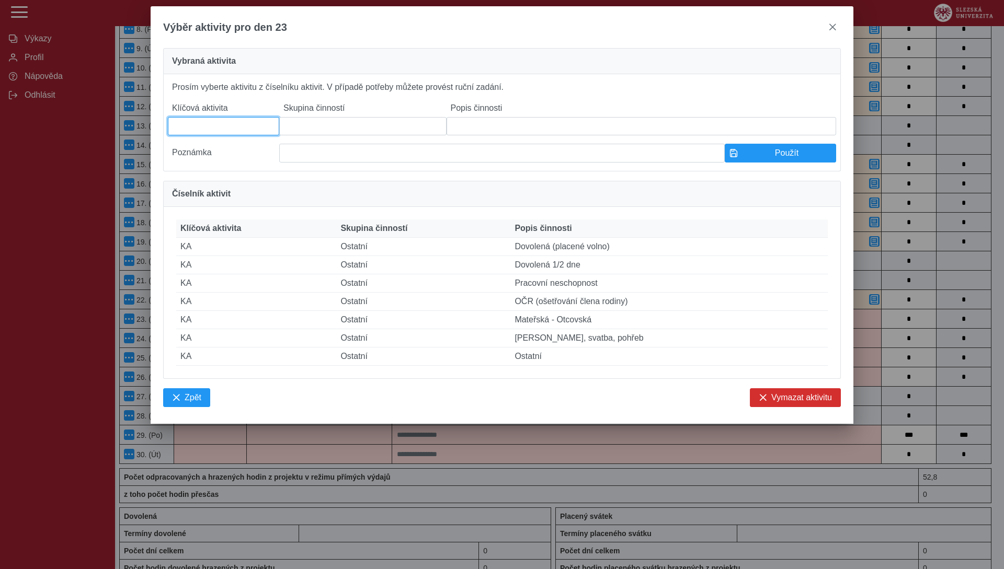
click at [246, 132] on input at bounding box center [223, 126] width 111 height 18
click at [328, 129] on input at bounding box center [362, 126] width 167 height 18
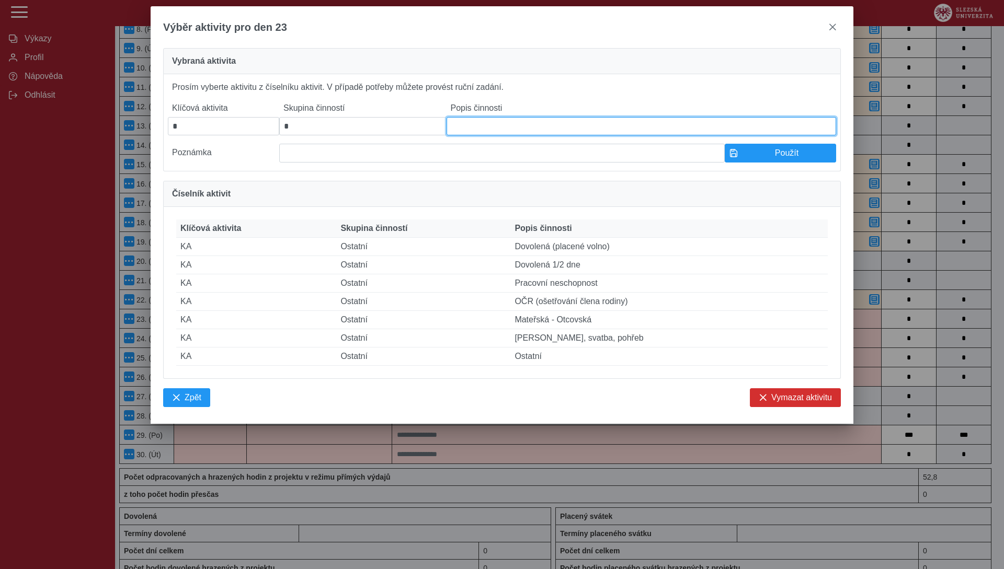
click at [479, 130] on input at bounding box center [640, 126] width 389 height 18
paste input "**********"
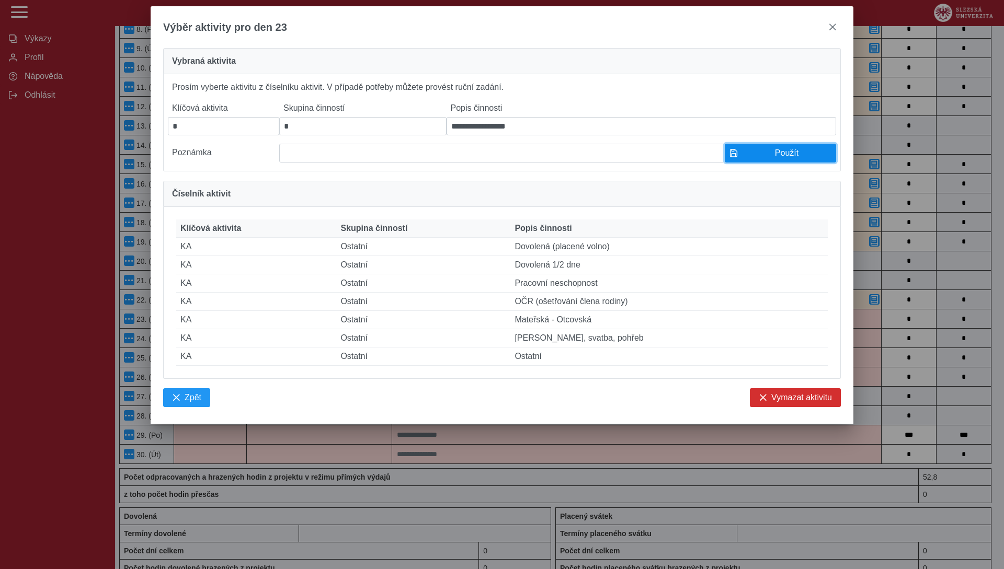
click at [759, 158] on span "Použít" at bounding box center [786, 152] width 89 height 9
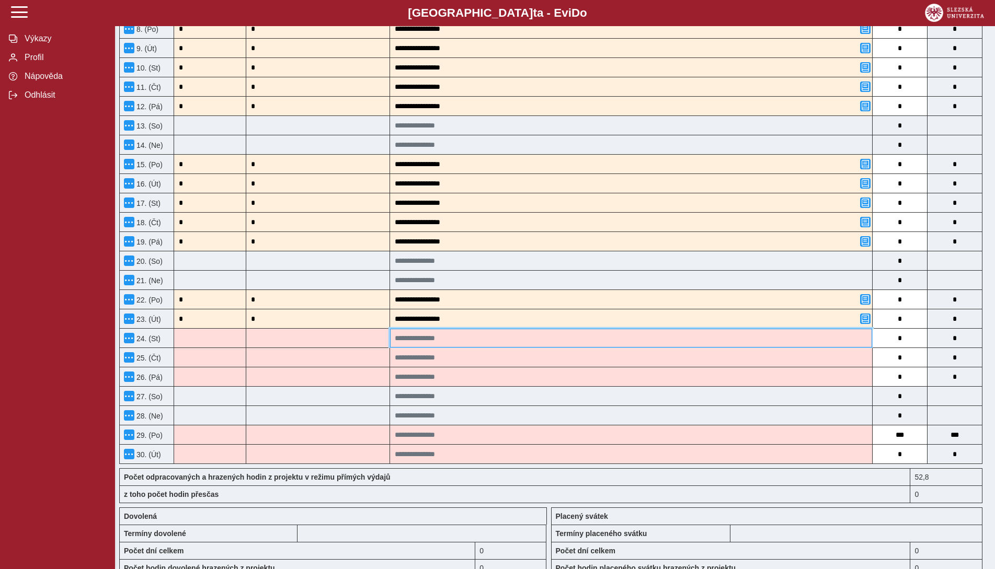
click at [426, 334] on input at bounding box center [631, 338] width 482 height 19
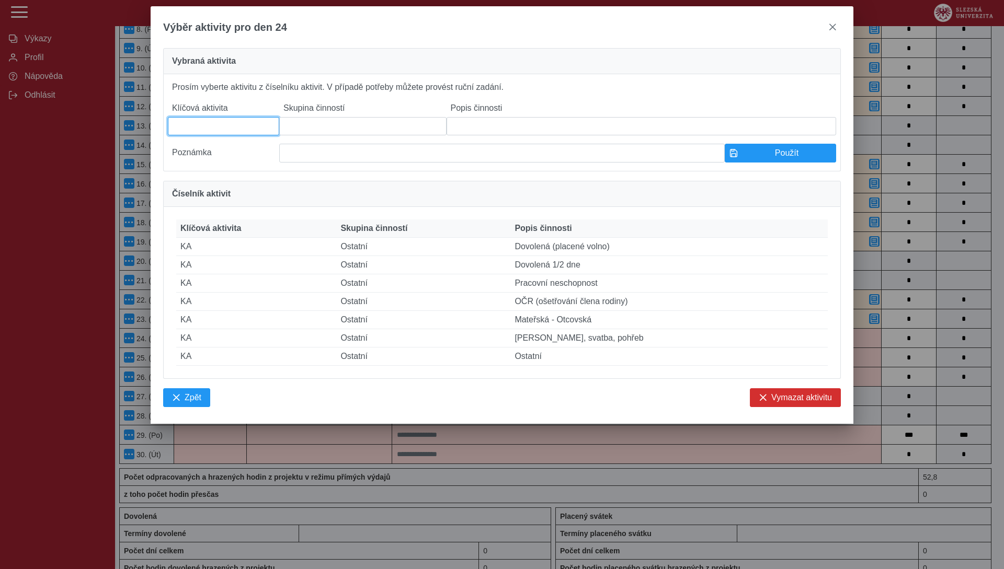
click at [247, 128] on input at bounding box center [223, 126] width 111 height 18
click at [326, 128] on input at bounding box center [362, 126] width 167 height 18
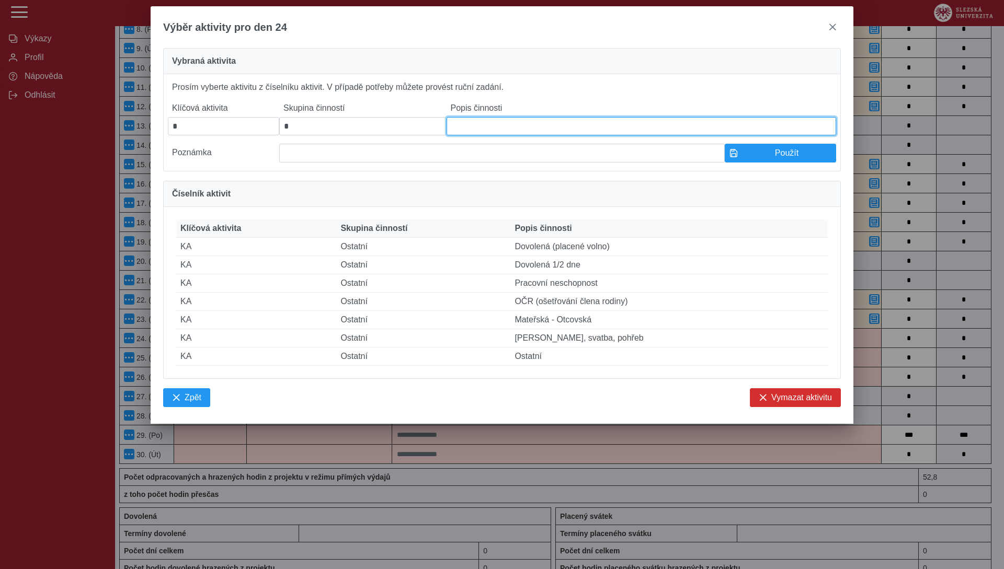
click at [488, 135] on input at bounding box center [640, 126] width 389 height 18
paste input "**********"
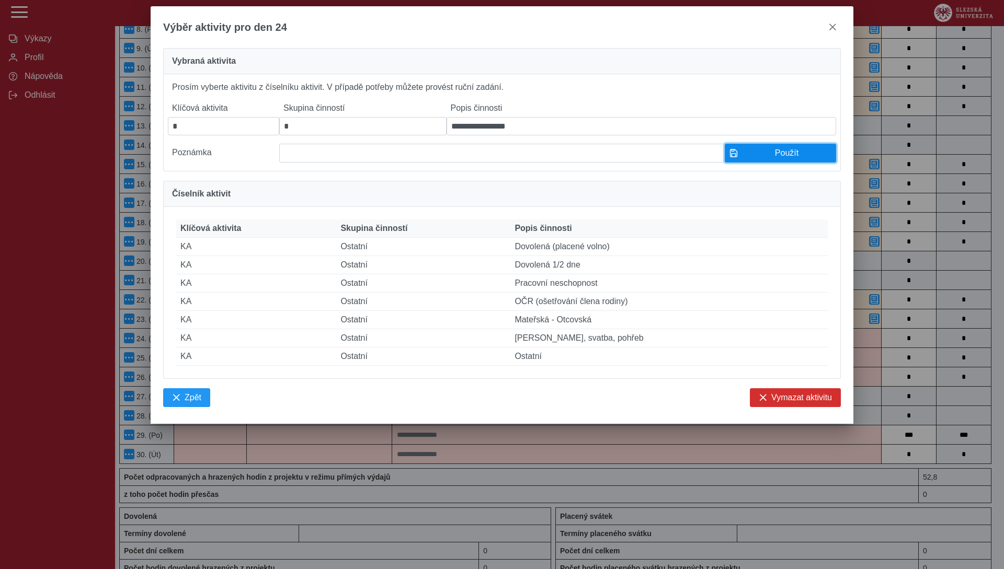
click at [746, 163] on button "Použít" at bounding box center [779, 153] width 111 height 19
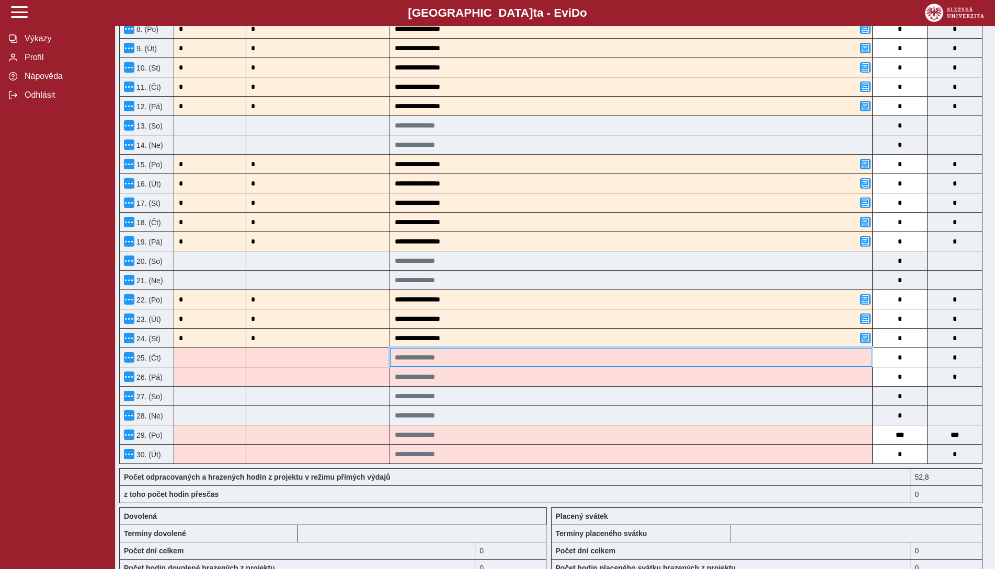
click at [509, 355] on input at bounding box center [631, 357] width 482 height 19
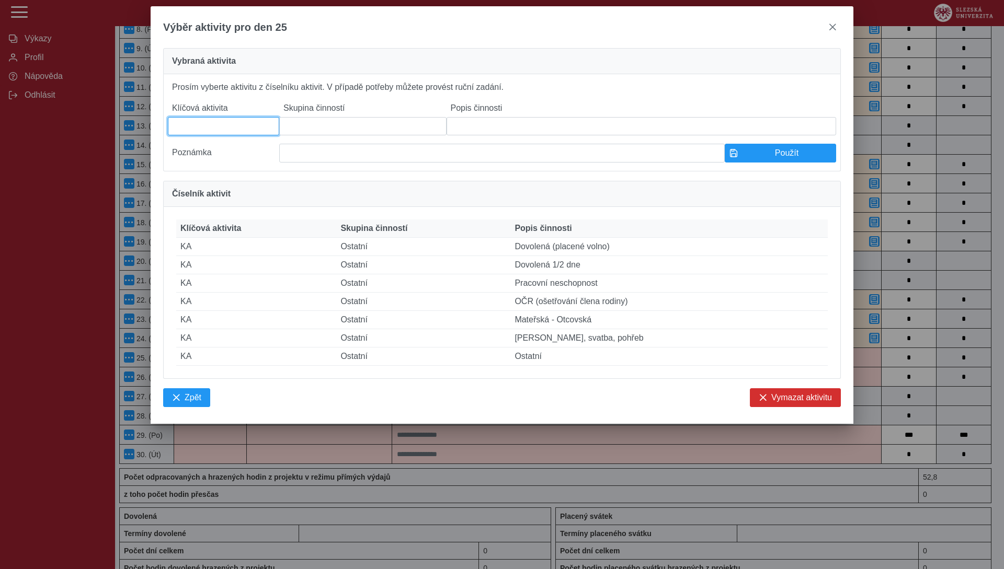
click at [255, 135] on input at bounding box center [223, 126] width 111 height 18
click at [349, 127] on input at bounding box center [362, 126] width 167 height 18
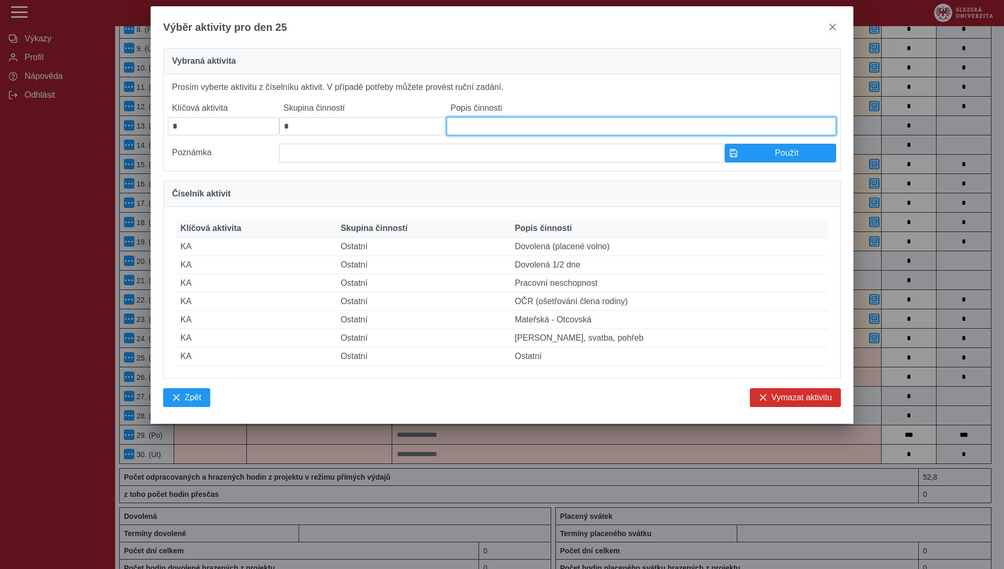
click at [487, 126] on input at bounding box center [640, 126] width 389 height 18
paste input "**********"
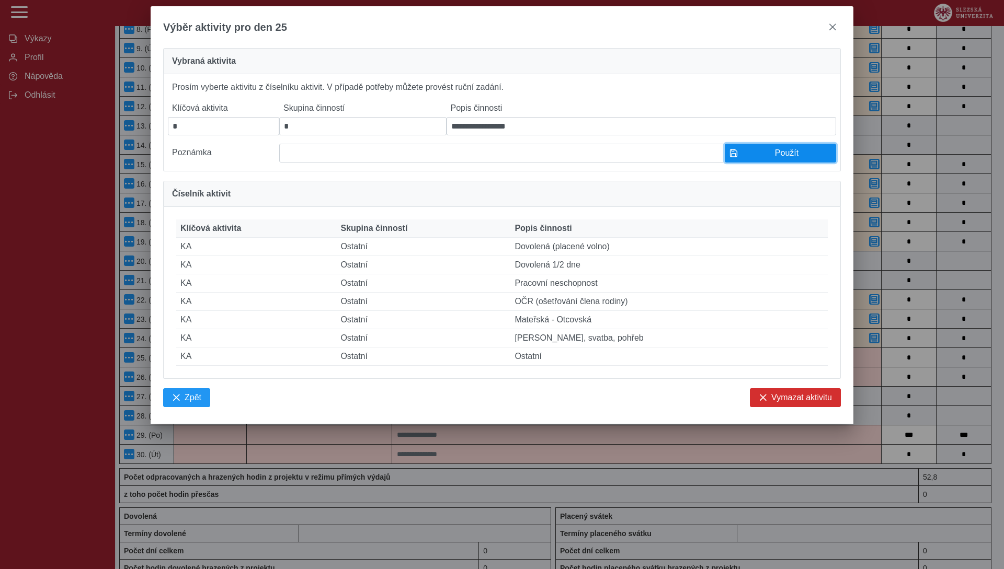
click at [766, 156] on span "Použít" at bounding box center [786, 152] width 89 height 9
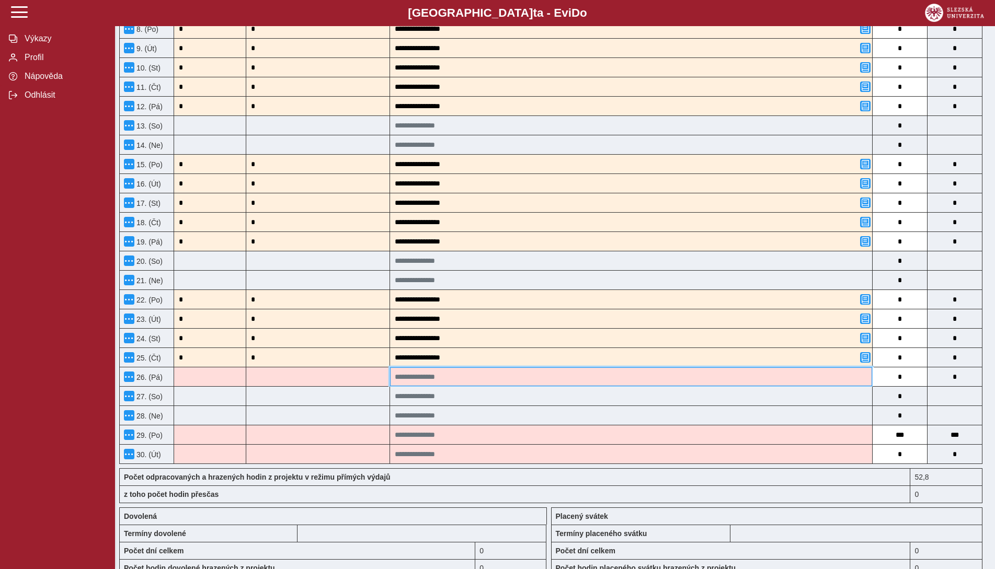
click at [519, 379] on input at bounding box center [631, 376] width 482 height 19
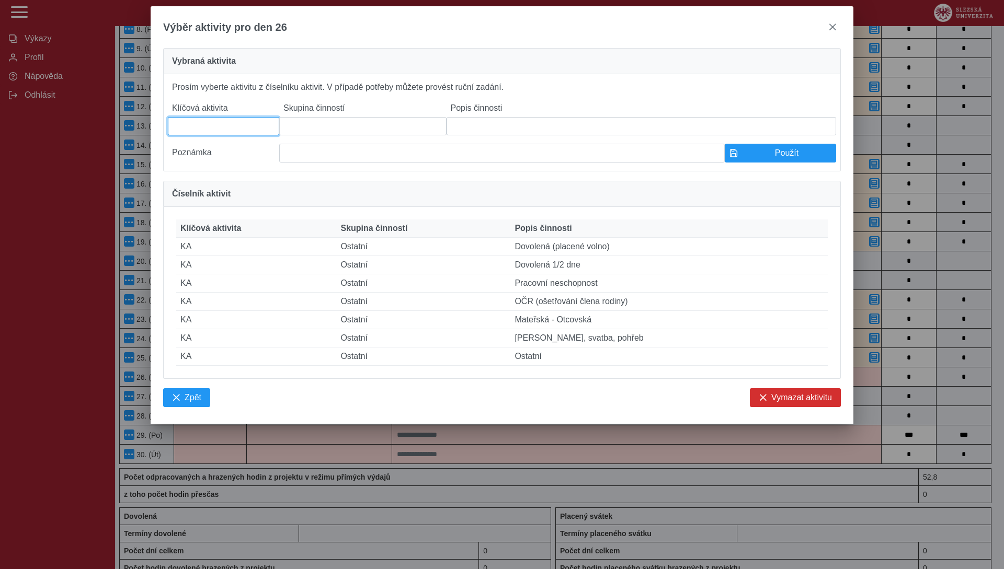
click at [236, 133] on input at bounding box center [223, 126] width 111 height 18
click at [345, 133] on input at bounding box center [362, 126] width 167 height 18
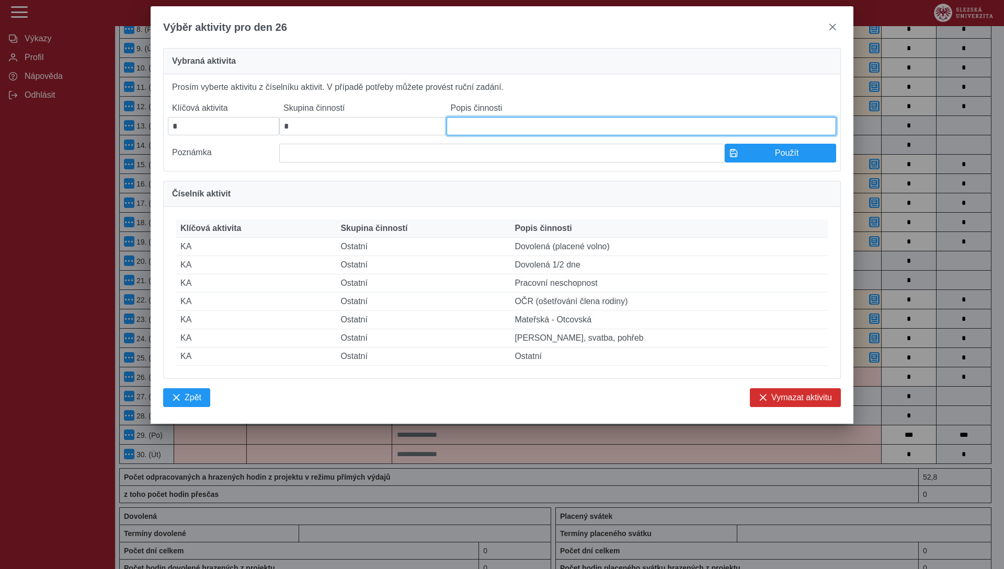
click at [532, 134] on input at bounding box center [640, 126] width 389 height 18
paste input "**********"
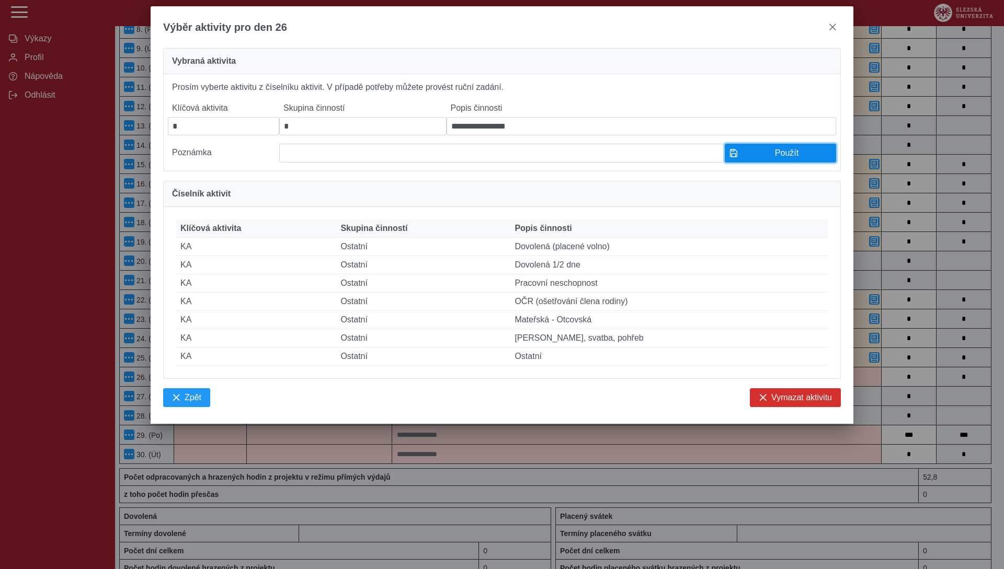
click at [763, 158] on span "Použít" at bounding box center [786, 152] width 89 height 9
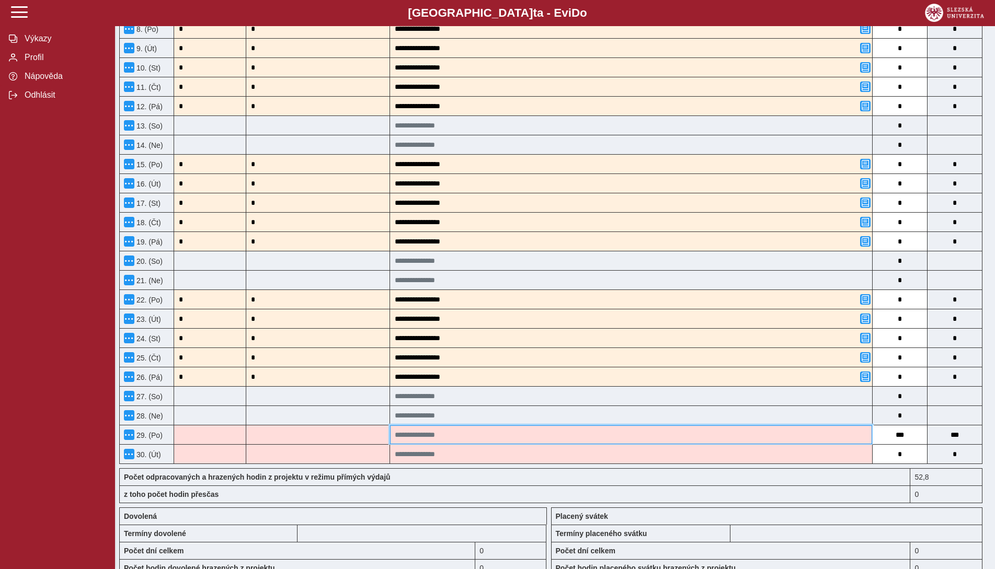
click at [420, 435] on input at bounding box center [631, 434] width 482 height 19
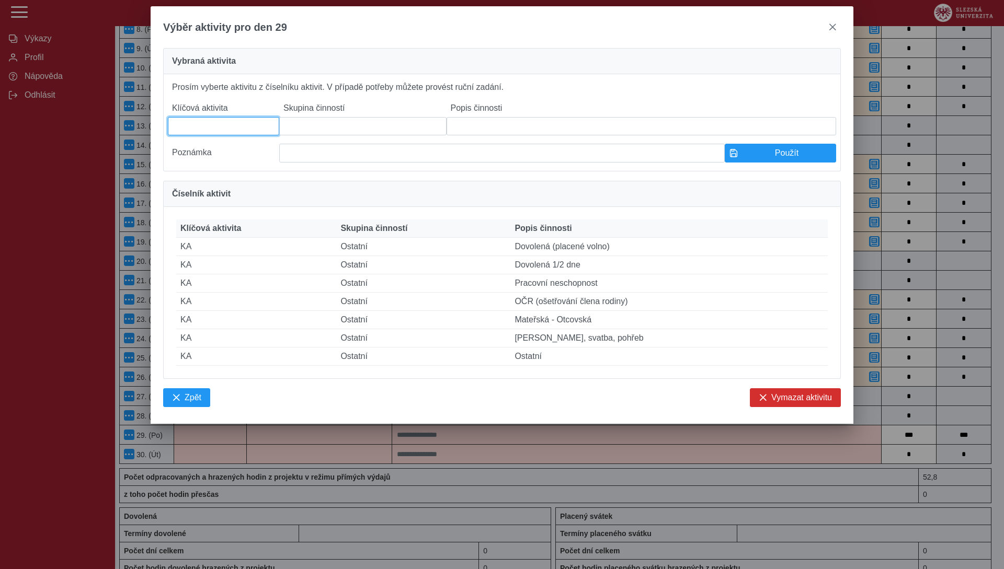
click at [224, 133] on input at bounding box center [223, 126] width 111 height 18
click at [311, 131] on input at bounding box center [362, 126] width 167 height 18
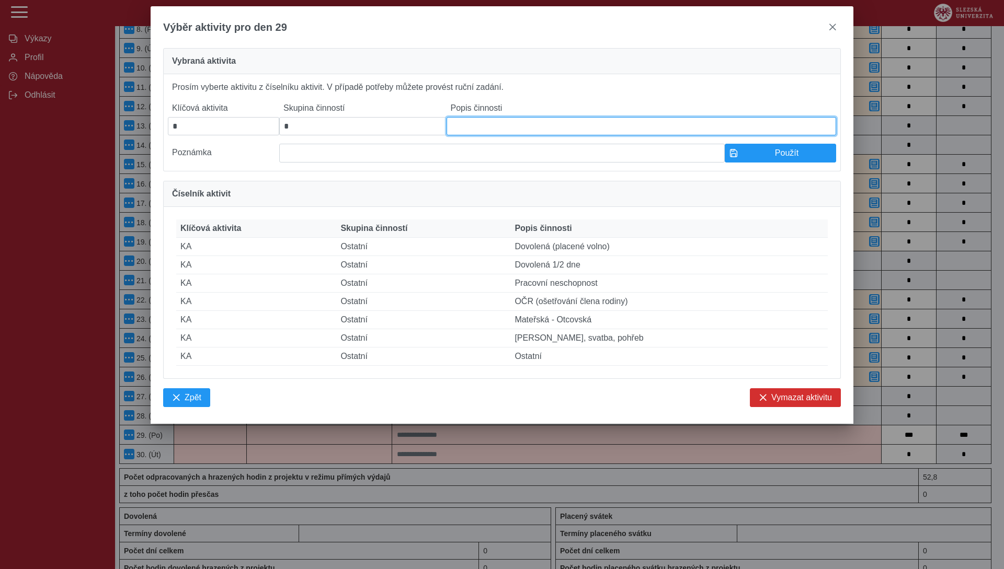
click at [462, 128] on input at bounding box center [640, 126] width 389 height 18
paste input "**********"
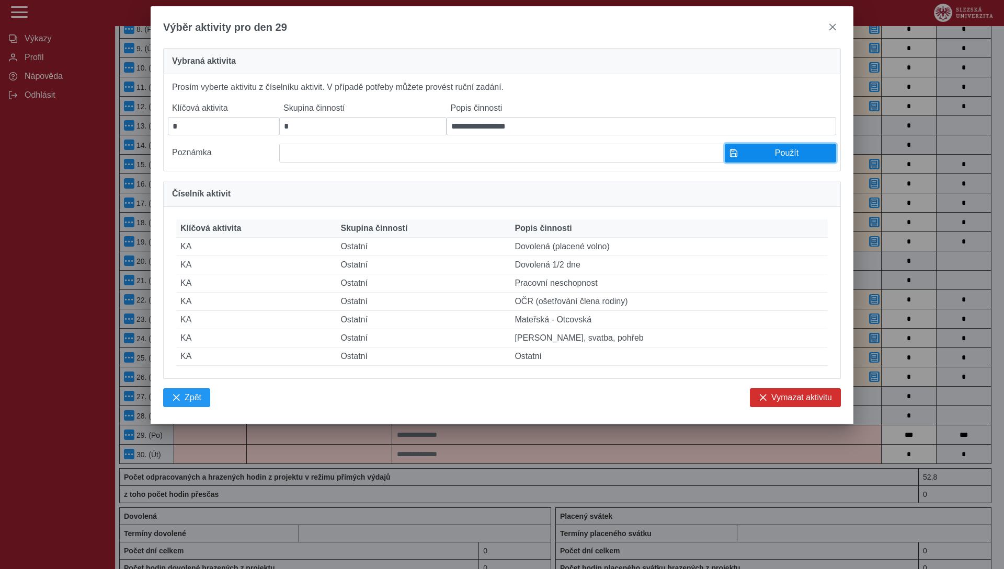
click at [778, 158] on span "Použít" at bounding box center [786, 152] width 89 height 9
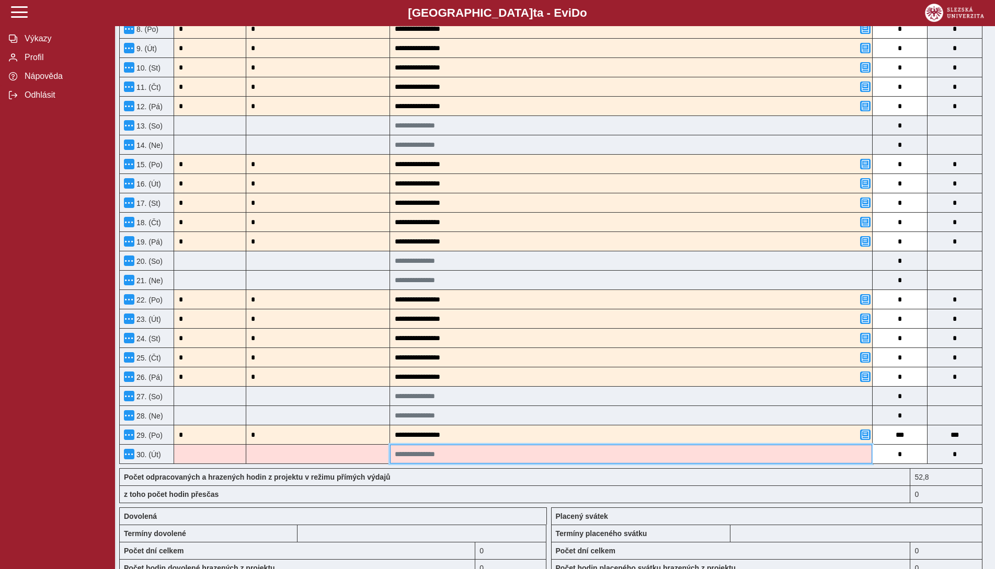
click at [416, 451] on input at bounding box center [631, 454] width 482 height 19
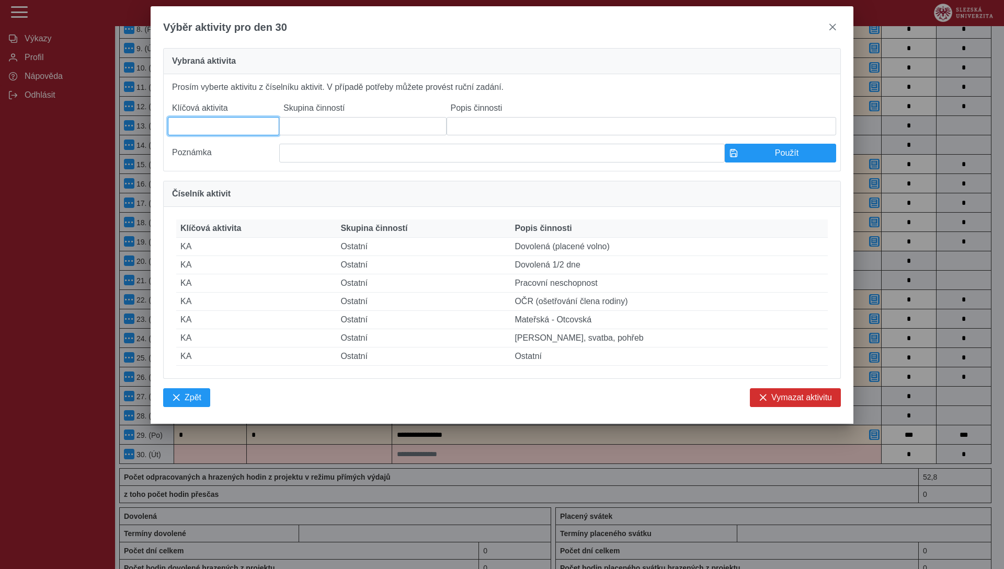
click at [246, 126] on input at bounding box center [223, 126] width 111 height 18
click at [335, 135] on input at bounding box center [362, 126] width 167 height 18
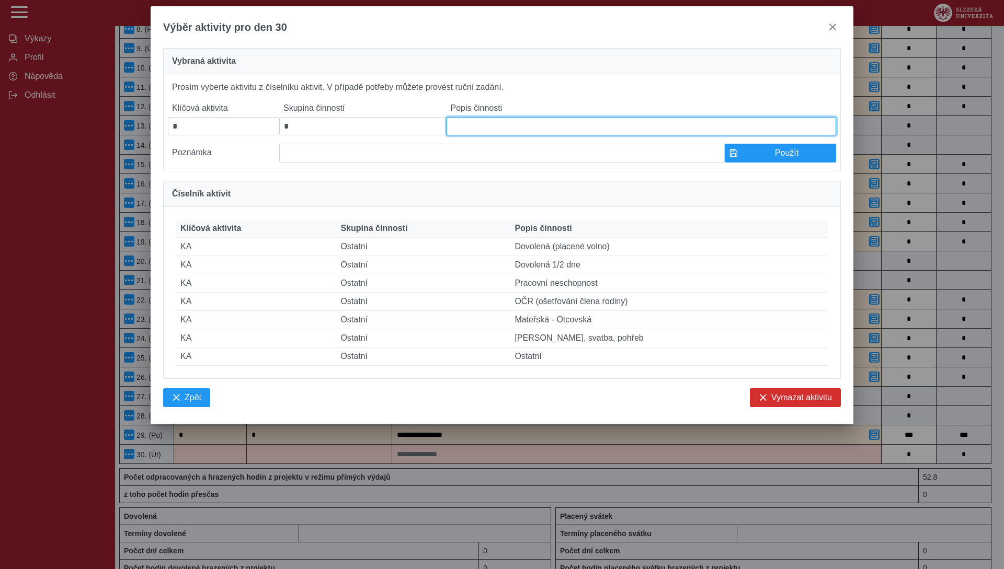
click at [468, 135] on input at bounding box center [640, 126] width 389 height 18
paste input "**********"
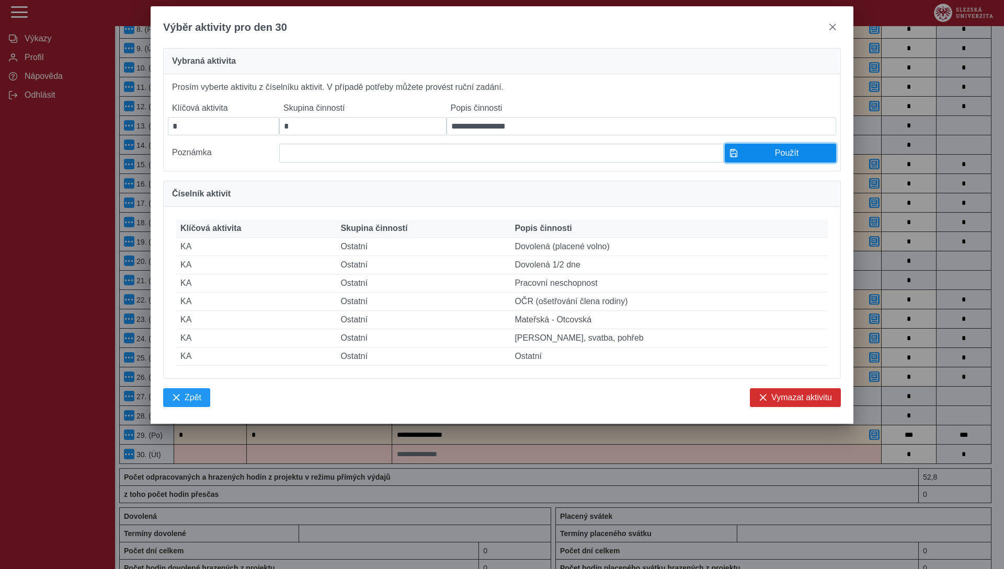
click at [748, 163] on button "Použít" at bounding box center [779, 153] width 111 height 19
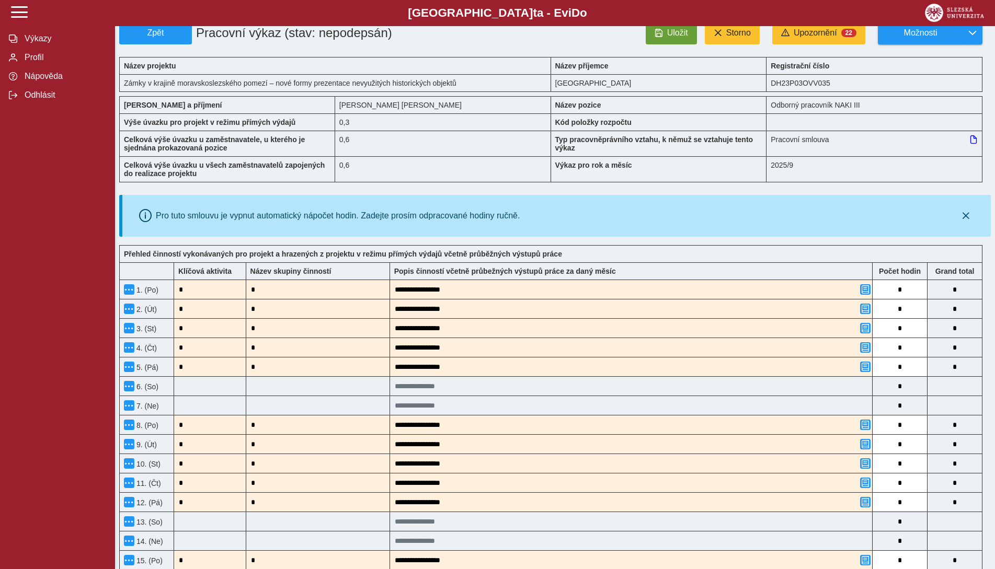
scroll to position [0, 0]
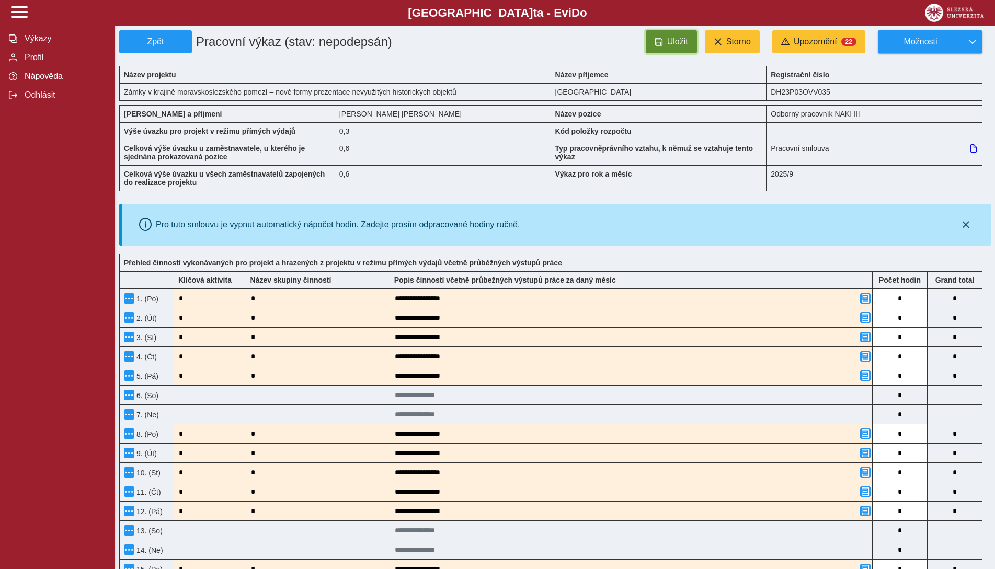
click at [670, 42] on span "Uložit" at bounding box center [677, 41] width 21 height 9
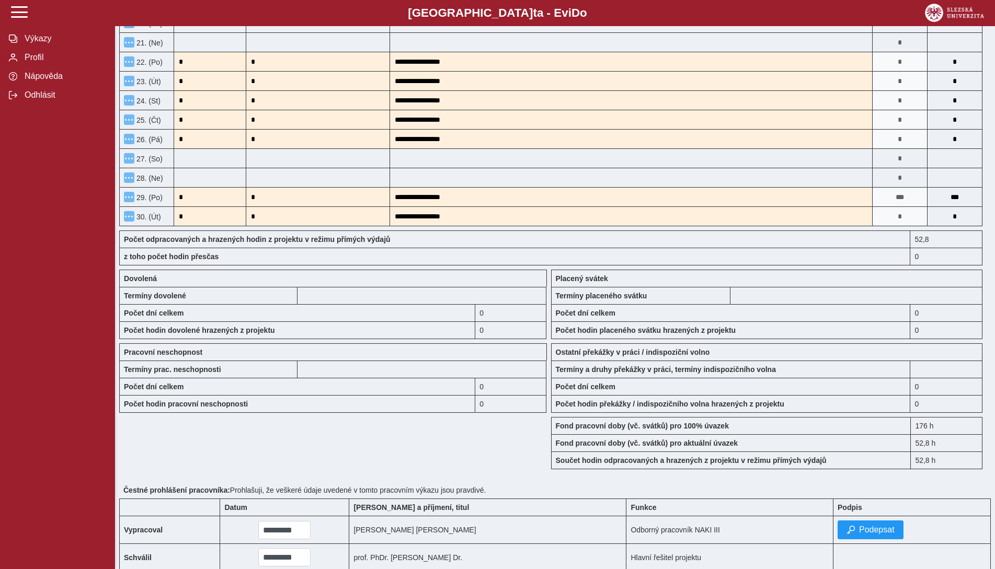
scroll to position [660, 0]
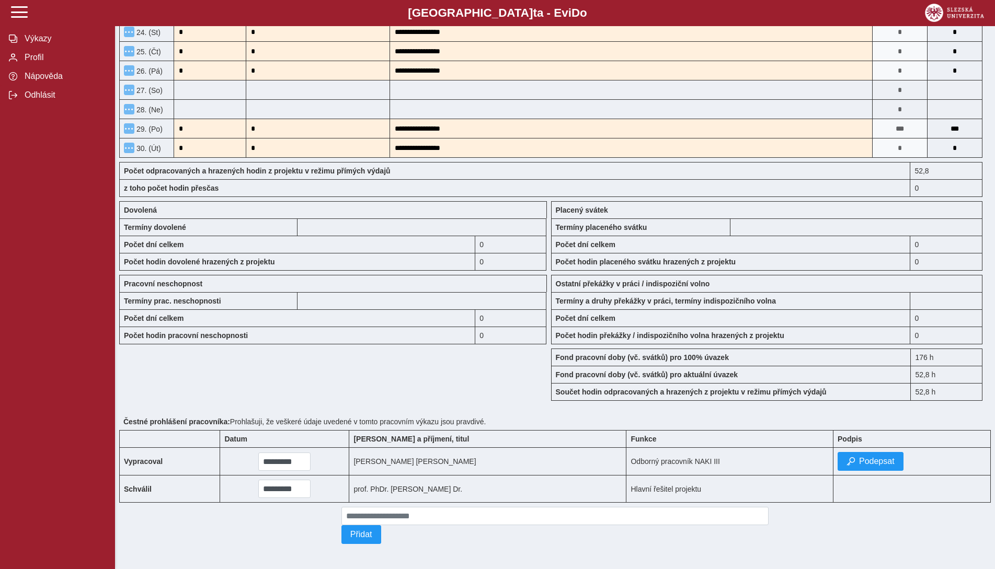
click at [875, 465] on td "Podepsat" at bounding box center [911, 462] width 157 height 28
click at [871, 460] on span "Podepsat" at bounding box center [877, 461] width 36 height 9
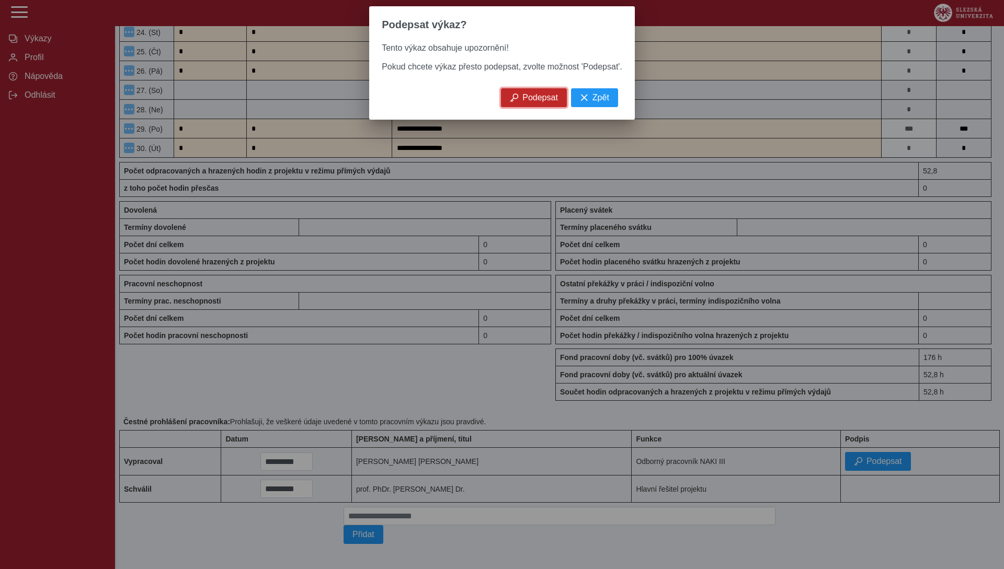
click at [528, 102] on span "Podepsat" at bounding box center [540, 97] width 36 height 9
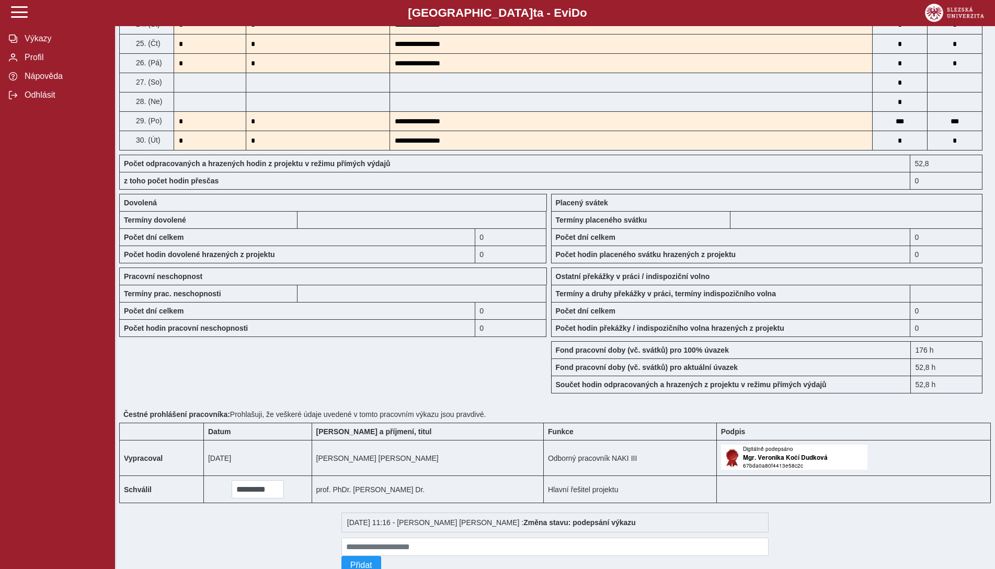
scroll to position [661, 0]
click at [19, 13] on span at bounding box center [19, 12] width 17 height 17
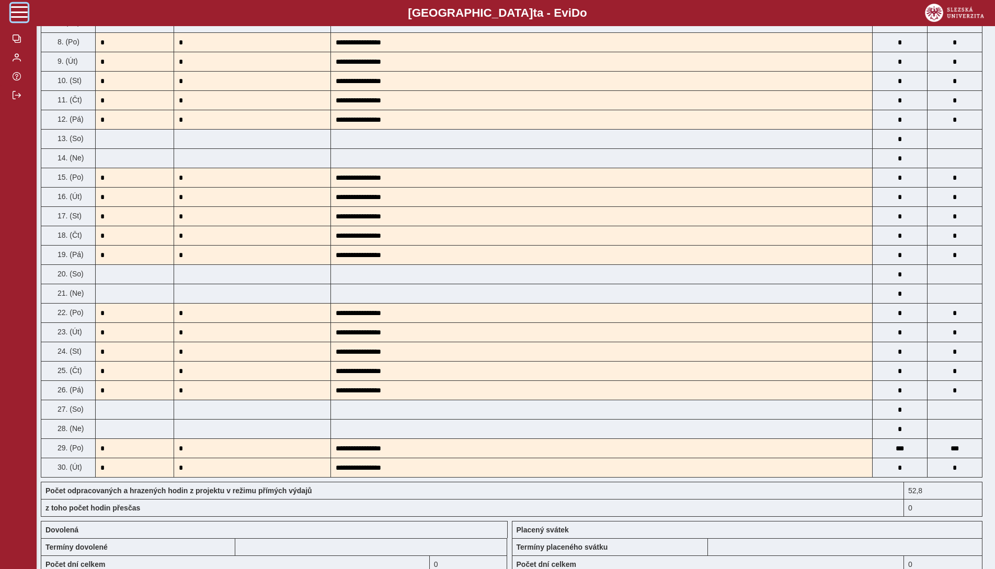
scroll to position [295, 0]
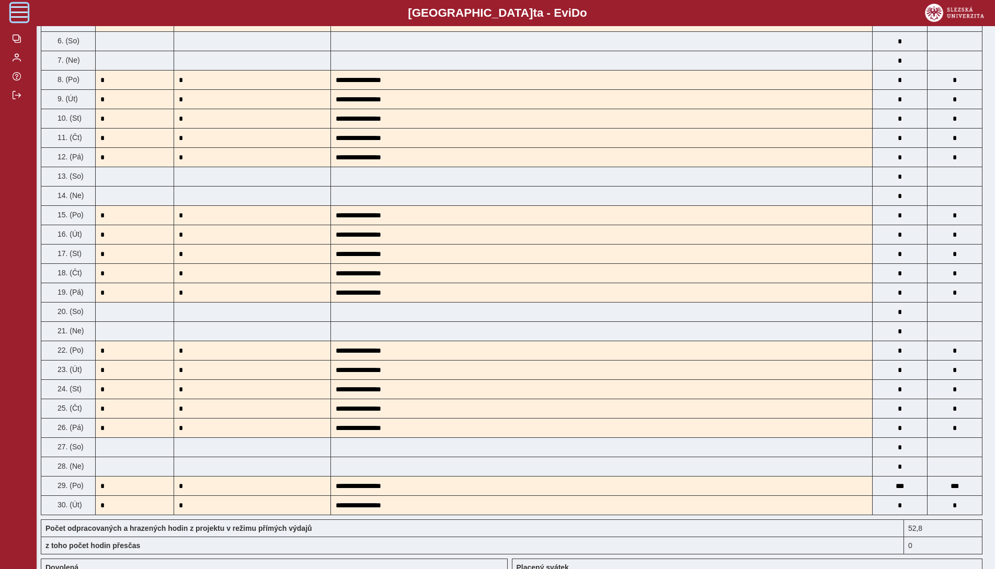
click at [14, 10] on span at bounding box center [19, 12] width 17 height 17
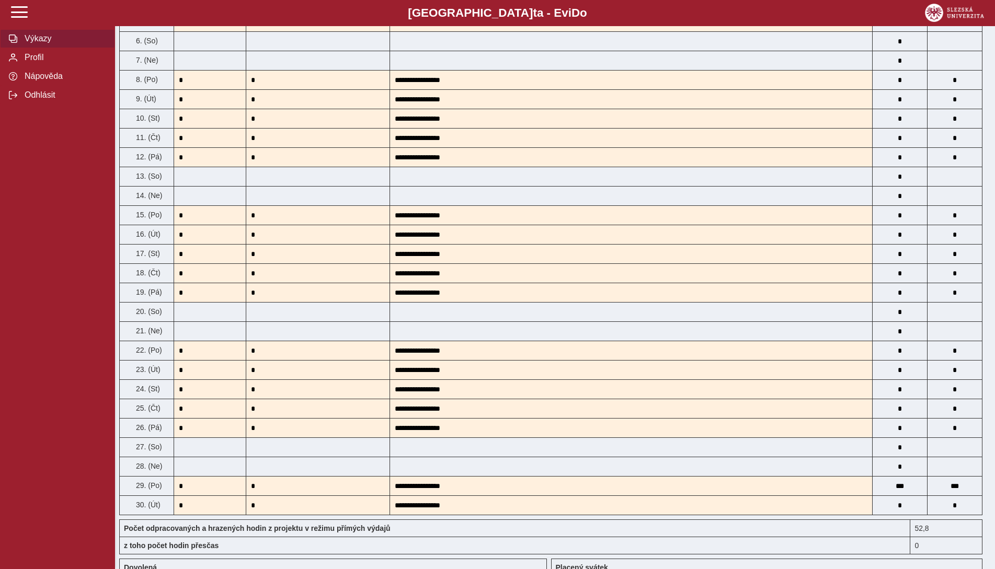
click at [29, 37] on span "Výkazy" at bounding box center [63, 38] width 85 height 9
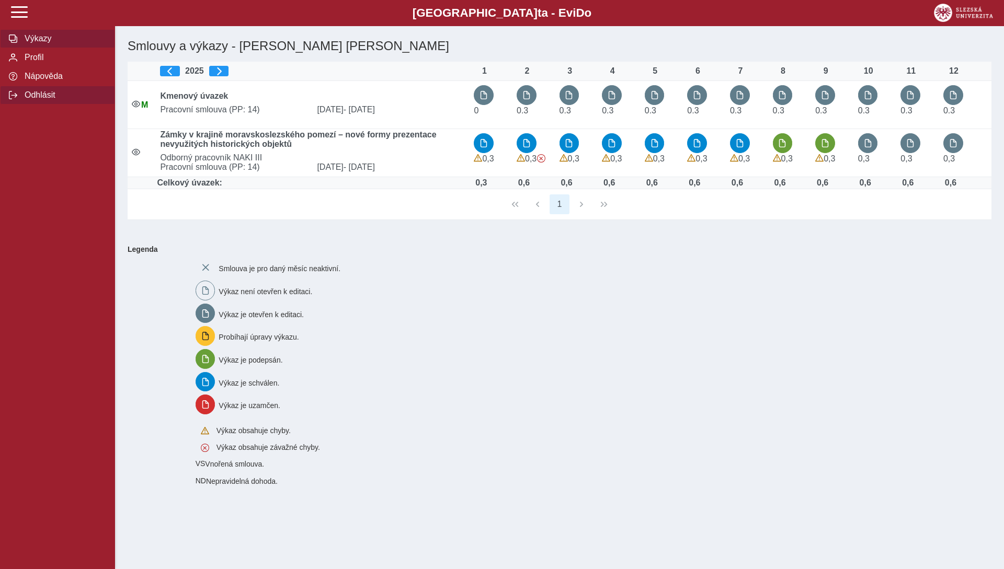
click at [18, 96] on button "Odhlásit" at bounding box center [57, 95] width 115 height 19
